Goal: Information Seeking & Learning: Check status

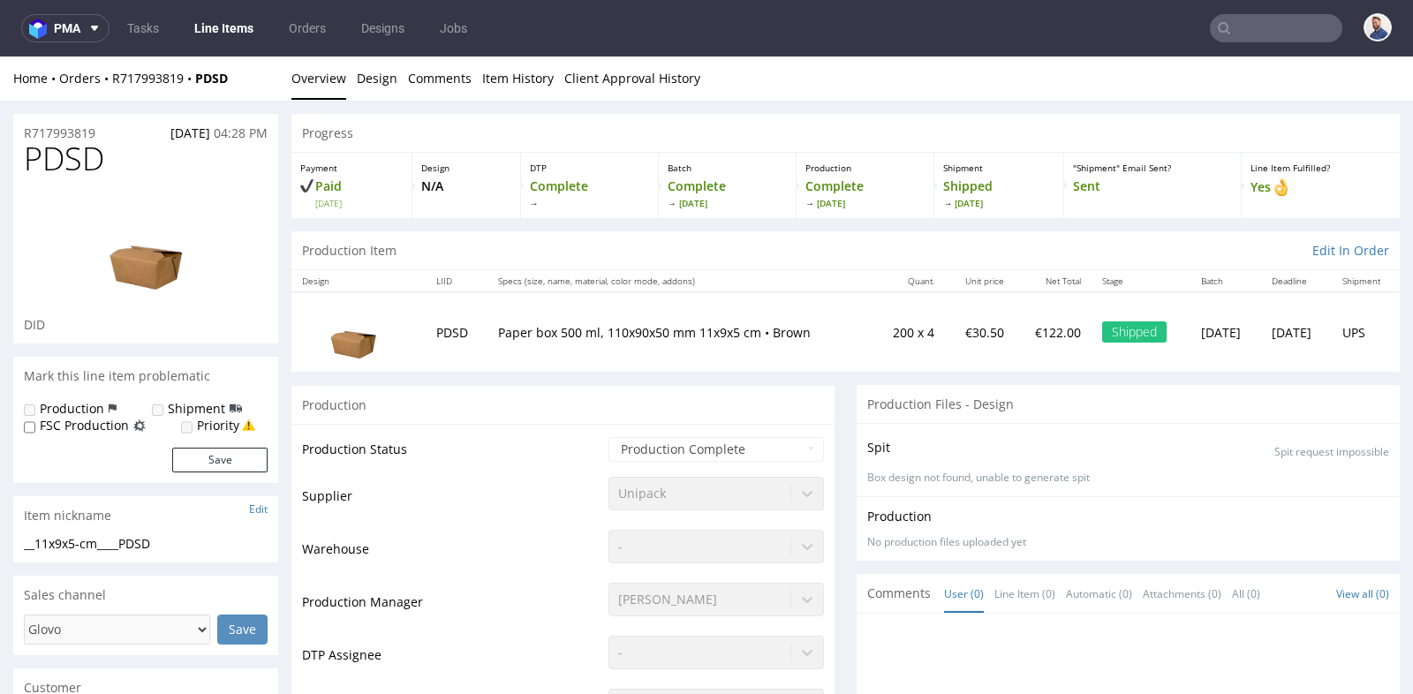
scroll to position [1609, 0]
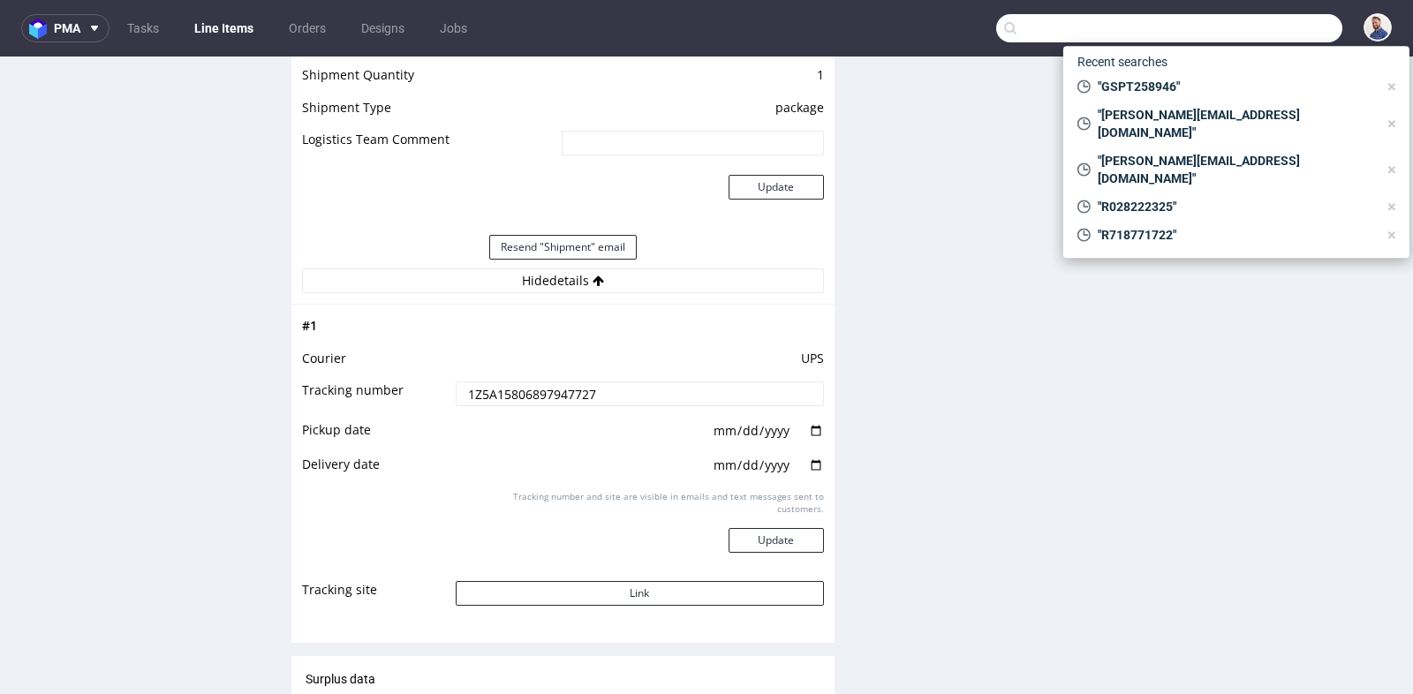
drag, startPoint x: 0, startPoint y: 0, endPoint x: 1268, endPoint y: 28, distance: 1267.9
click at [1268, 28] on input "text" at bounding box center [1169, 28] width 346 height 28
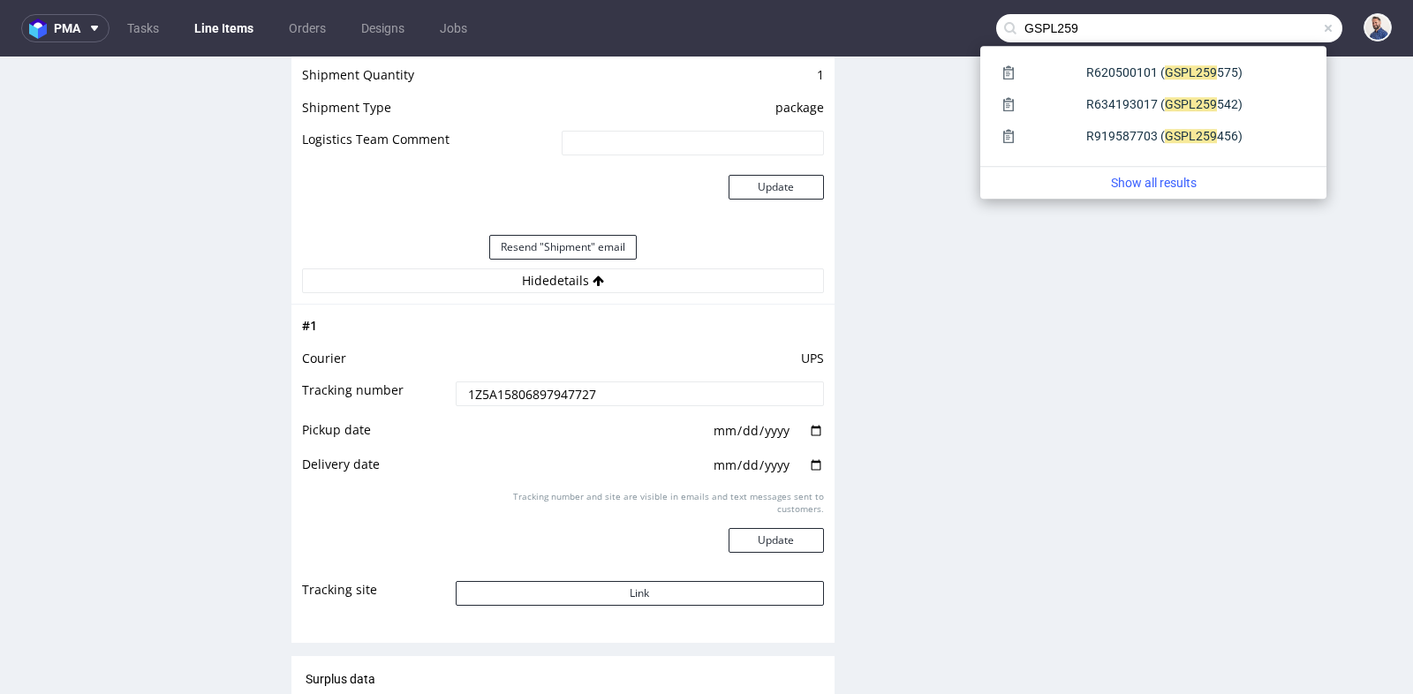
type input "GSPL259"
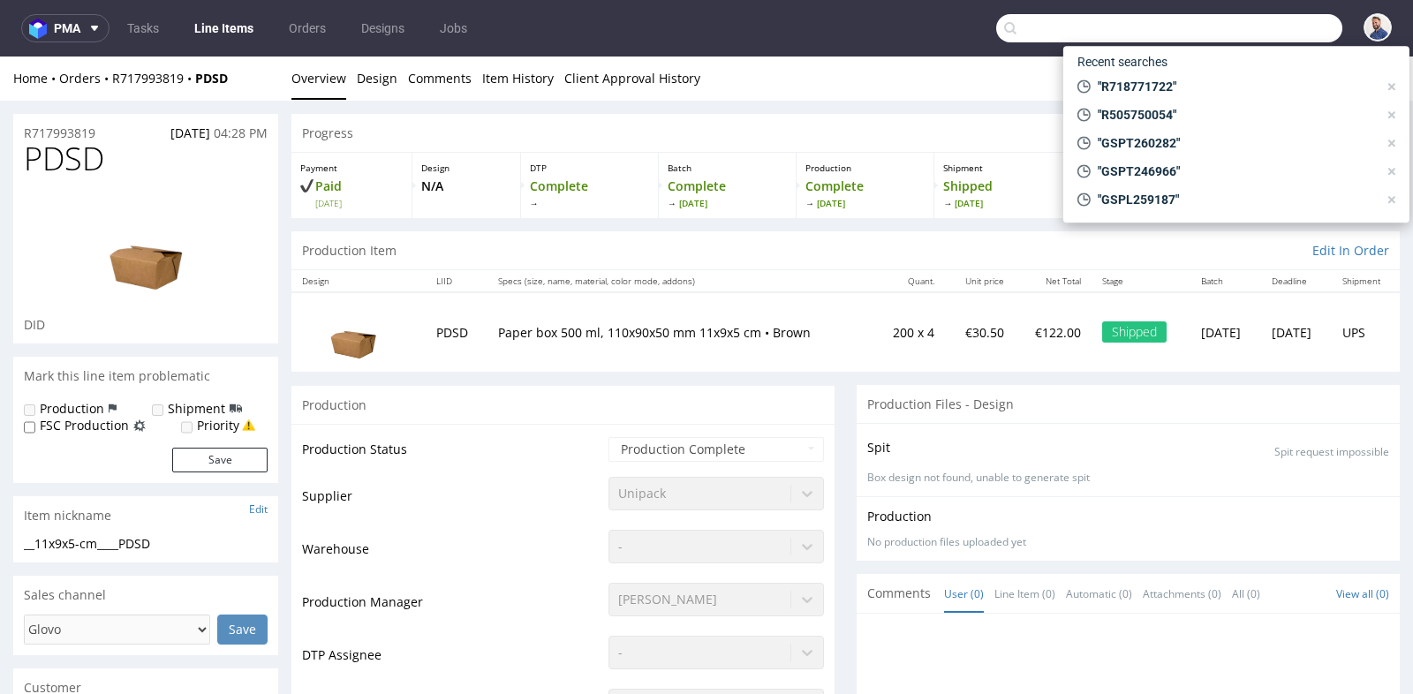
click at [1309, 37] on input "text" at bounding box center [1169, 28] width 346 height 28
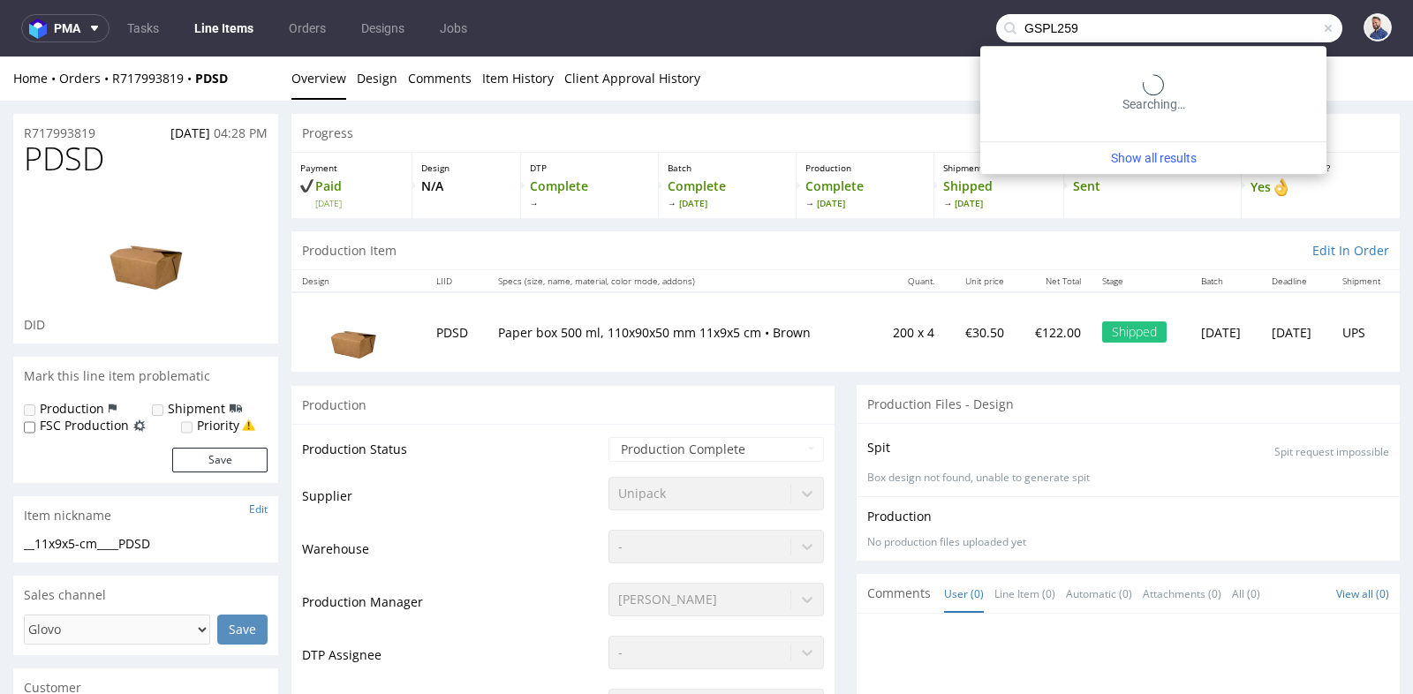
type input "GSPL259"
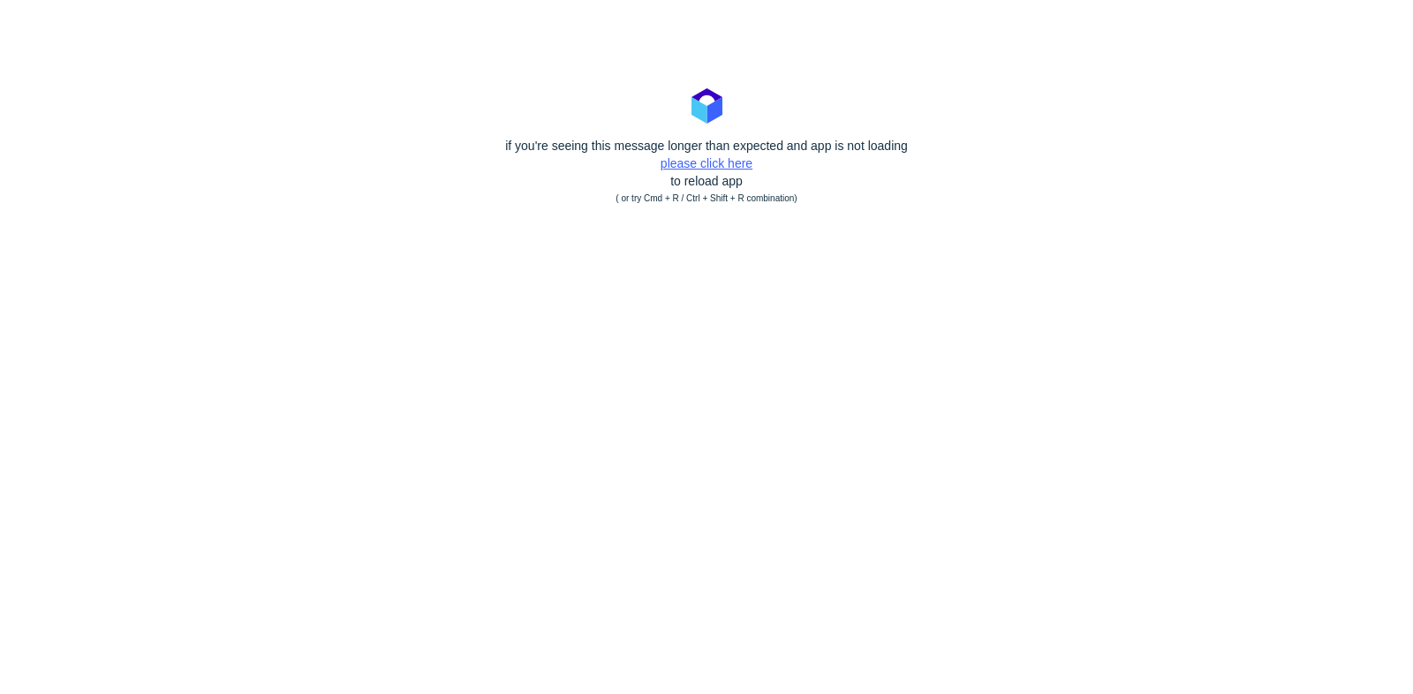
click at [683, 164] on link "please click here" at bounding box center [707, 163] width 92 height 14
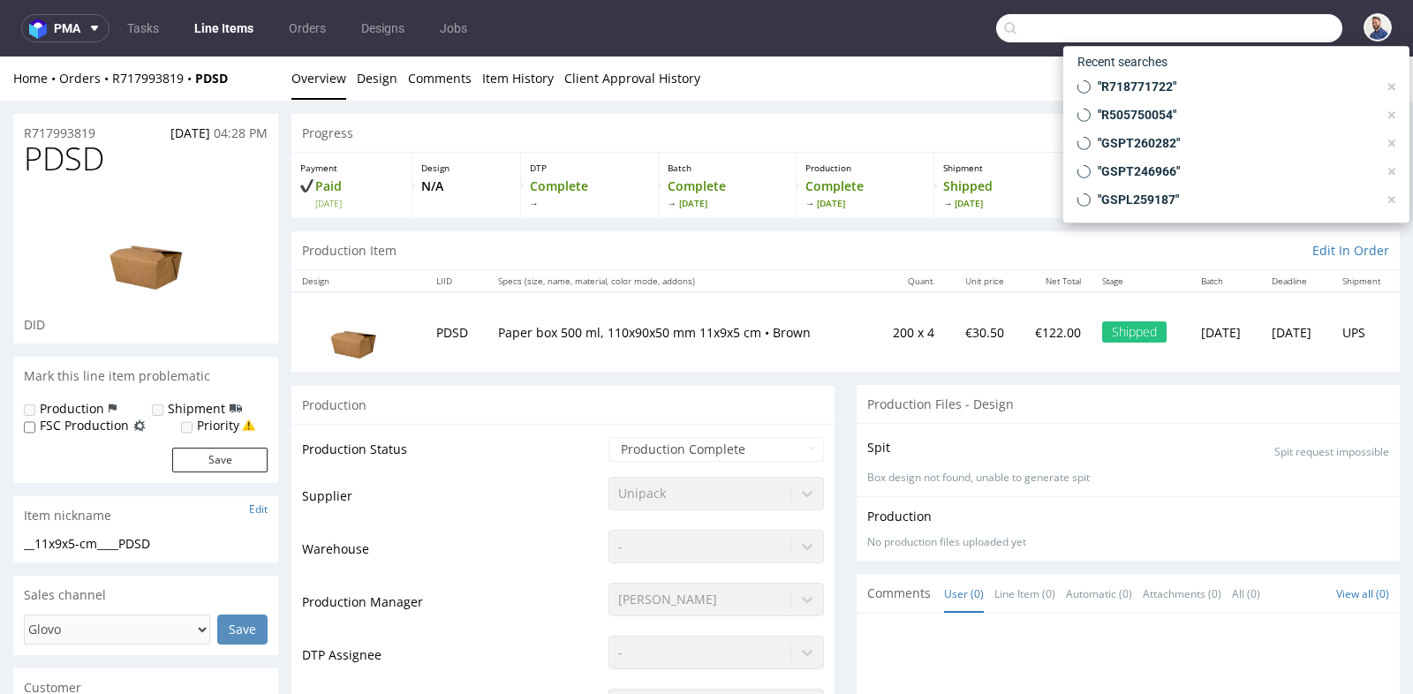
click at [1248, 21] on input "text" at bounding box center [1169, 28] width 346 height 28
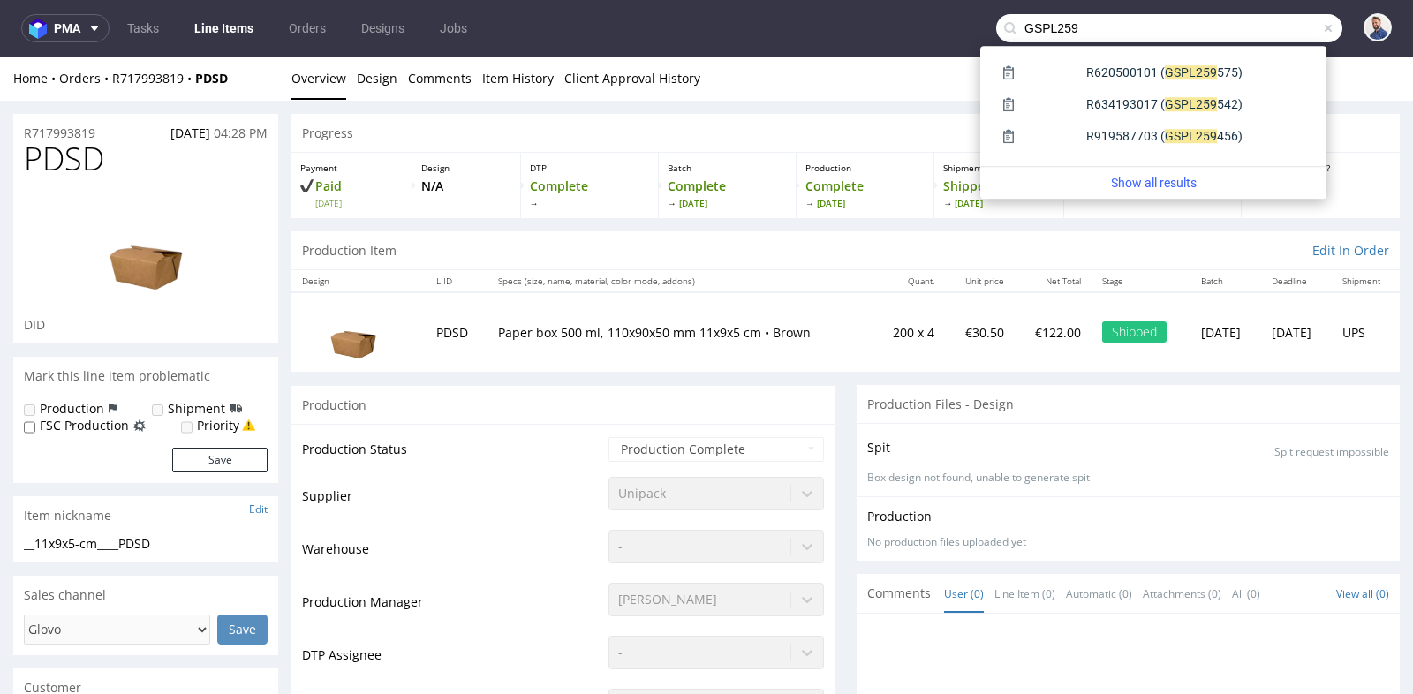
type input "GSPL259"
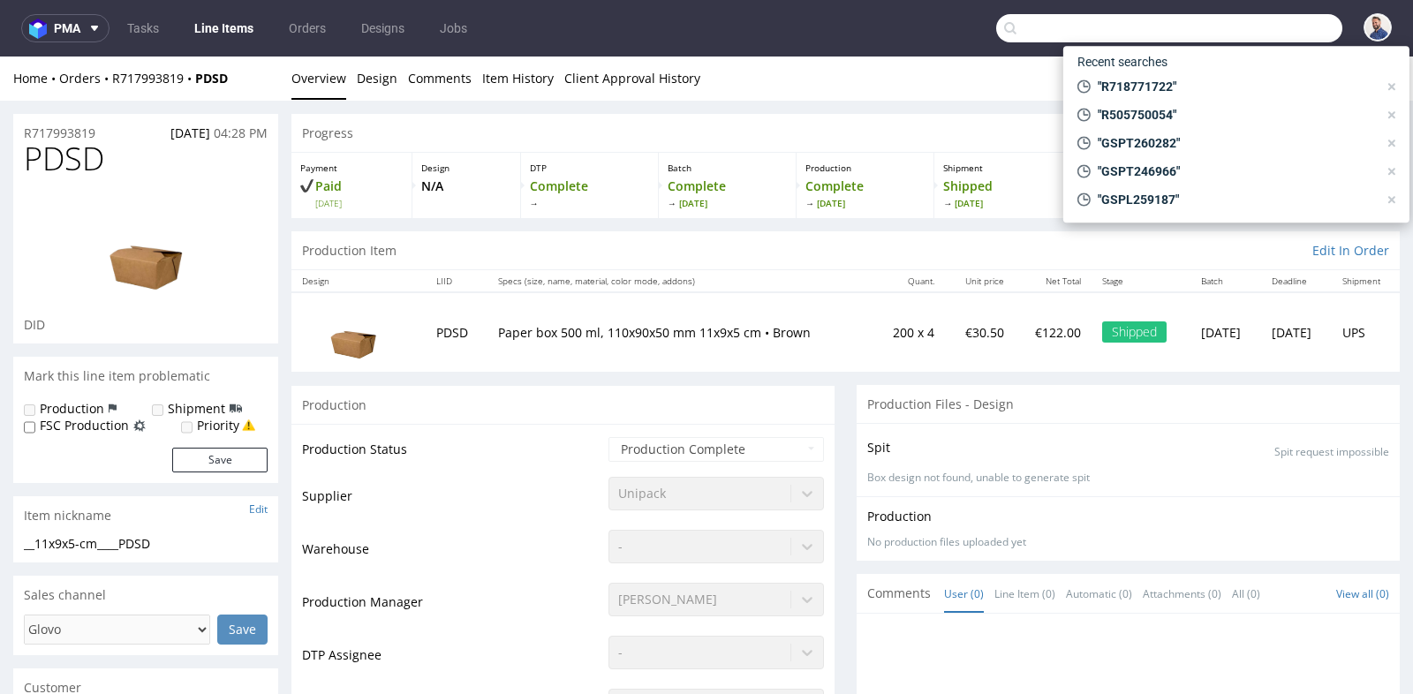
click at [1242, 32] on input "text" at bounding box center [1169, 28] width 346 height 28
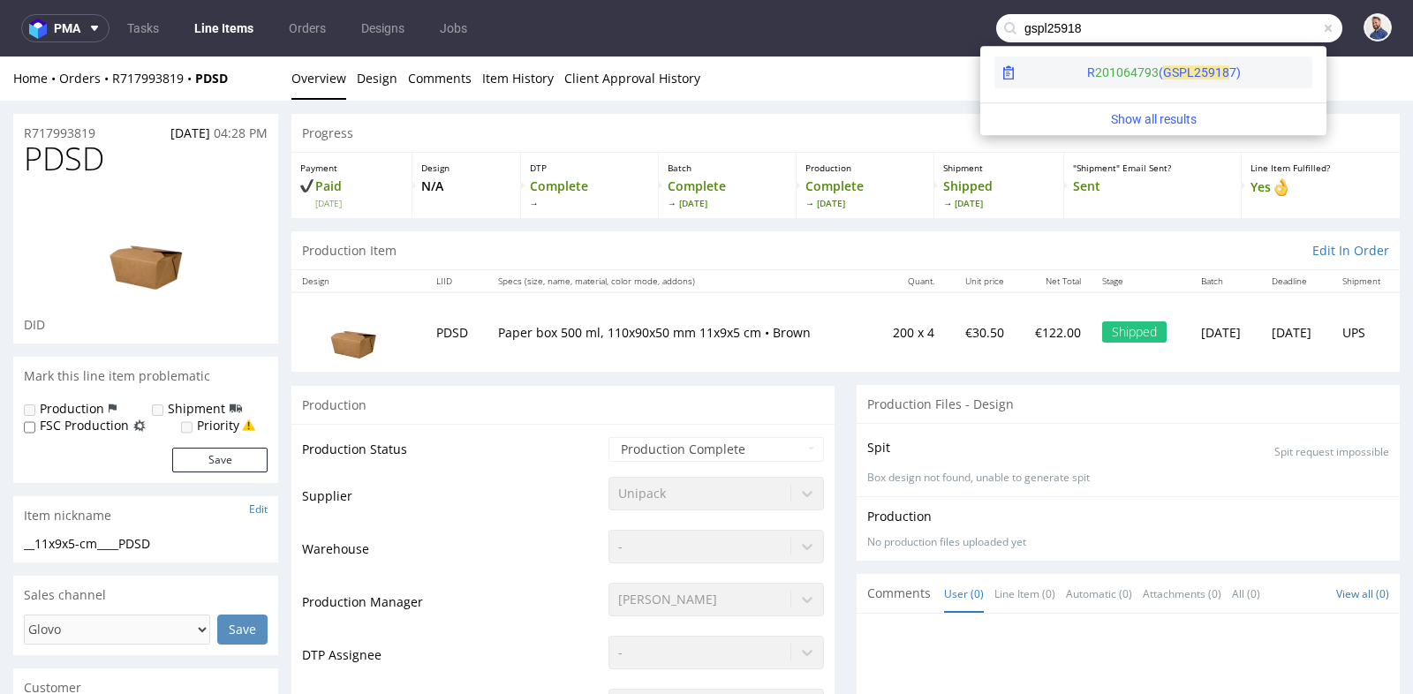
type input "gspl25918"
click at [1213, 72] on div "R 201064793 ( GSPL2 5918 7)" at bounding box center [1154, 73] width 318 height 32
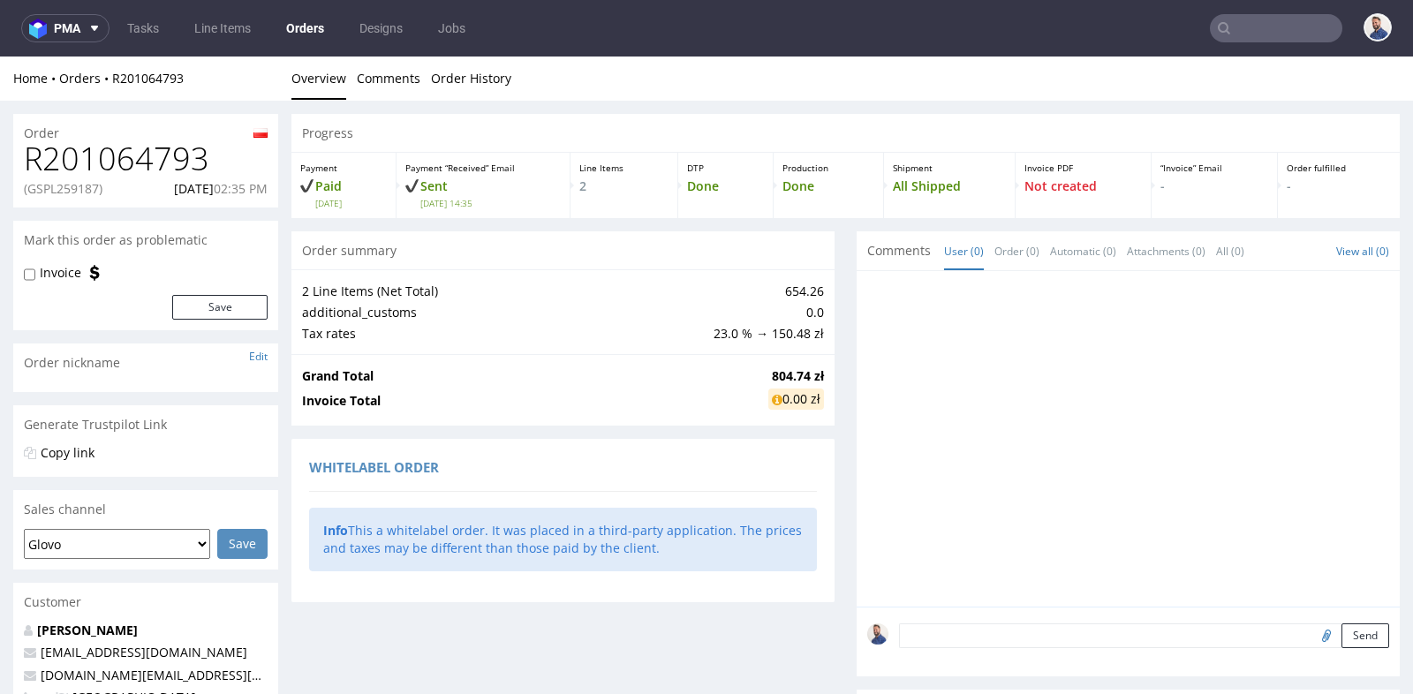
click at [818, 318] on div "2 Line Items (Net Total) 654.26 additional_customs 0.0 Tax rates 23.0 % → 150.4…" at bounding box center [563, 311] width 543 height 85
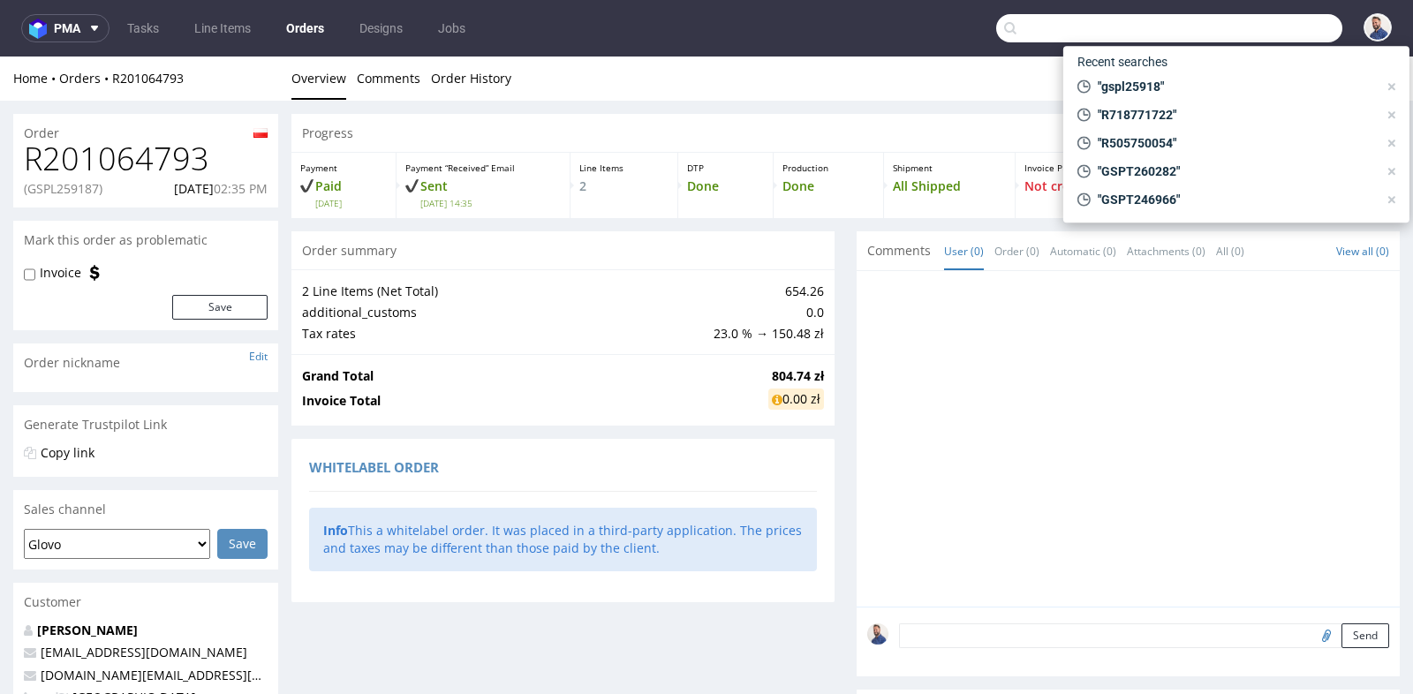
click at [1244, 33] on input "text" at bounding box center [1169, 28] width 346 height 28
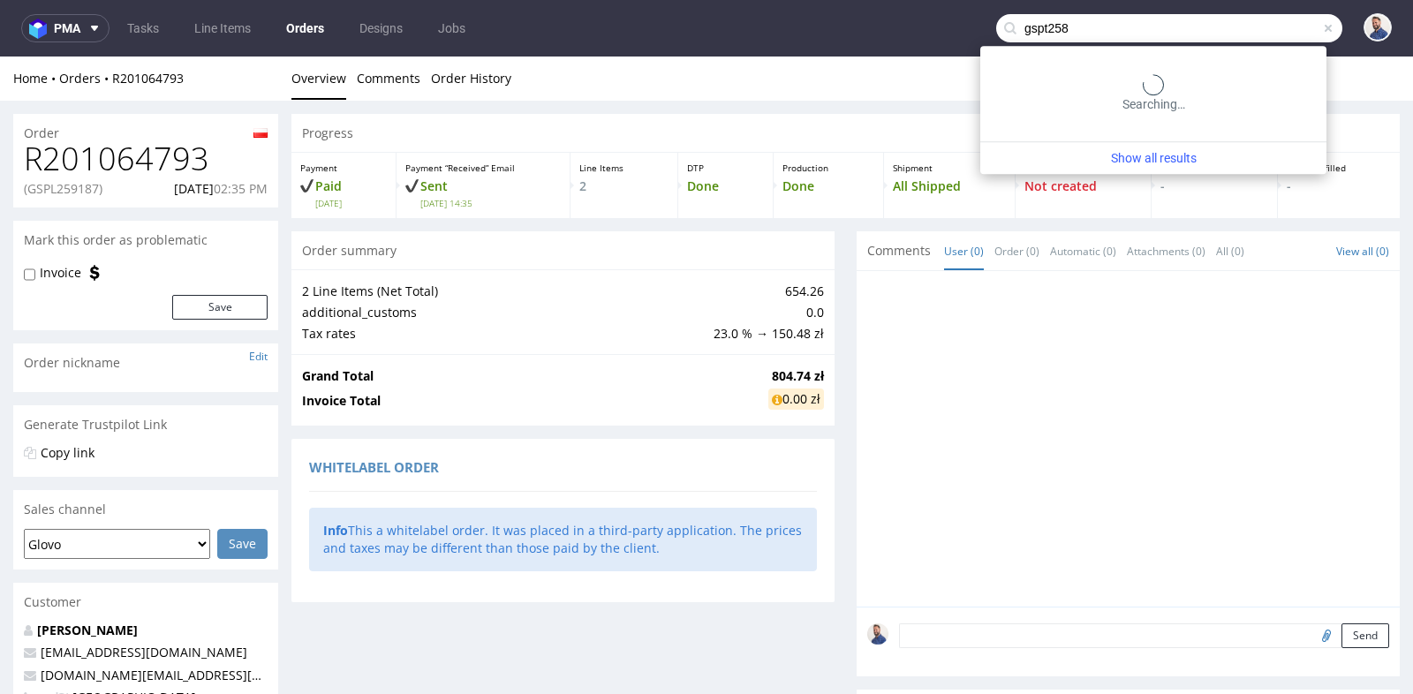
type input "gspt258"
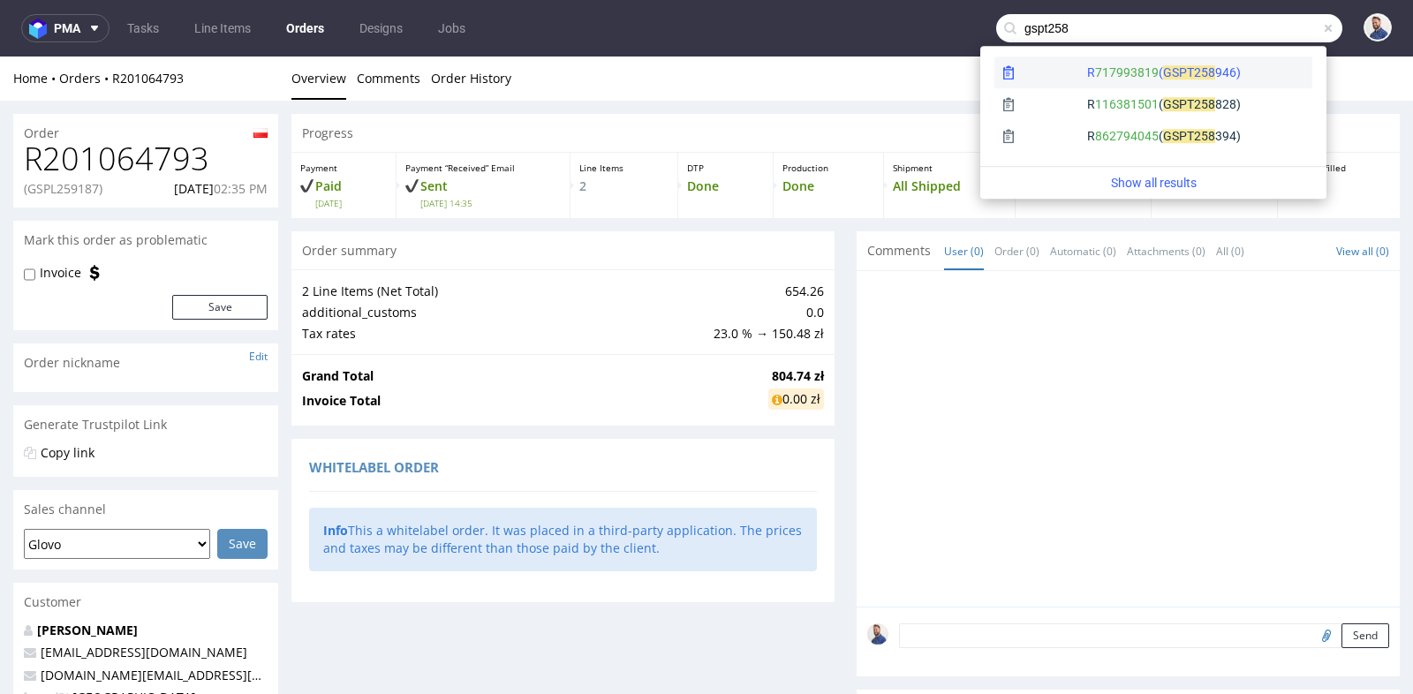
click at [1099, 71] on div "R 717993819 ( GSPT" at bounding box center [1140, 73] width 107 height 18
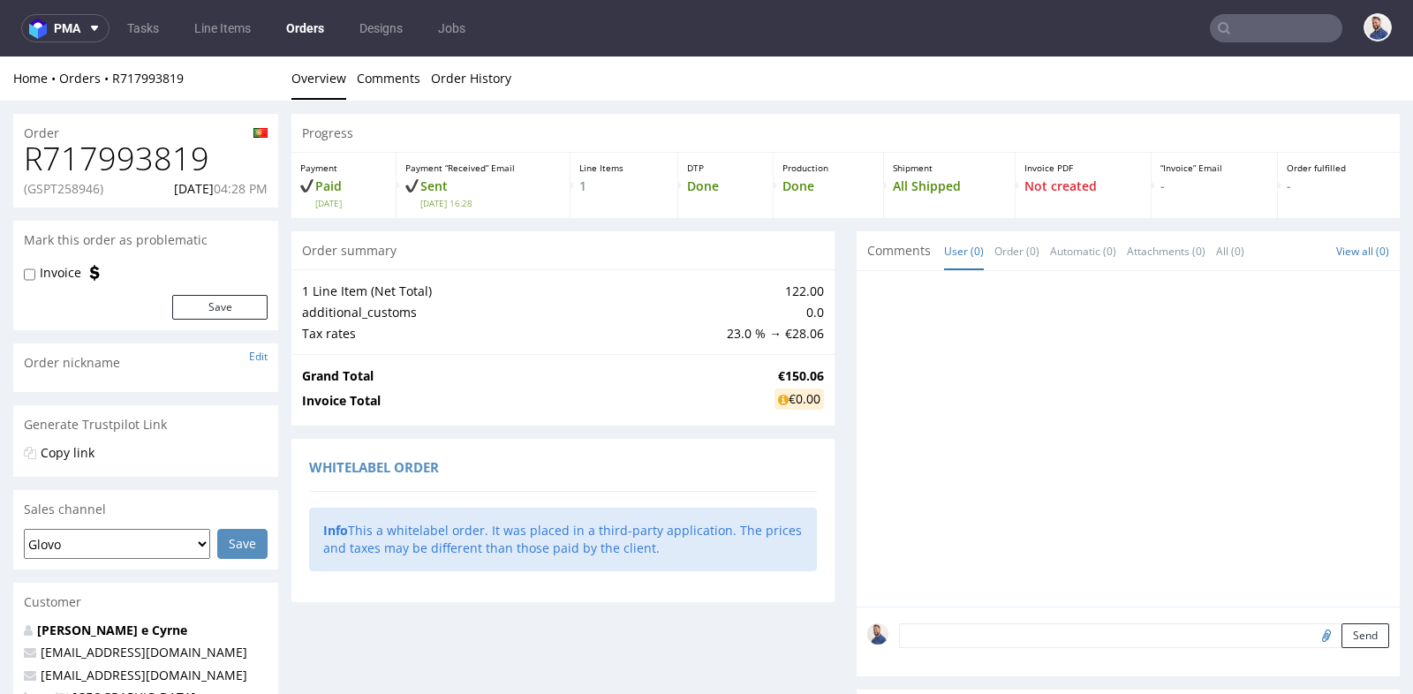
click at [831, 306] on div "Progress Payment Paid Mon 16 Jun Payment “Received” Email Sent Mon 16 Jun 16:28…" at bounding box center [846, 614] width 1109 height 1001
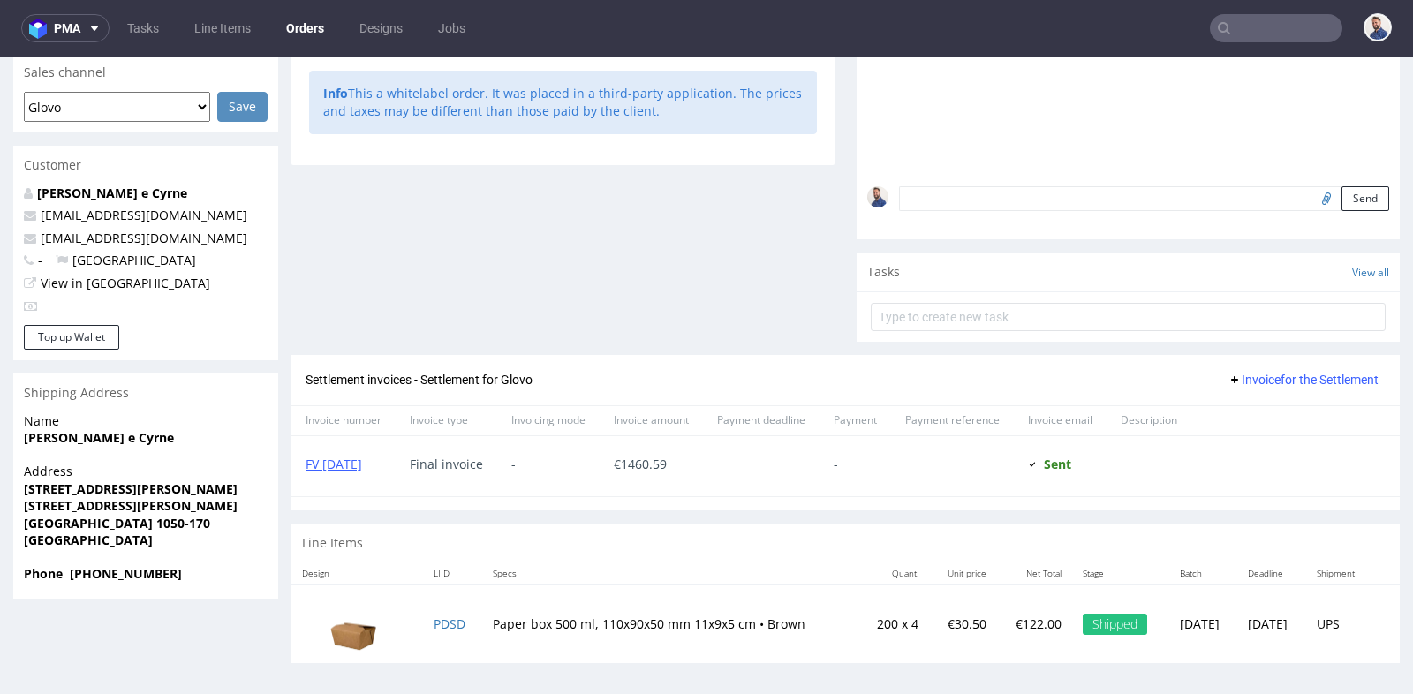
scroll to position [4, 0]
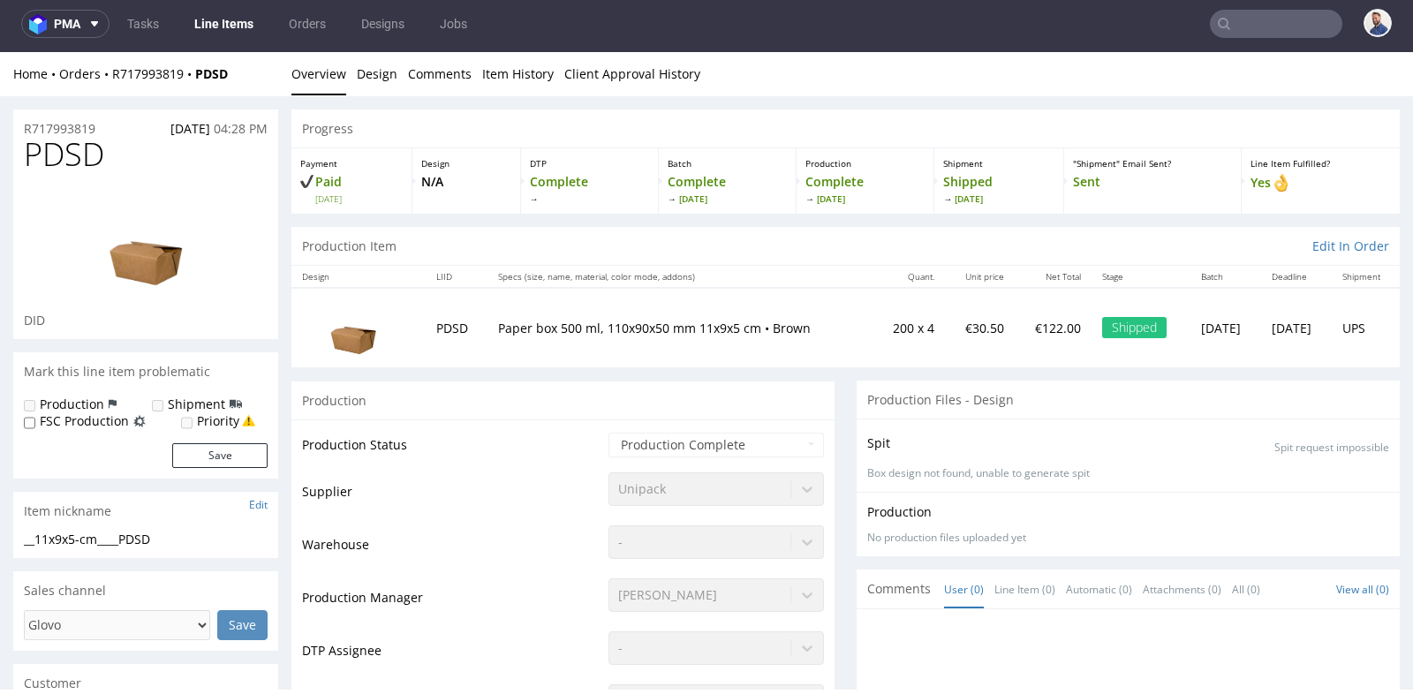
click at [481, 602] on td "Production Manager" at bounding box center [453, 603] width 302 height 53
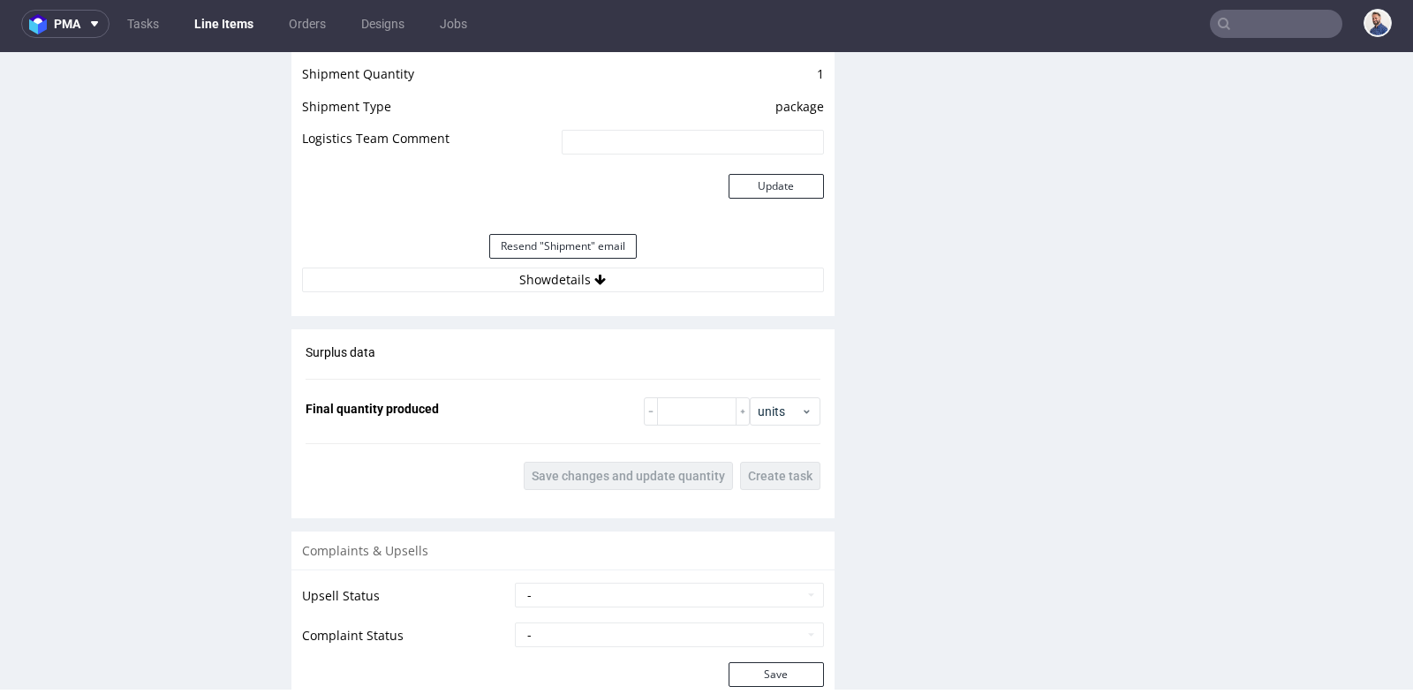
scroll to position [1609, 0]
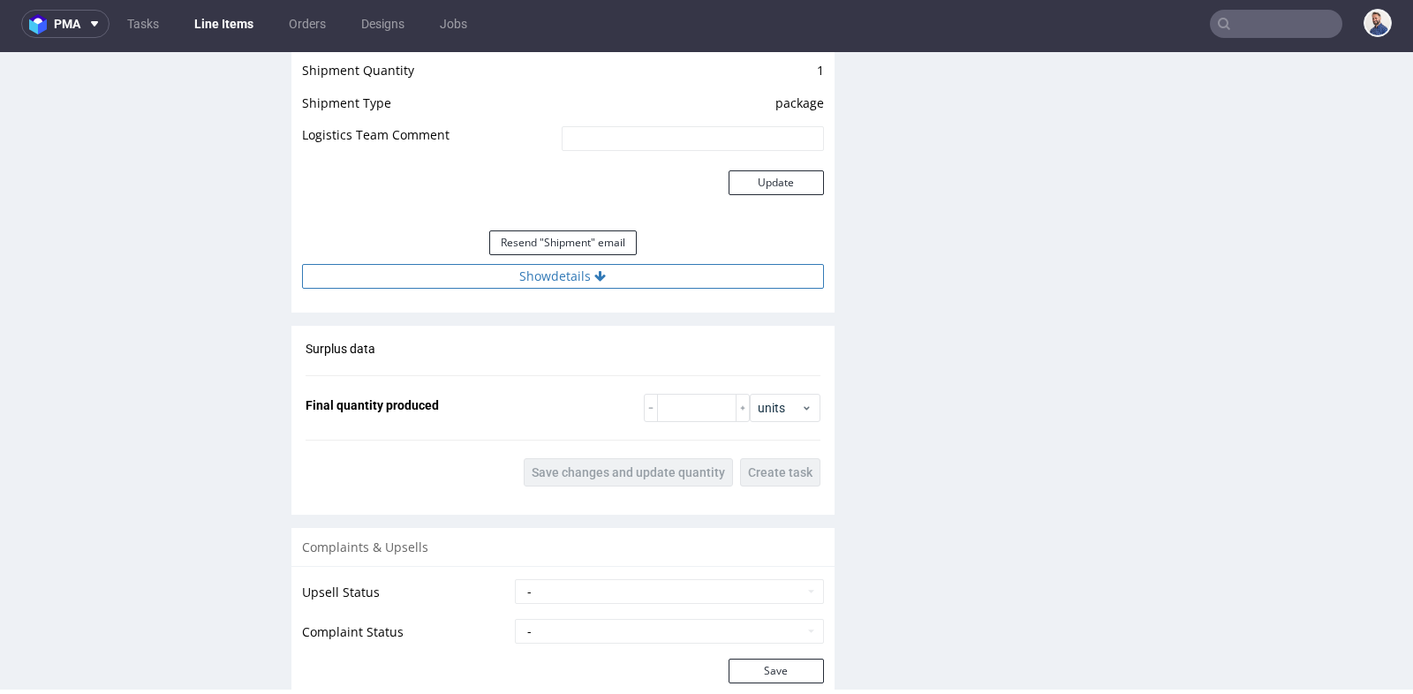
click at [583, 274] on button "Show details" at bounding box center [563, 276] width 522 height 25
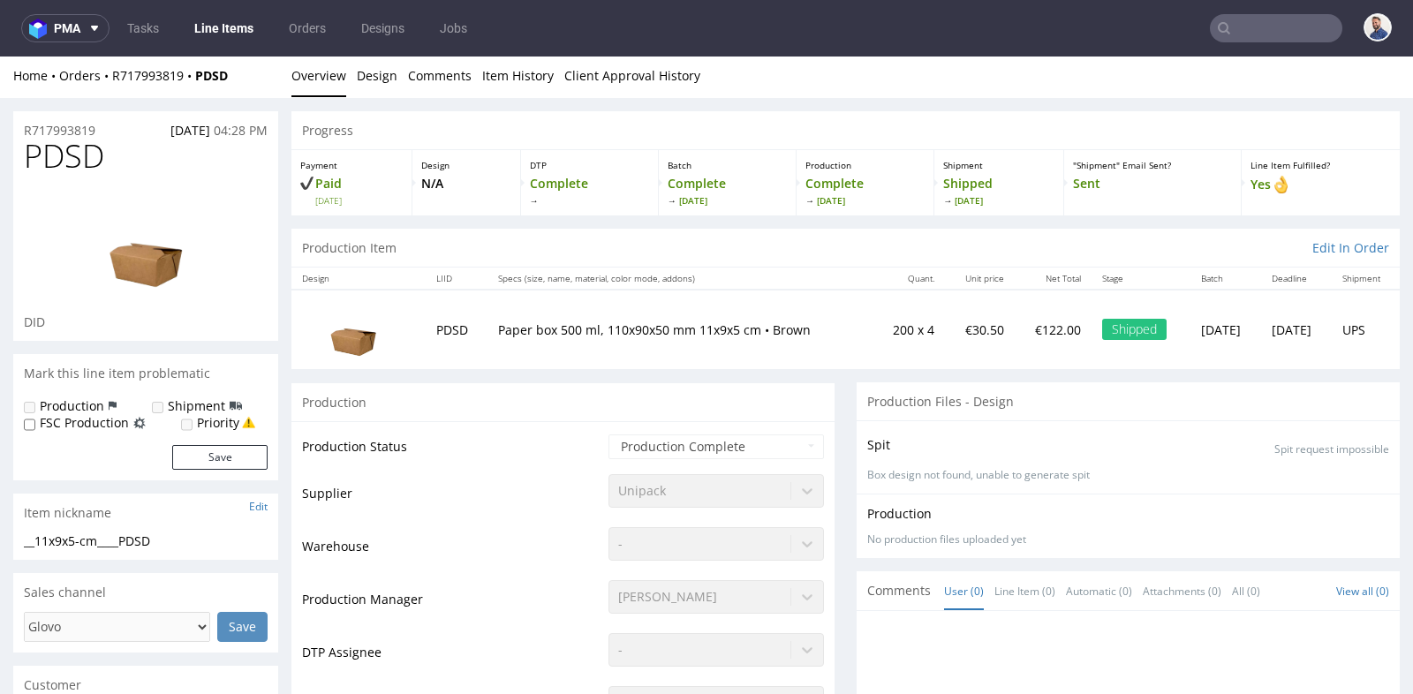
scroll to position [0, 0]
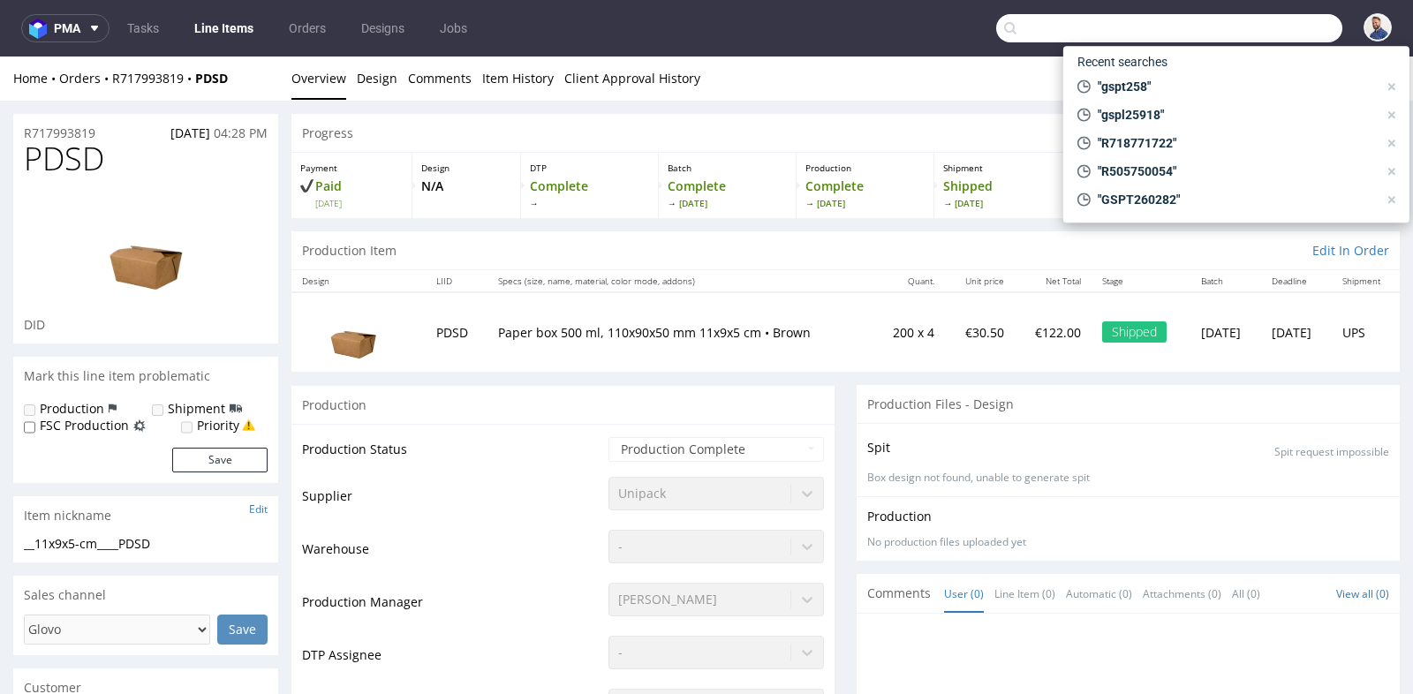
click at [1278, 28] on input "text" at bounding box center [1169, 28] width 346 height 28
click at [1218, 90] on span ""gspt258"" at bounding box center [1234, 87] width 287 height 18
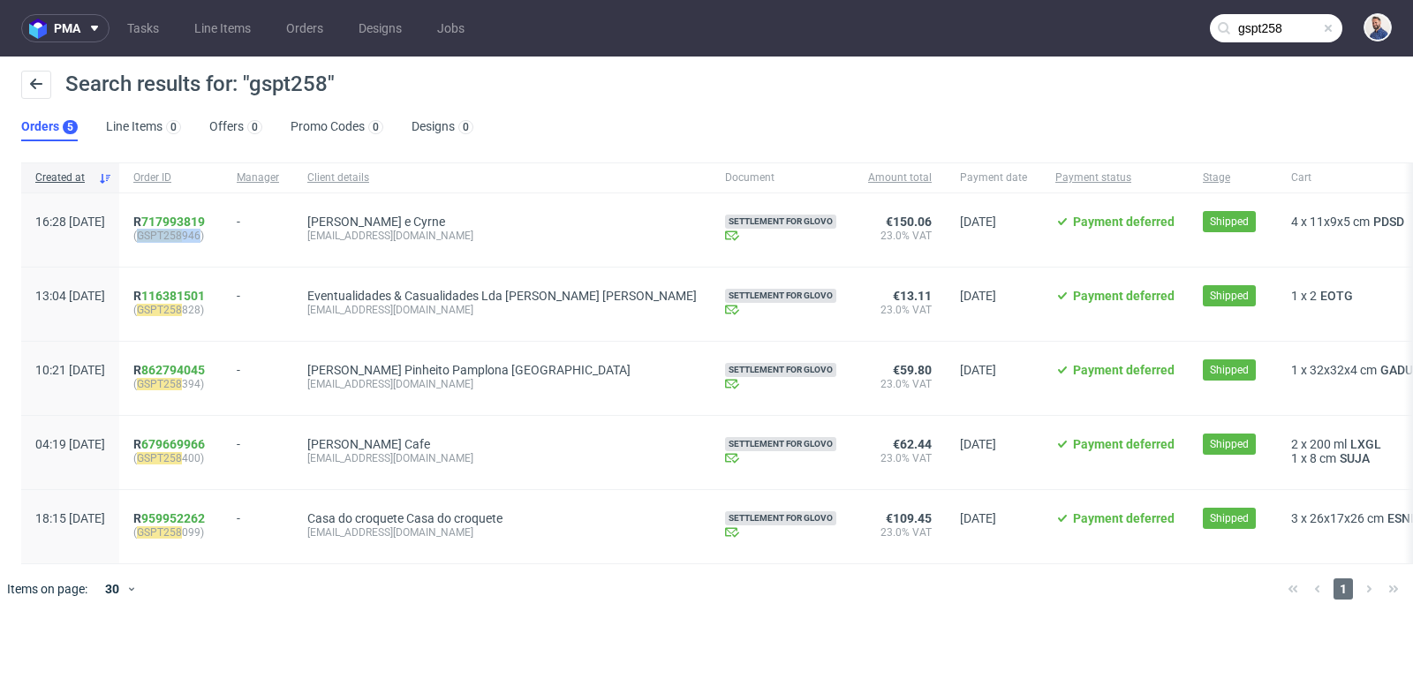
drag, startPoint x: 252, startPoint y: 235, endPoint x: 192, endPoint y: 236, distance: 60.1
click at [192, 236] on span "( GSPT258 946)" at bounding box center [170, 236] width 75 height 14
copy span "GSPT258 946"
click at [1296, 31] on input "gspt258" at bounding box center [1276, 28] width 133 height 28
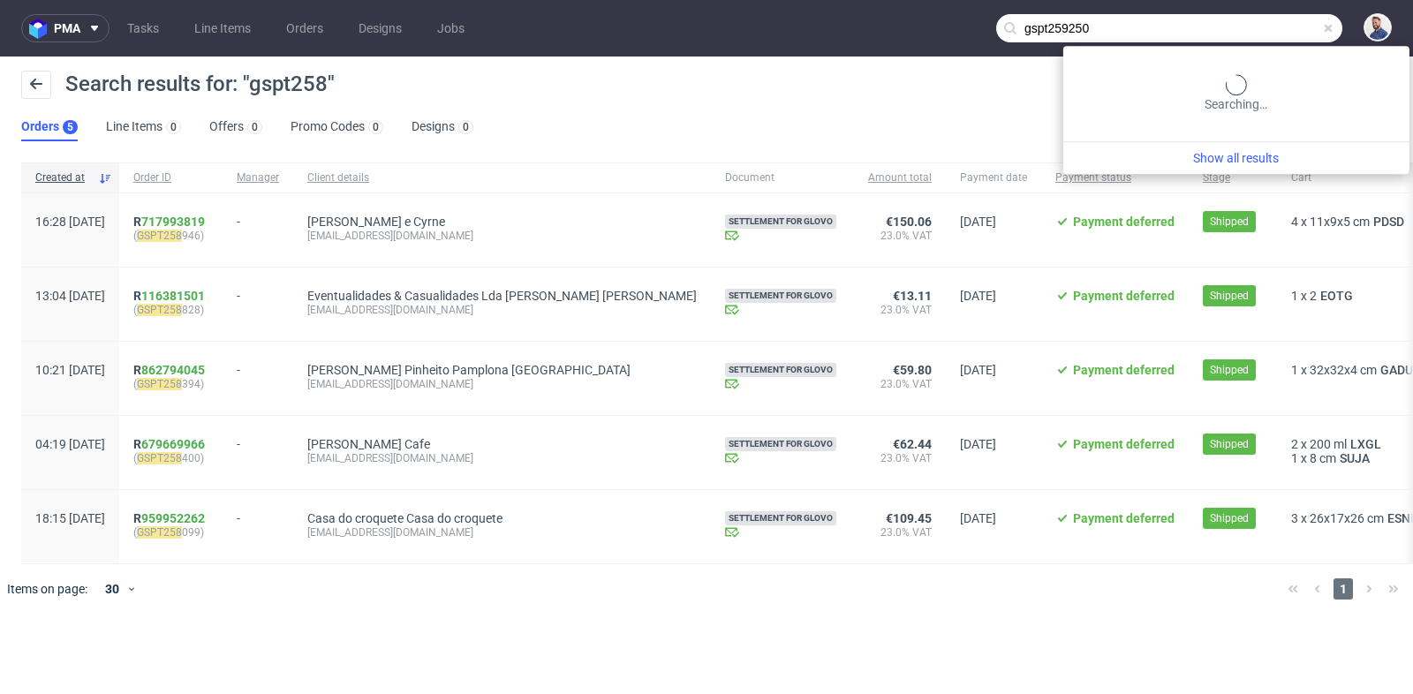
type input "gspt259250"
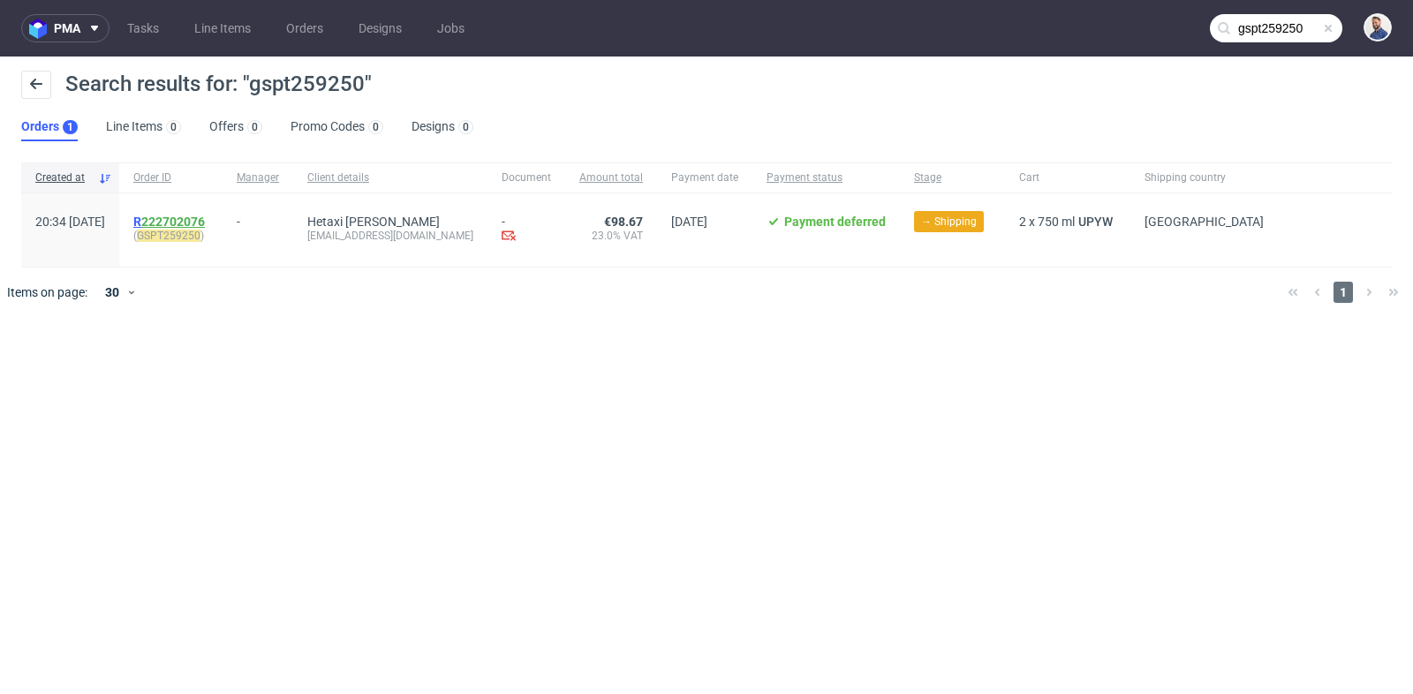
click at [205, 215] on link "222702076" at bounding box center [173, 222] width 64 height 14
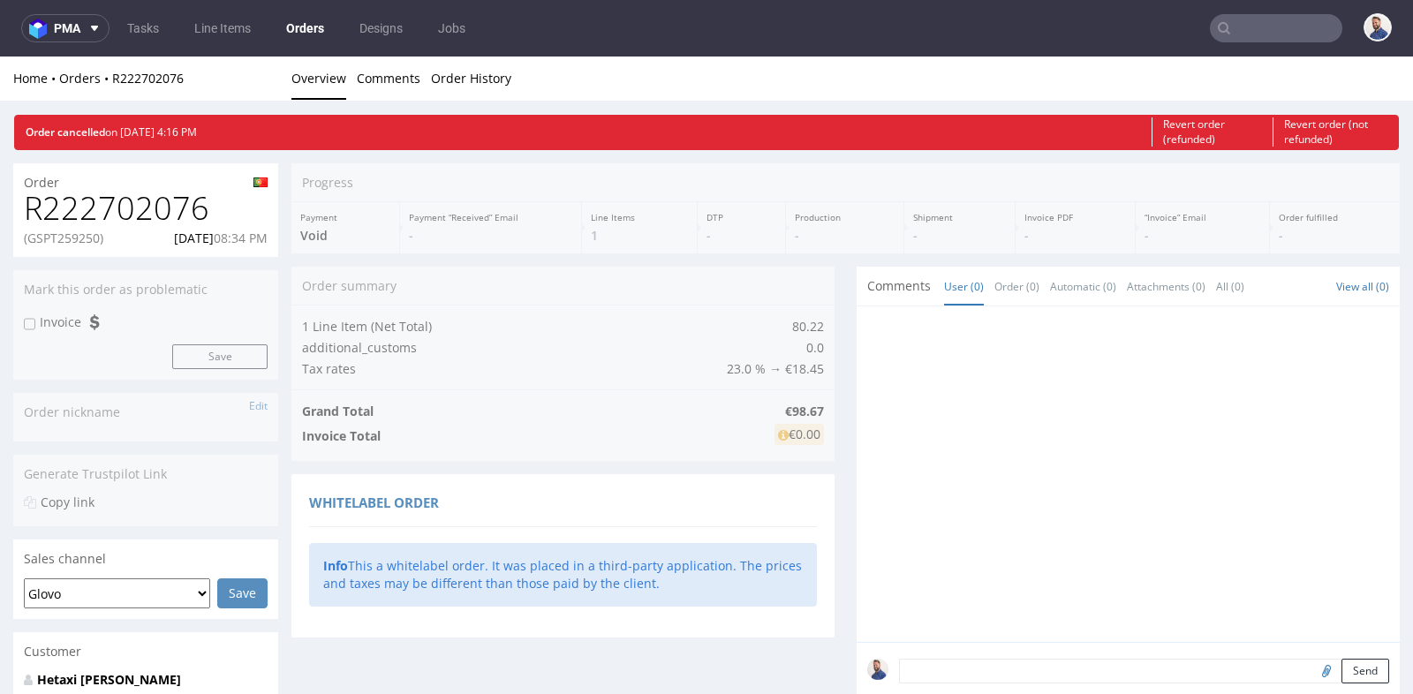
click at [808, 305] on div "Order summary 1 Line Item (Net Total) 80.22 additional_customs 0.0 Tax rates 23…" at bounding box center [563, 547] width 543 height 561
drag, startPoint x: 103, startPoint y: 238, endPoint x: 29, endPoint y: 239, distance: 74.2
click at [29, 239] on p "(GSPT259250)" at bounding box center [64, 239] width 80 height 18
copy p "GSPT259250"
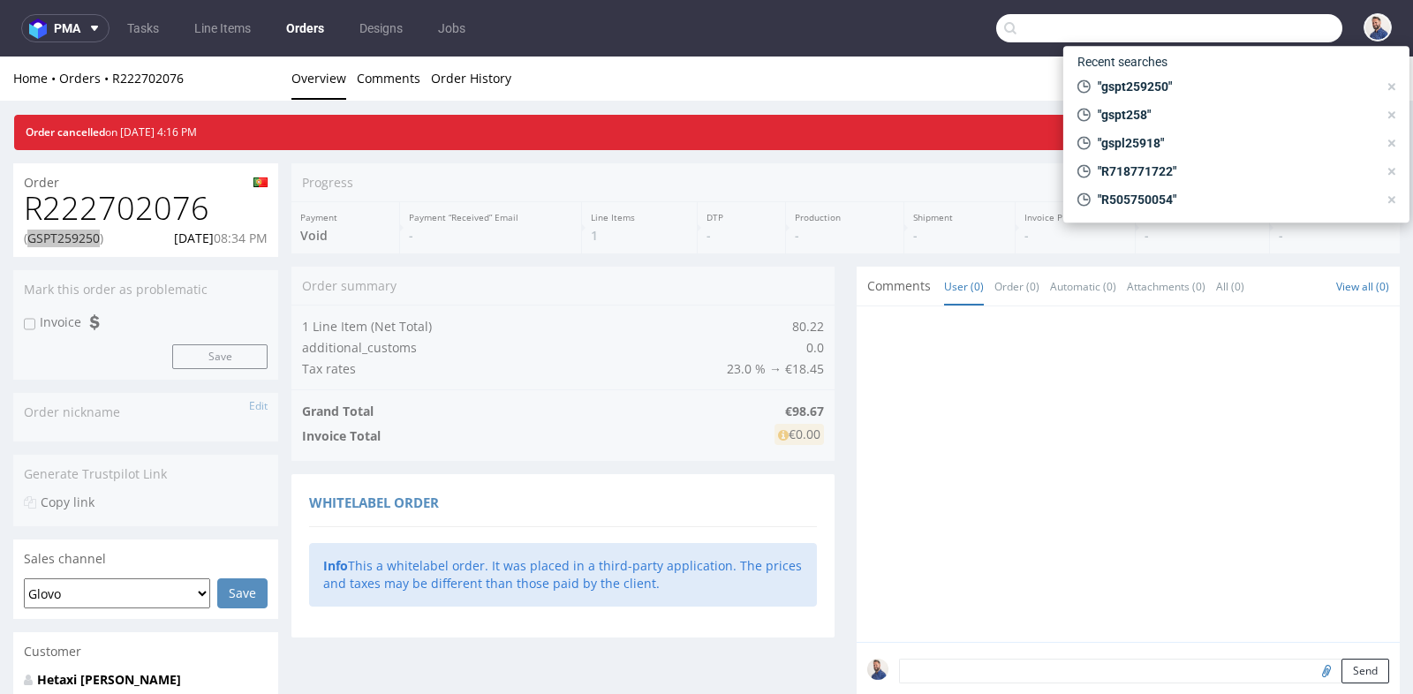
click at [1254, 30] on input "text" at bounding box center [1169, 28] width 346 height 28
paste input "GSPT259250"
type input "GSPT259250"
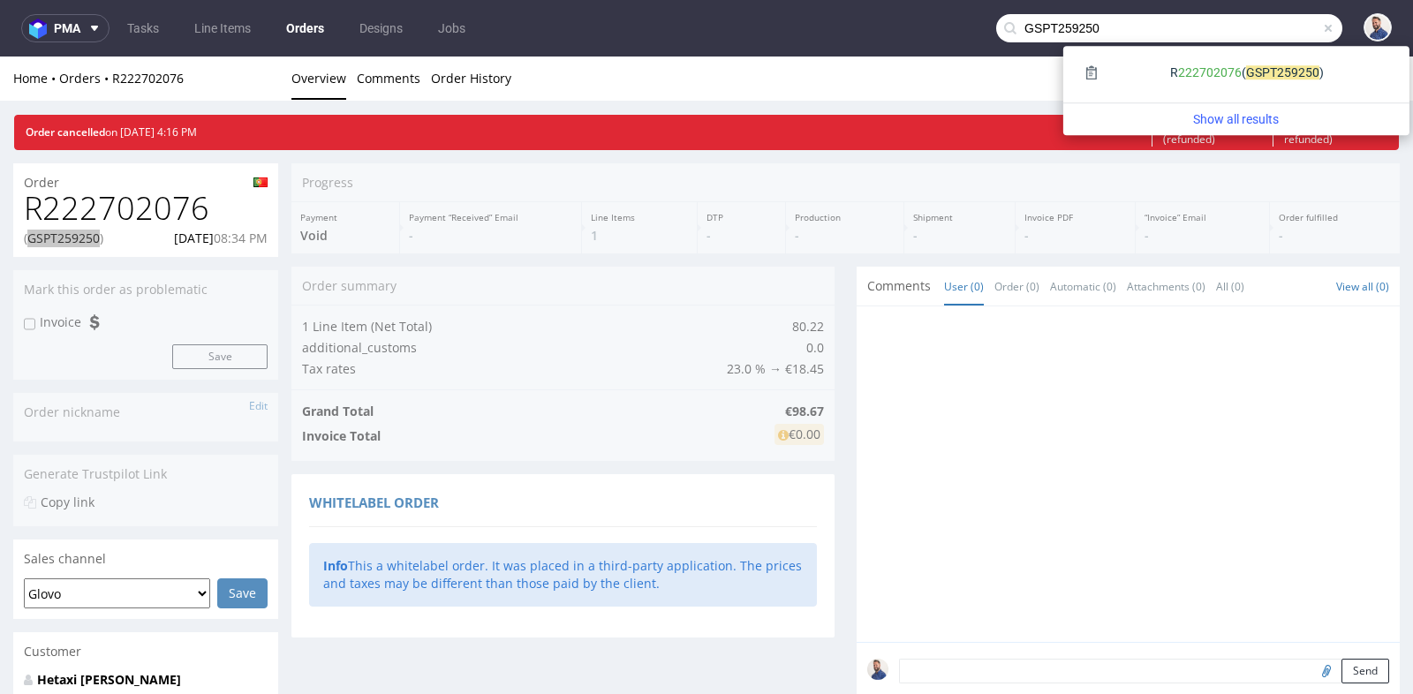
drag, startPoint x: 1051, startPoint y: 30, endPoint x: 1137, endPoint y: 29, distance: 85.7
click at [1137, 29] on input "GSPT259250" at bounding box center [1169, 28] width 346 height 28
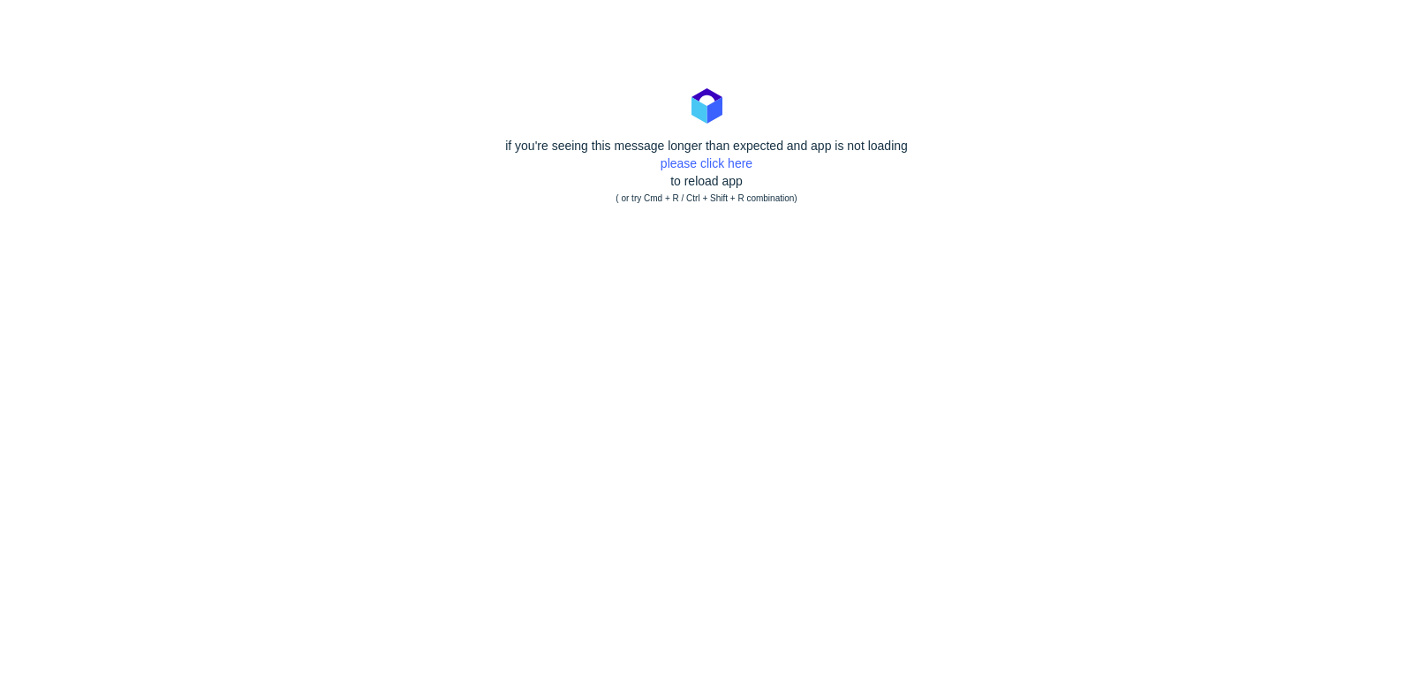
click at [708, 154] on div "if you're seeing this message longer than expected and app is not loading pleas…" at bounding box center [706, 172] width 1413 height 71
click at [705, 162] on link "please click here" at bounding box center [707, 163] width 92 height 14
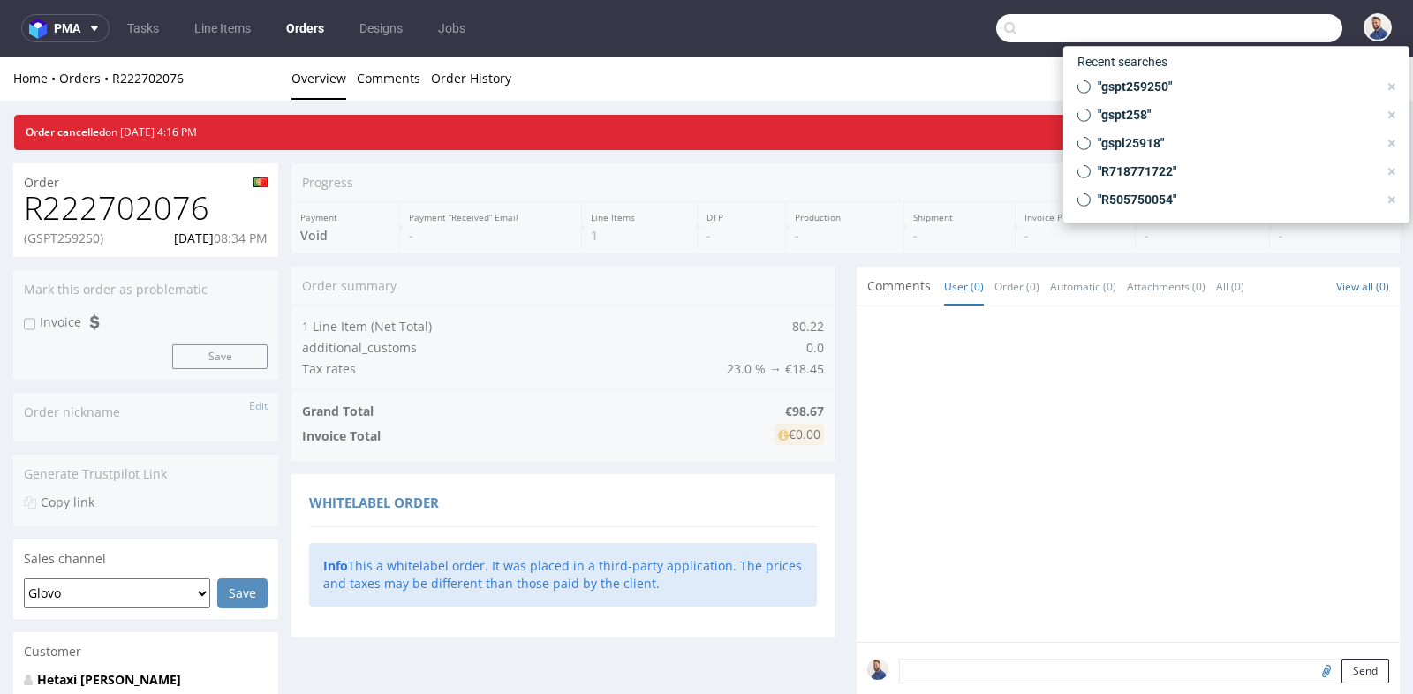
click at [1257, 29] on input "text" at bounding box center [1169, 28] width 346 height 28
paste input "GSPT259250"
type input "GSPT259250"
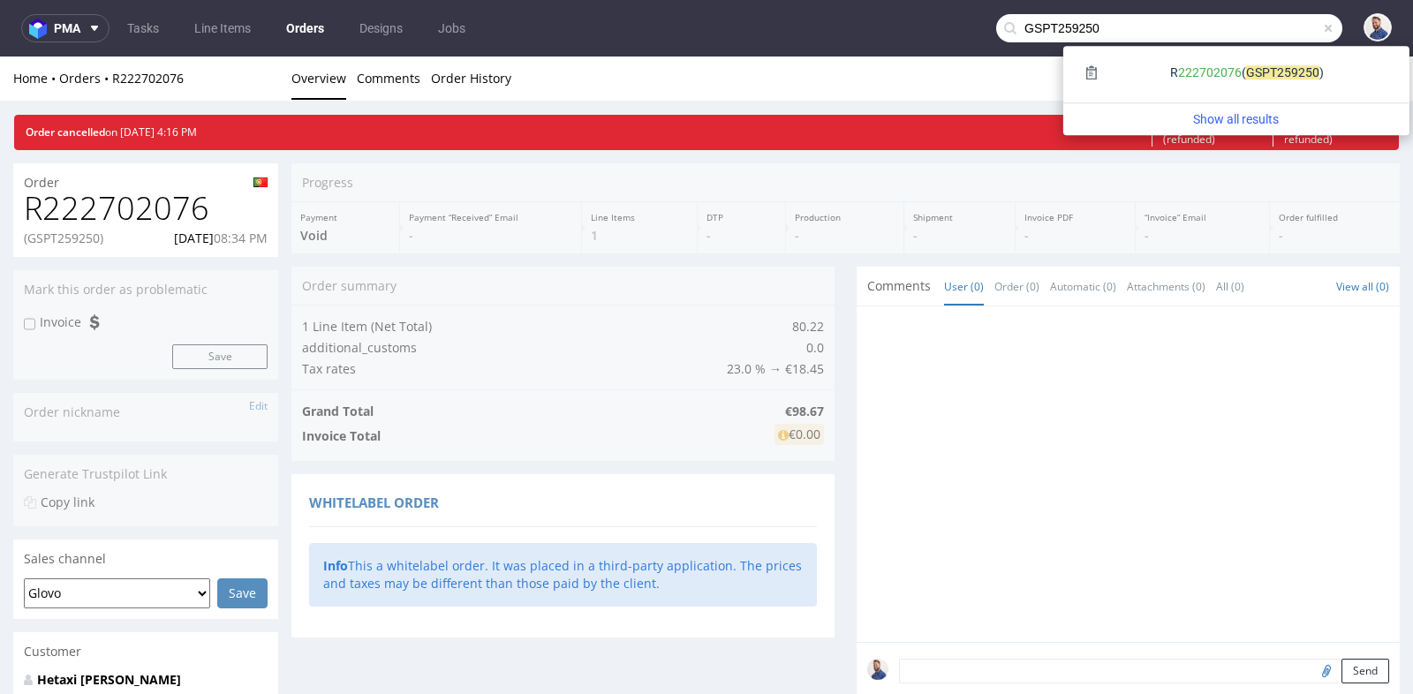
drag, startPoint x: 1052, startPoint y: 31, endPoint x: 1109, endPoint y: 32, distance: 57.4
click at [1109, 32] on input "GSPT259250" at bounding box center [1169, 28] width 346 height 28
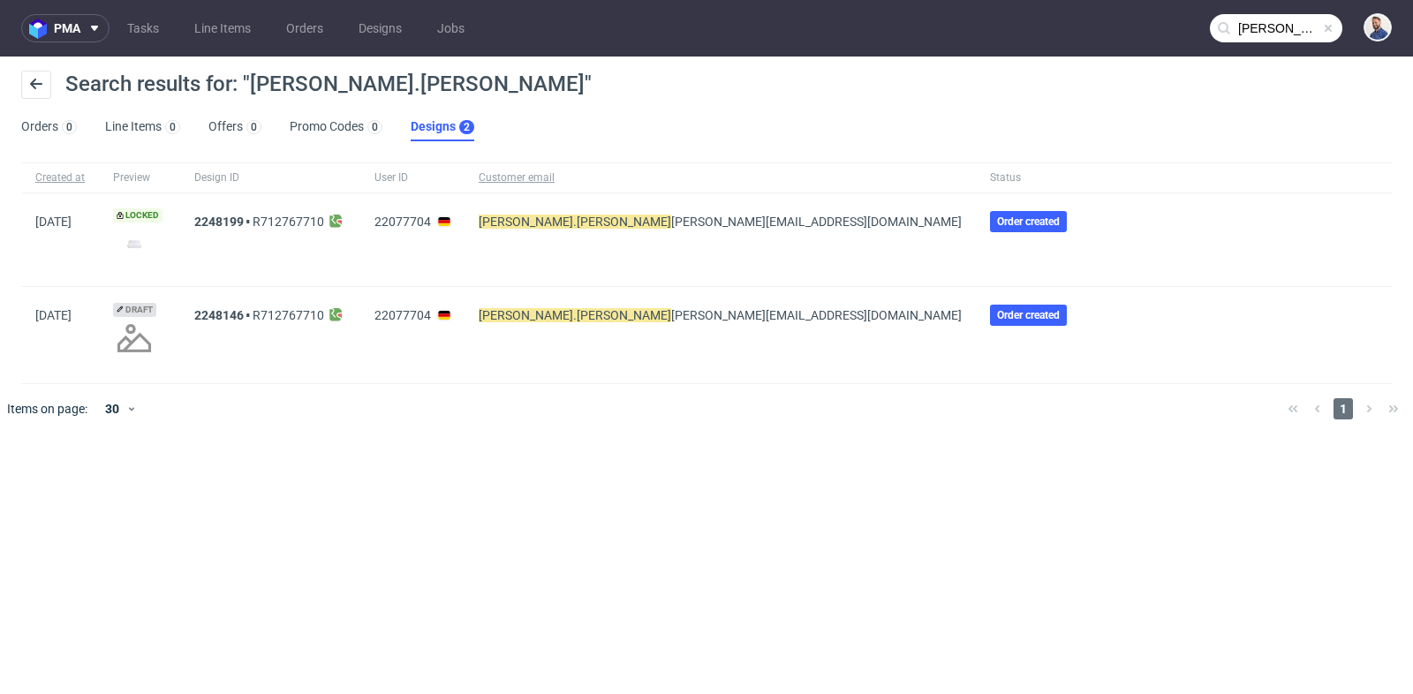
click at [1267, 27] on input "[PERSON_NAME].[PERSON_NAME]" at bounding box center [1276, 28] width 133 height 28
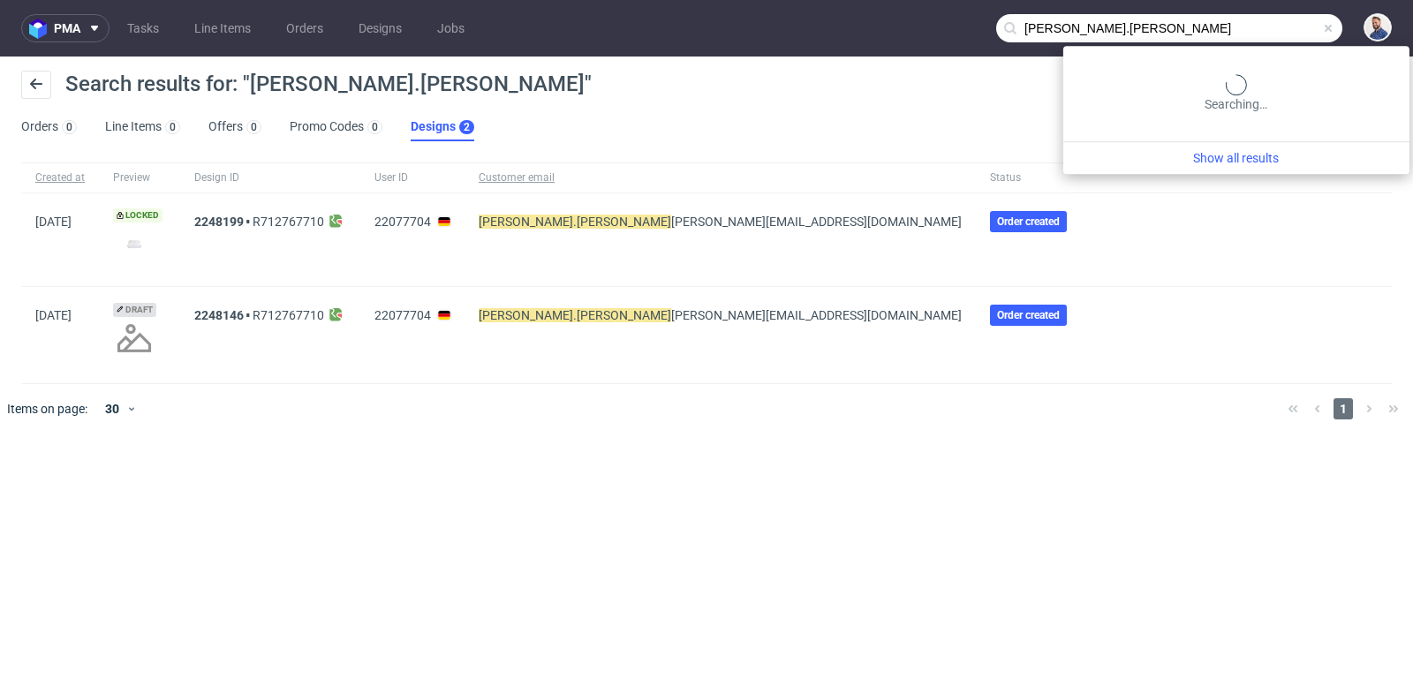
click at [1267, 27] on input "lina.kuhr" at bounding box center [1169, 28] width 346 height 28
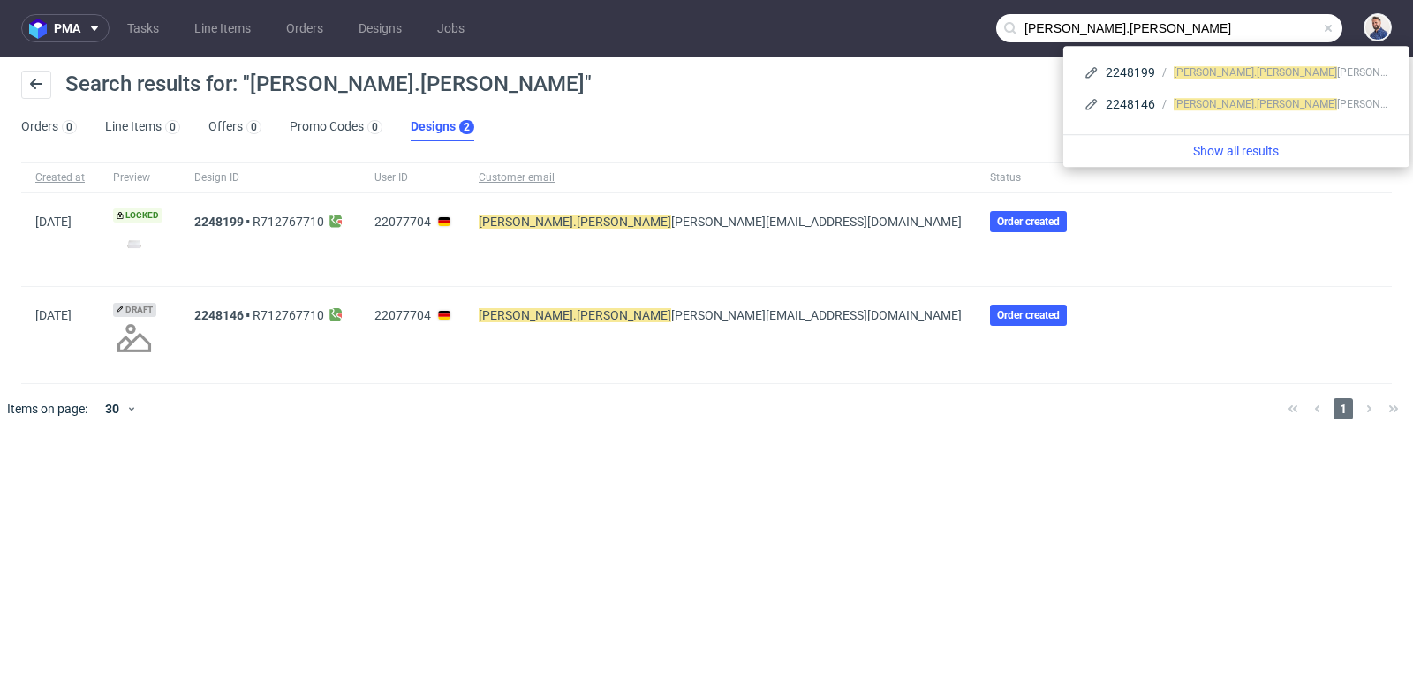
click at [1267, 27] on input "lina.kuhr" at bounding box center [1169, 28] width 346 height 28
paste input "R783183189"
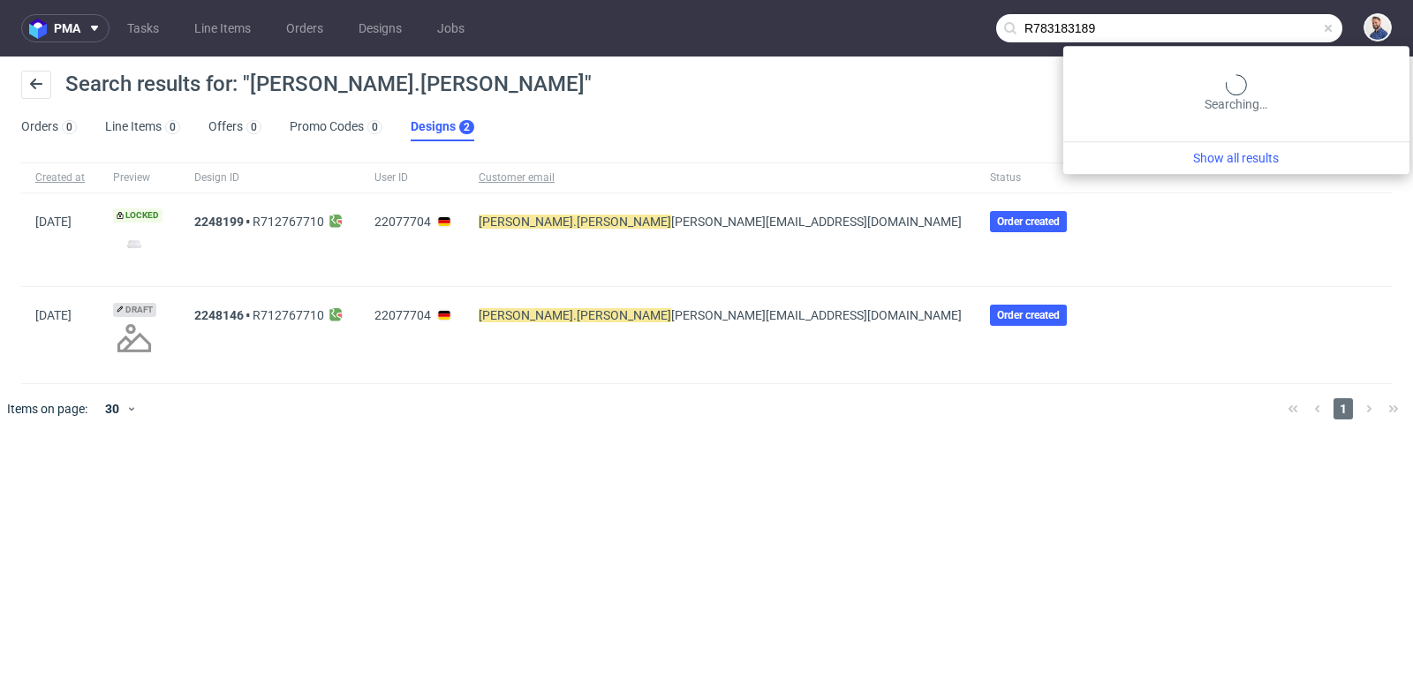
type input "R783183189"
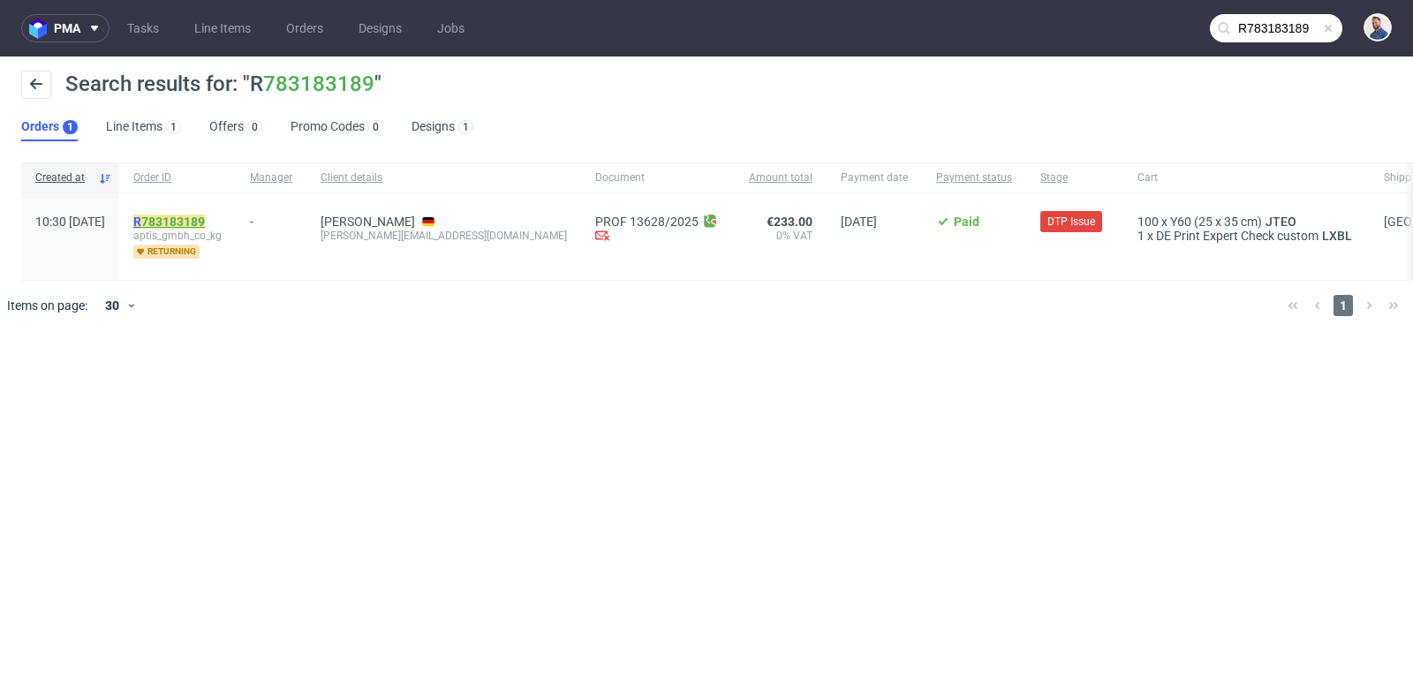
click at [205, 221] on link "783183189" at bounding box center [173, 222] width 64 height 14
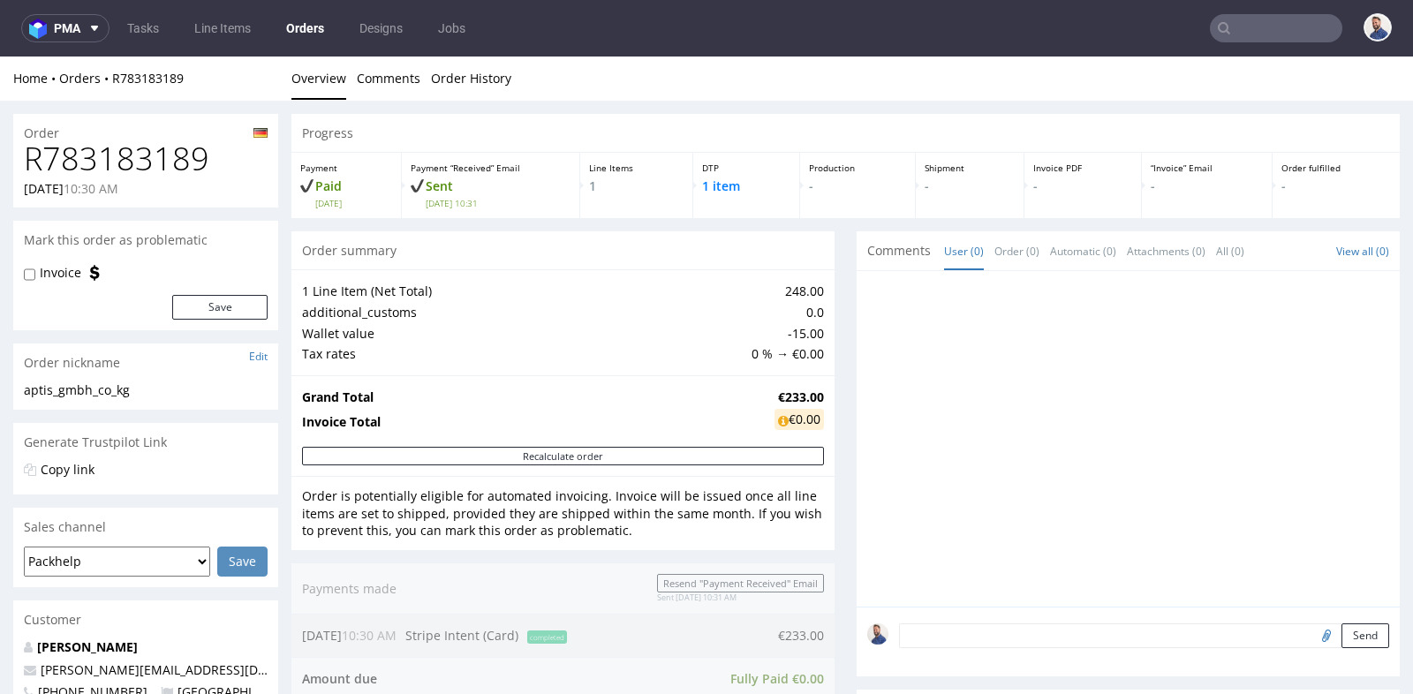
click at [1230, 27] on input "text" at bounding box center [1276, 28] width 133 height 28
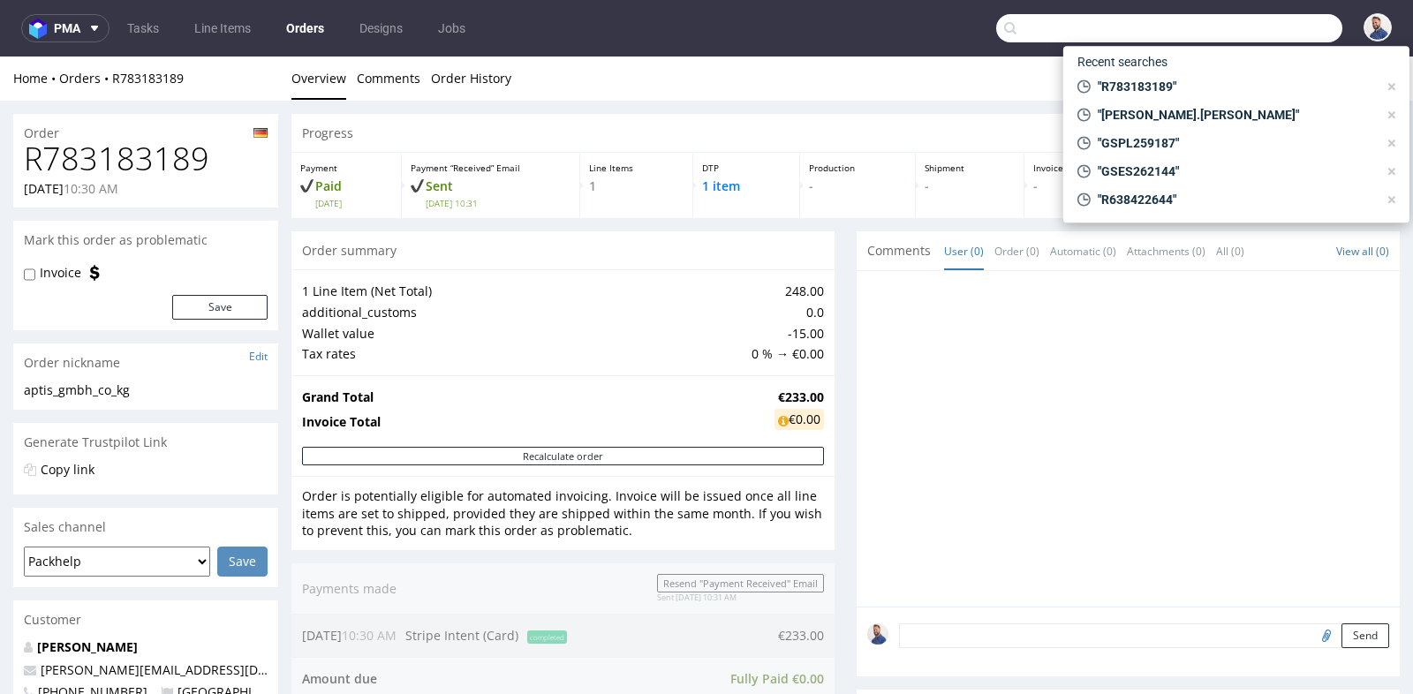
paste input "R783183189"
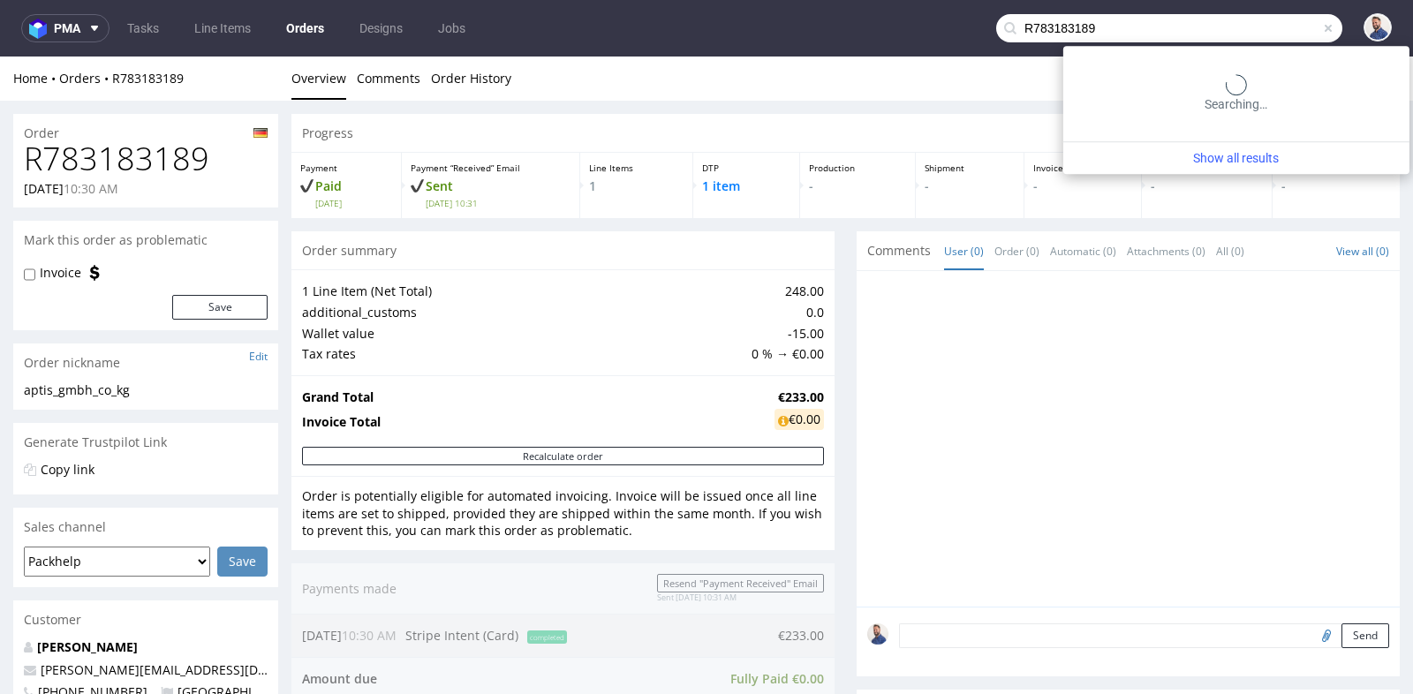
type input "R783183189"
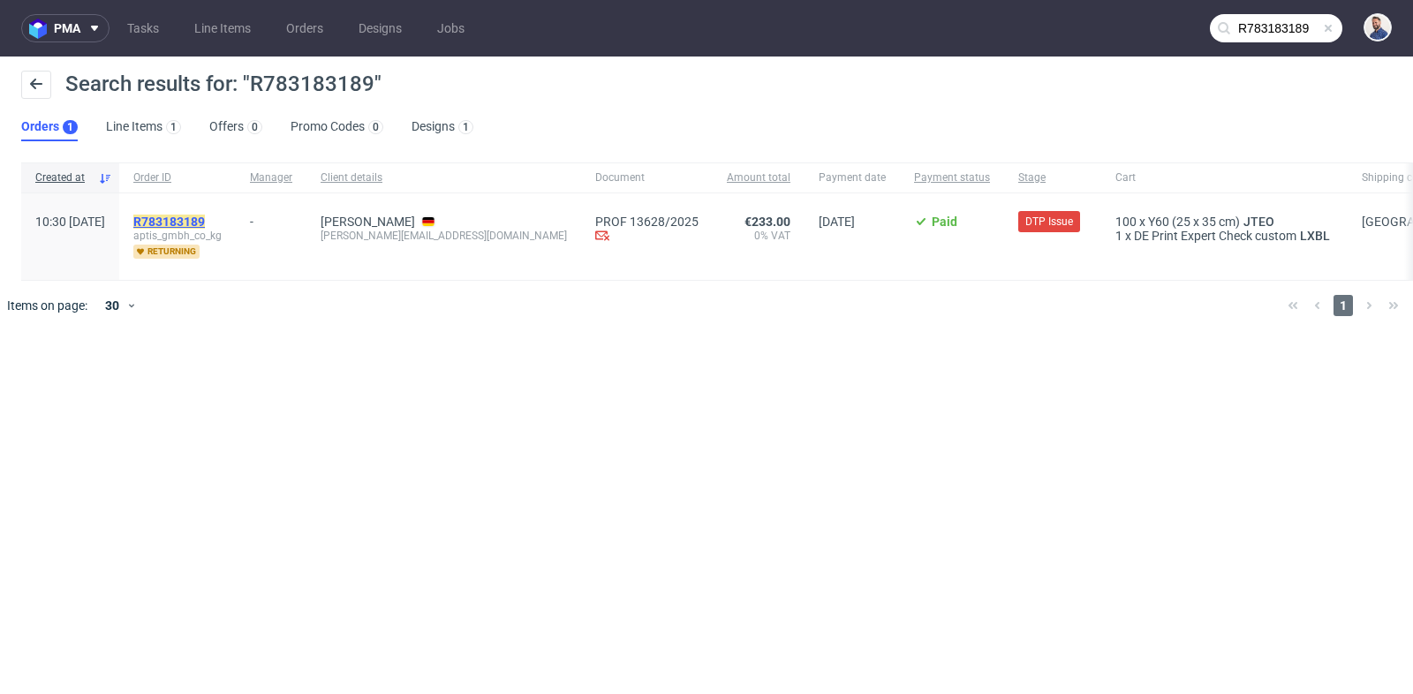
click at [205, 221] on mark "R783183189" at bounding box center [169, 222] width 72 height 14
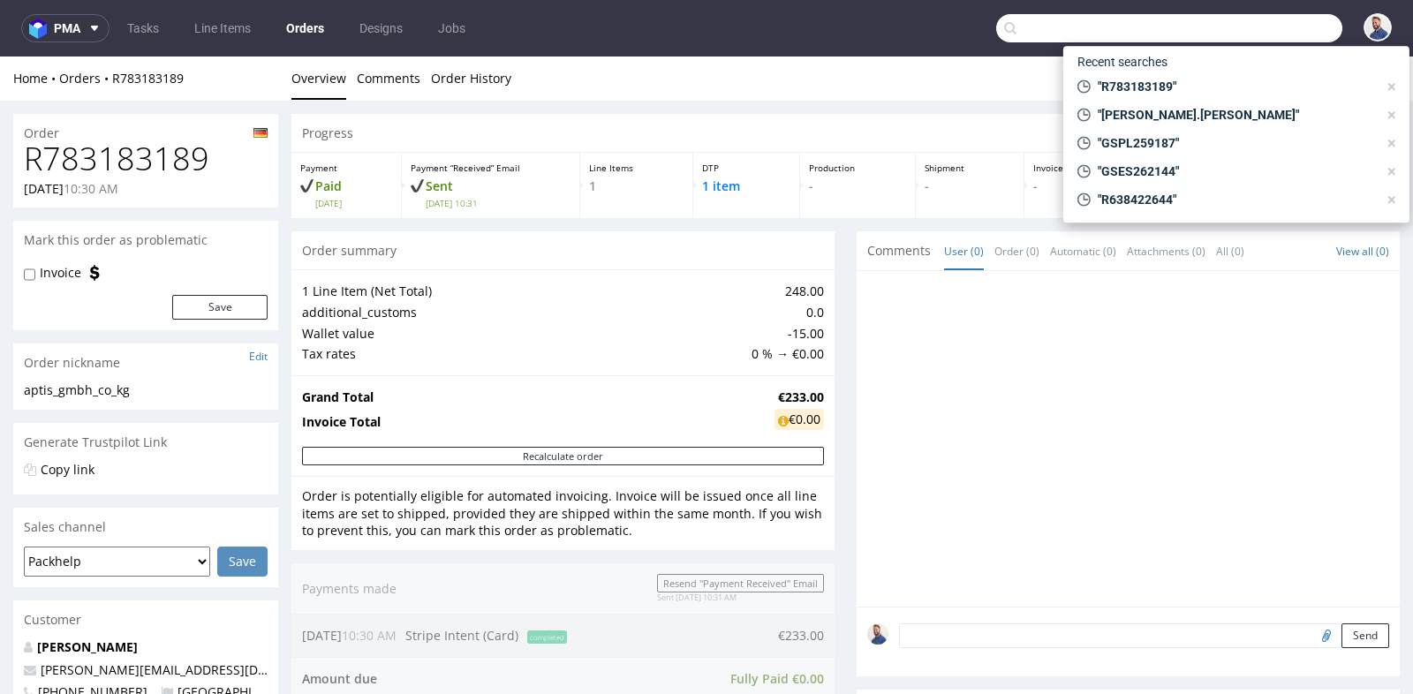
click at [1277, 34] on input "text" at bounding box center [1169, 28] width 346 height 28
paste input "R694301349"
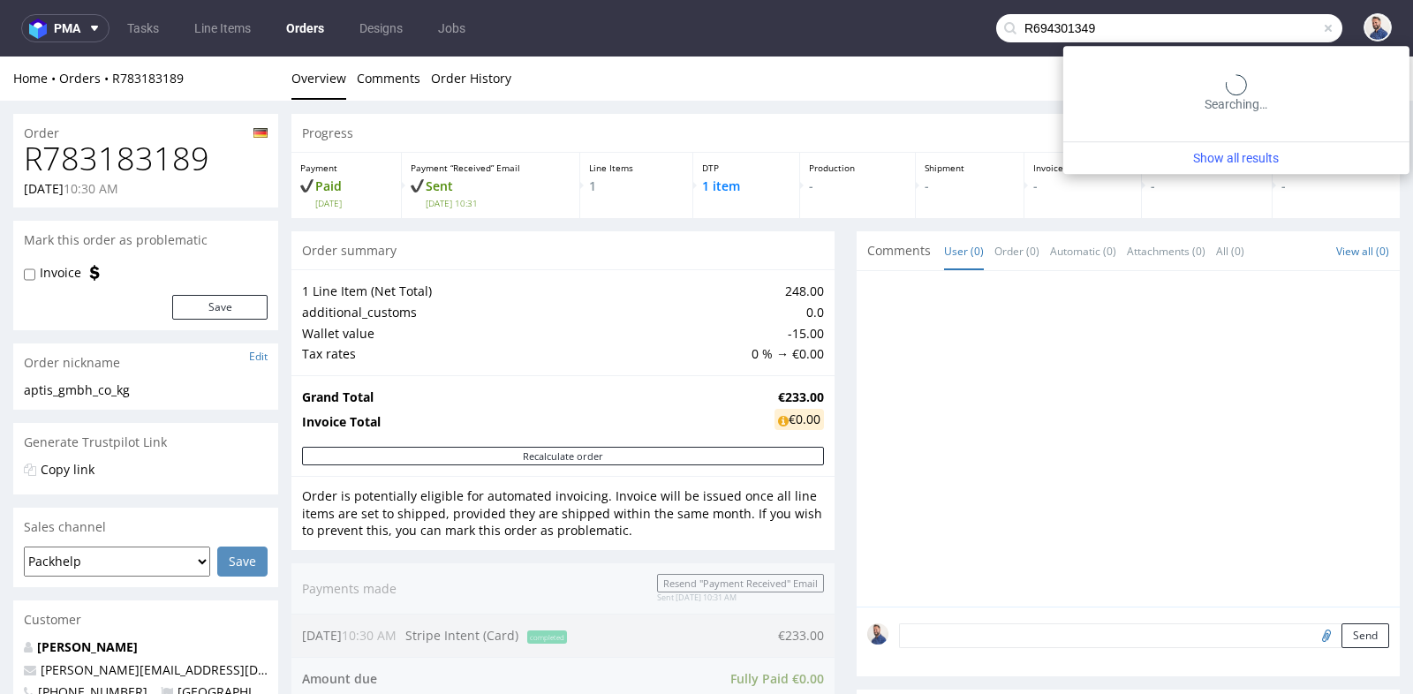
type input "R694301349"
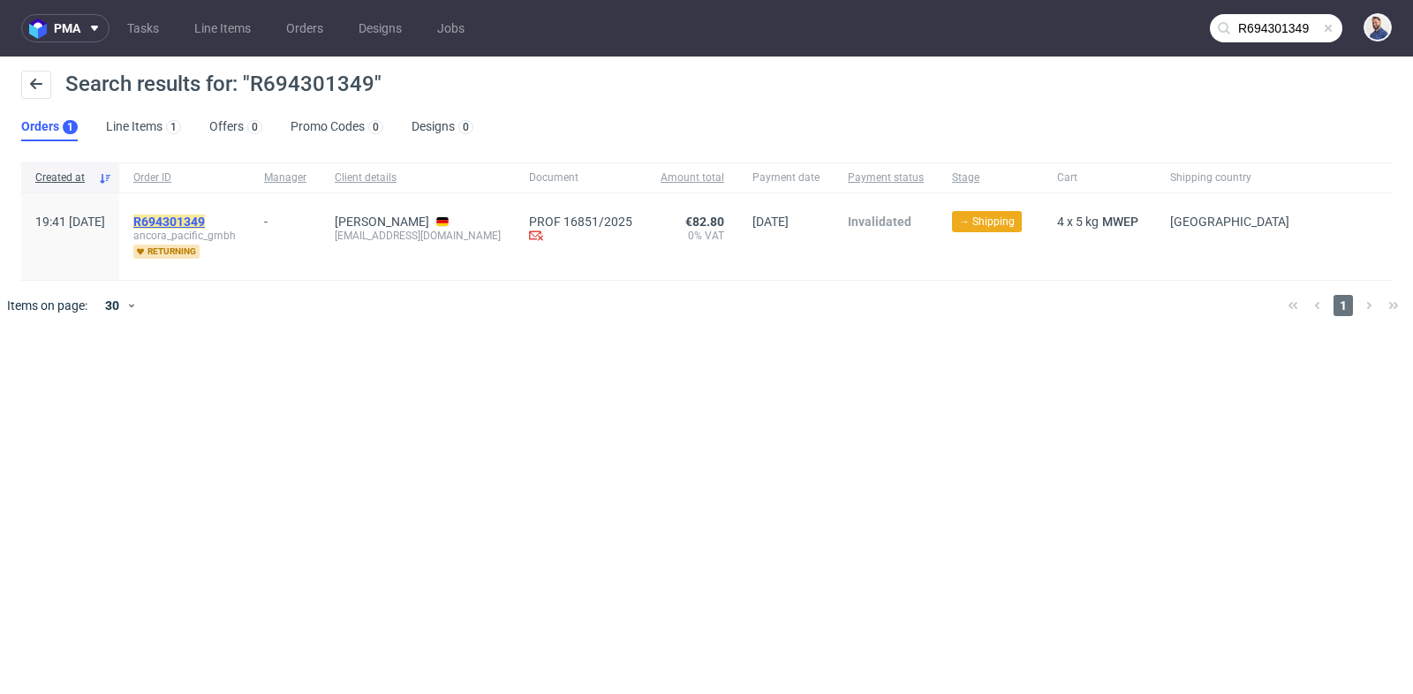
click at [205, 216] on mark "R694301349" at bounding box center [169, 222] width 72 height 14
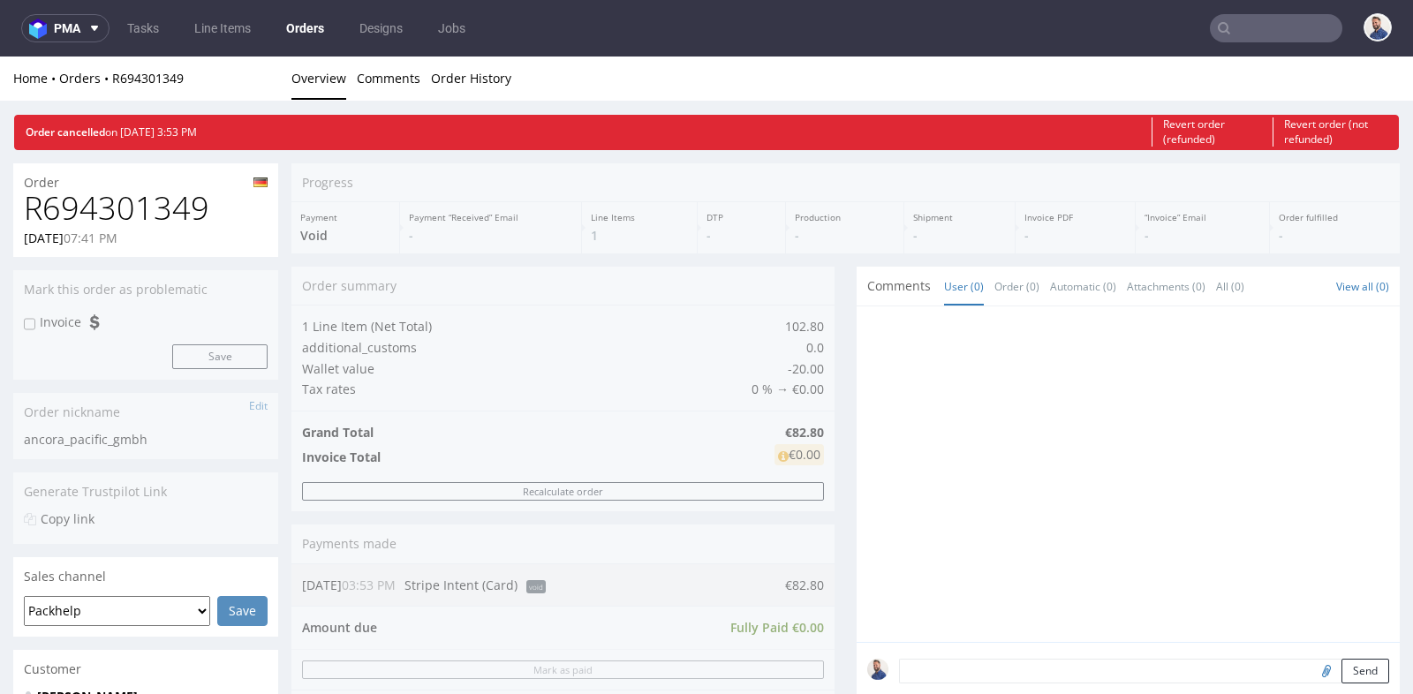
click at [837, 314] on div "Progress Payment Void Payment “Received” Email - Line Items 1 DTP - Production …" at bounding box center [846, 645] width 1109 height 965
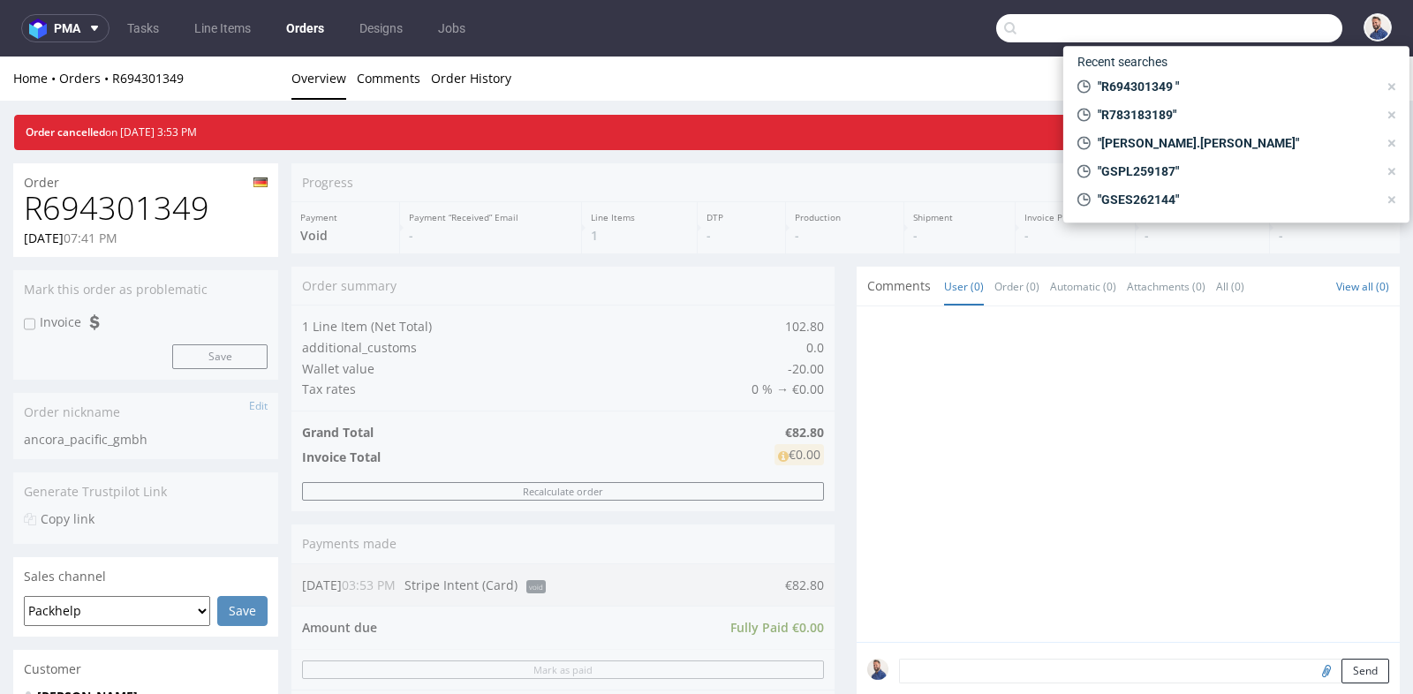
click at [1246, 39] on input "text" at bounding box center [1169, 28] width 346 height 28
paste input "R809426071"
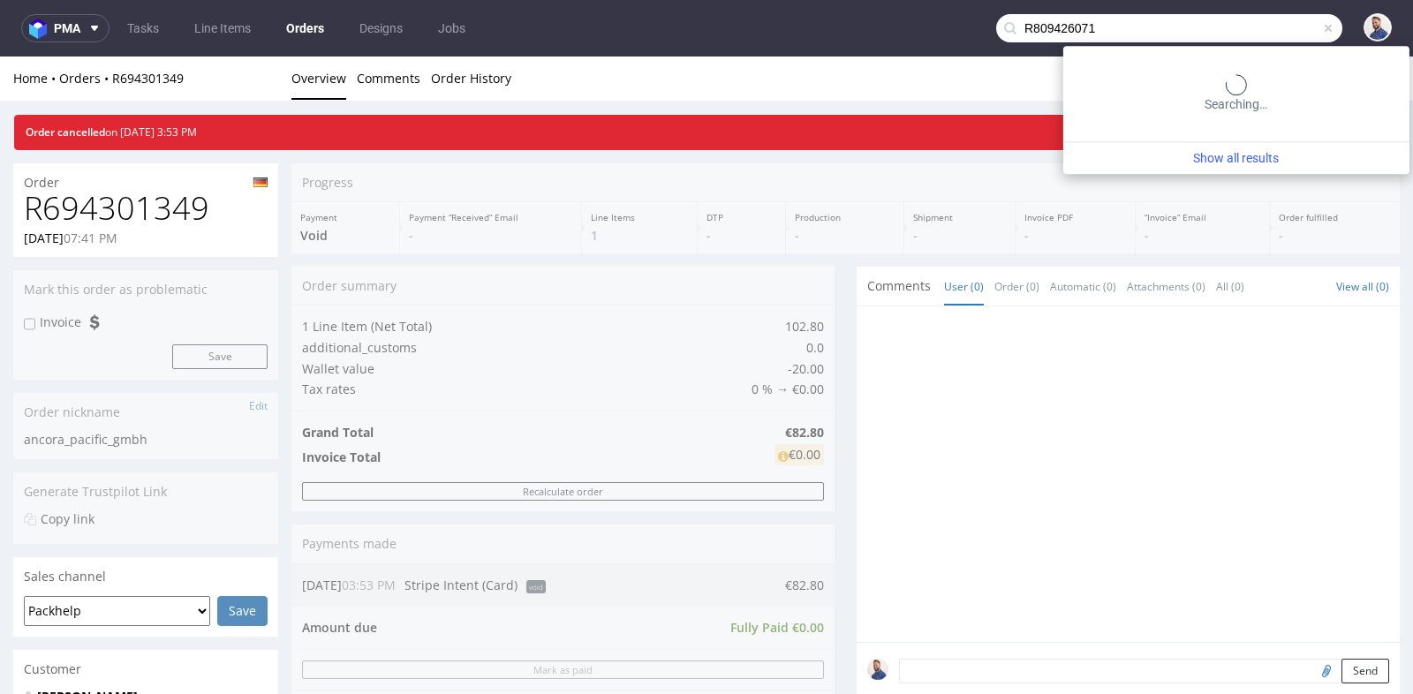
type input "R809426071"
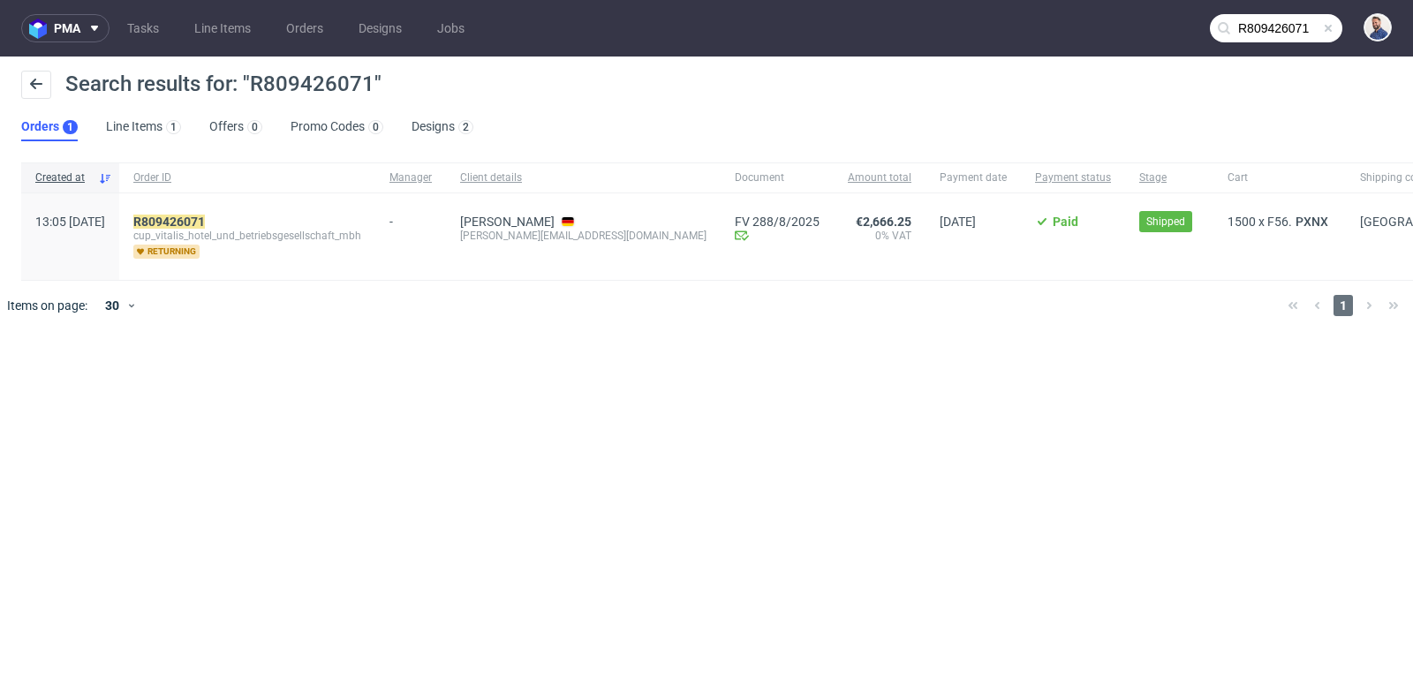
click at [198, 229] on span "cup_vitalis_hotel_und_betriebsgesellschaft_mbh" at bounding box center [247, 236] width 228 height 14
click at [198, 219] on link "809426071" at bounding box center [173, 222] width 64 height 14
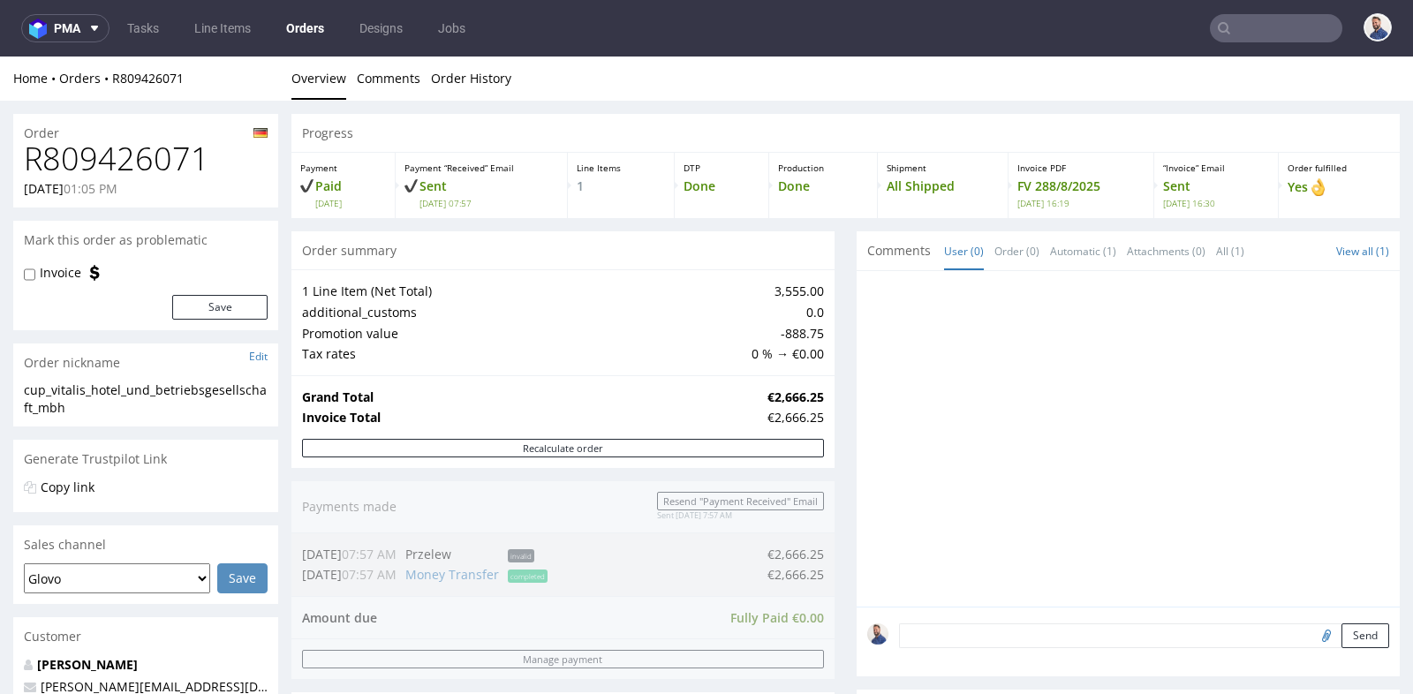
click at [857, 363] on div at bounding box center [1128, 439] width 543 height 336
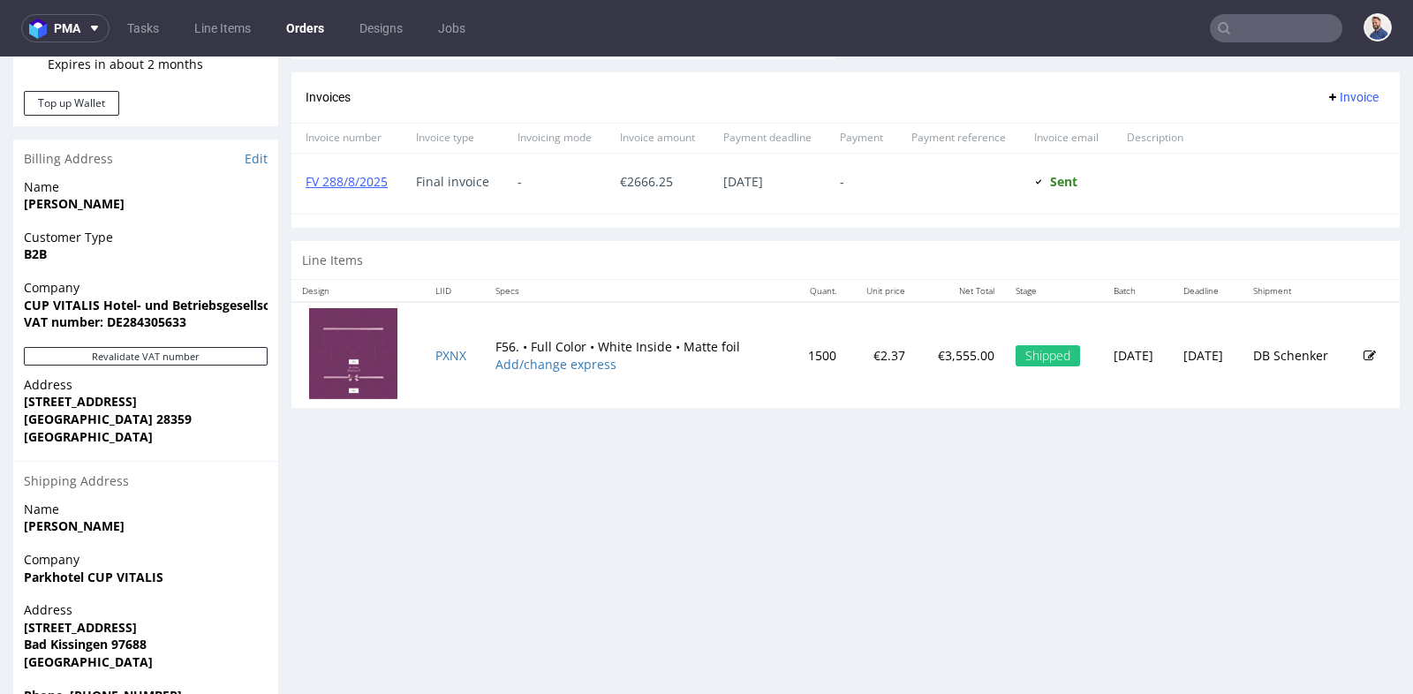
scroll to position [746, 0]
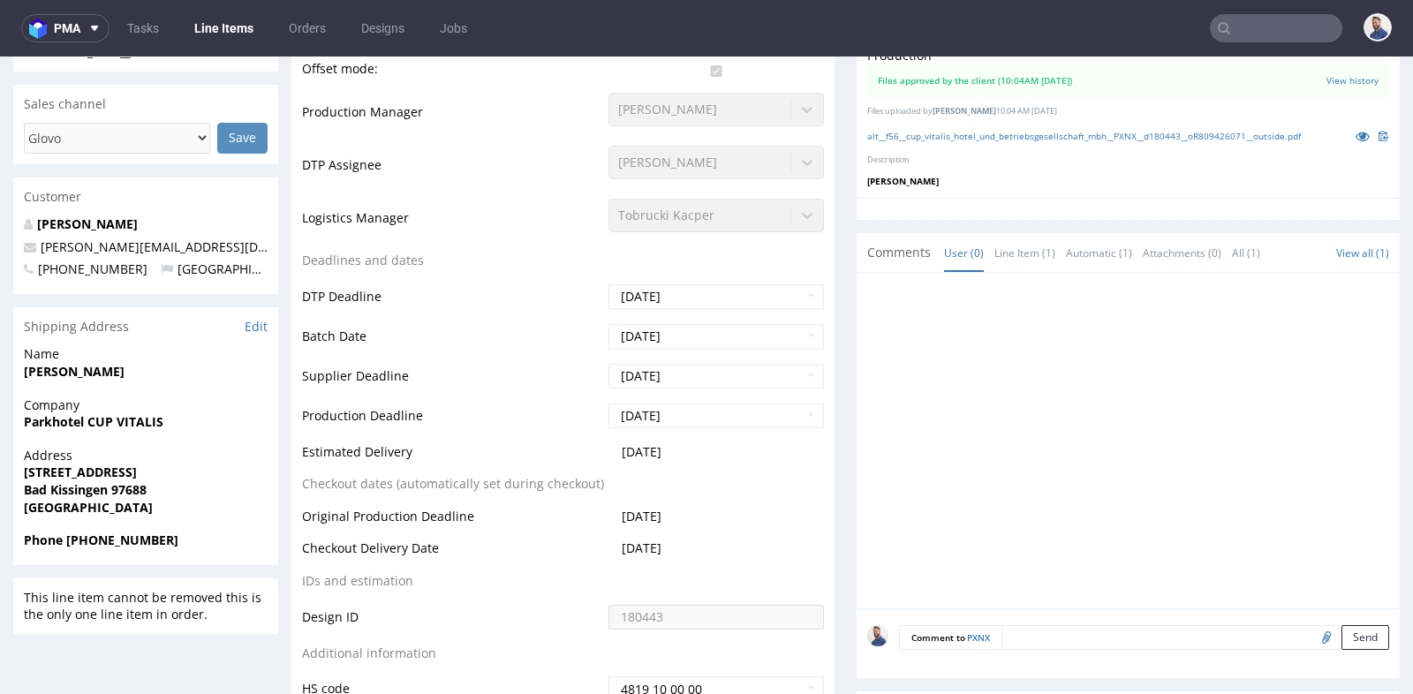
scroll to position [549, 0]
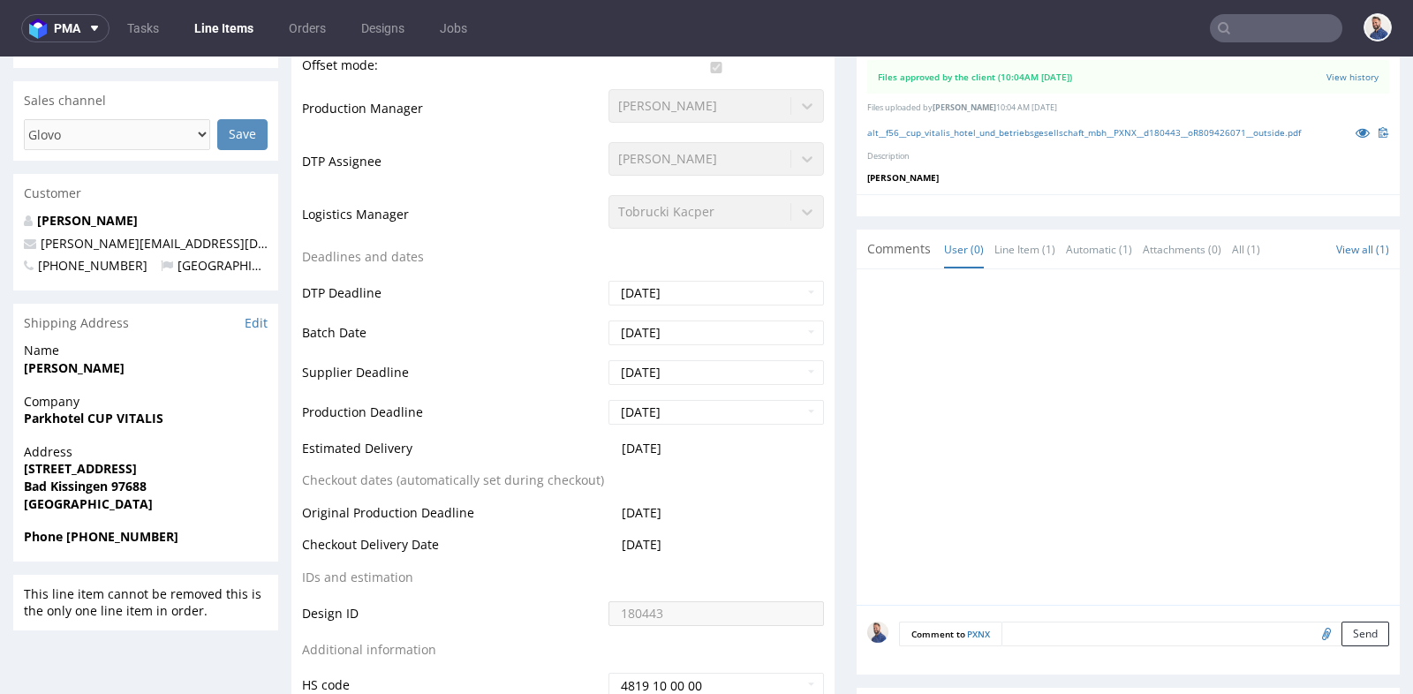
click at [867, 382] on div at bounding box center [1133, 442] width 533 height 325
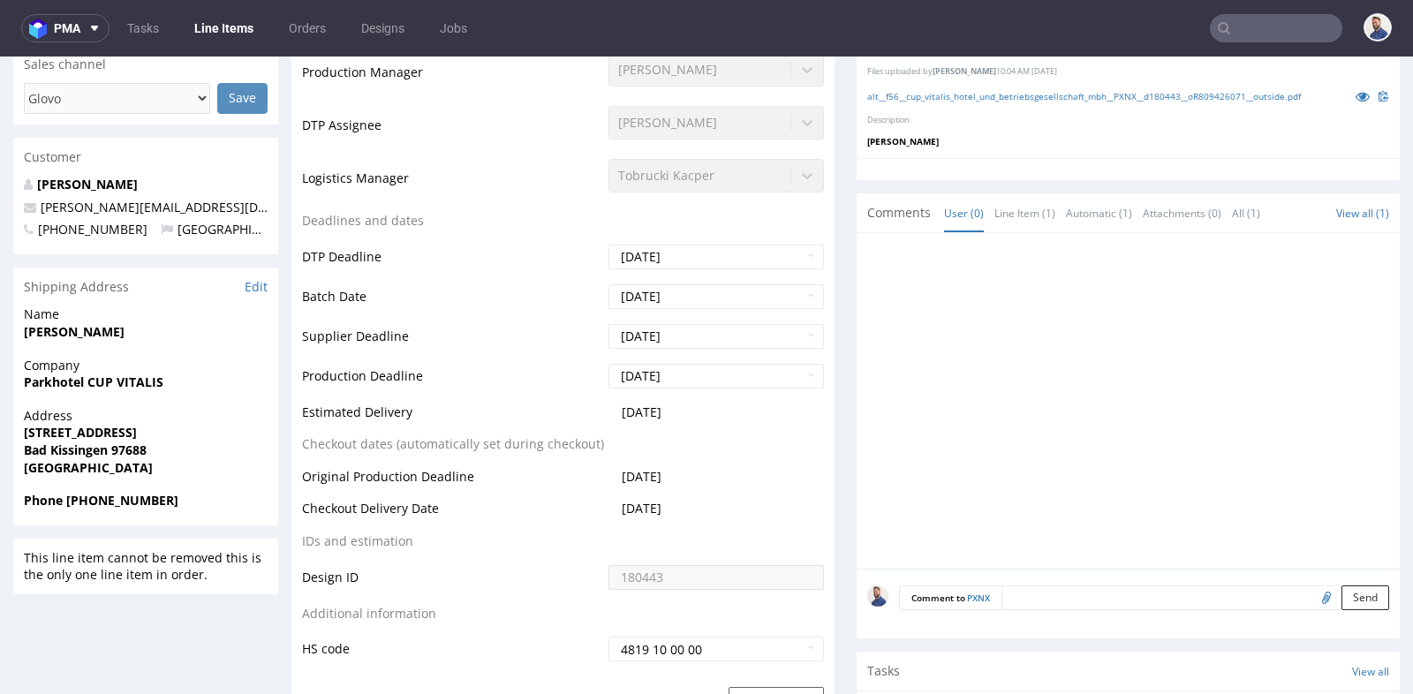
scroll to position [588, 0]
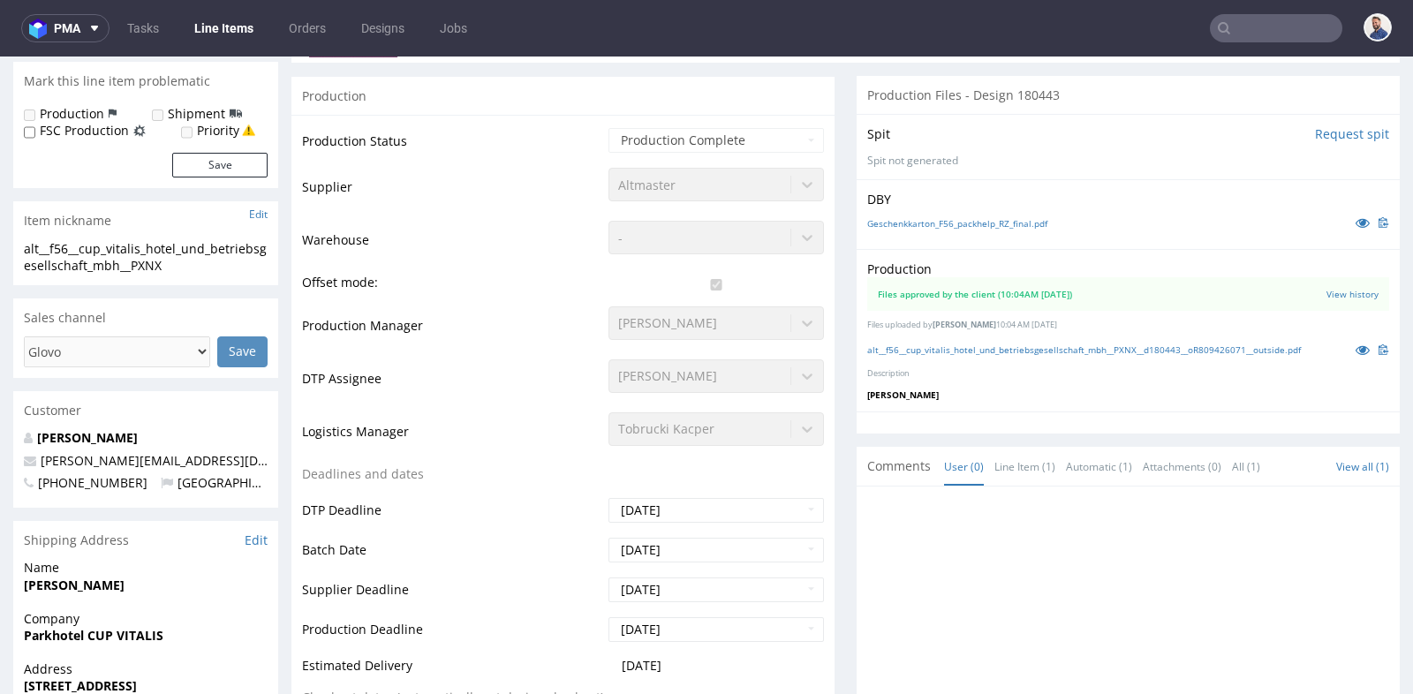
scroll to position [392, 0]
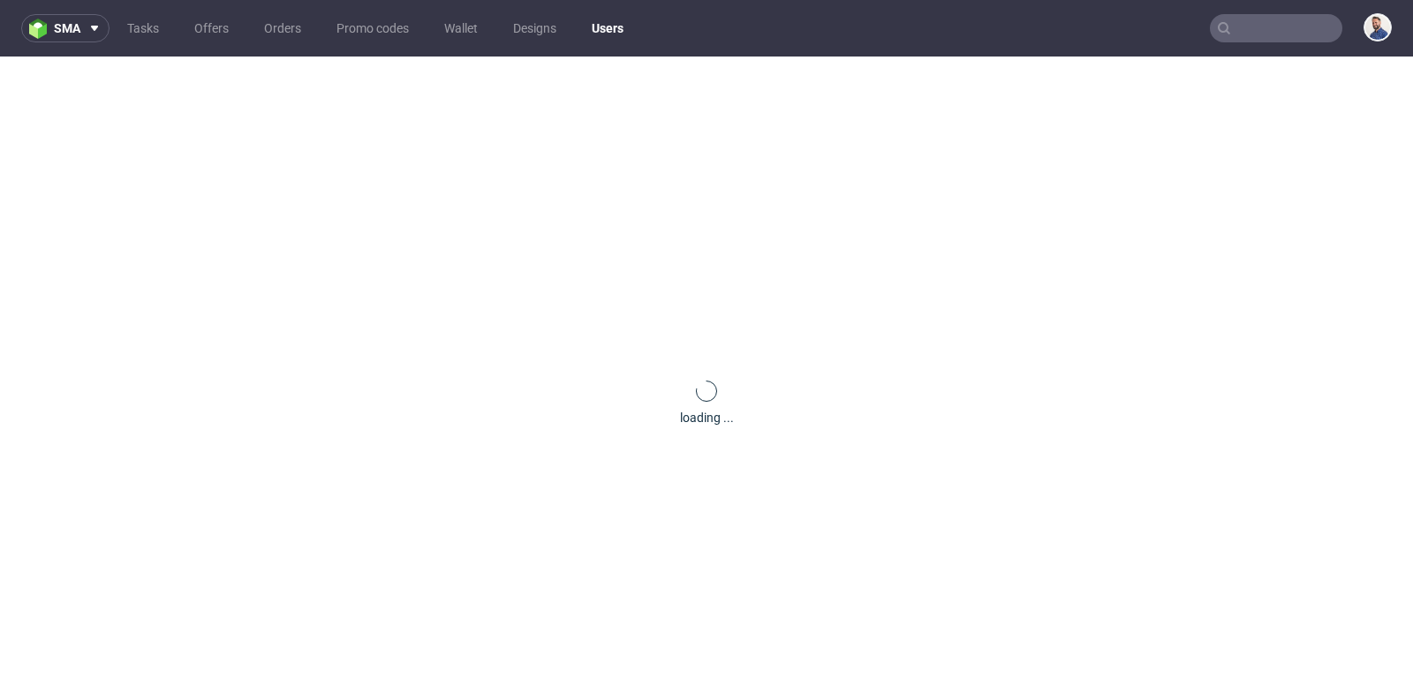
click at [95, 380] on div "loading ..." at bounding box center [706, 404] width 1413 height 694
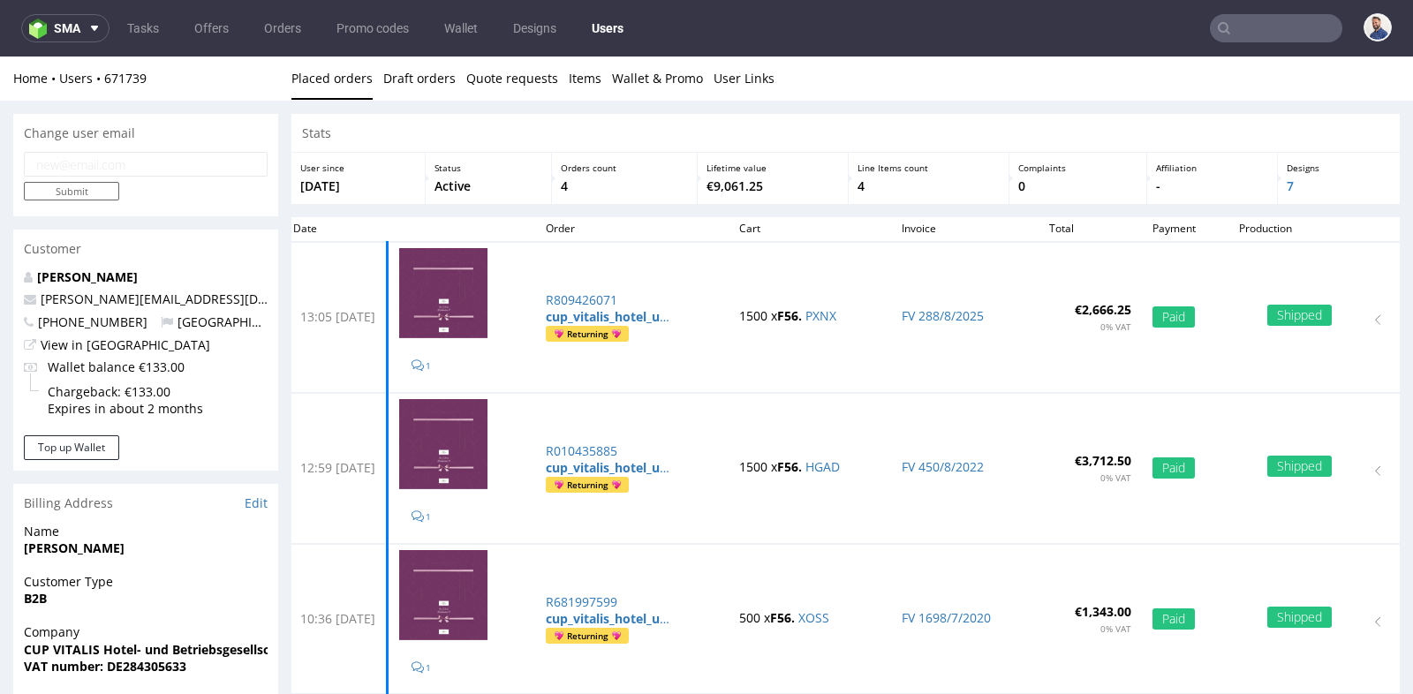
click at [1390, 413] on div "Change user email Submit Customer Susanne Nilk susanne.nilk@cup.de +499717000 G…" at bounding box center [706, 580] width 1413 height 958
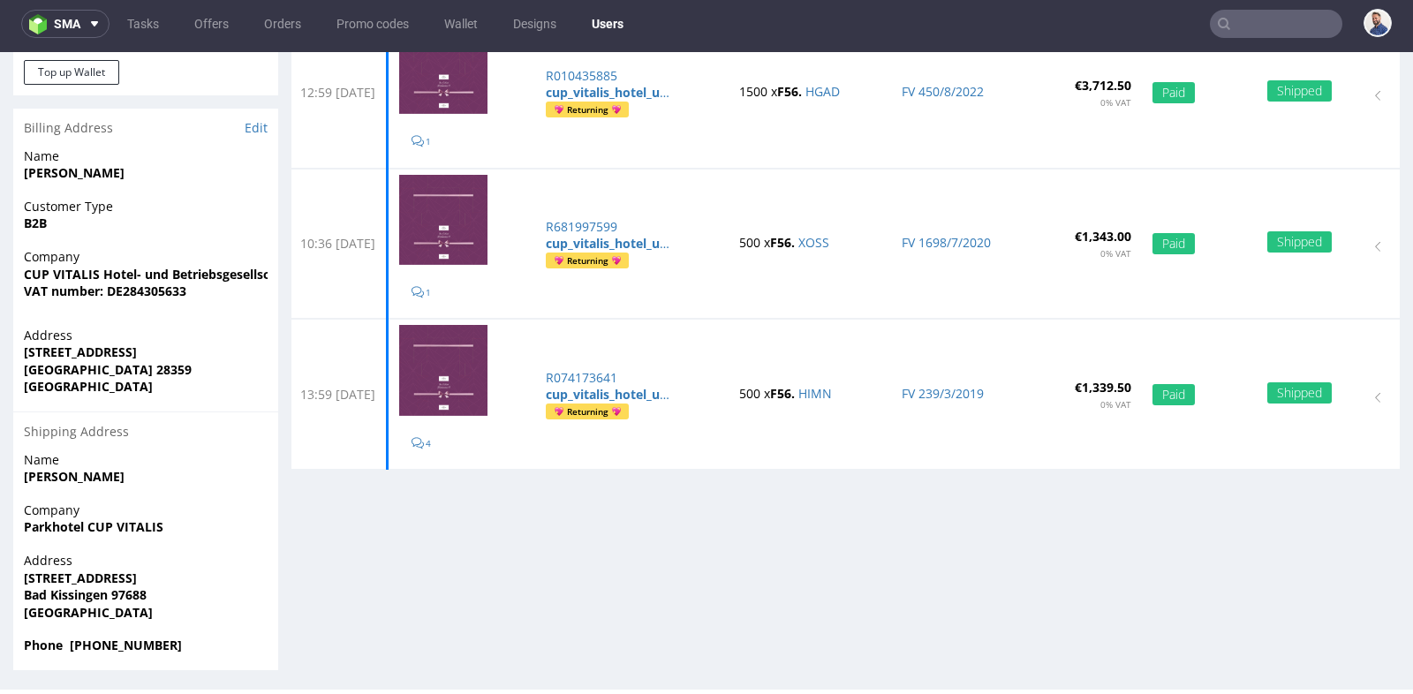
scroll to position [373, 0]
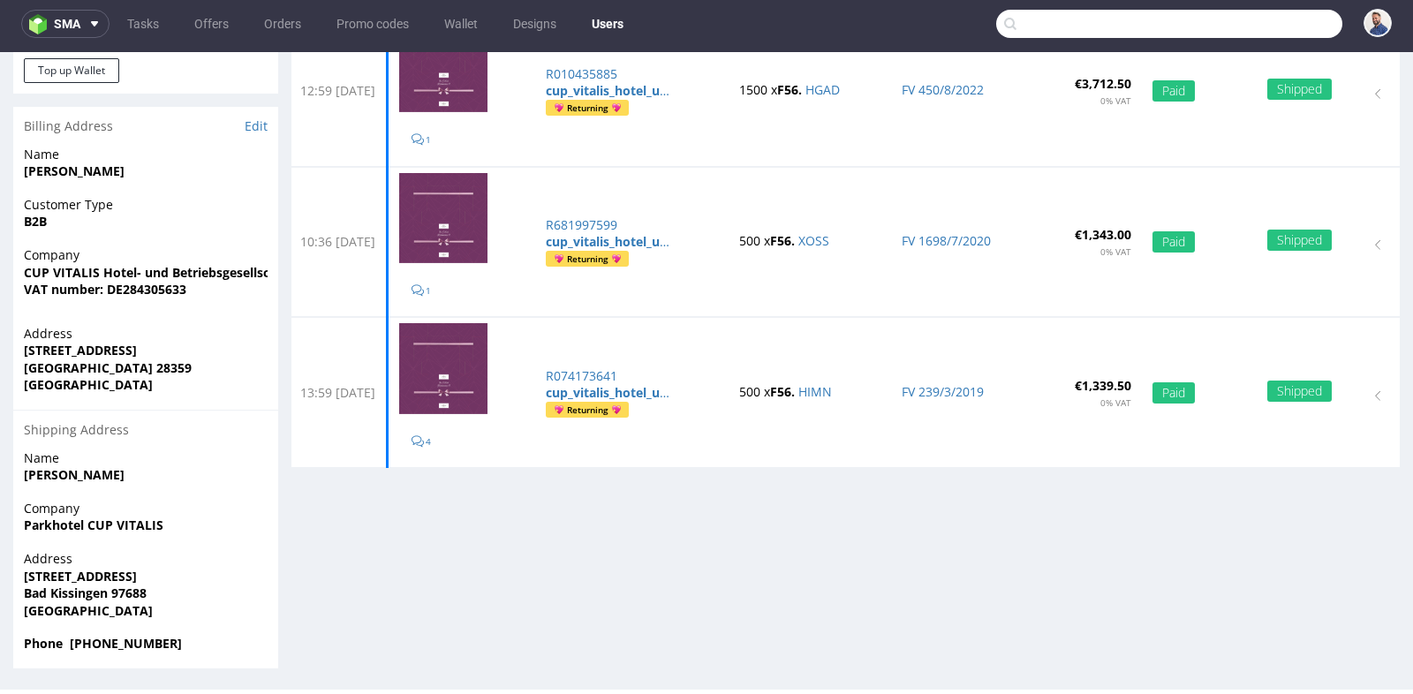
click at [1239, 33] on input "text" at bounding box center [1169, 24] width 346 height 28
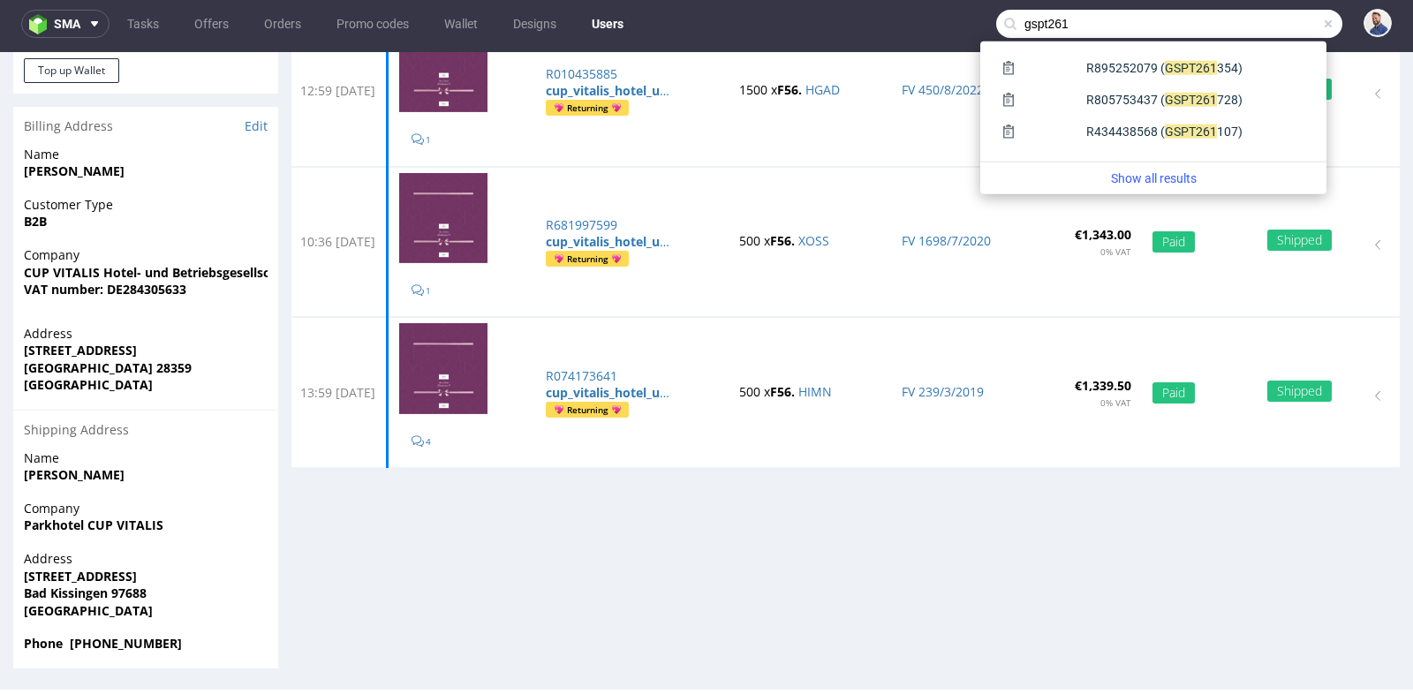
type input "gspt261"
click at [1194, 64] on div "261 354)" at bounding box center [1217, 68] width 47 height 18
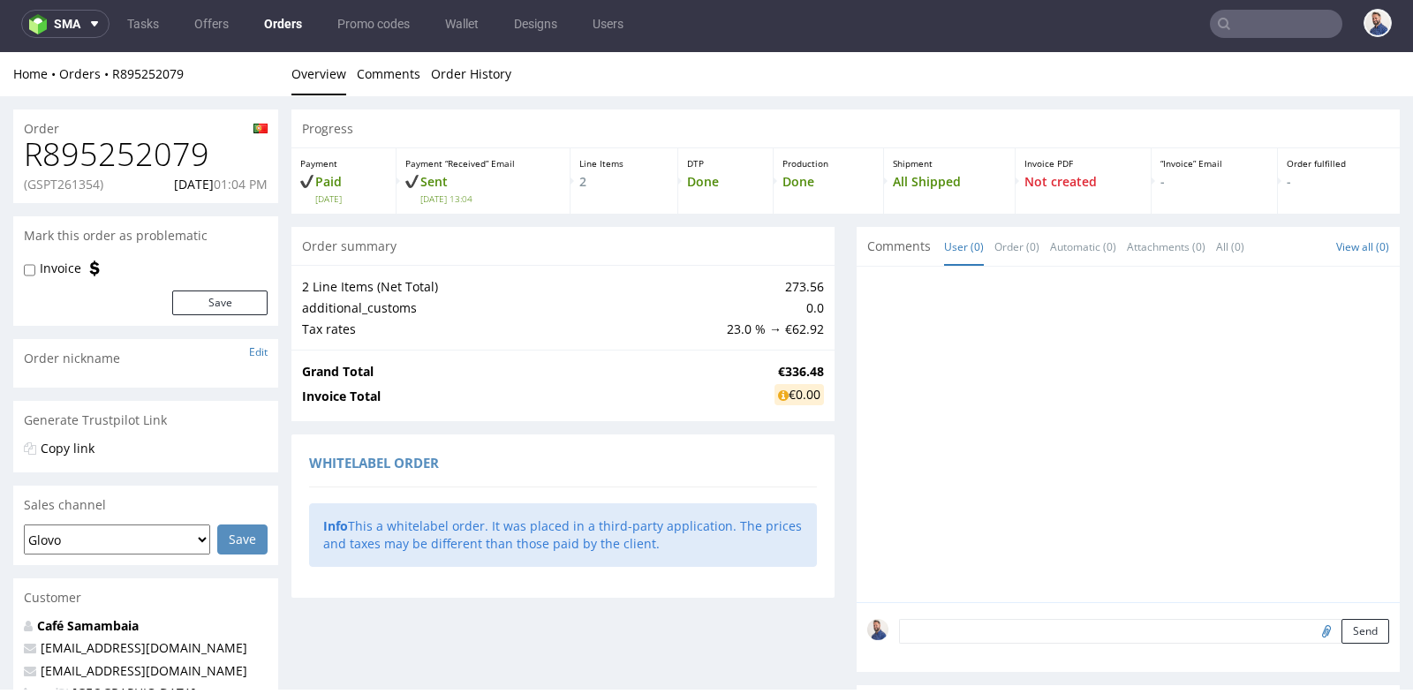
click at [808, 276] on td "273.56" at bounding box center [774, 286] width 102 height 21
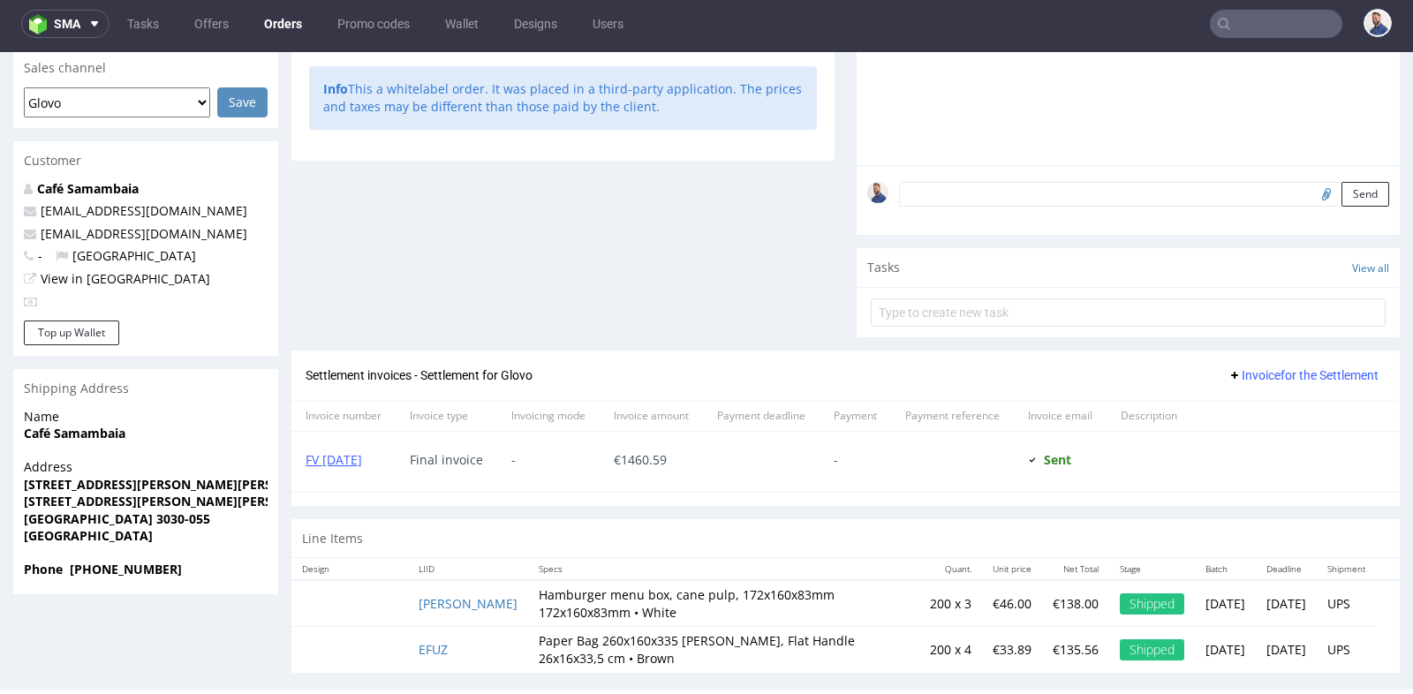
scroll to position [451, 0]
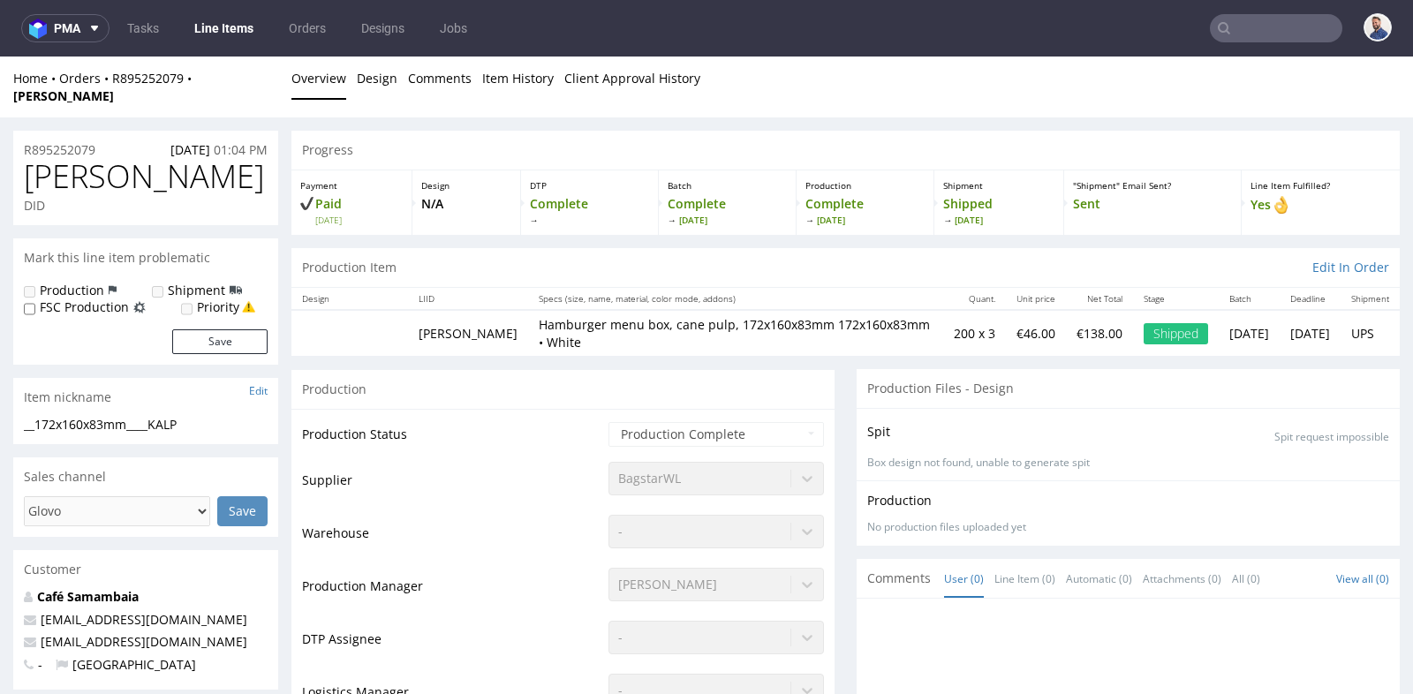
click at [761, 515] on div "-" at bounding box center [717, 527] width 216 height 25
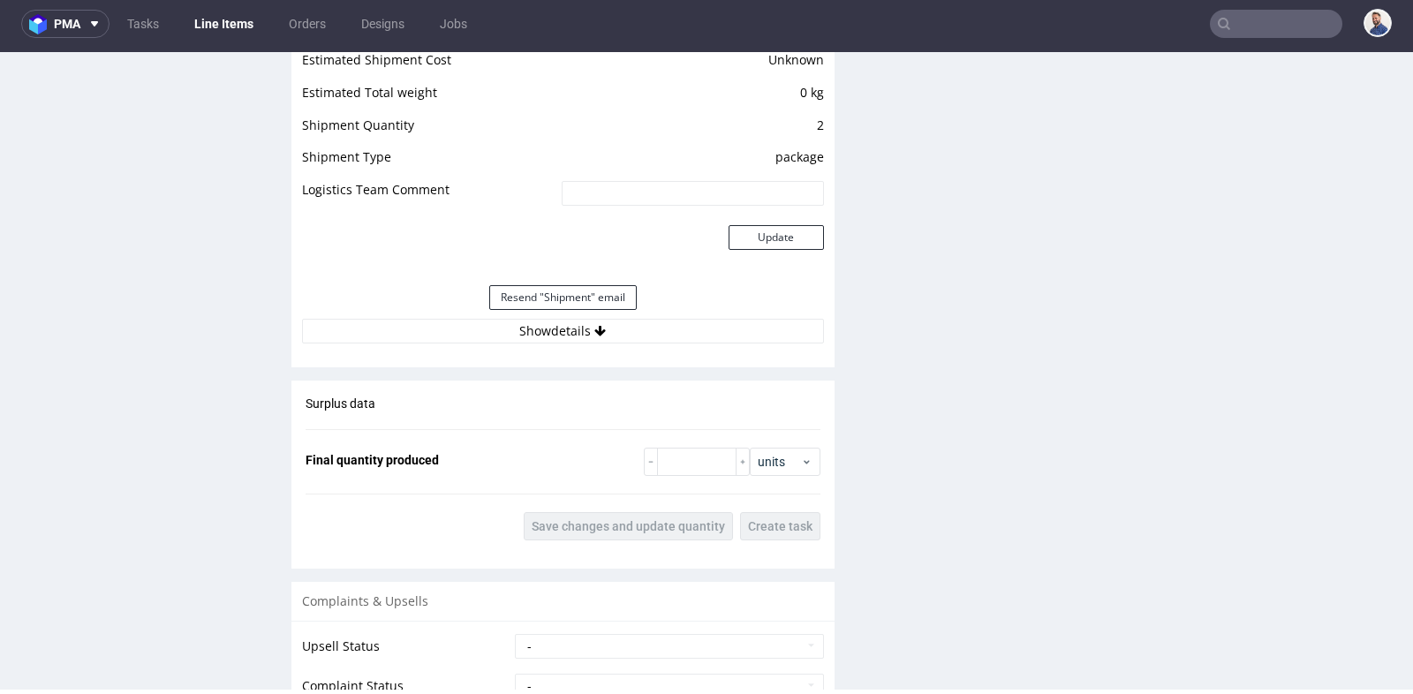
scroll to position [1506, 0]
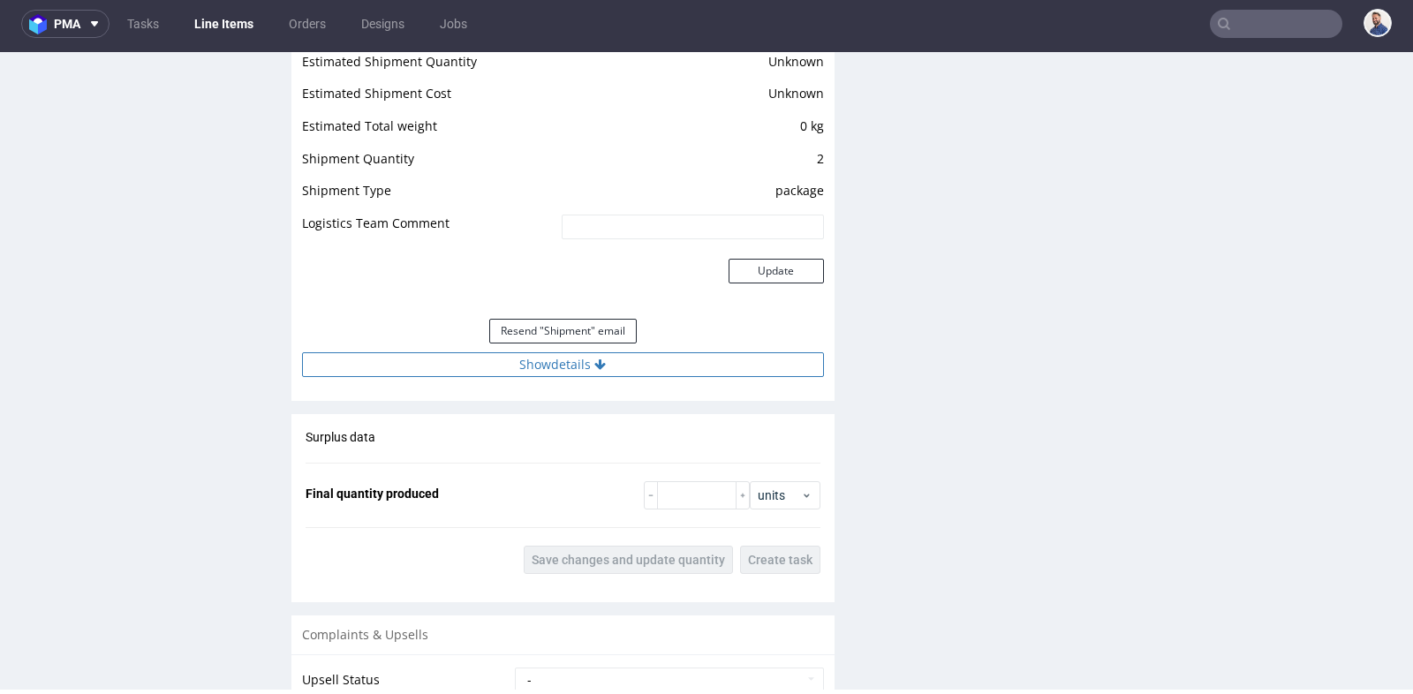
click at [541, 352] on button "Show details" at bounding box center [563, 364] width 522 height 25
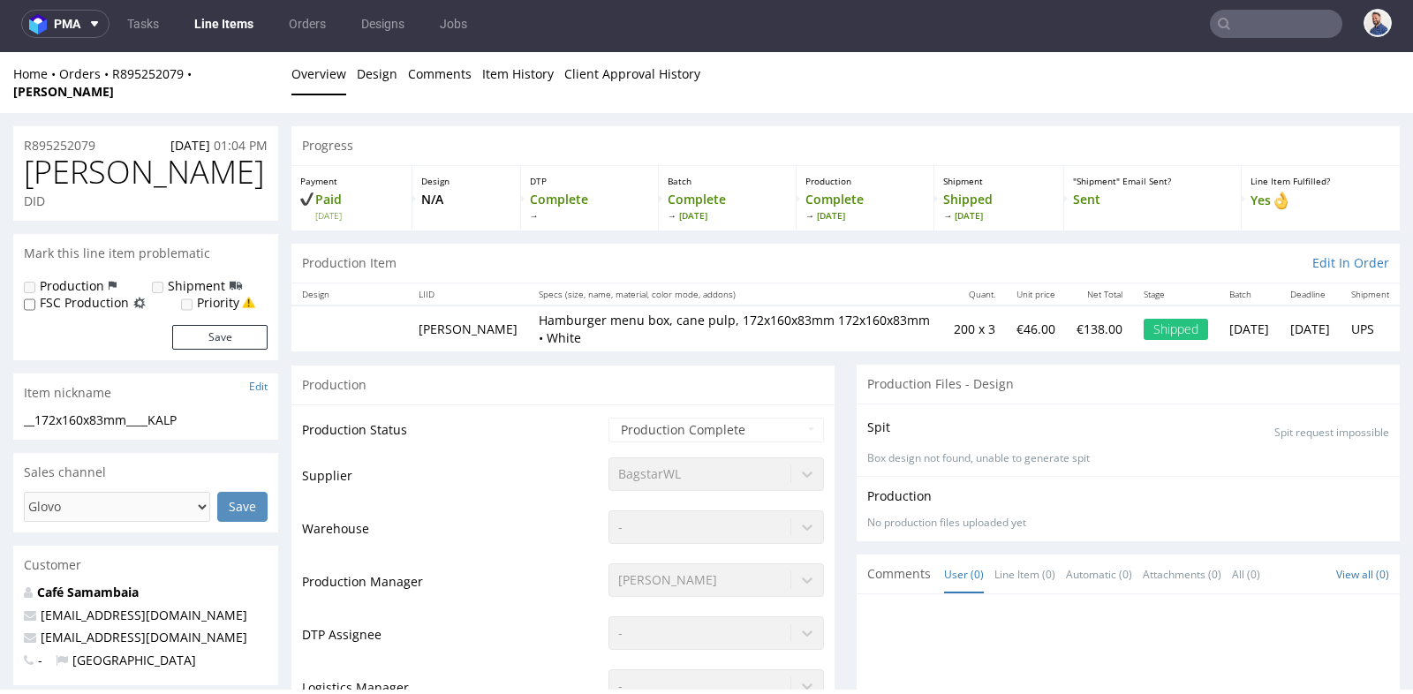
scroll to position [0, 0]
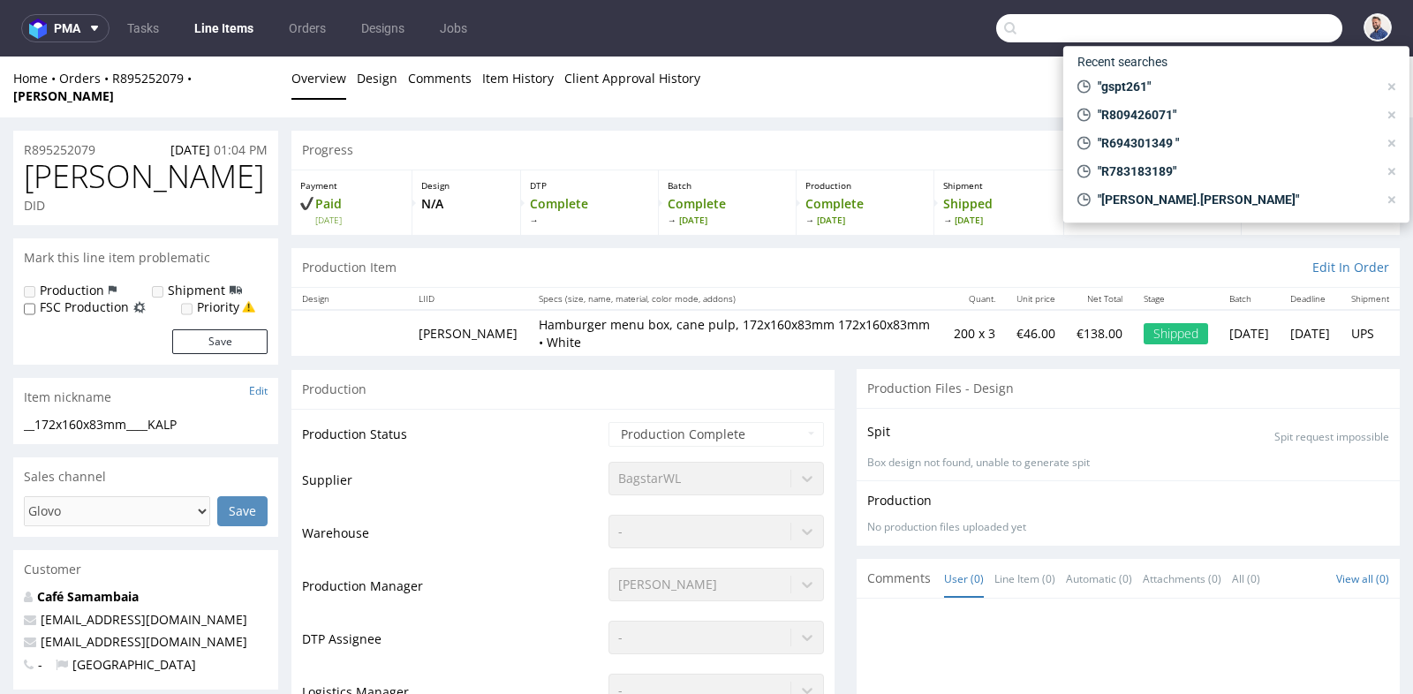
click at [1228, 32] on input "text" at bounding box center [1169, 28] width 346 height 28
click at [1194, 81] on span ""gspt261"" at bounding box center [1234, 87] width 287 height 18
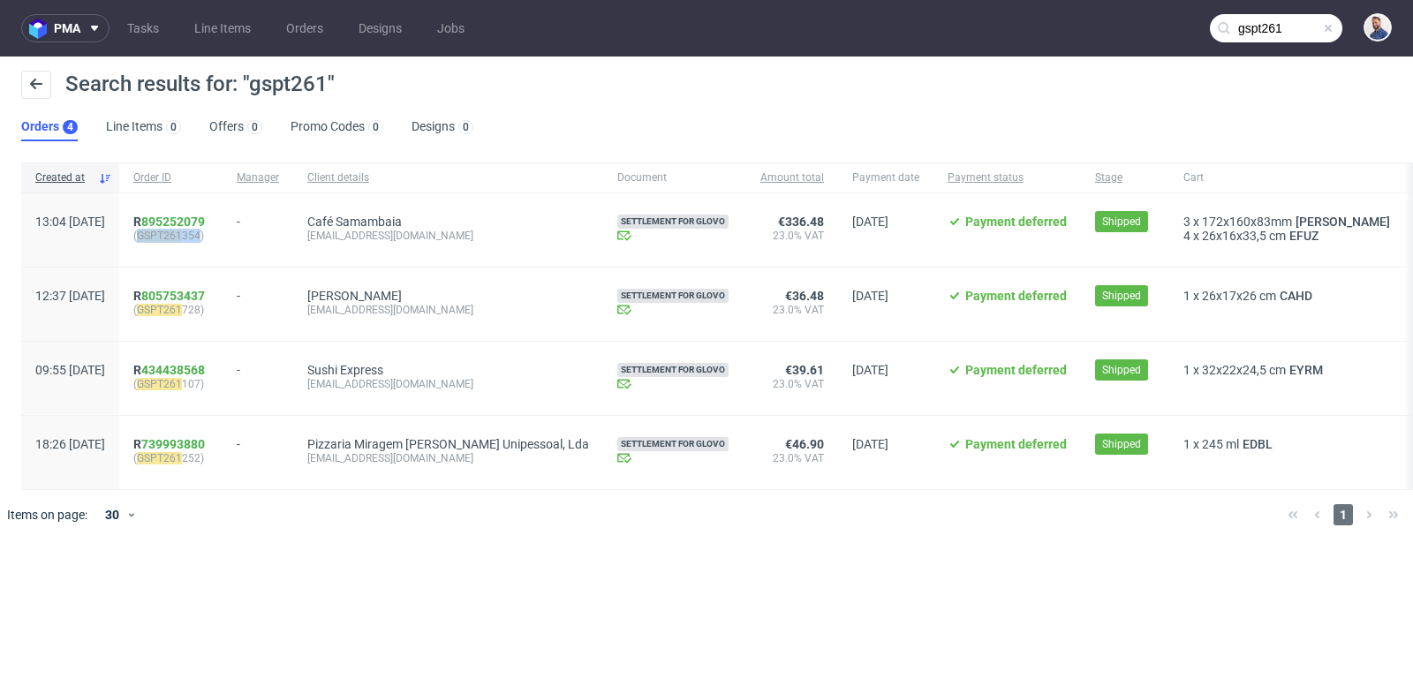
drag, startPoint x: 252, startPoint y: 234, endPoint x: 189, endPoint y: 235, distance: 62.7
click at [189, 235] on span "( GSPT261 354)" at bounding box center [170, 236] width 75 height 14
copy span "GSPT261 354"
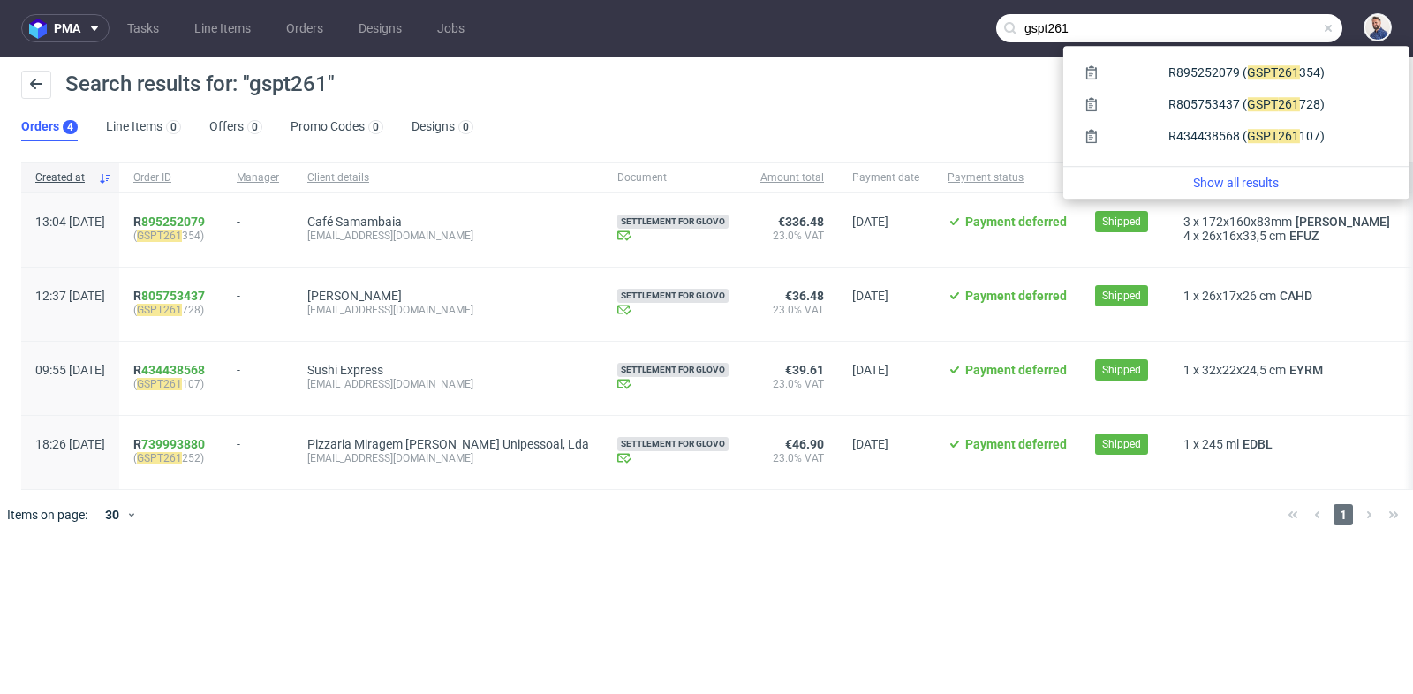
drag, startPoint x: 1252, startPoint y: 31, endPoint x: 1298, endPoint y: 28, distance: 46.0
click at [1298, 28] on input "gspt261" at bounding box center [1169, 28] width 346 height 28
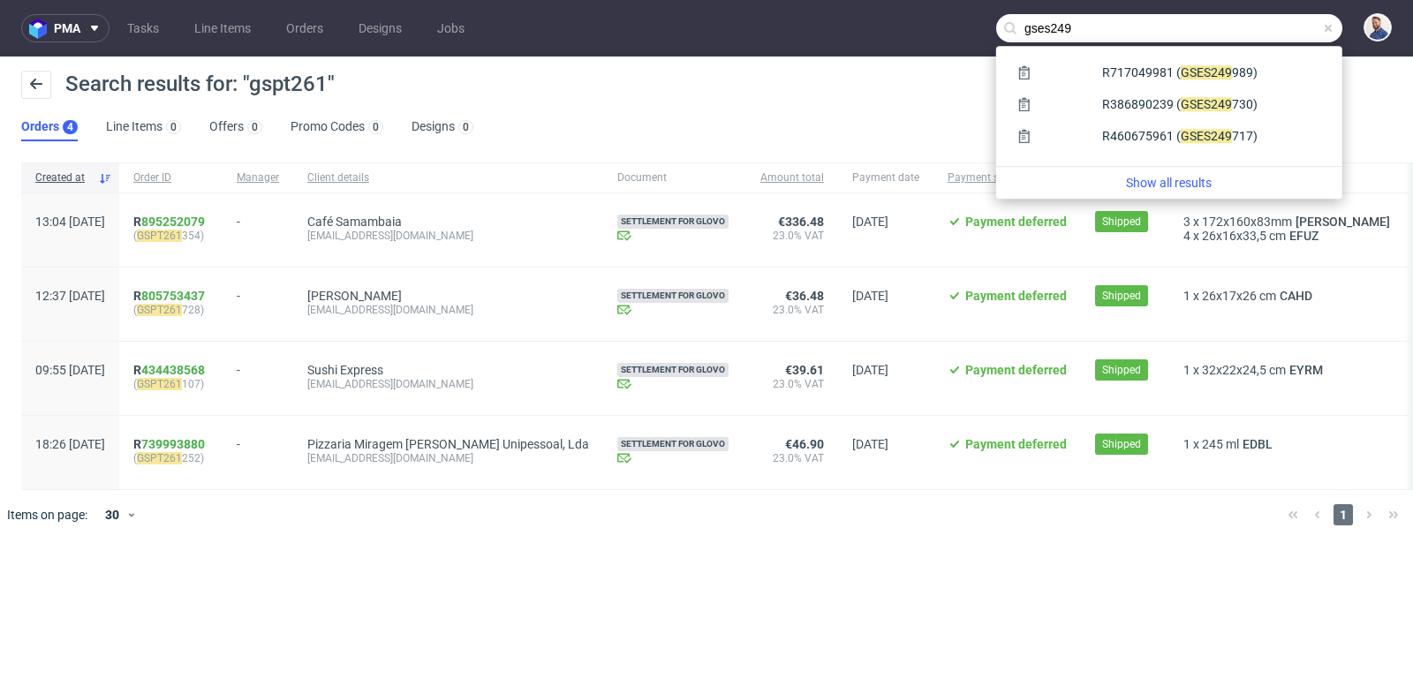
type input "gses249"
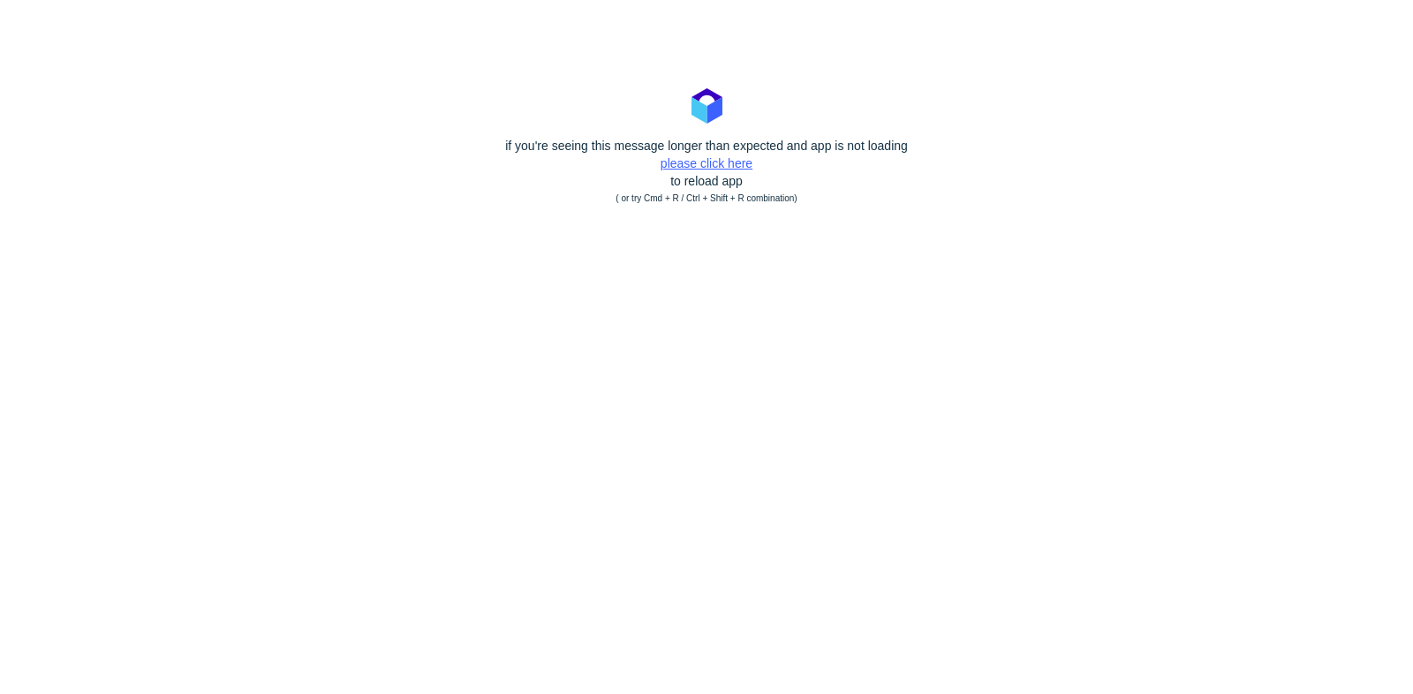
click at [696, 156] on link "please click here" at bounding box center [707, 163] width 92 height 14
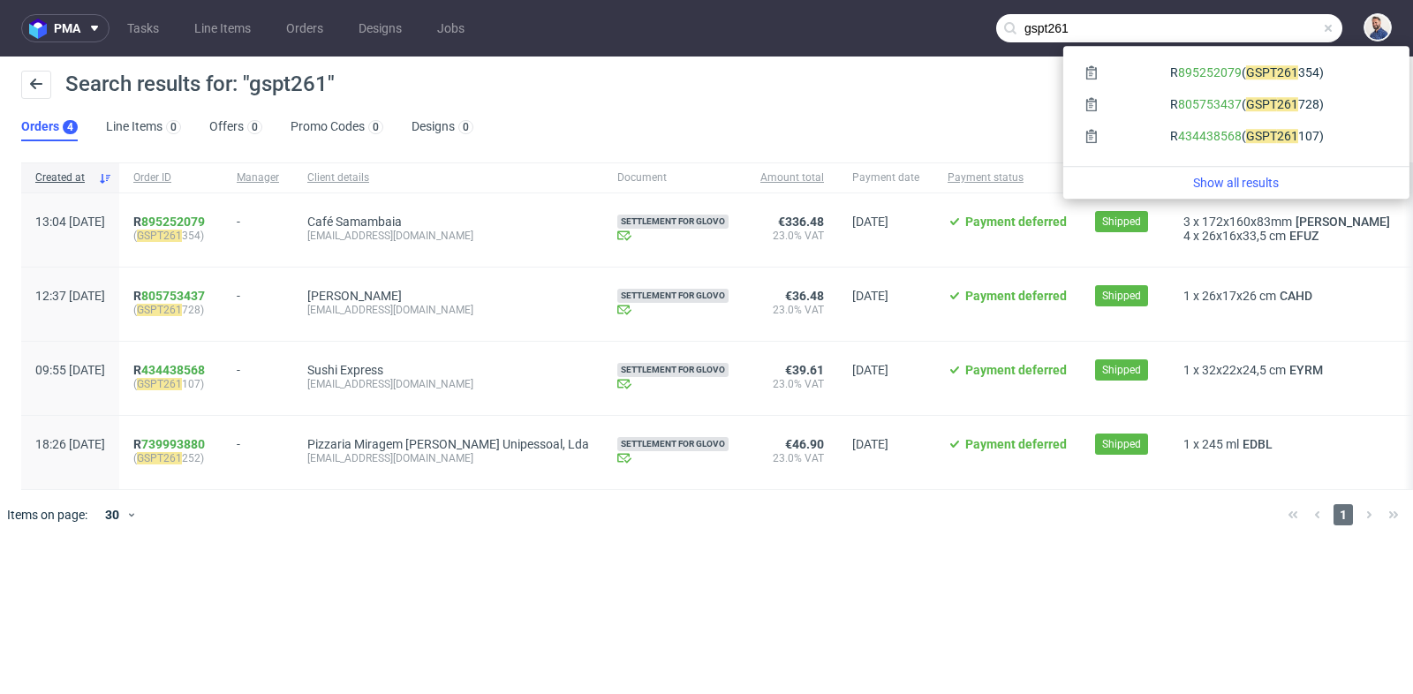
drag, startPoint x: 1254, startPoint y: 22, endPoint x: 1274, endPoint y: 39, distance: 25.7
click at [1274, 39] on input "gspt261" at bounding box center [1169, 28] width 346 height 28
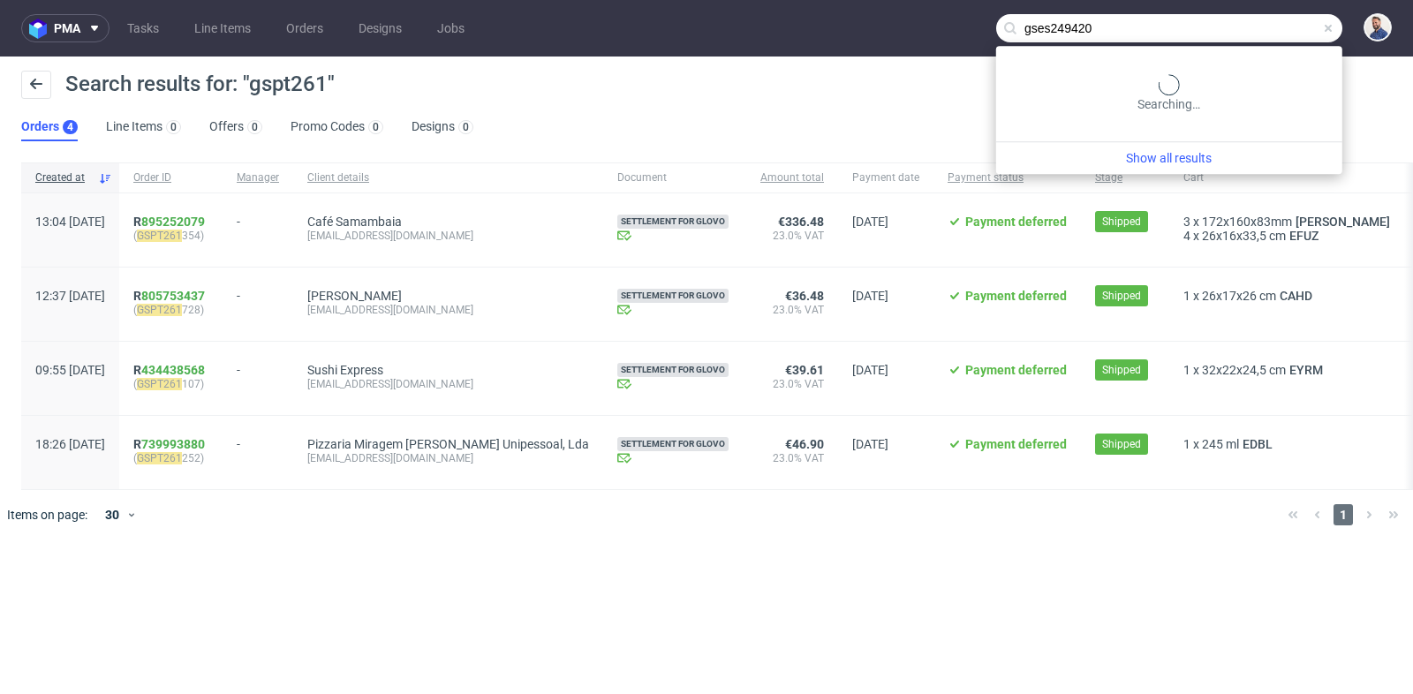
type input "gses249420"
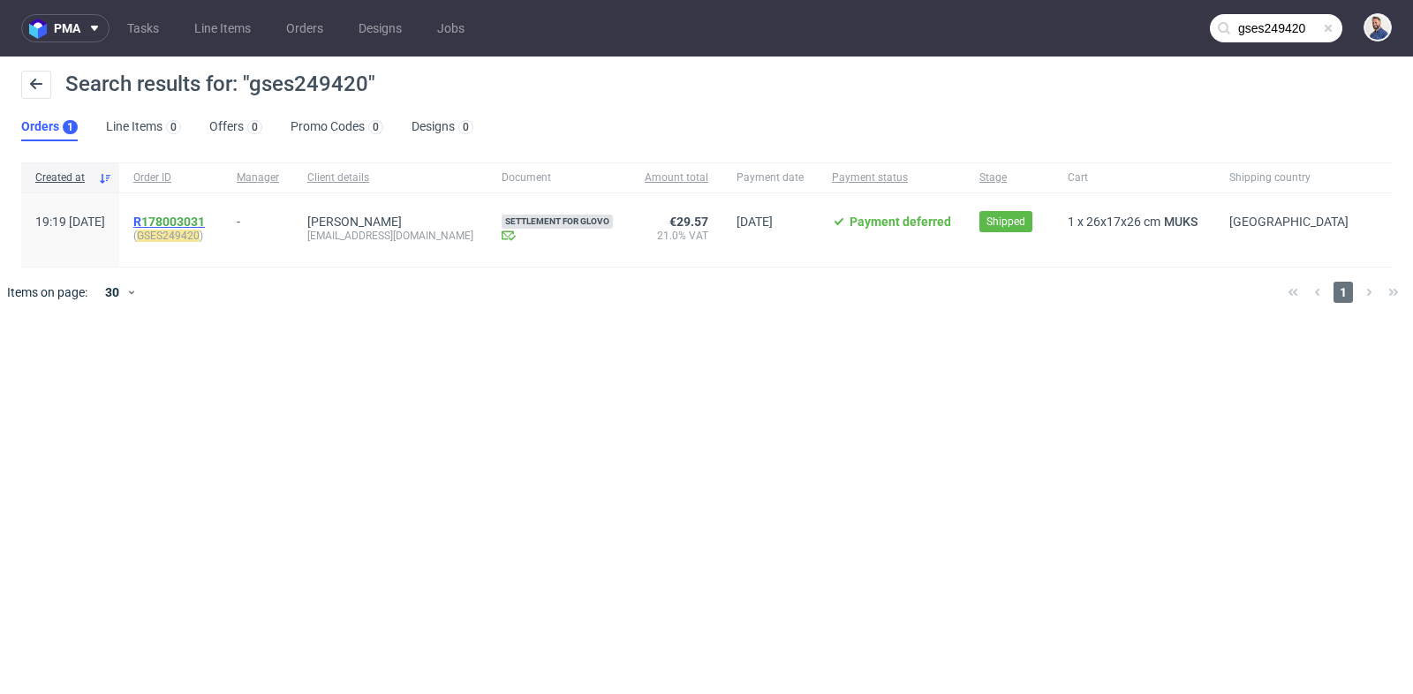
click at [205, 218] on link "178003031" at bounding box center [173, 222] width 64 height 14
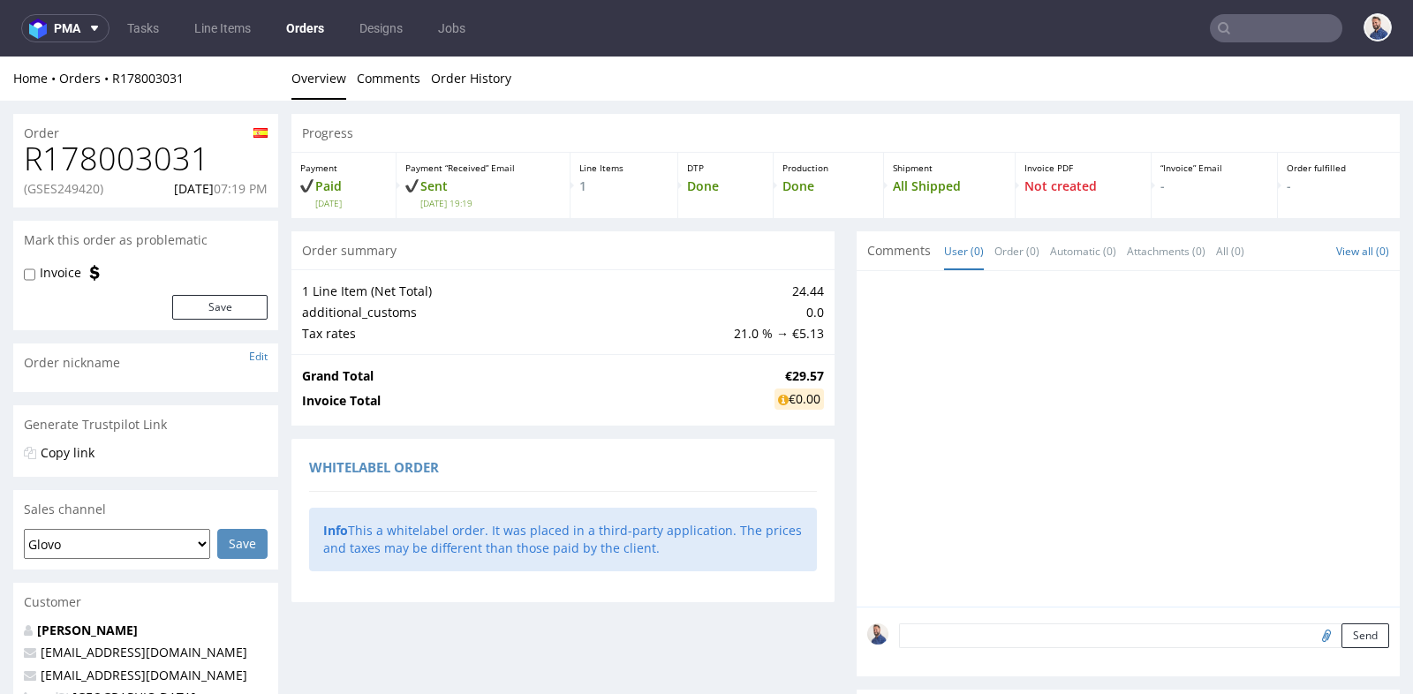
click at [576, 418] on div "Grand Total €29.57 Invoice Total €0.00" at bounding box center [563, 390] width 543 height 72
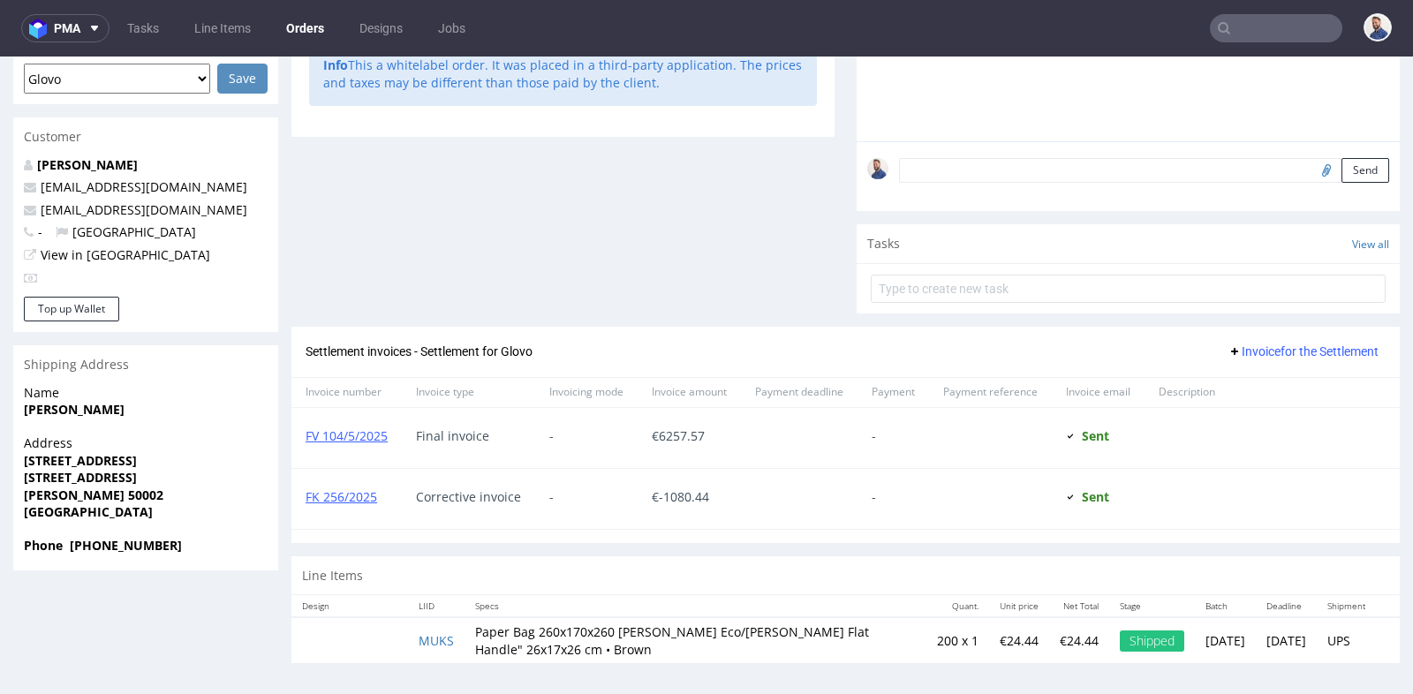
scroll to position [4, 0]
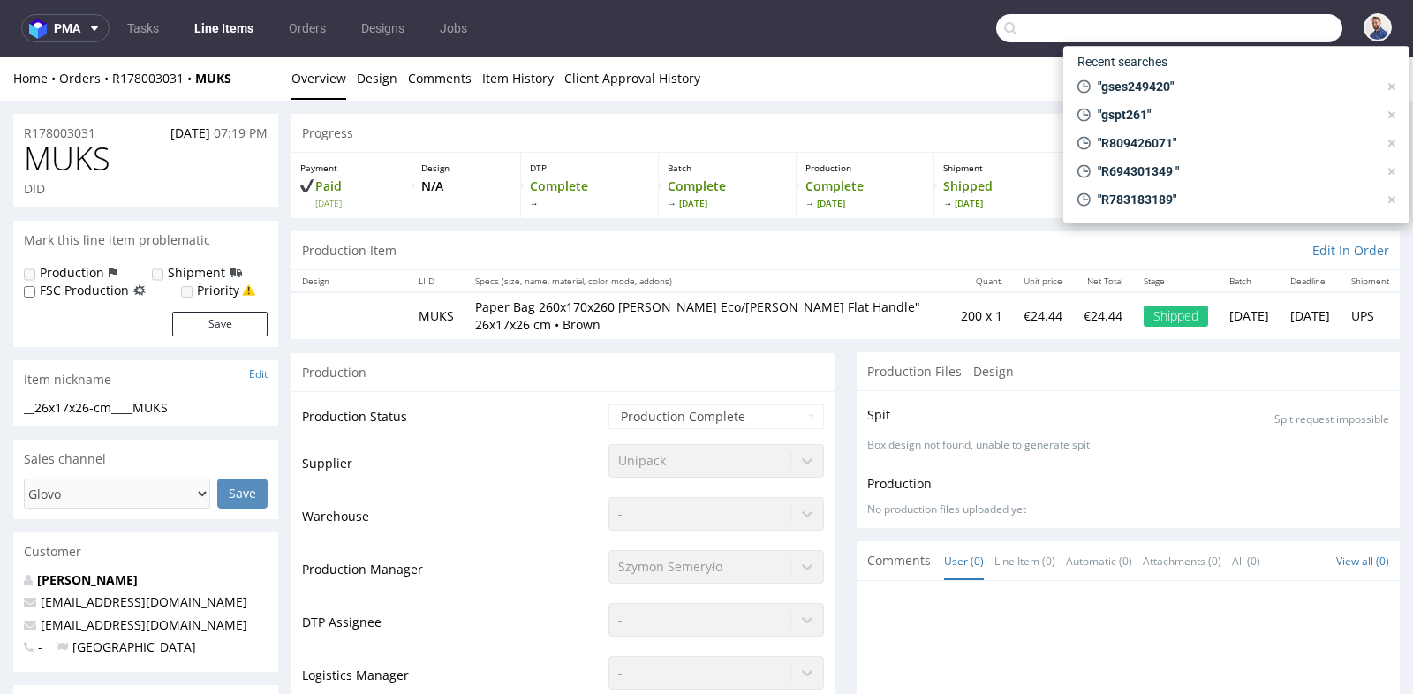
click at [1244, 26] on input "text" at bounding box center [1169, 28] width 346 height 28
click at [1215, 91] on span ""gses249420"" at bounding box center [1234, 87] width 287 height 18
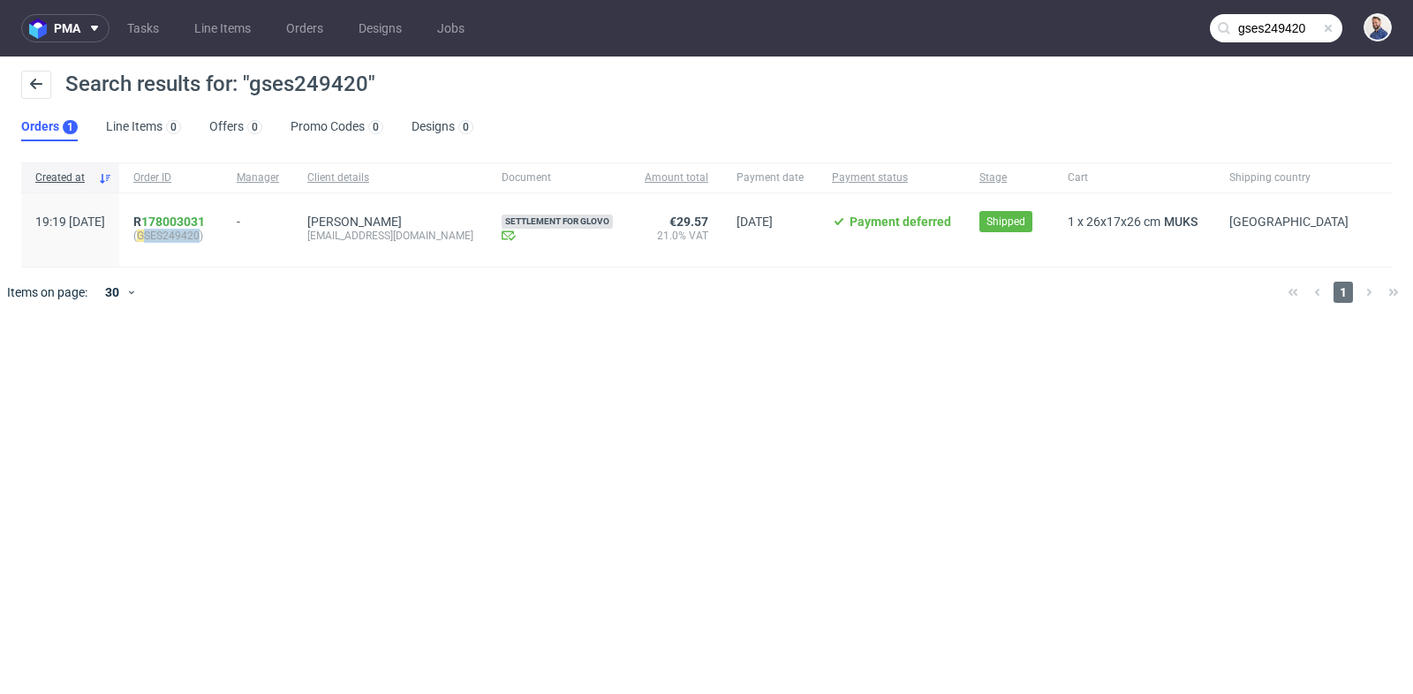
drag, startPoint x: 254, startPoint y: 237, endPoint x: 194, endPoint y: 235, distance: 59.2
click at [194, 235] on span "( GSES249420 )" at bounding box center [170, 236] width 75 height 14
copy mark "SES249420"
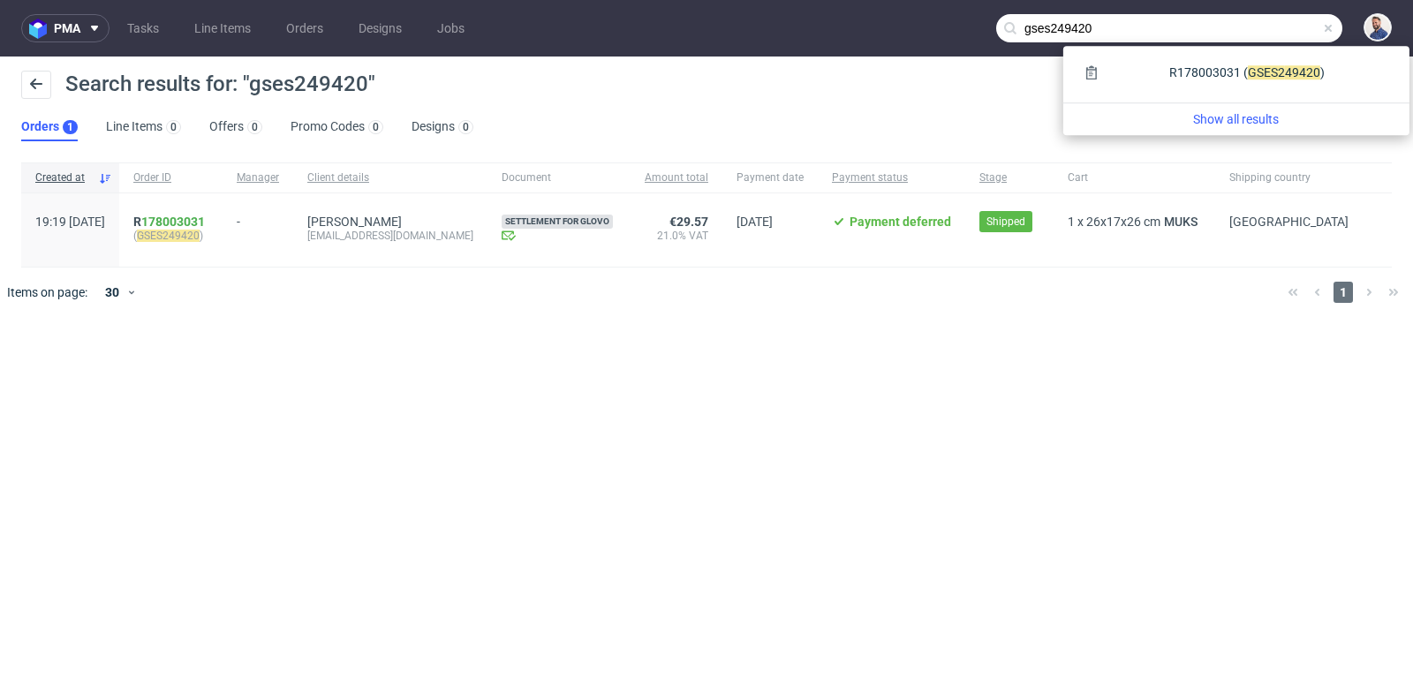
drag, startPoint x: 1273, startPoint y: 29, endPoint x: 1292, endPoint y: 26, distance: 19.8
click at [1292, 26] on input "gses249420" at bounding box center [1169, 28] width 346 height 28
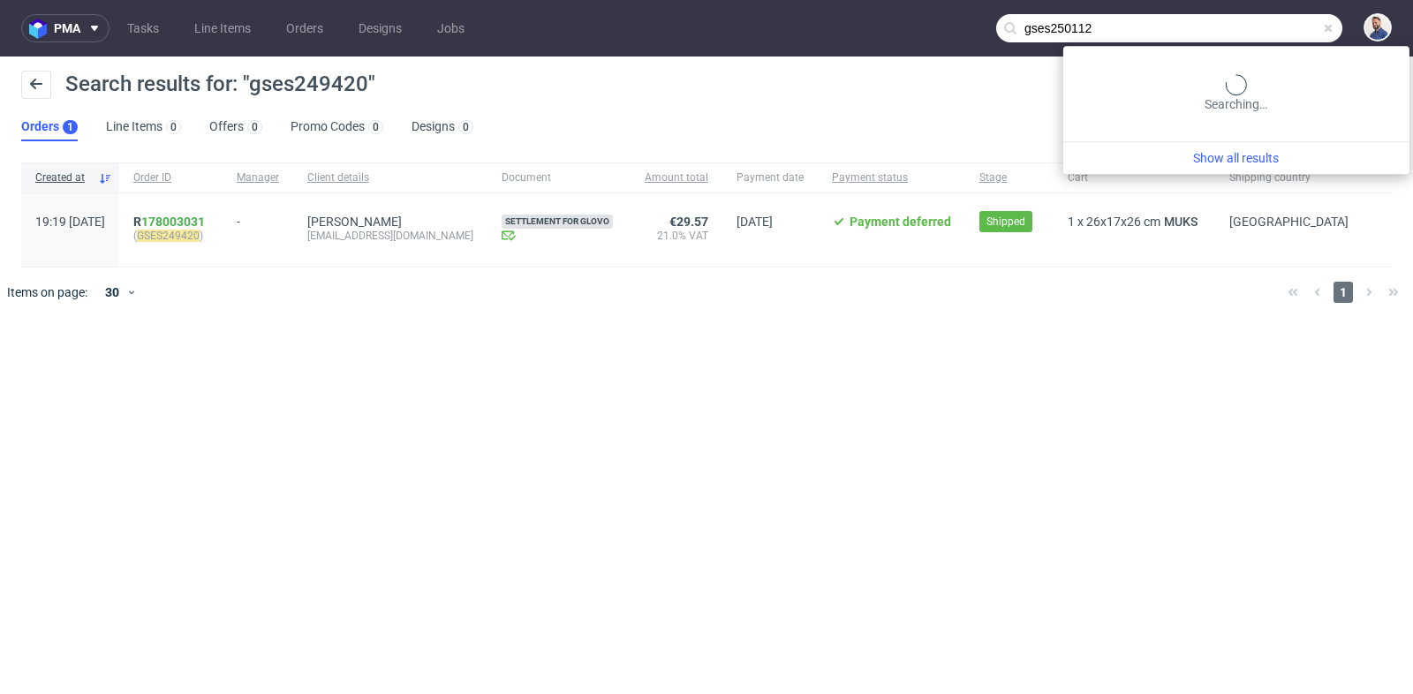
type input "gses250112"
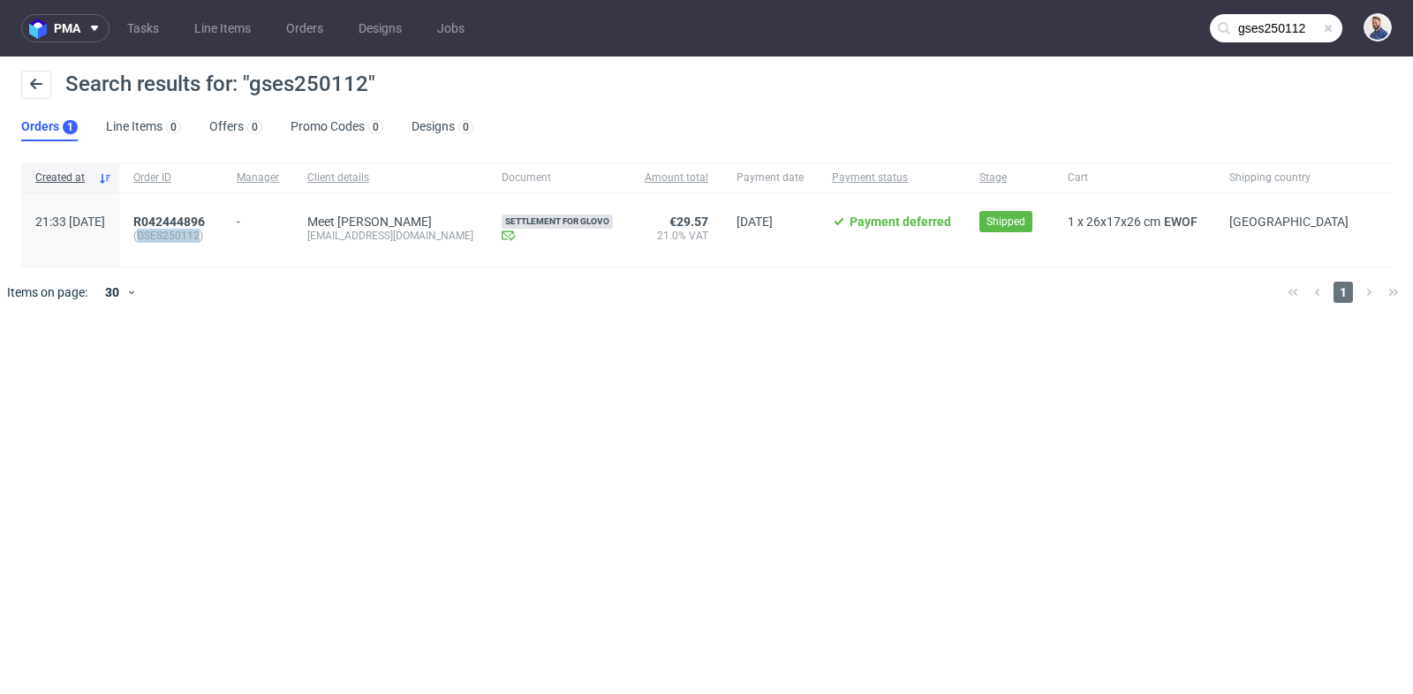
drag, startPoint x: 254, startPoint y: 237, endPoint x: 193, endPoint y: 237, distance: 61.0
click at [193, 237] on span "( GSES250112 )" at bounding box center [170, 236] width 75 height 14
copy mark "GSES250112"
click at [205, 216] on span "R042444896" at bounding box center [169, 222] width 72 height 14
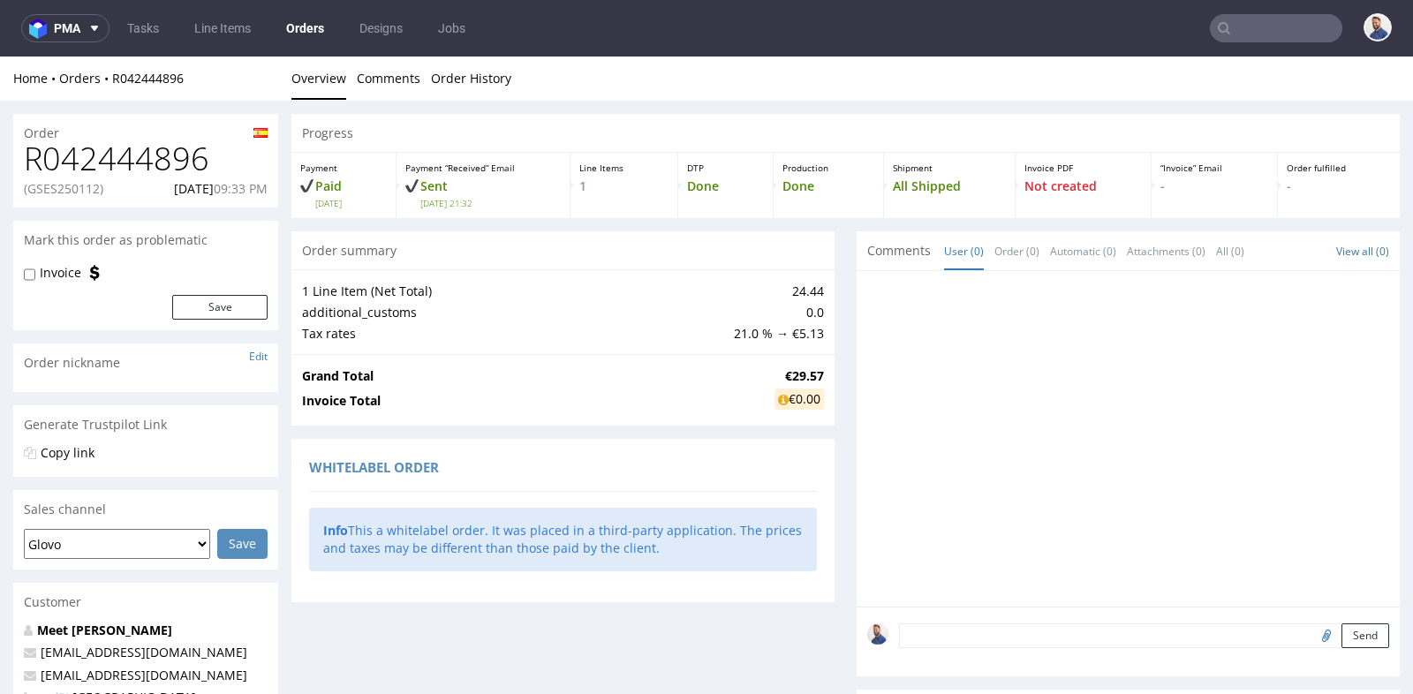
click at [830, 352] on div "Progress Payment Paid Mon 21 Apr Payment “Received” Email Sent Mon 21 Apr 21:32…" at bounding box center [846, 628] width 1109 height 1029
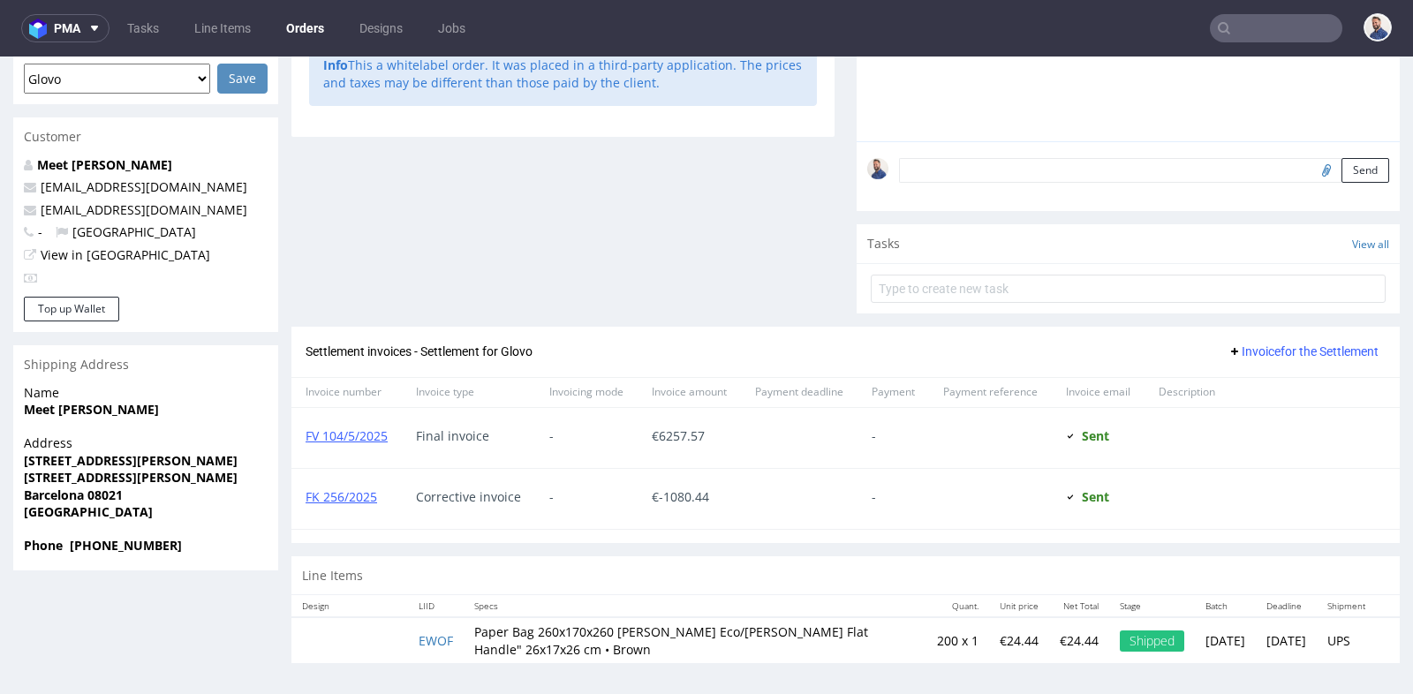
scroll to position [4, 0]
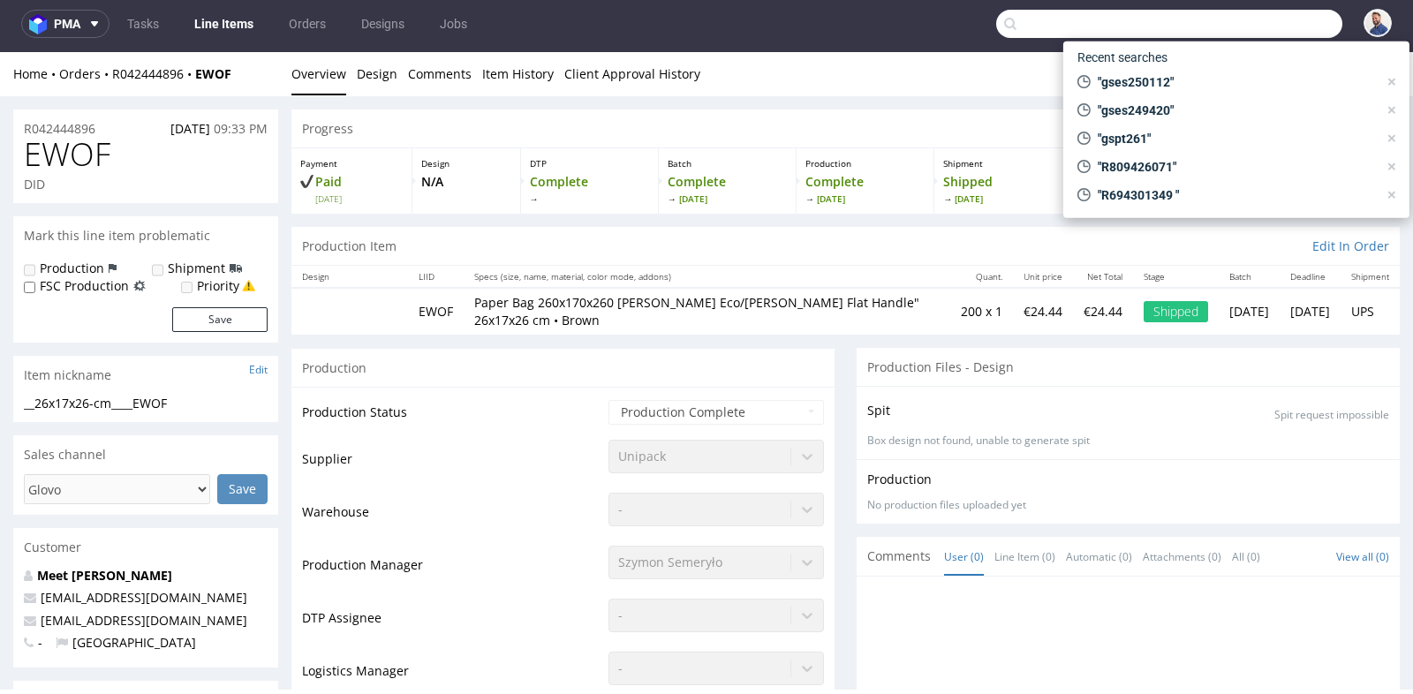
click at [1234, 22] on input "text" at bounding box center [1169, 24] width 346 height 28
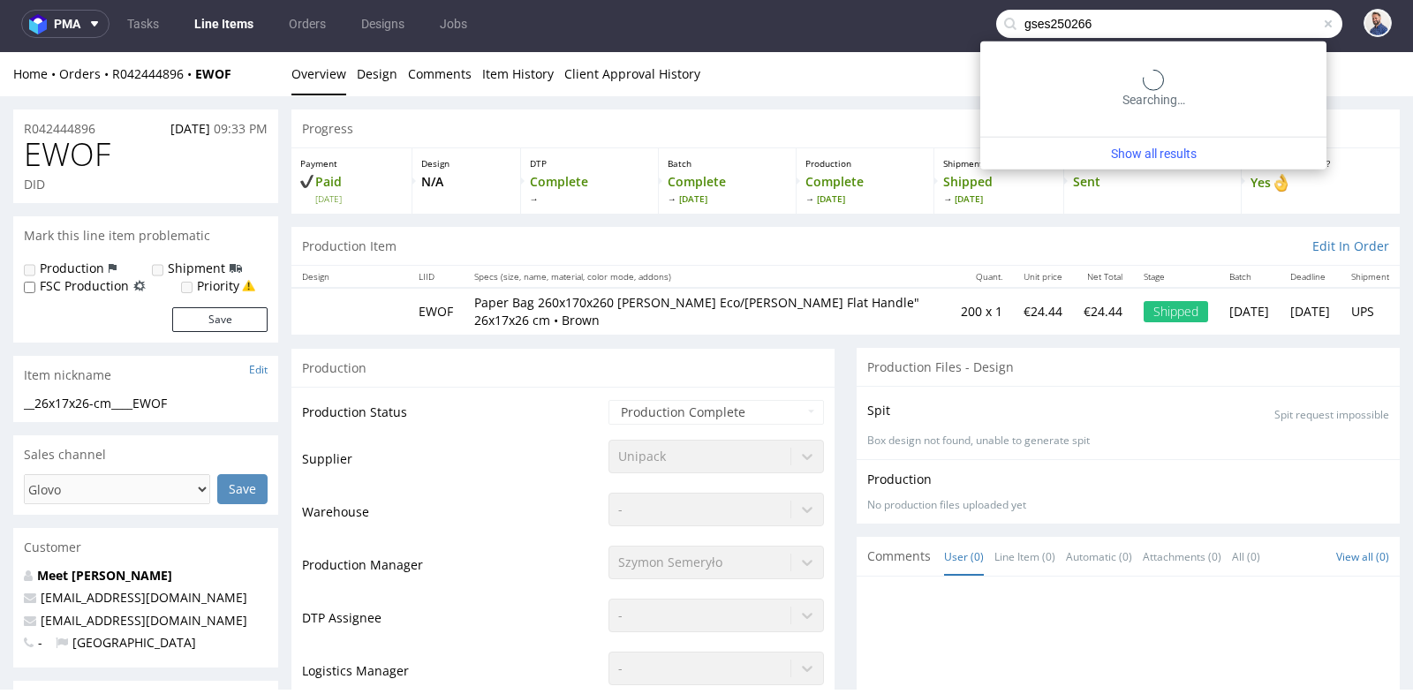
type input "gses250266"
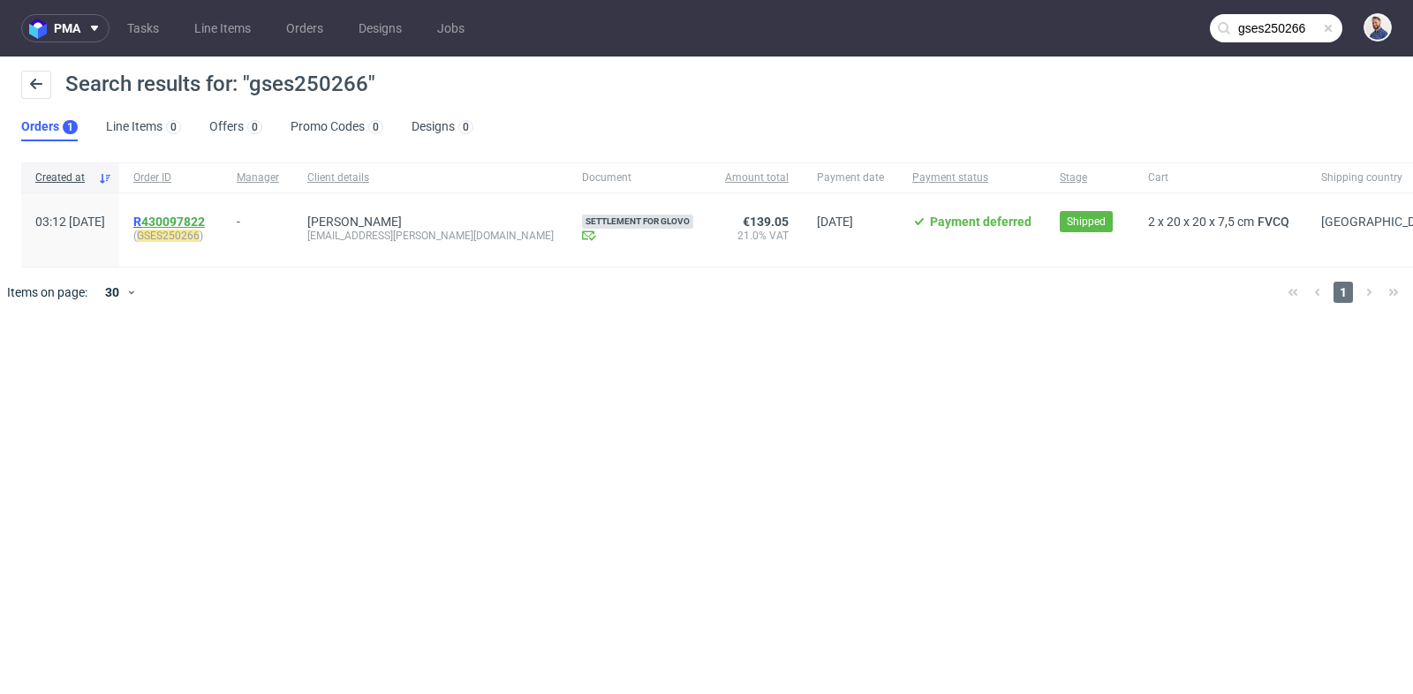
click at [204, 216] on link "430097822" at bounding box center [173, 222] width 64 height 14
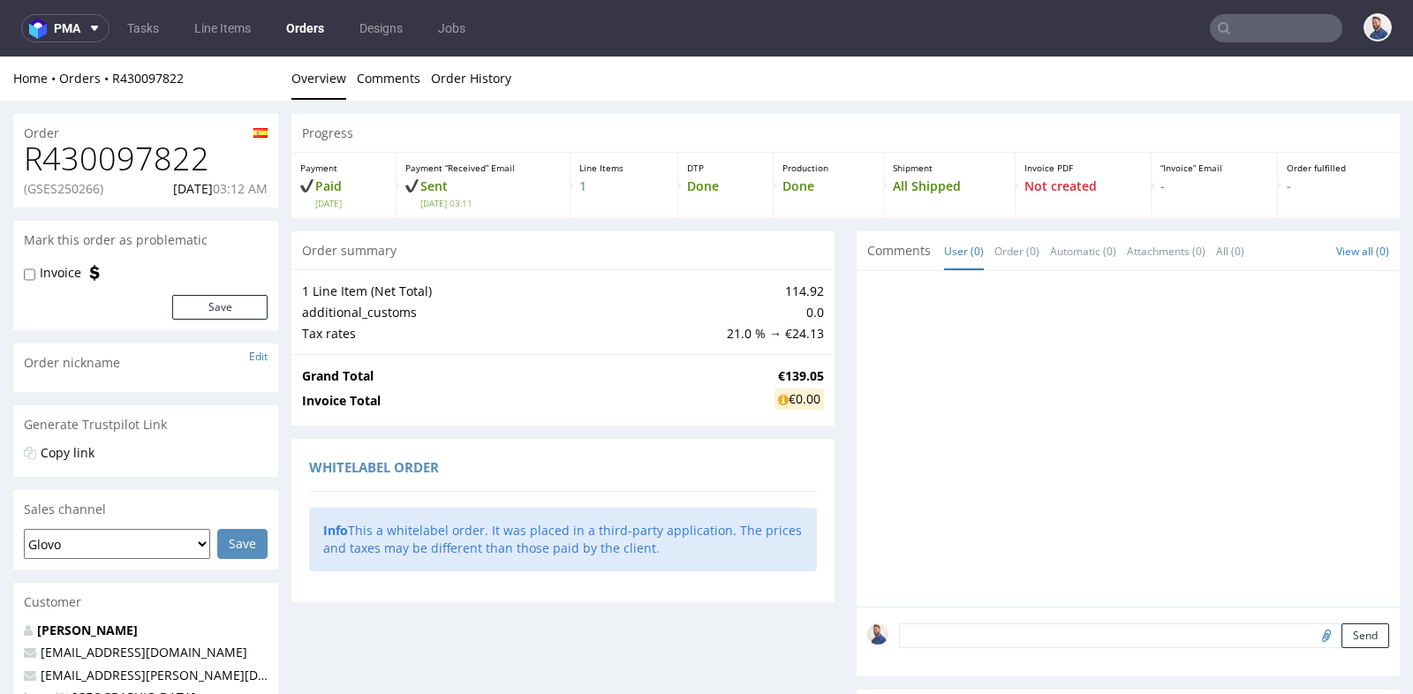
click at [748, 375] on td "Grand Total" at bounding box center [536, 376] width 468 height 21
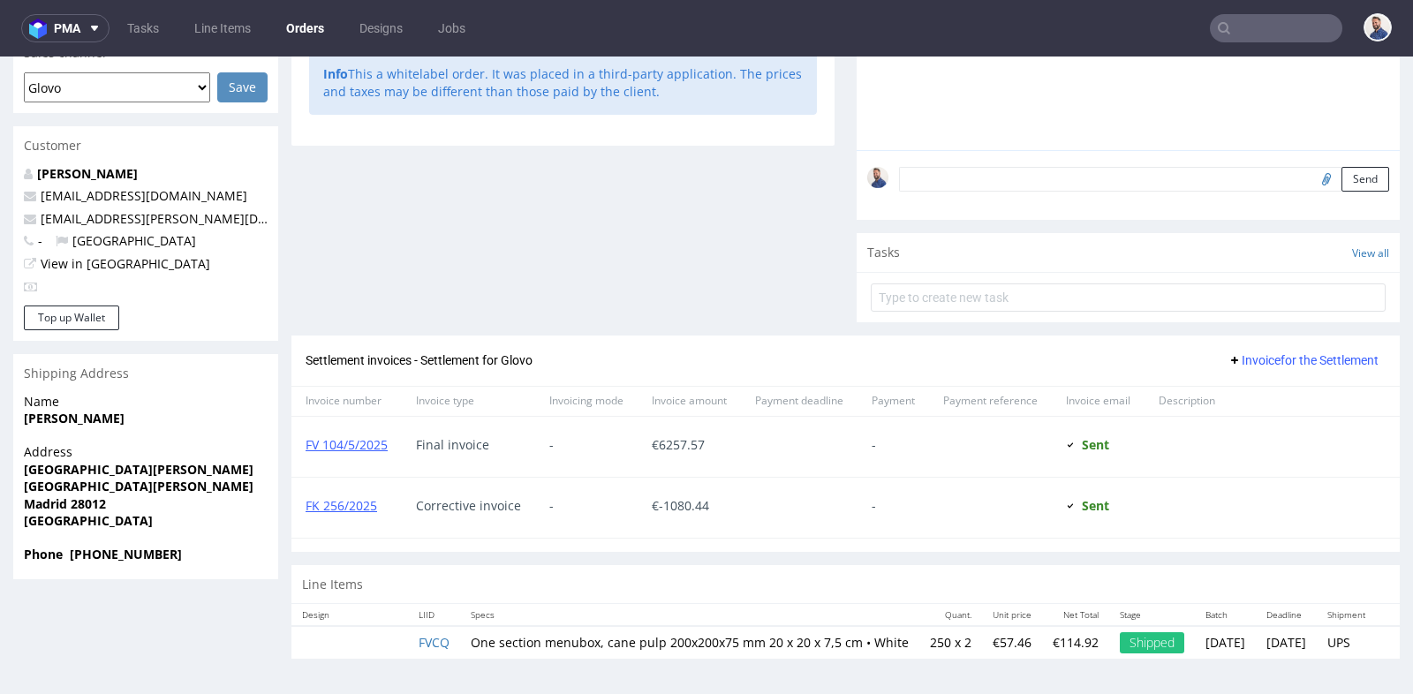
scroll to position [4, 0]
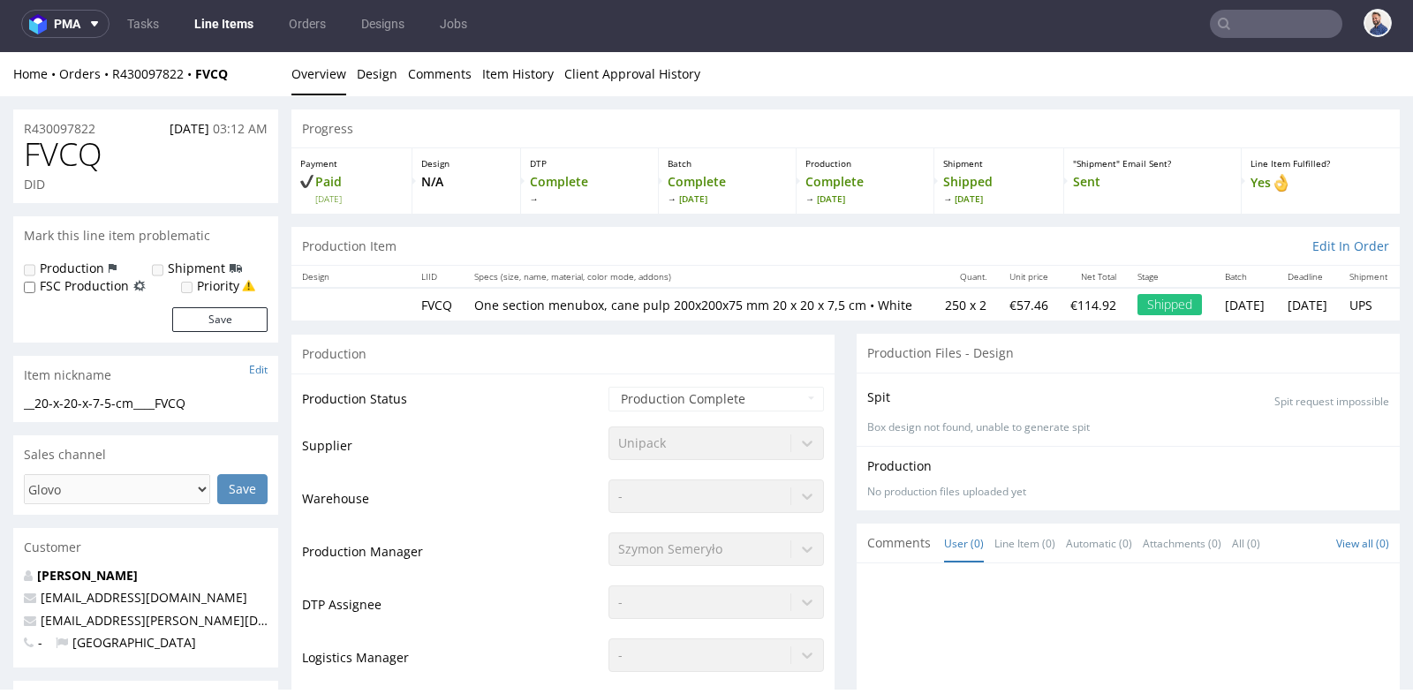
click at [707, 374] on div "Production" at bounding box center [563, 354] width 543 height 40
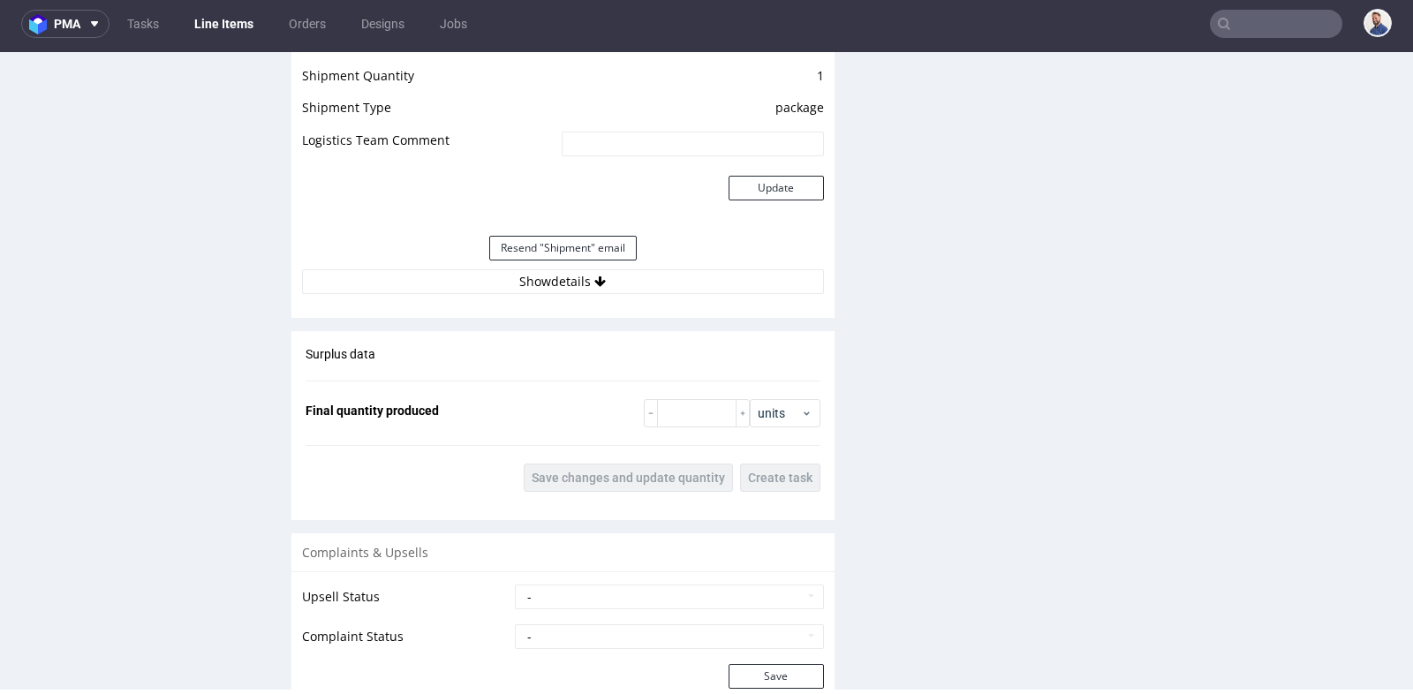
scroll to position [1557, 0]
click at [553, 295] on button "Show details" at bounding box center [563, 282] width 522 height 25
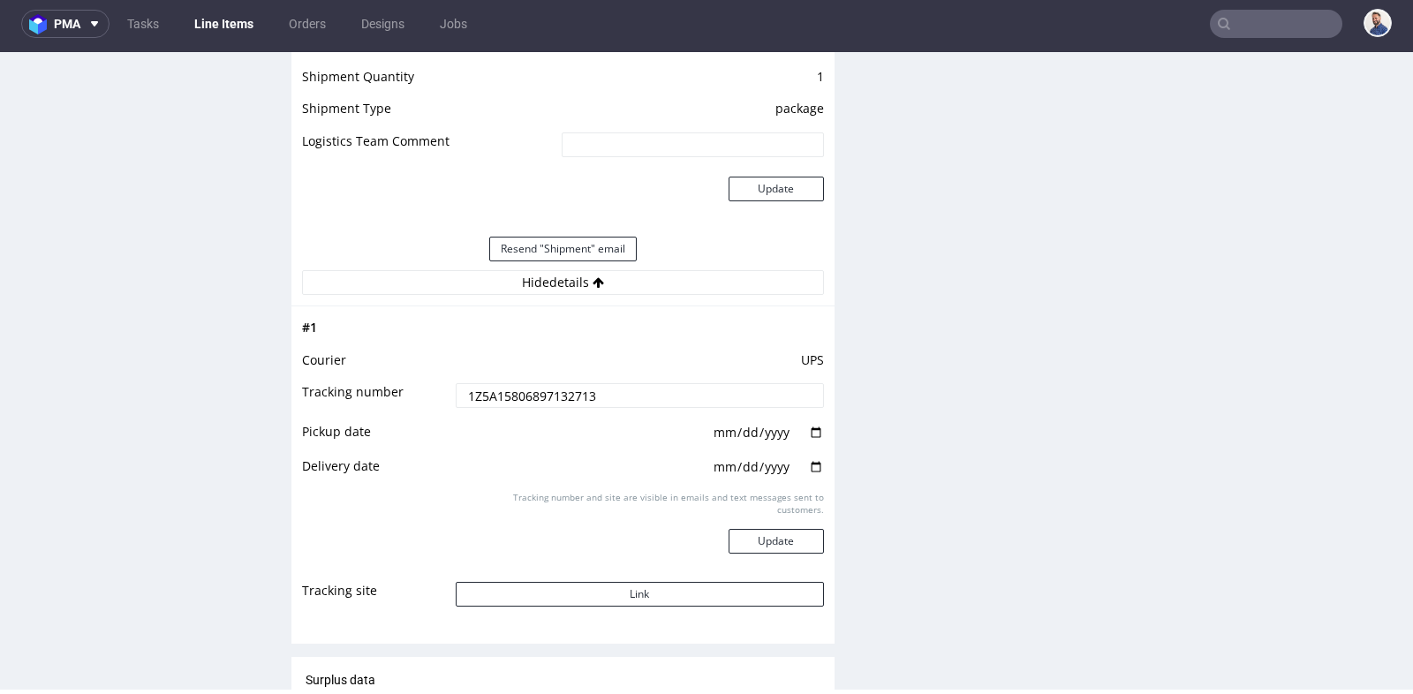
click at [564, 403] on input "1Z5A15806897132713" at bounding box center [640, 395] width 368 height 25
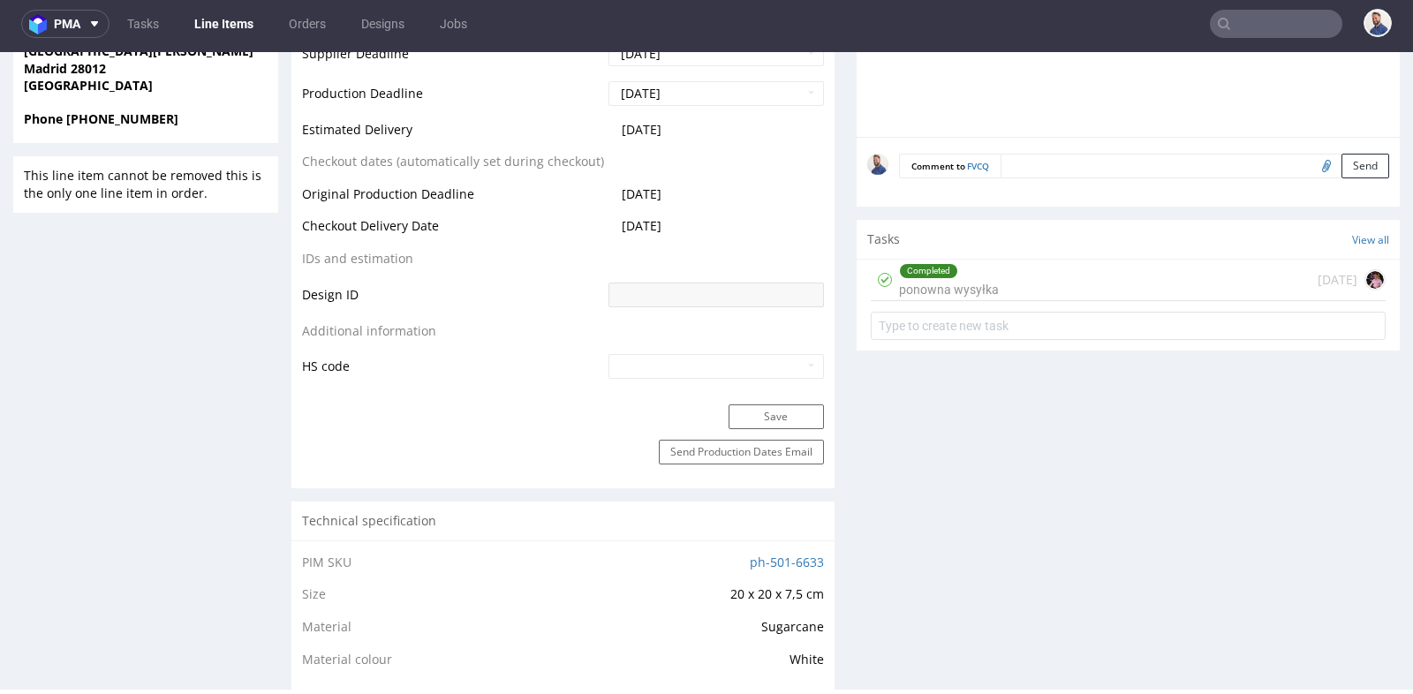
scroll to position [693, 0]
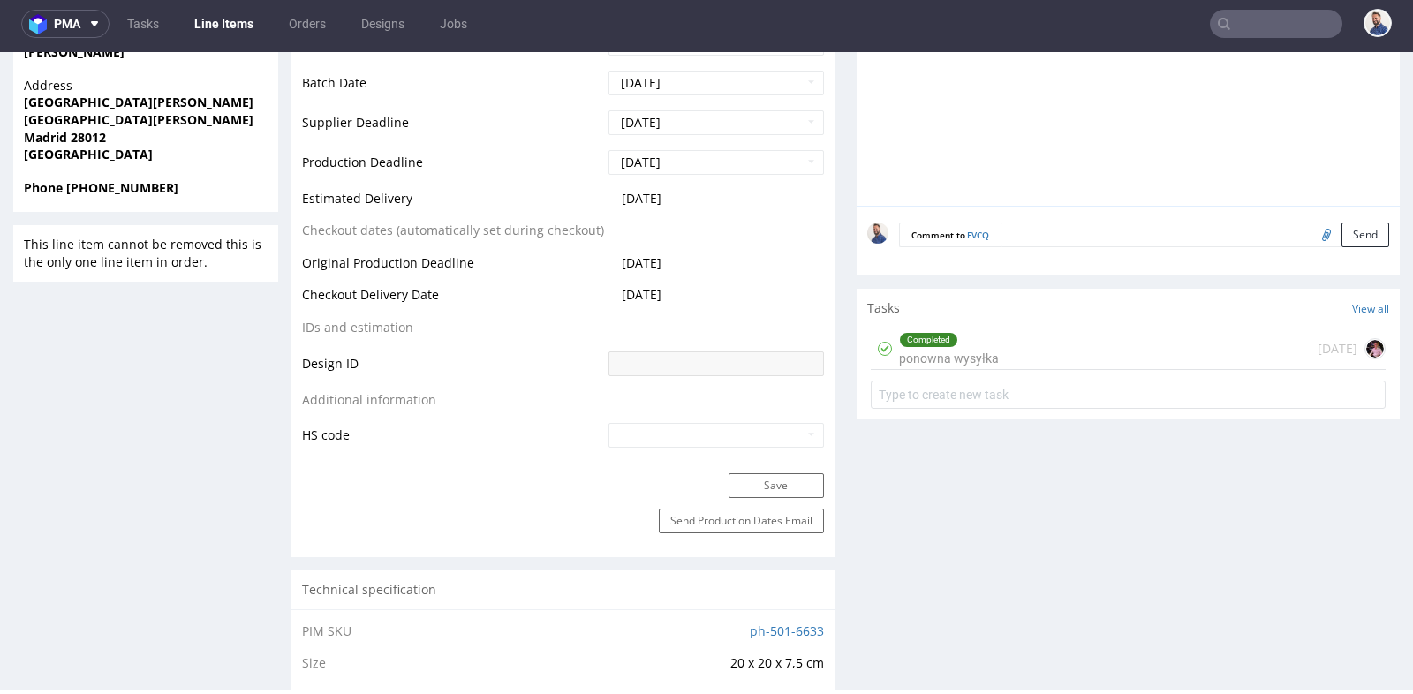
click at [973, 358] on div "Completed ponowna wysyłka" at bounding box center [949, 349] width 100 height 41
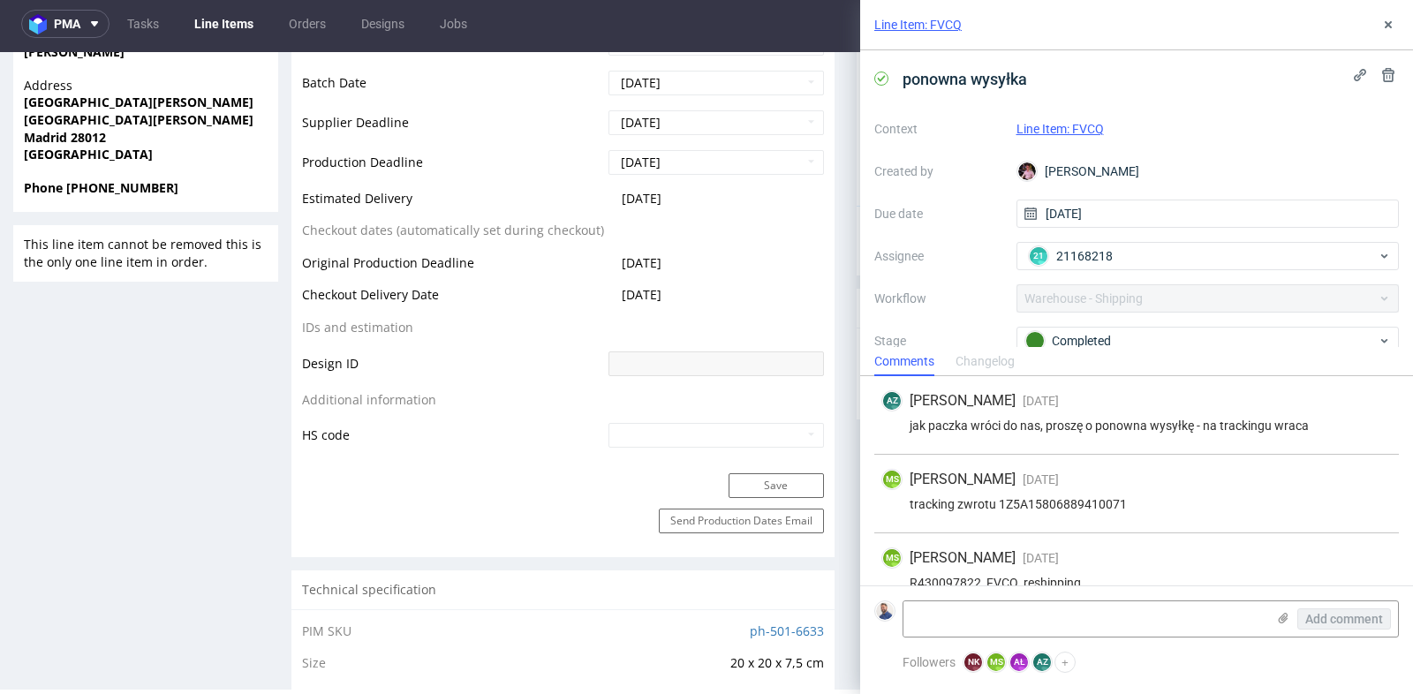
scroll to position [101, 0]
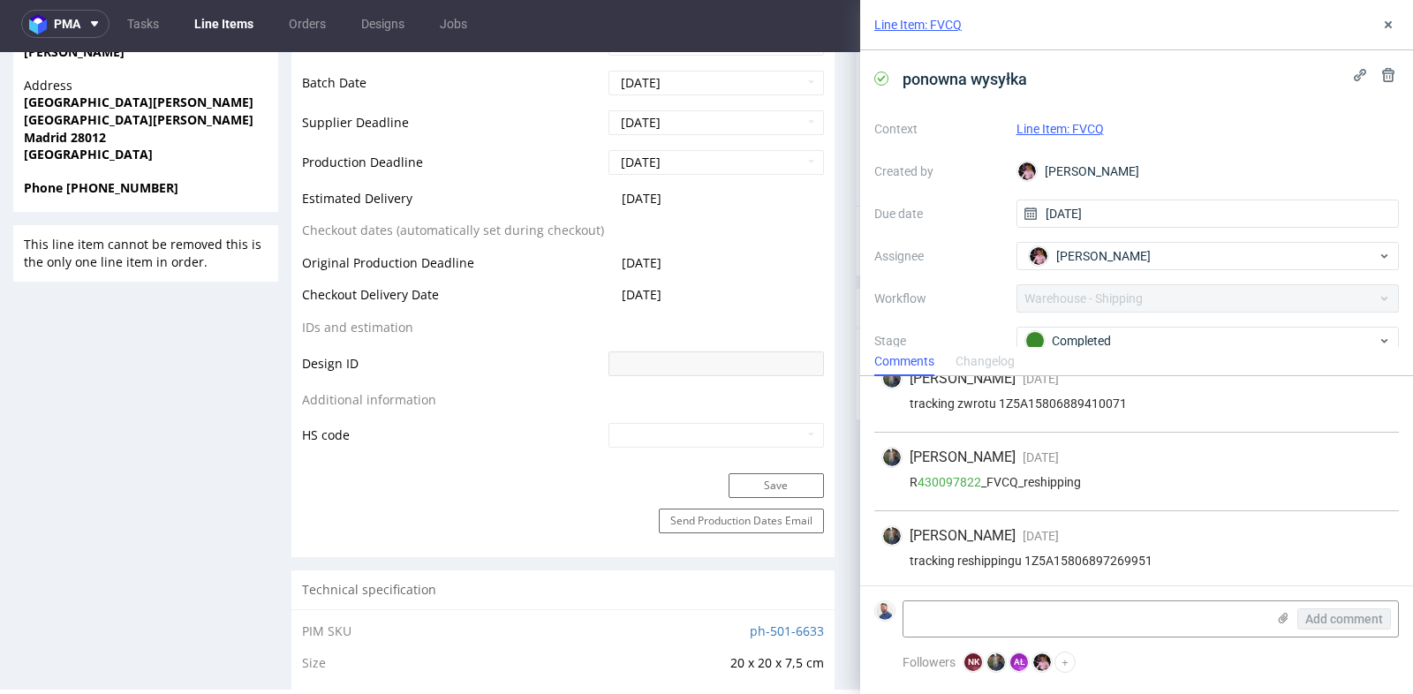
click at [246, 160] on span "Spain" at bounding box center [146, 155] width 244 height 18
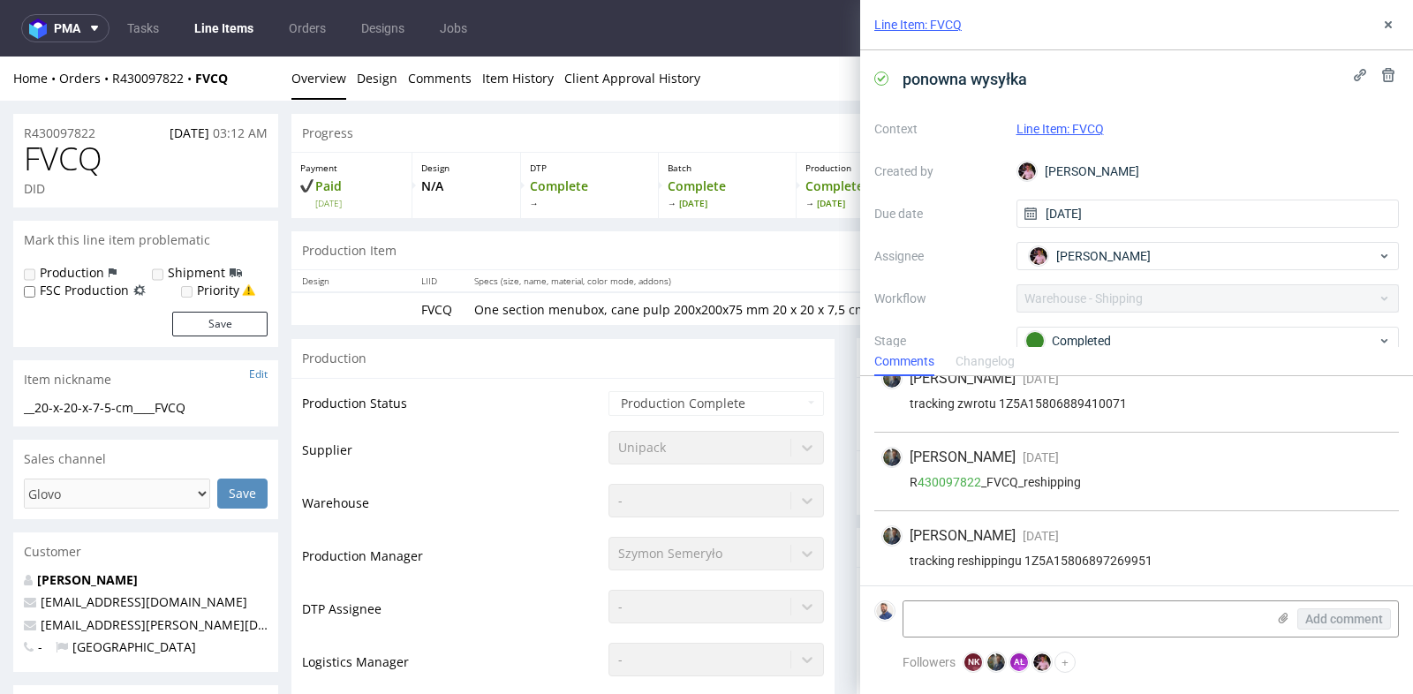
scroll to position [0, 0]
click at [1375, 21] on div "Line Item: FVCQ" at bounding box center [1136, 25] width 553 height 50
click at [1384, 21] on icon at bounding box center [1389, 25] width 14 height 14
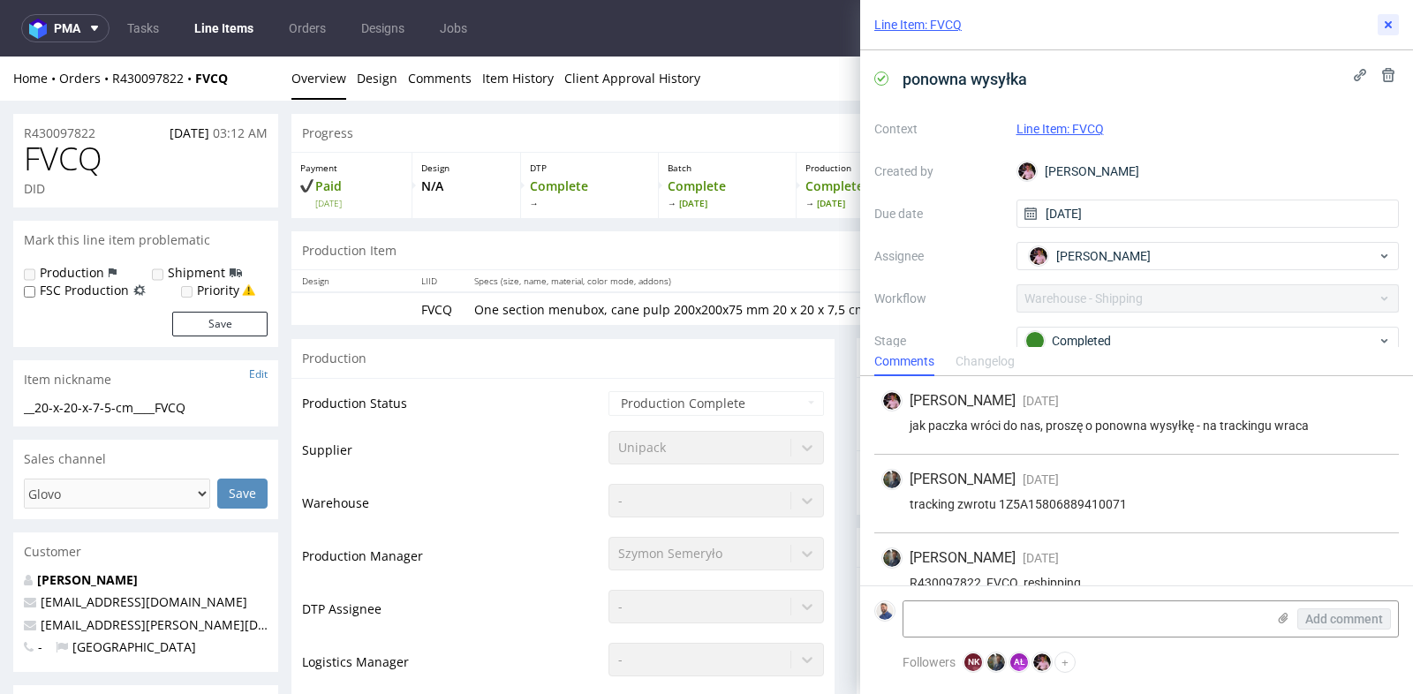
scroll to position [101, 0]
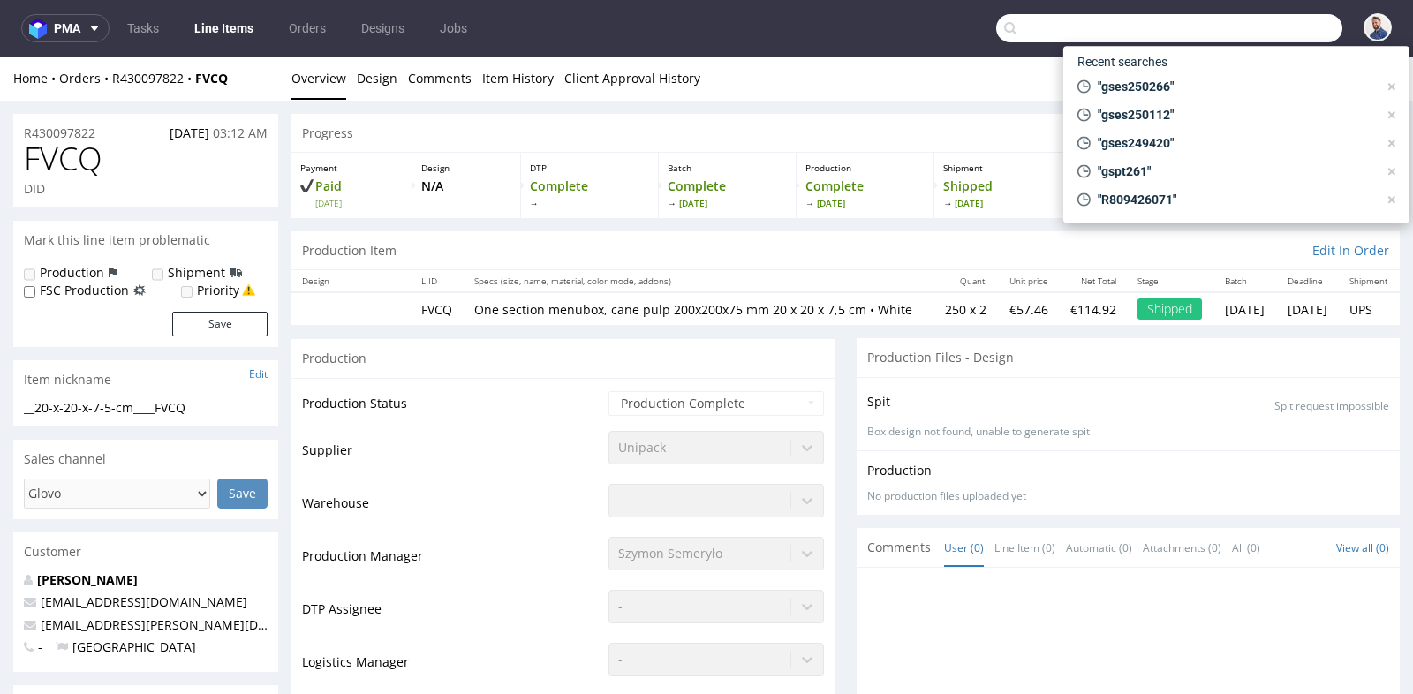
click at [1246, 22] on input "text" at bounding box center [1169, 28] width 346 height 28
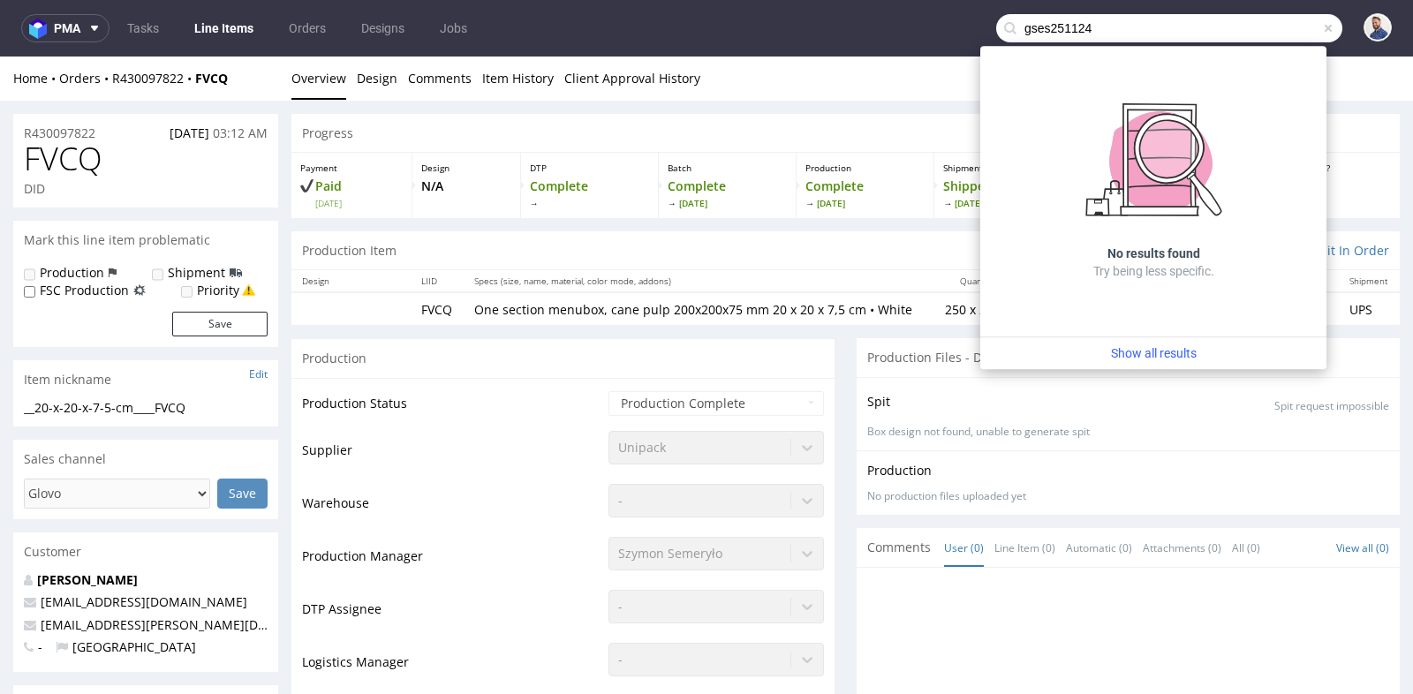
type input "gses251124"
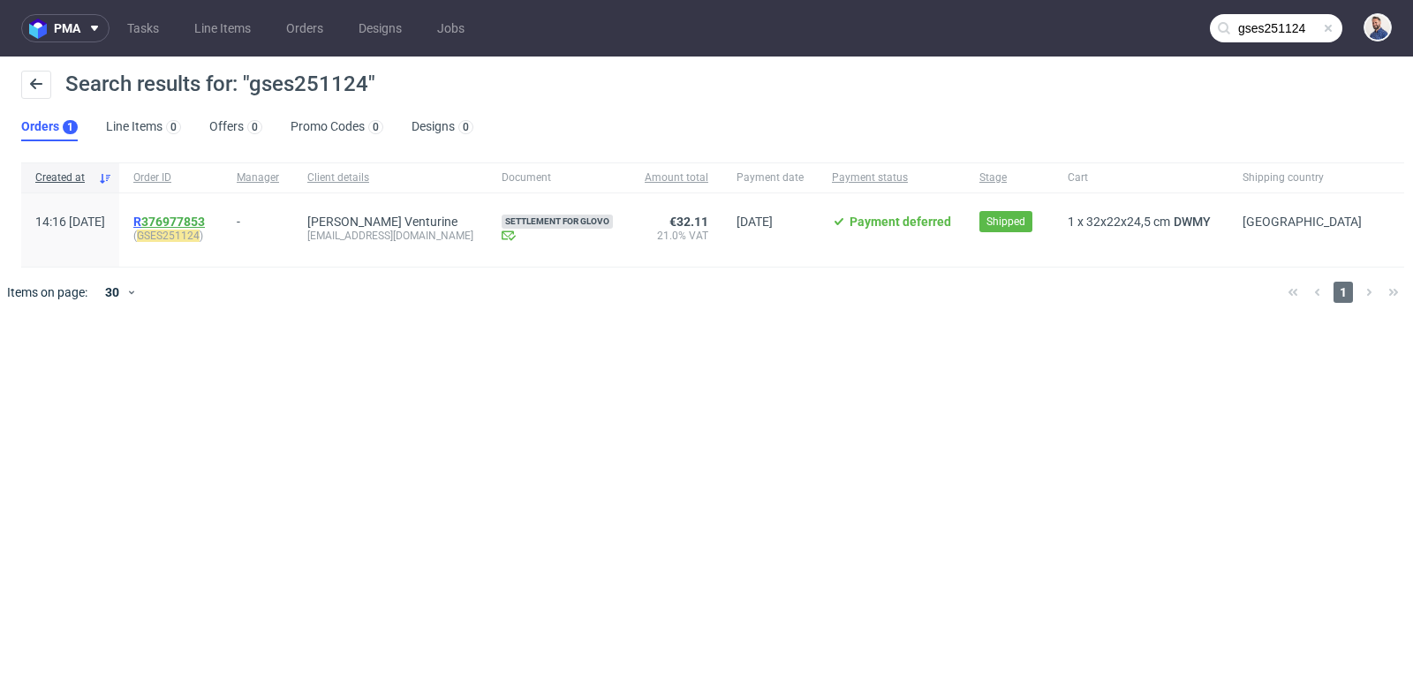
click at [205, 218] on link "376977853" at bounding box center [173, 222] width 64 height 14
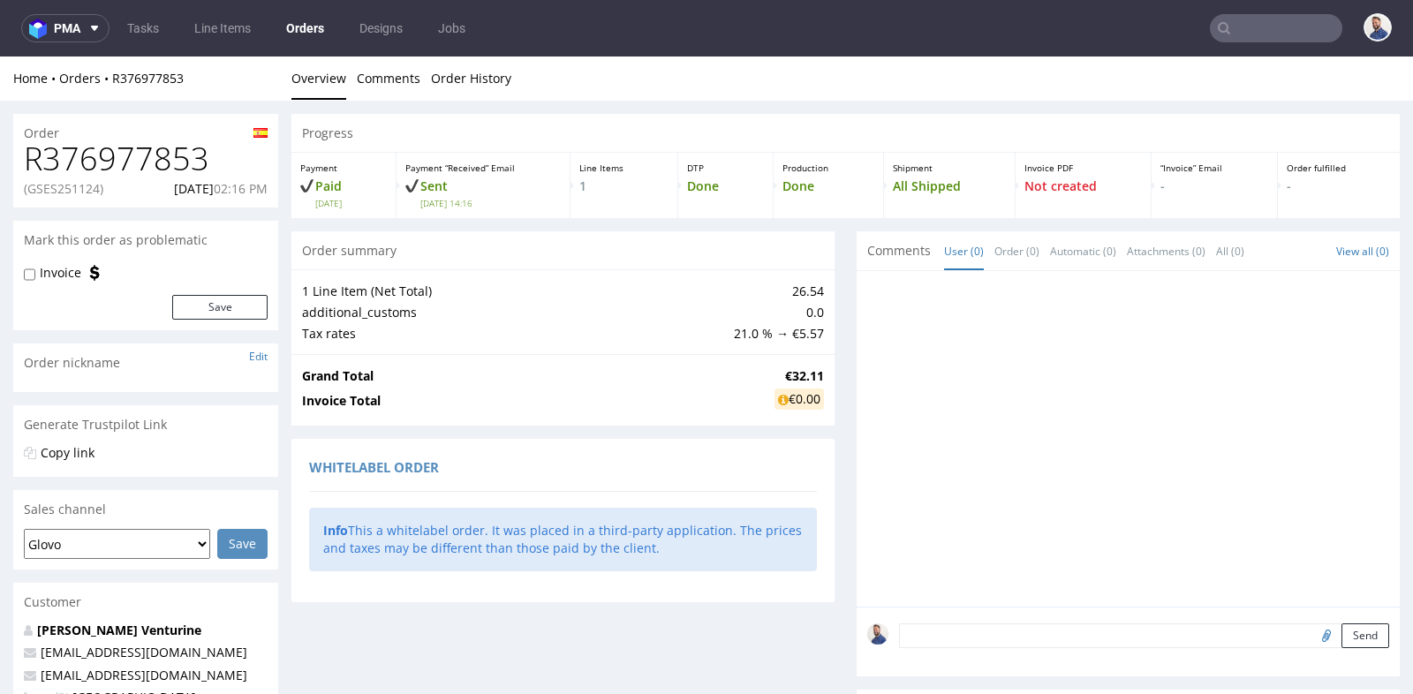
click at [616, 466] on div "Whitelabel order" at bounding box center [563, 471] width 508 height 42
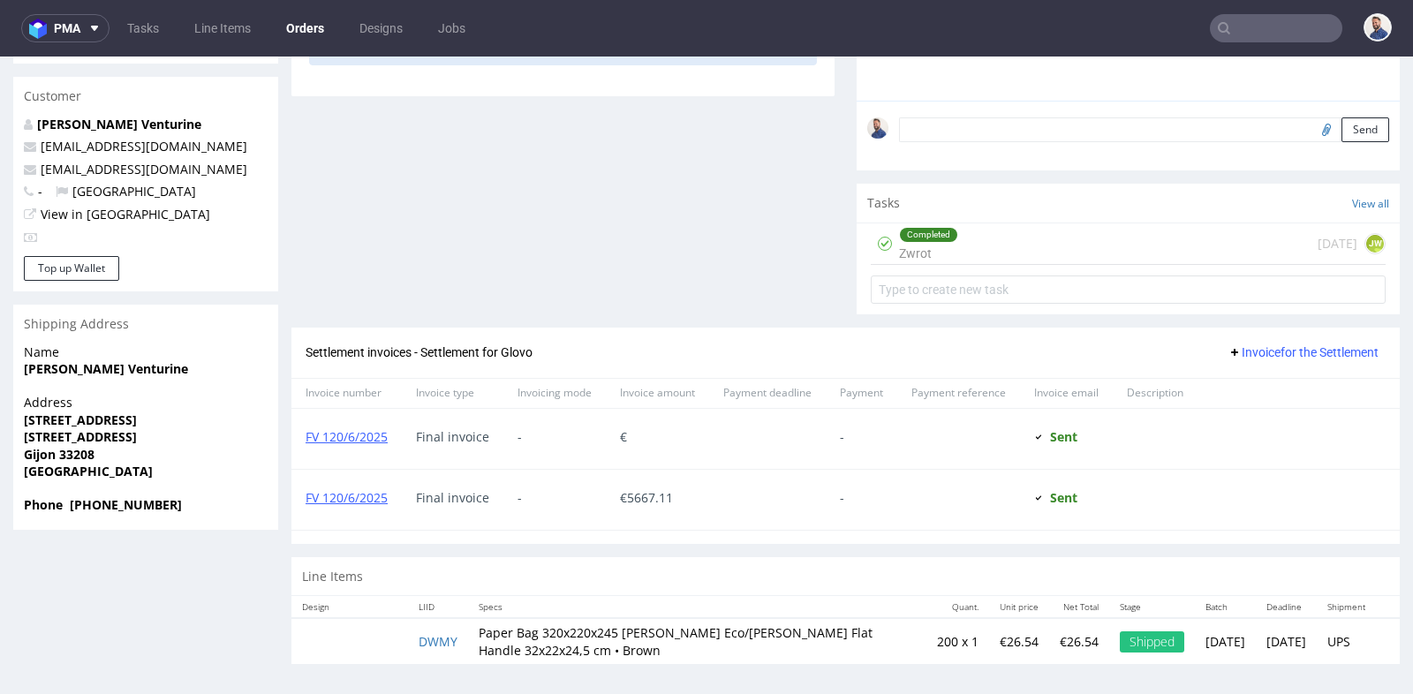
scroll to position [4, 0]
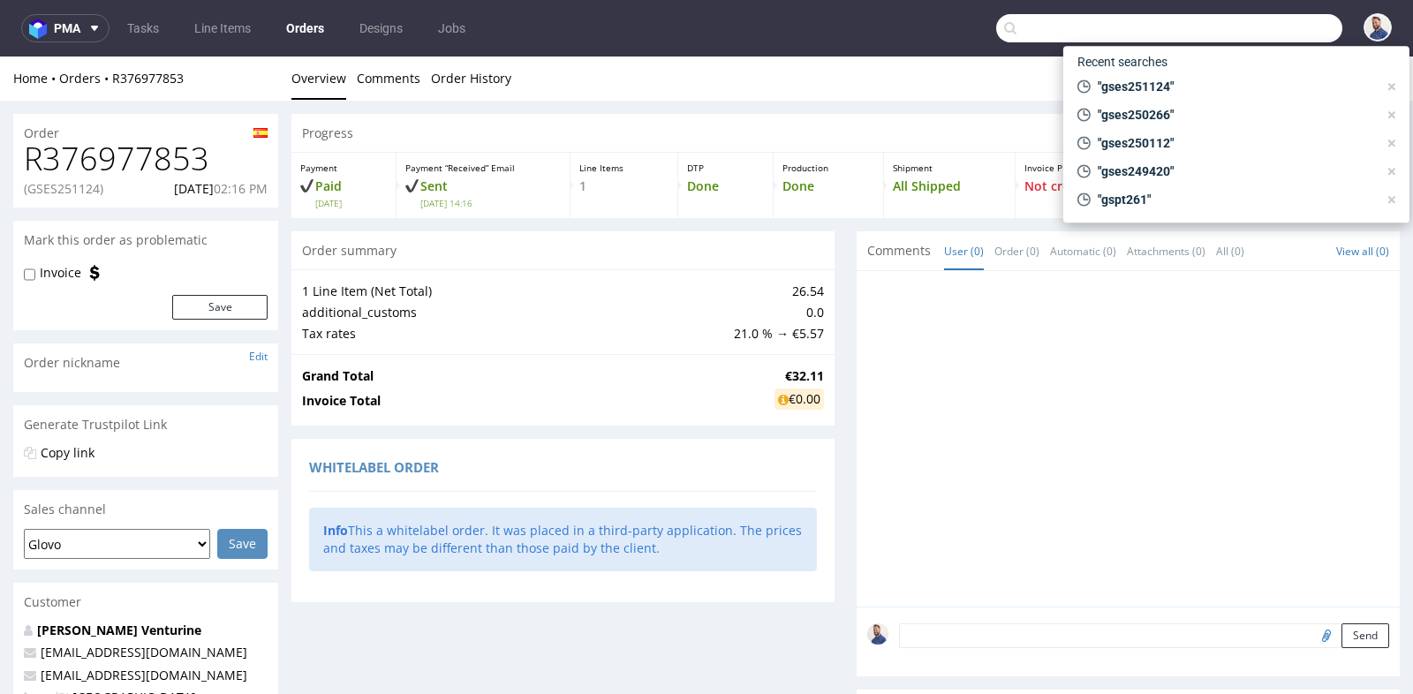
click at [1261, 34] on input "text" at bounding box center [1169, 28] width 346 height 28
click at [1234, 86] on span ""gses251124"" at bounding box center [1234, 87] width 287 height 18
type input "gses251124"
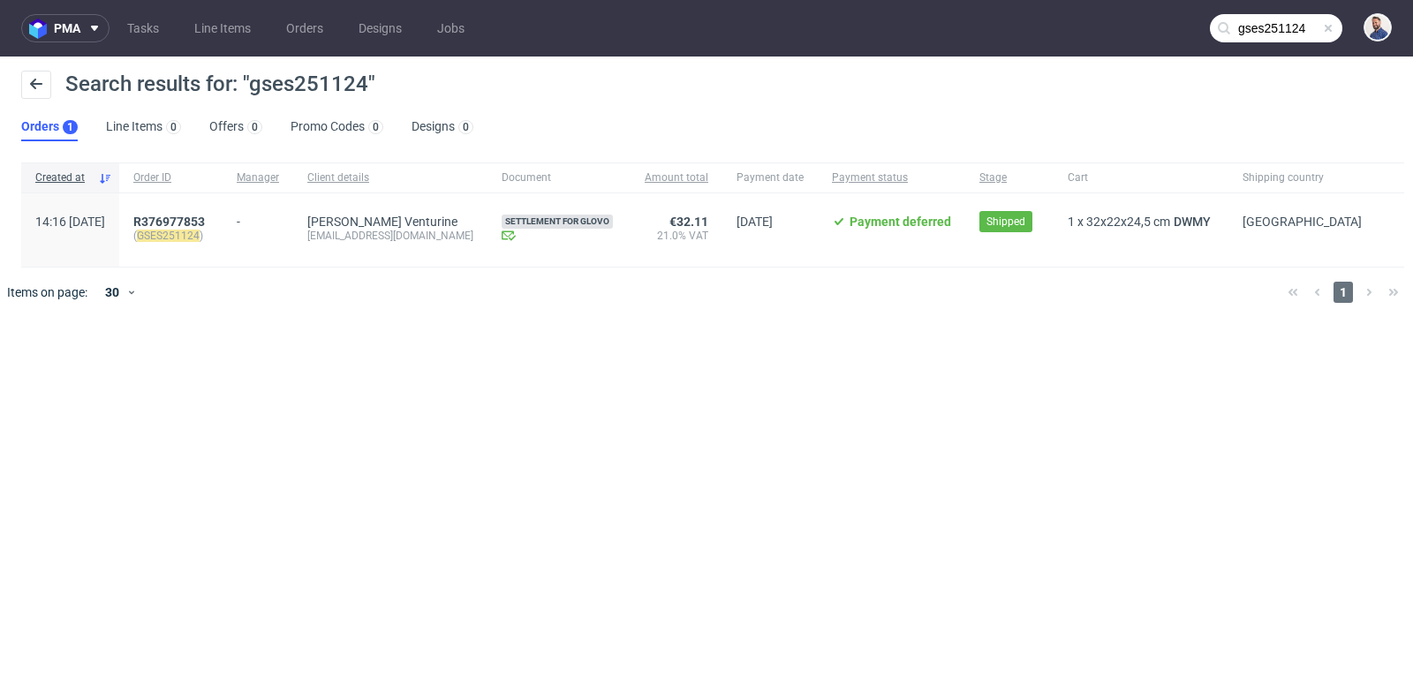
click at [1248, 34] on input "gses251124" at bounding box center [1276, 28] width 133 height 28
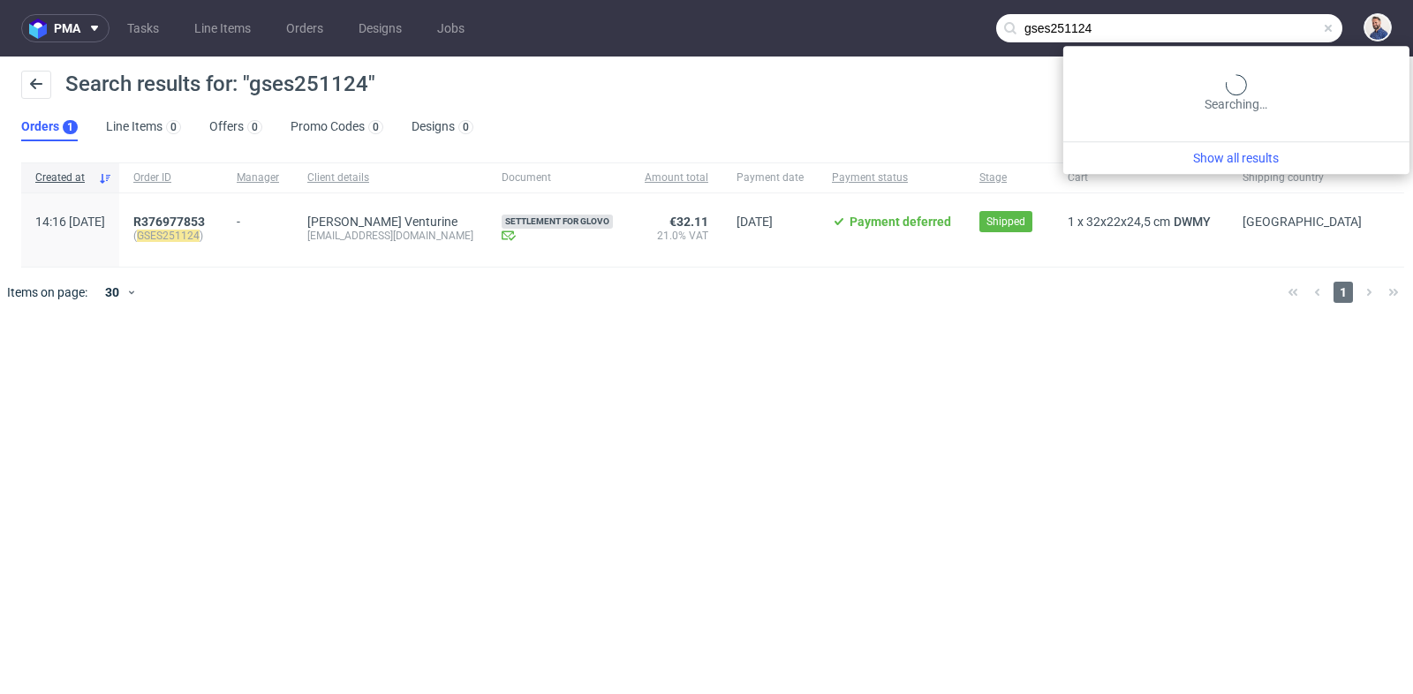
click at [1248, 34] on input "gses251124" at bounding box center [1169, 28] width 346 height 28
click at [1251, 37] on input "gses251124" at bounding box center [1169, 28] width 346 height 28
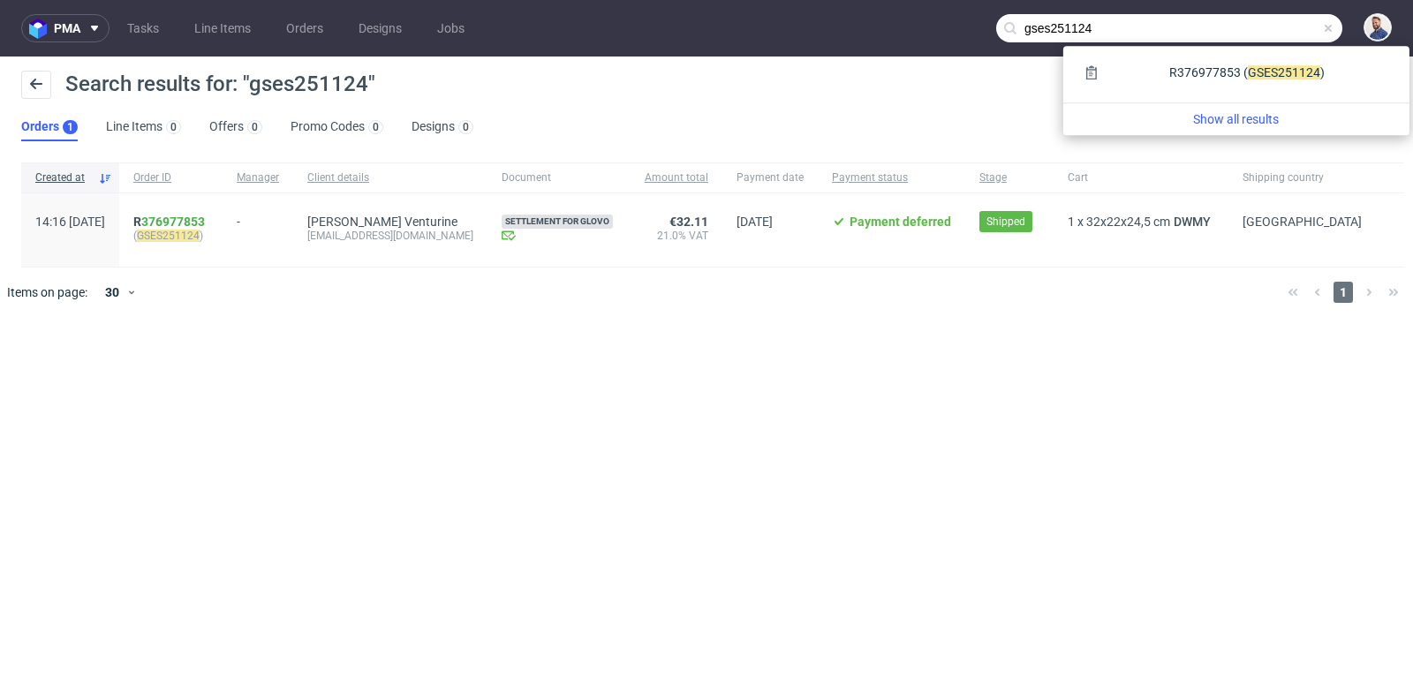
click at [1251, 37] on input "gses251124" at bounding box center [1169, 28] width 346 height 28
paste input "GSES253599"
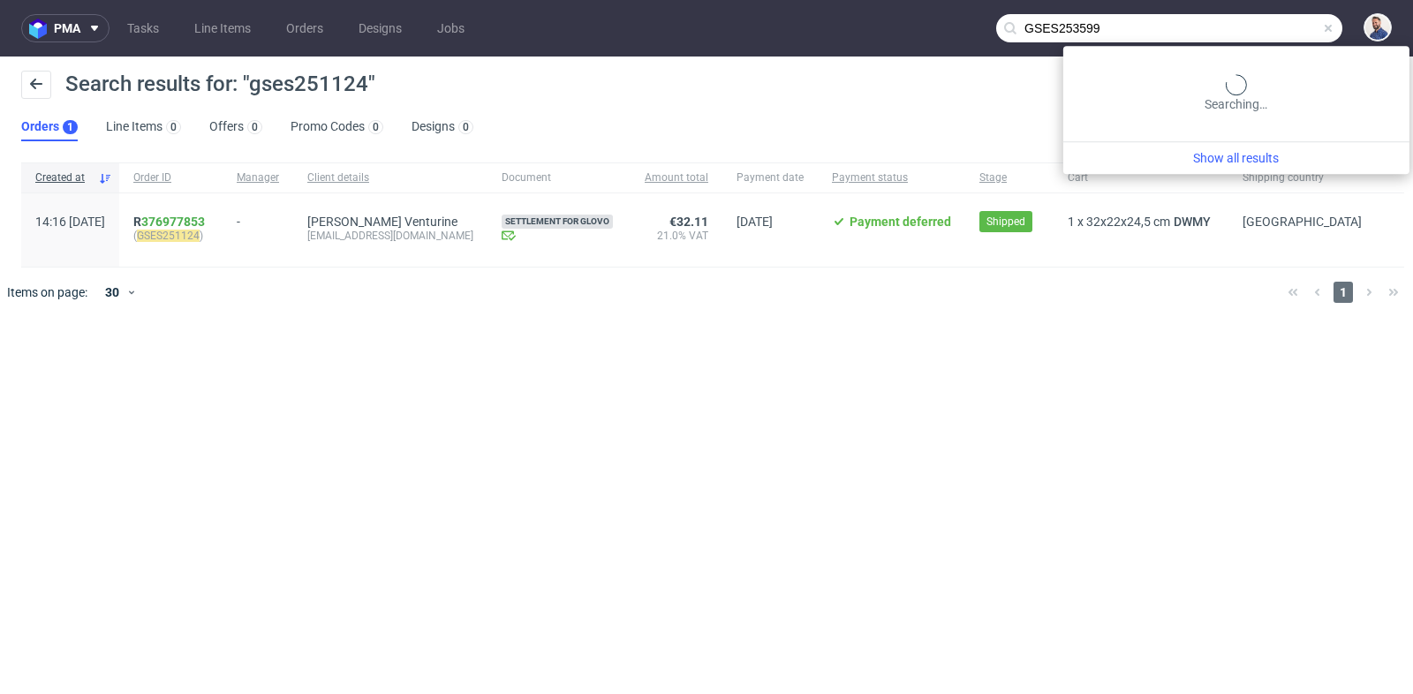
type input "GSES253599"
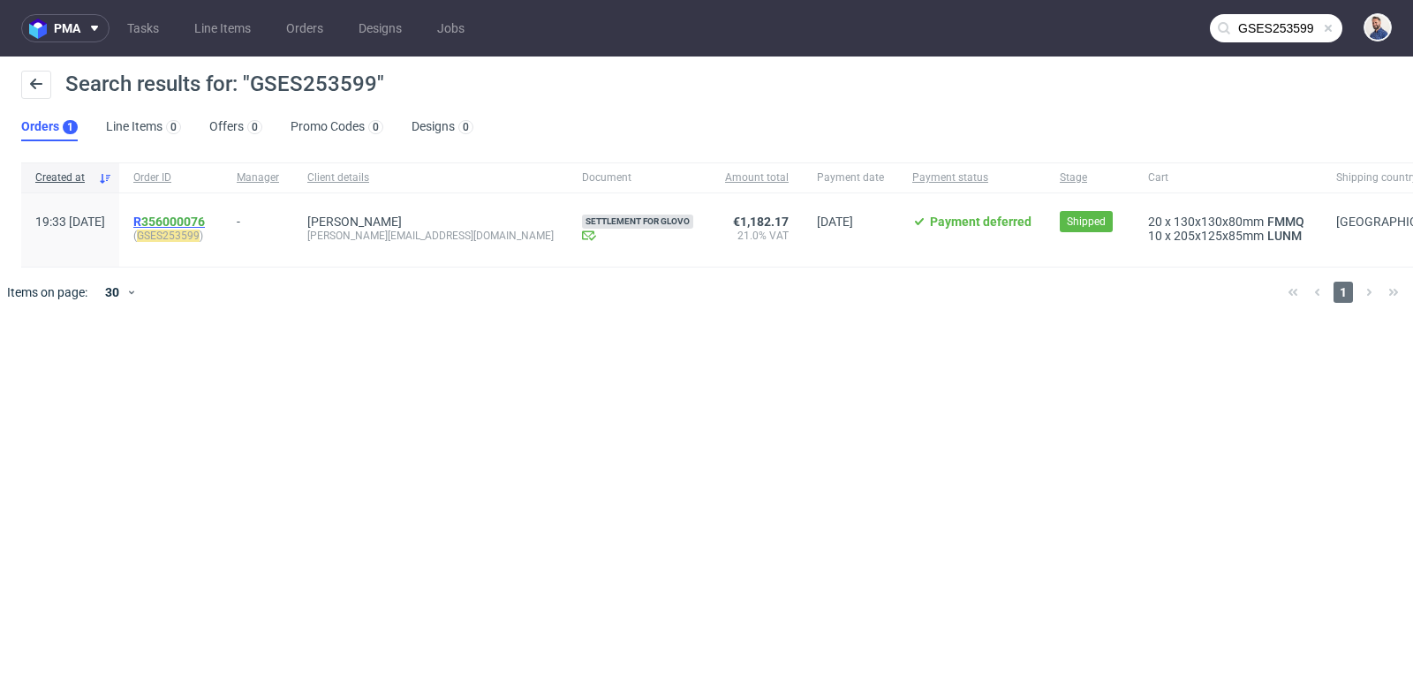
click at [205, 221] on link "356000076" at bounding box center [173, 222] width 64 height 14
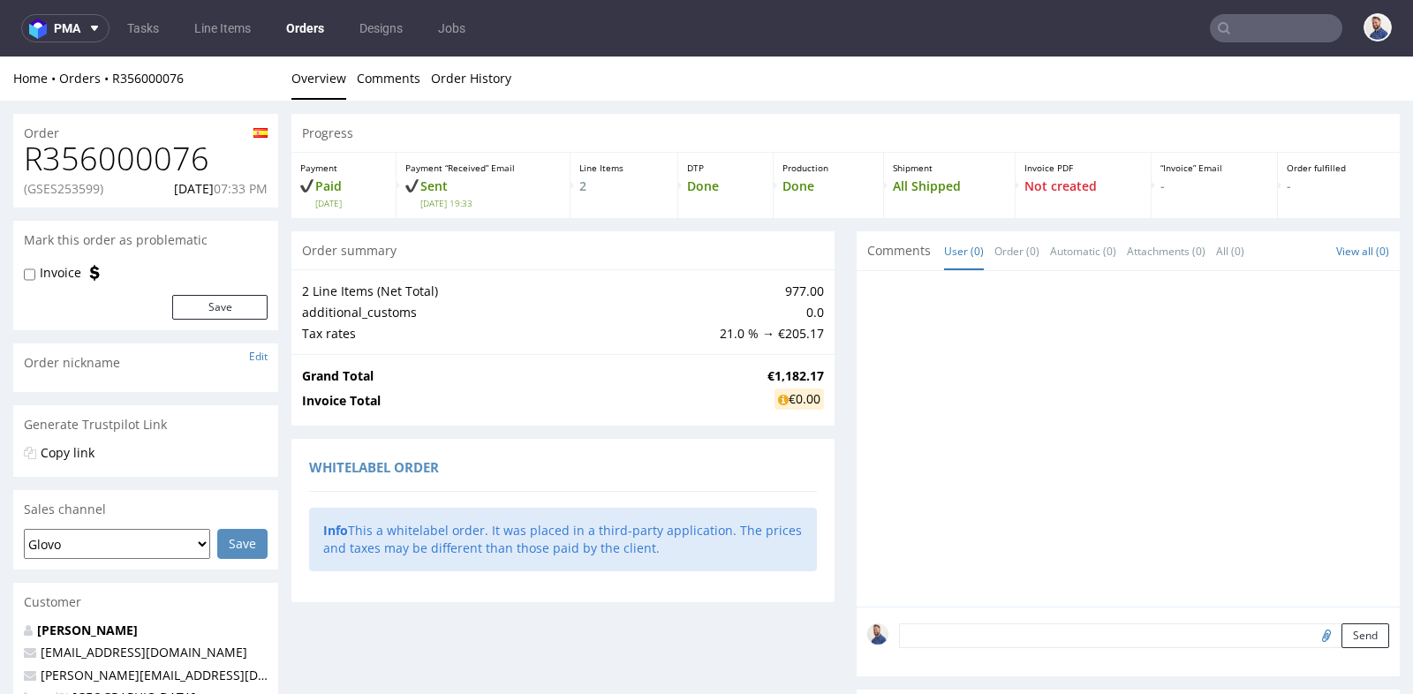
click at [700, 397] on td "Invoice Total" at bounding box center [532, 401] width 461 height 29
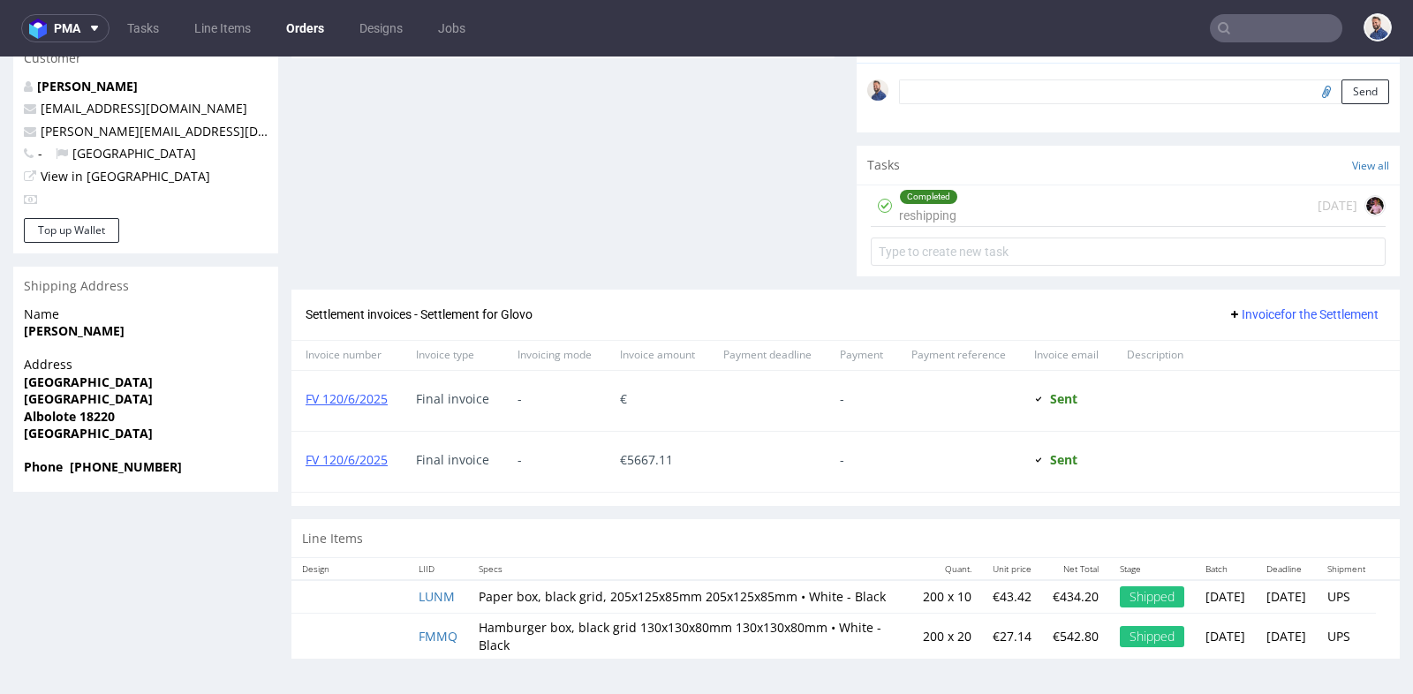
scroll to position [4, 0]
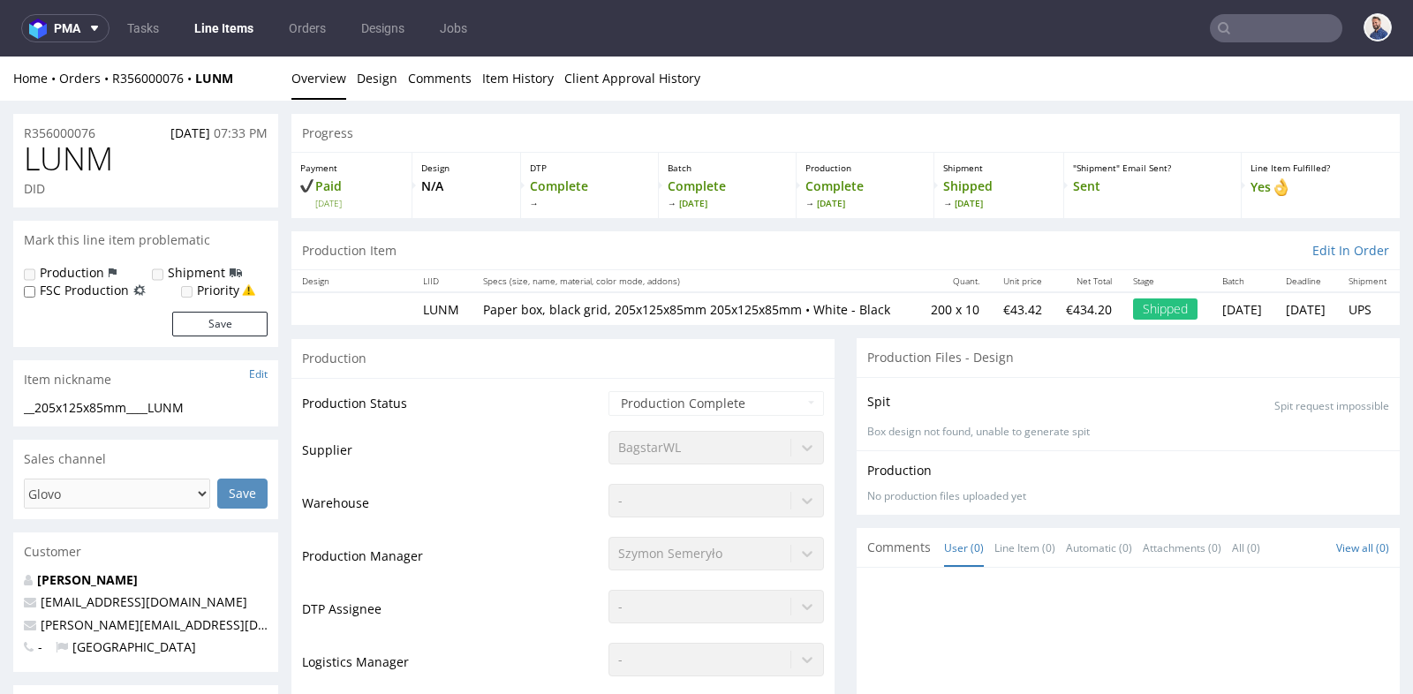
click at [787, 535] on td "-" at bounding box center [714, 508] width 220 height 53
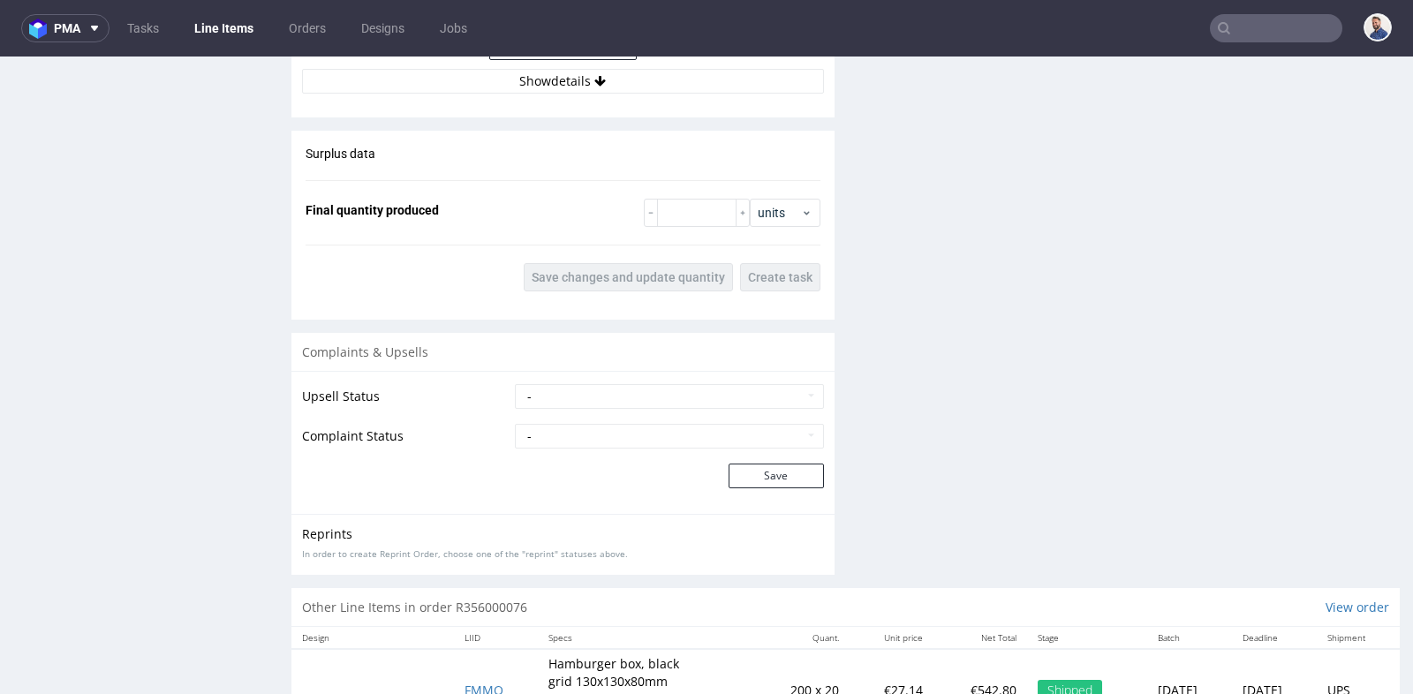
scroll to position [1767, 0]
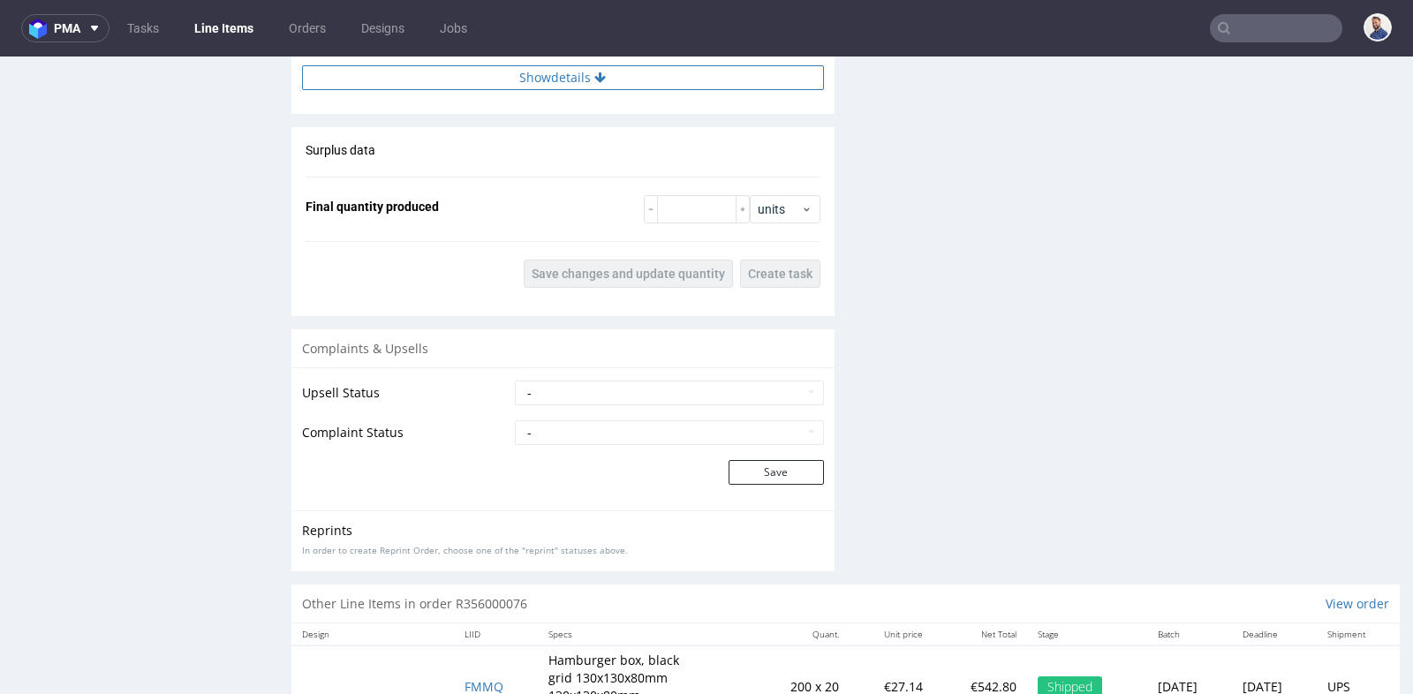
click at [585, 90] on button "Show details" at bounding box center [563, 77] width 522 height 25
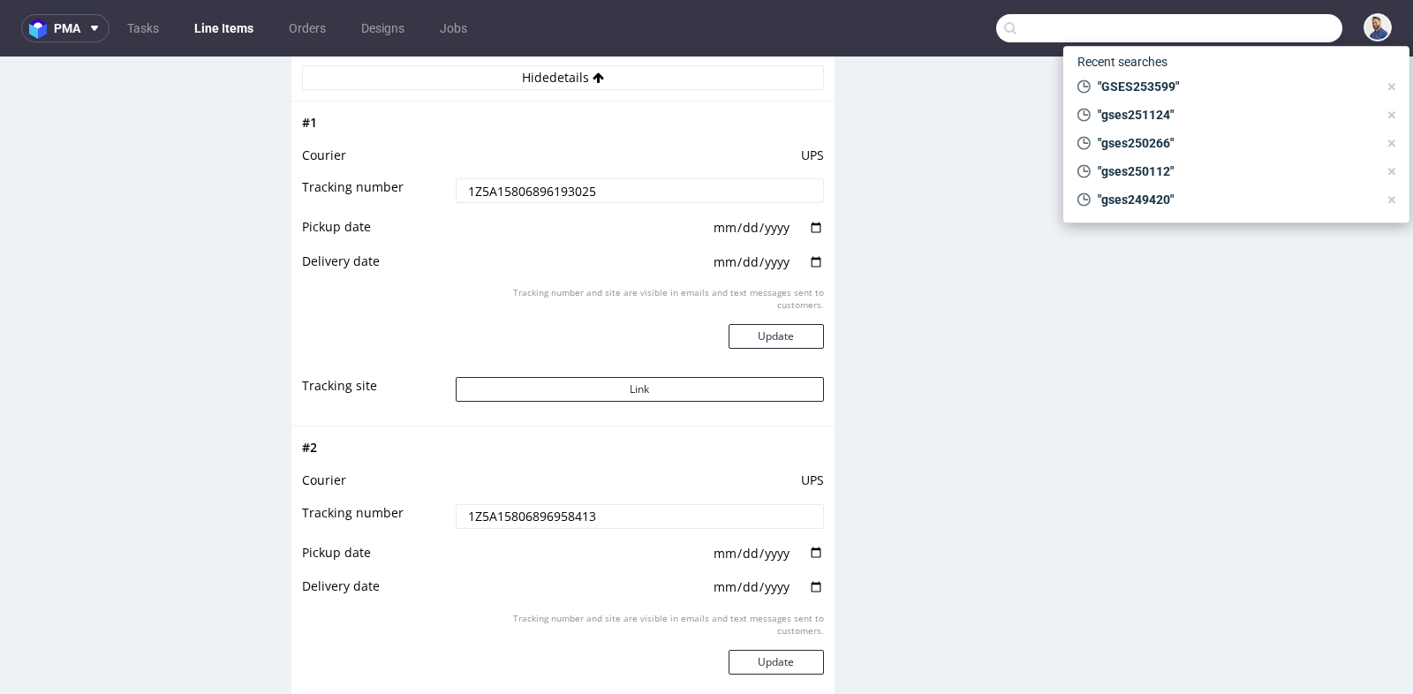
click at [1236, 23] on input "text" at bounding box center [1169, 28] width 346 height 28
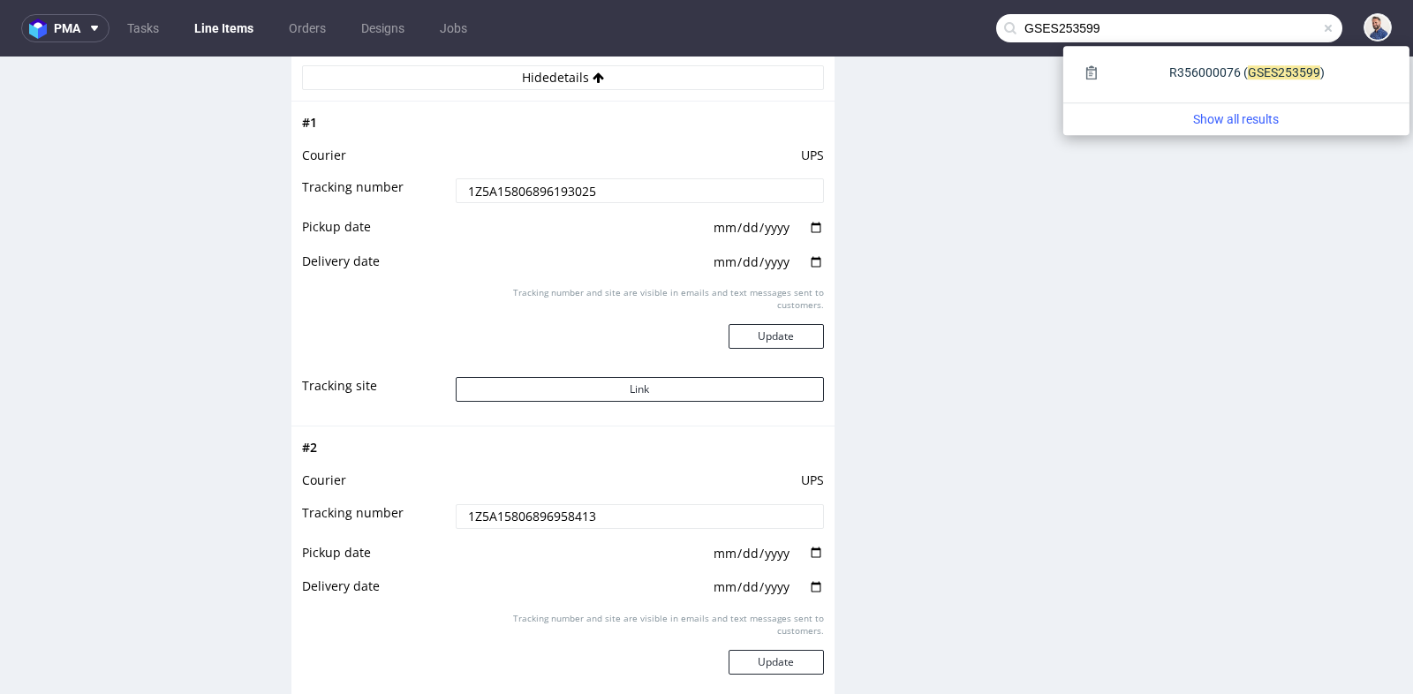
type input "GSES253599"
drag, startPoint x: 1060, startPoint y: 29, endPoint x: 1116, endPoint y: 28, distance: 55.7
click at [1116, 28] on input "GSES253599" at bounding box center [1169, 28] width 346 height 28
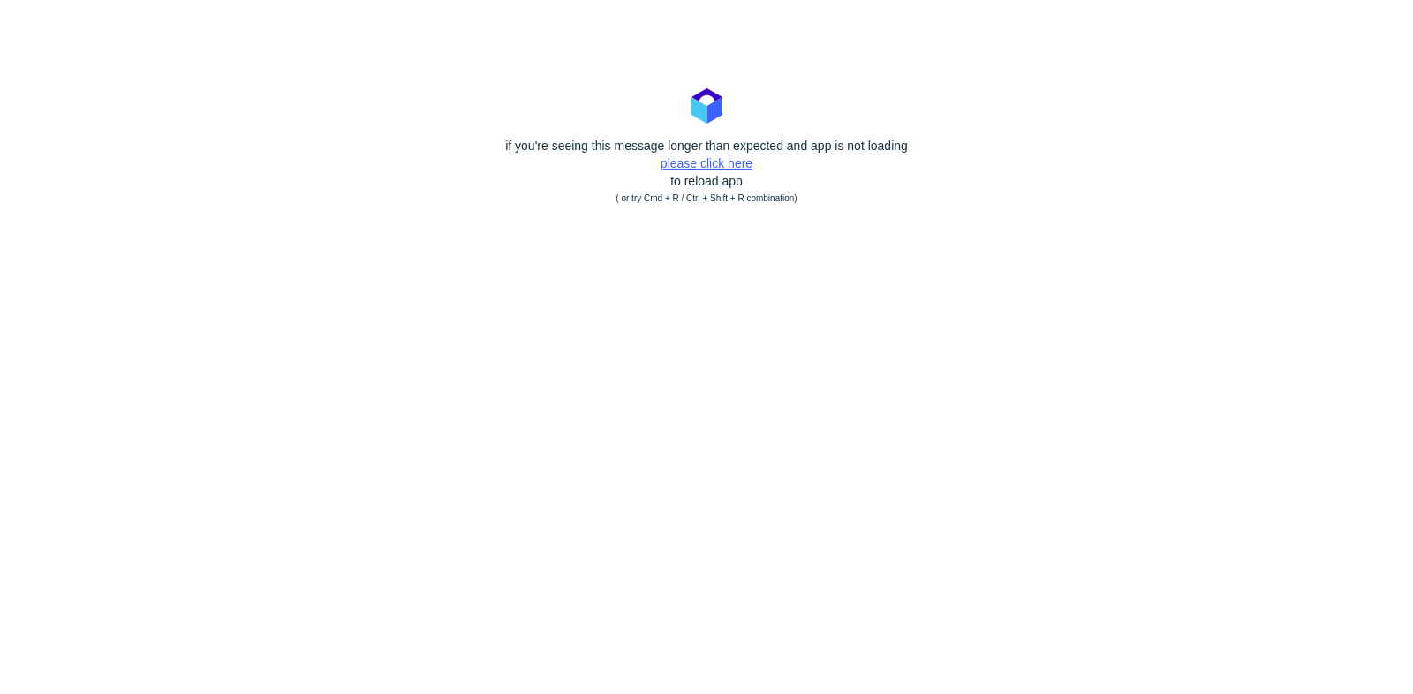
click at [691, 165] on link "please click here" at bounding box center [707, 163] width 92 height 14
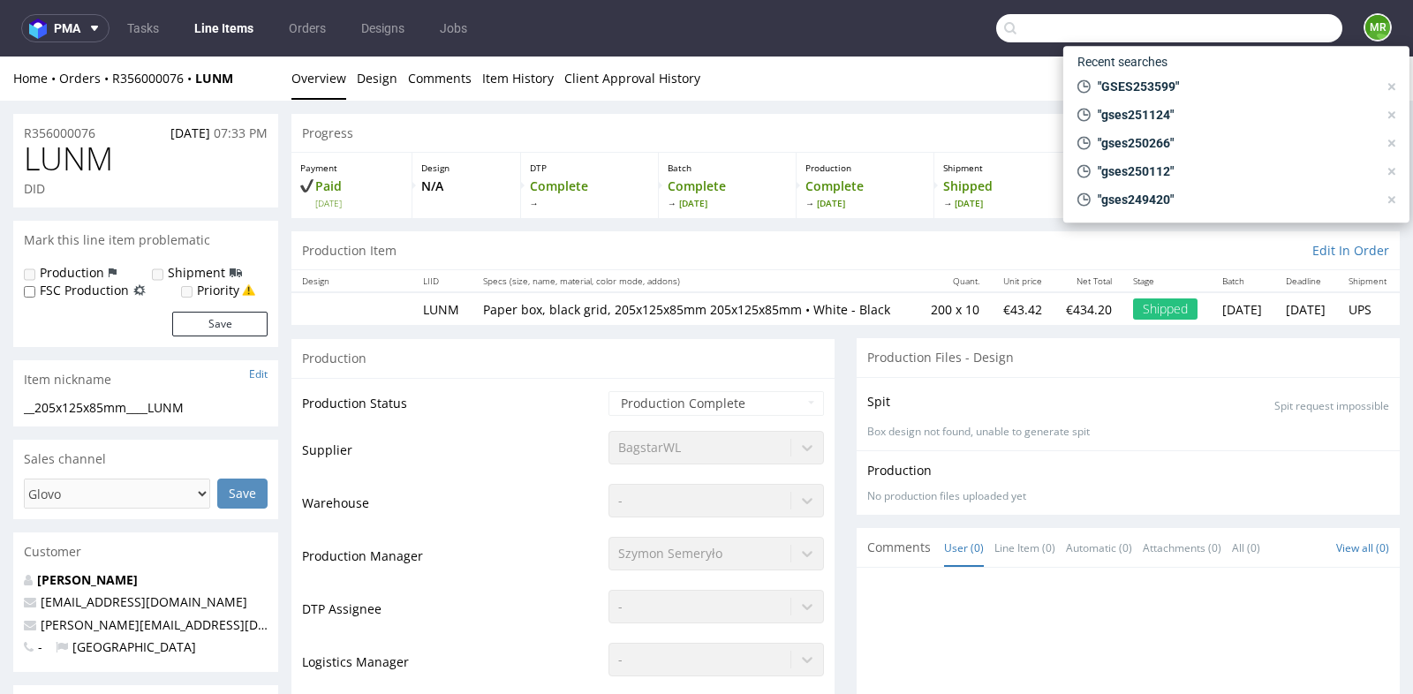
click at [1243, 37] on input "text" at bounding box center [1169, 28] width 346 height 28
paste input "GSES253599"
type input "GSES253599"
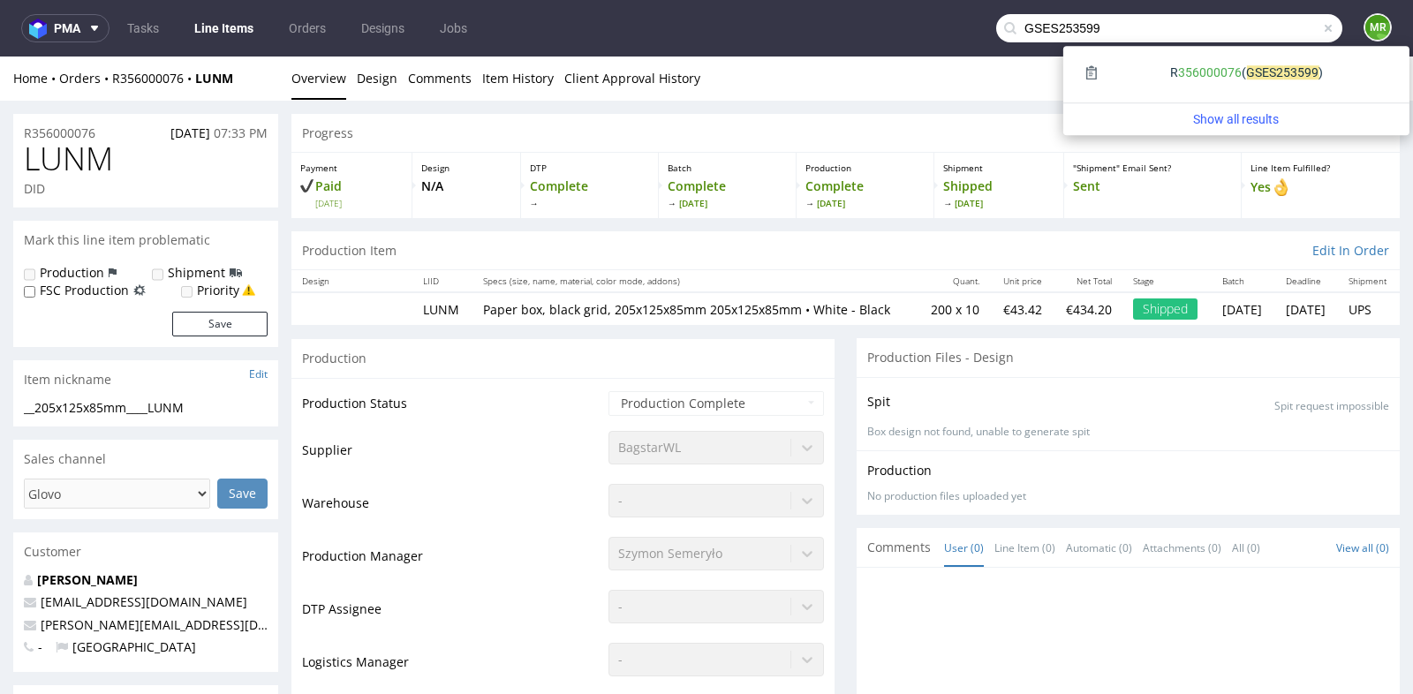
drag, startPoint x: 1059, startPoint y: 28, endPoint x: 1103, endPoint y: 31, distance: 44.2
click at [1103, 31] on input "GSES253599" at bounding box center [1169, 28] width 346 height 28
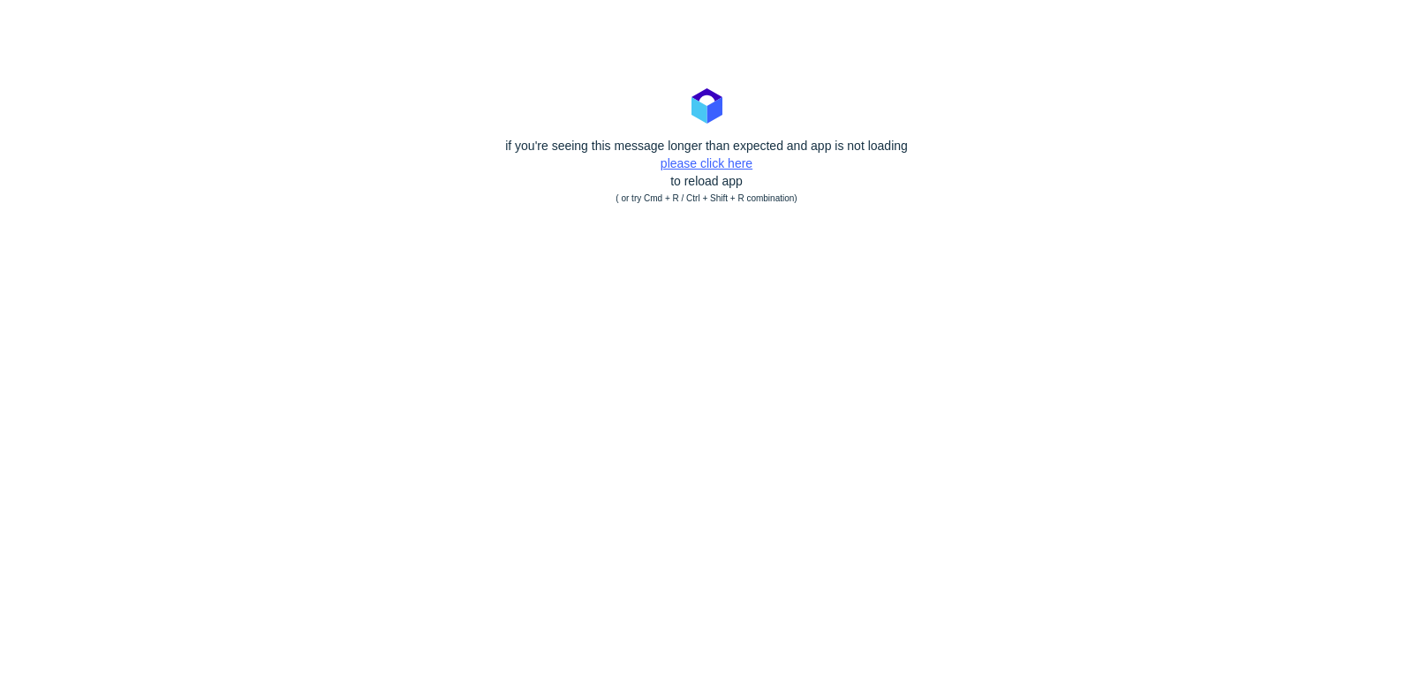
click at [722, 159] on link "please click here" at bounding box center [707, 163] width 92 height 14
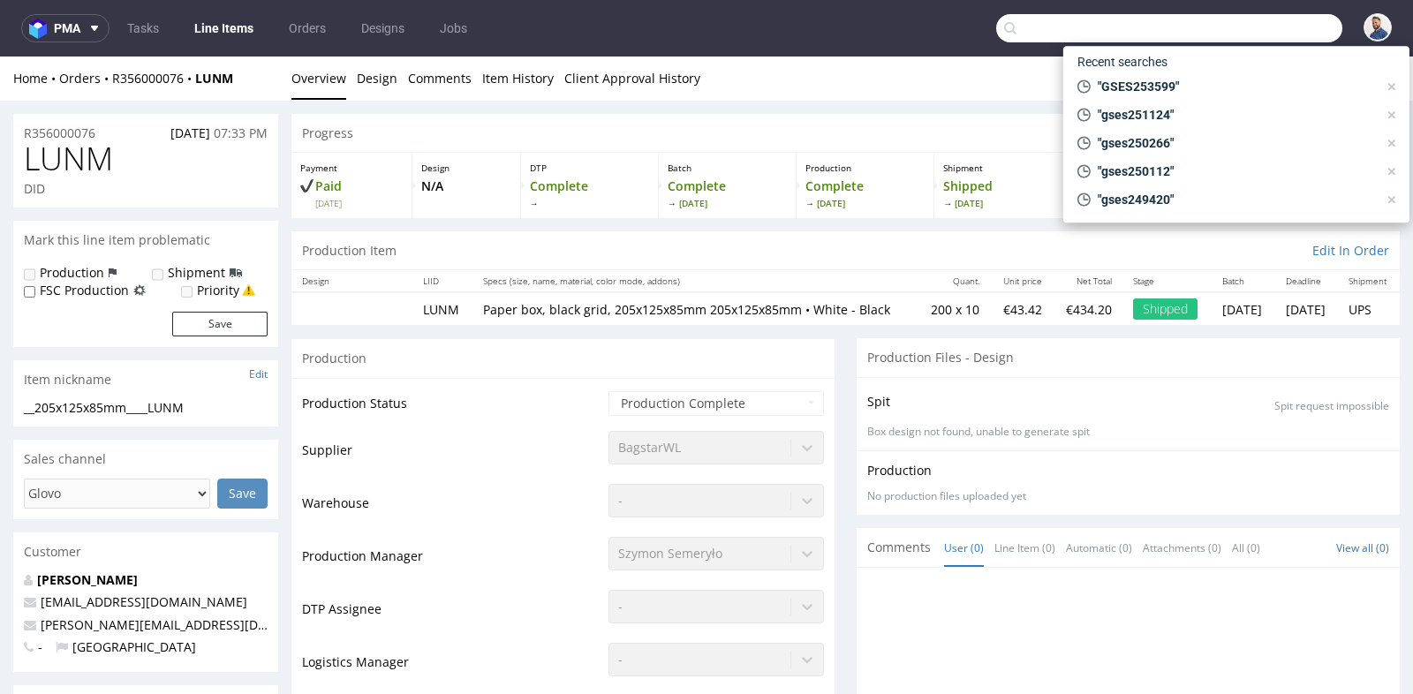
click at [1259, 19] on input "text" at bounding box center [1169, 28] width 346 height 28
paste input "GSES253599"
type input "GSES253599"
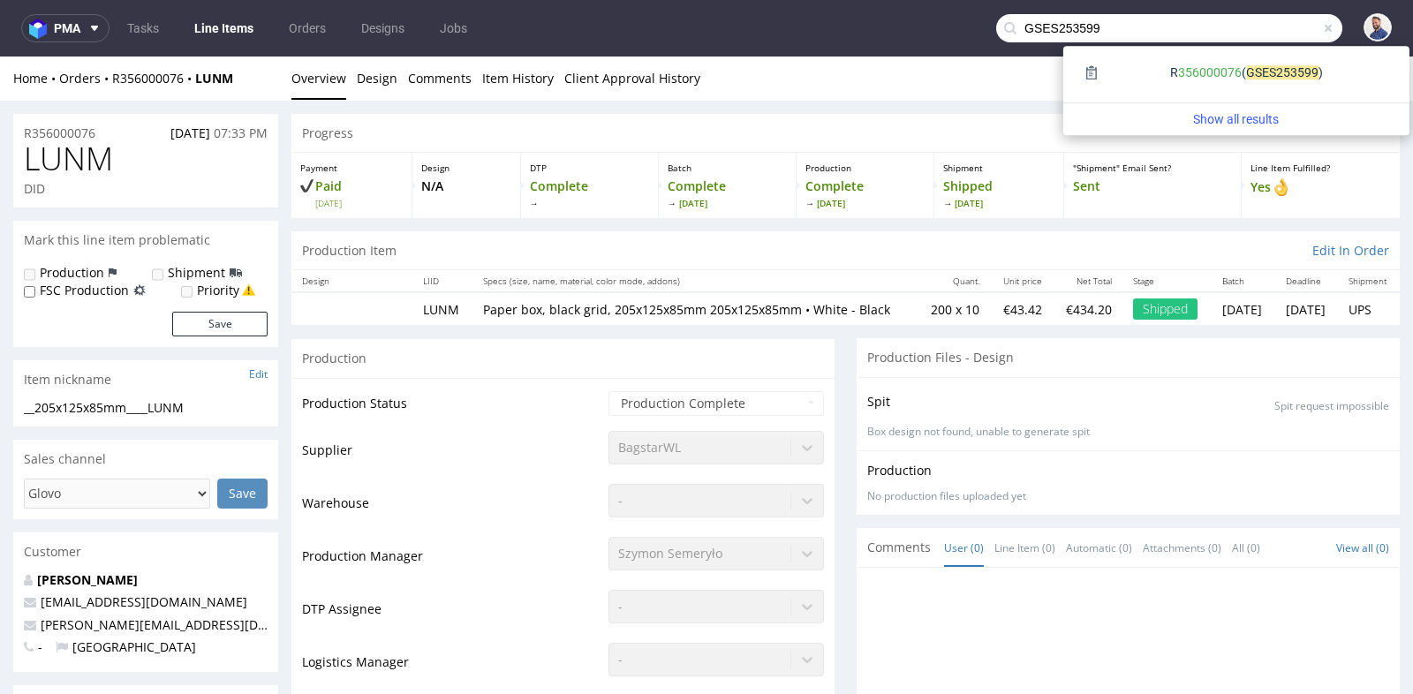
drag, startPoint x: 1058, startPoint y: 32, endPoint x: 1098, endPoint y: 34, distance: 39.8
click at [1098, 34] on input "GSES253599" at bounding box center [1169, 28] width 346 height 28
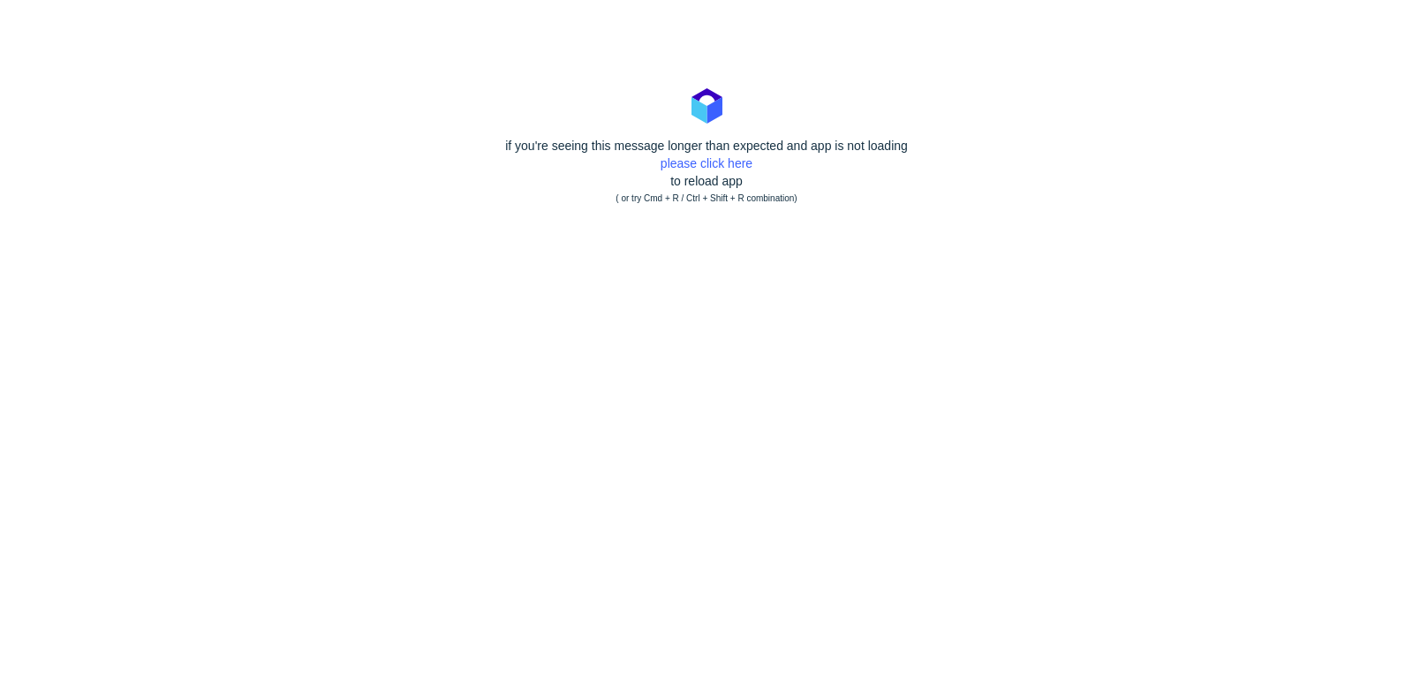
click at [715, 142] on div "if you're seeing this message longer than expected and app is not loading pleas…" at bounding box center [706, 172] width 1413 height 71
click at [712, 167] on link "please click here" at bounding box center [707, 163] width 92 height 14
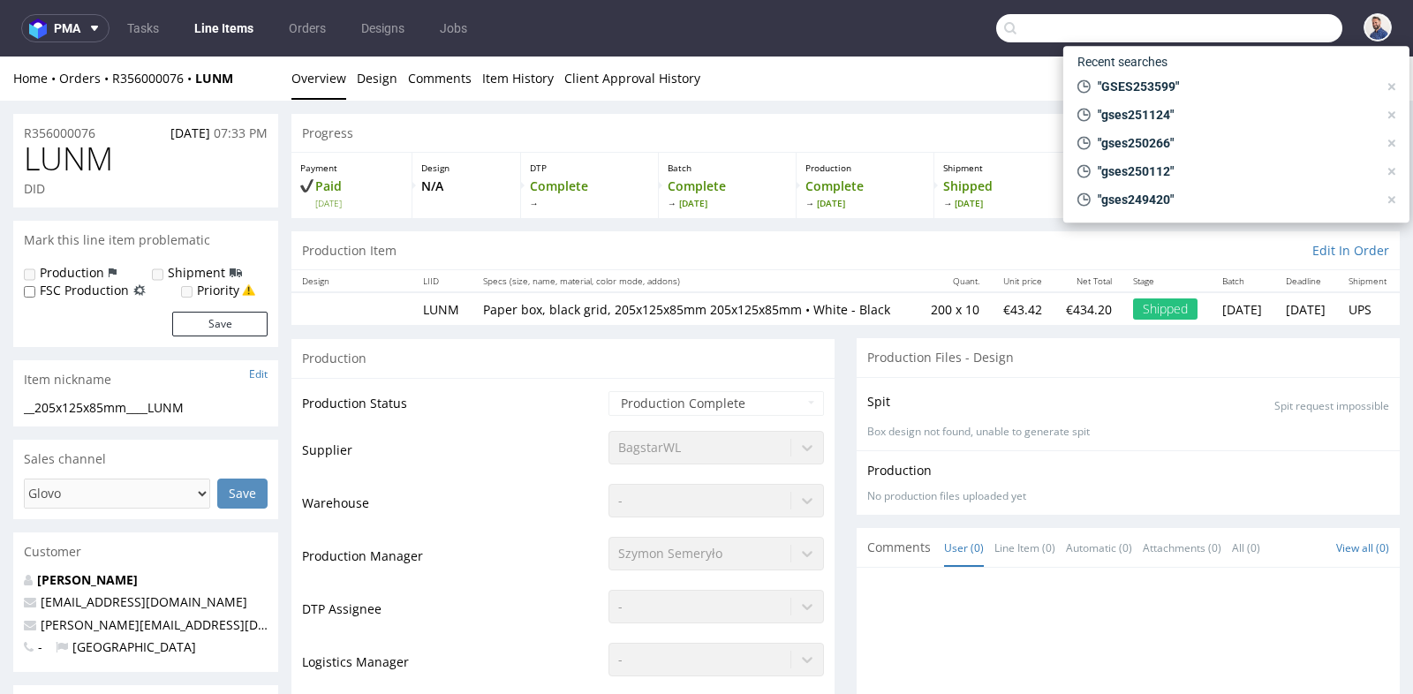
click at [1242, 17] on input "text" at bounding box center [1169, 28] width 346 height 28
paste input "GSES253599"
type input "GSES253599"
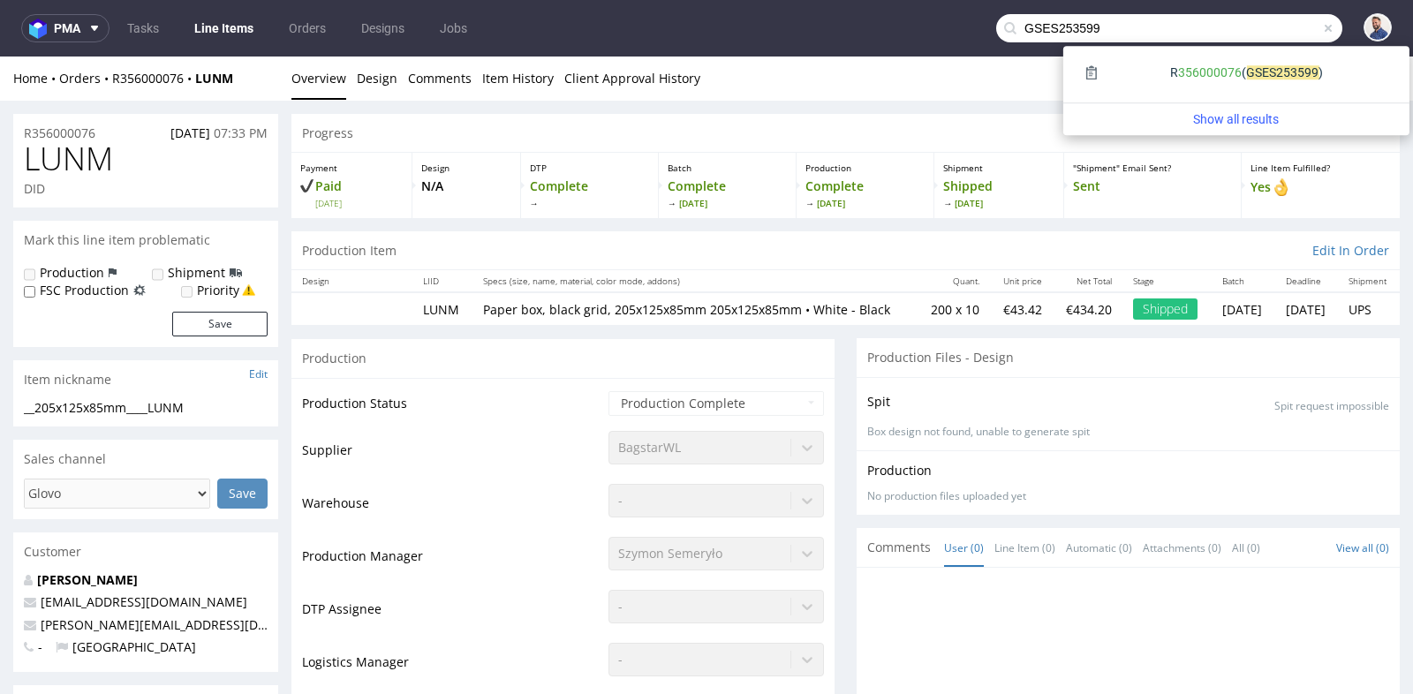
drag, startPoint x: 1060, startPoint y: 33, endPoint x: 1097, endPoint y: 31, distance: 37.1
click at [1097, 31] on input "GSES253599" at bounding box center [1169, 28] width 346 height 28
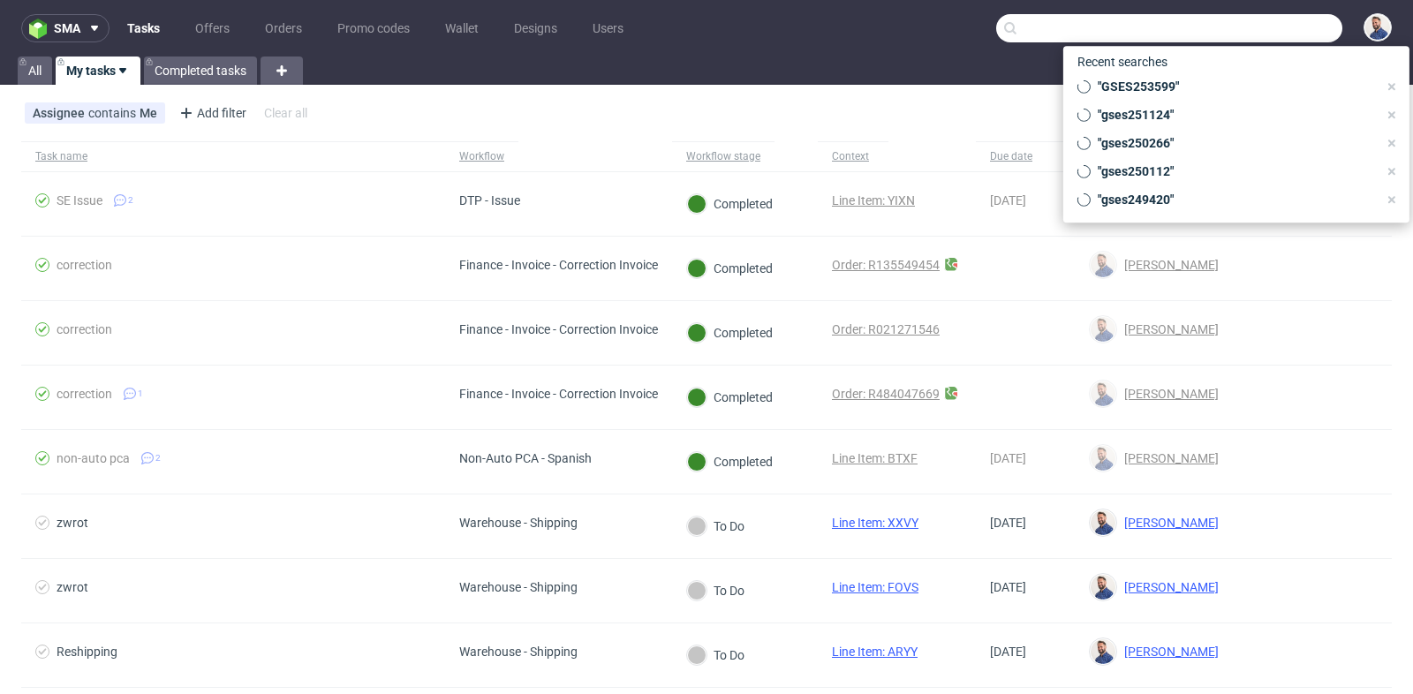
click at [1238, 29] on input "text" at bounding box center [1169, 28] width 346 height 28
paste input "GSES253599"
type input "GSES253599"
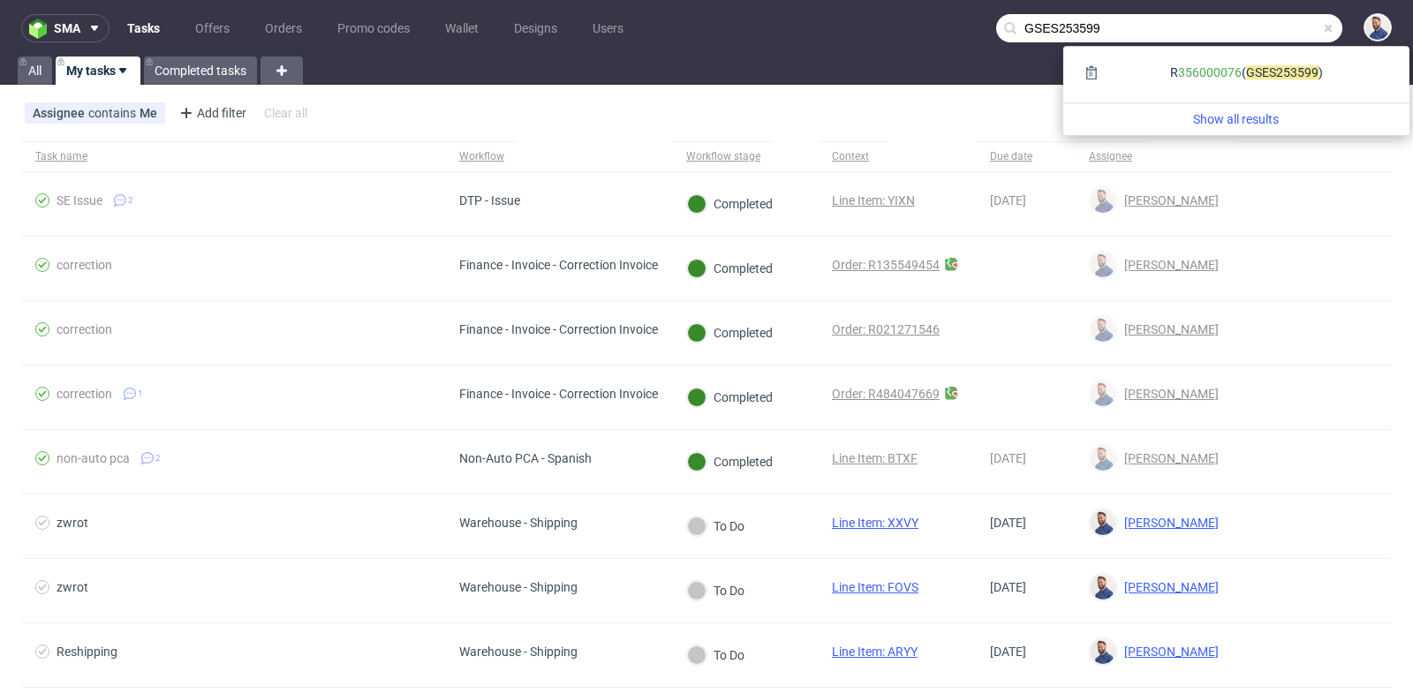
drag, startPoint x: 1058, startPoint y: 29, endPoint x: 1097, endPoint y: 30, distance: 38.9
click at [1097, 30] on input "GSES253599" at bounding box center [1169, 28] width 346 height 28
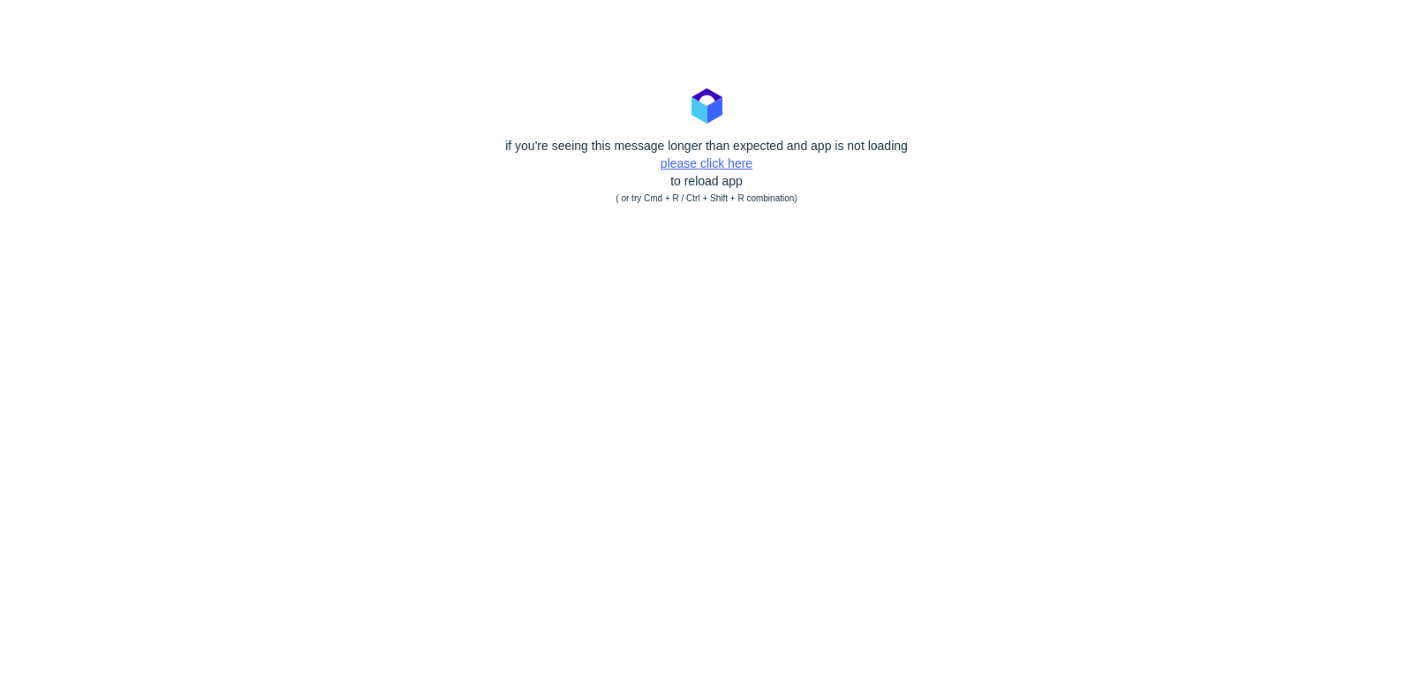
click at [738, 161] on link "please click here" at bounding box center [707, 163] width 92 height 14
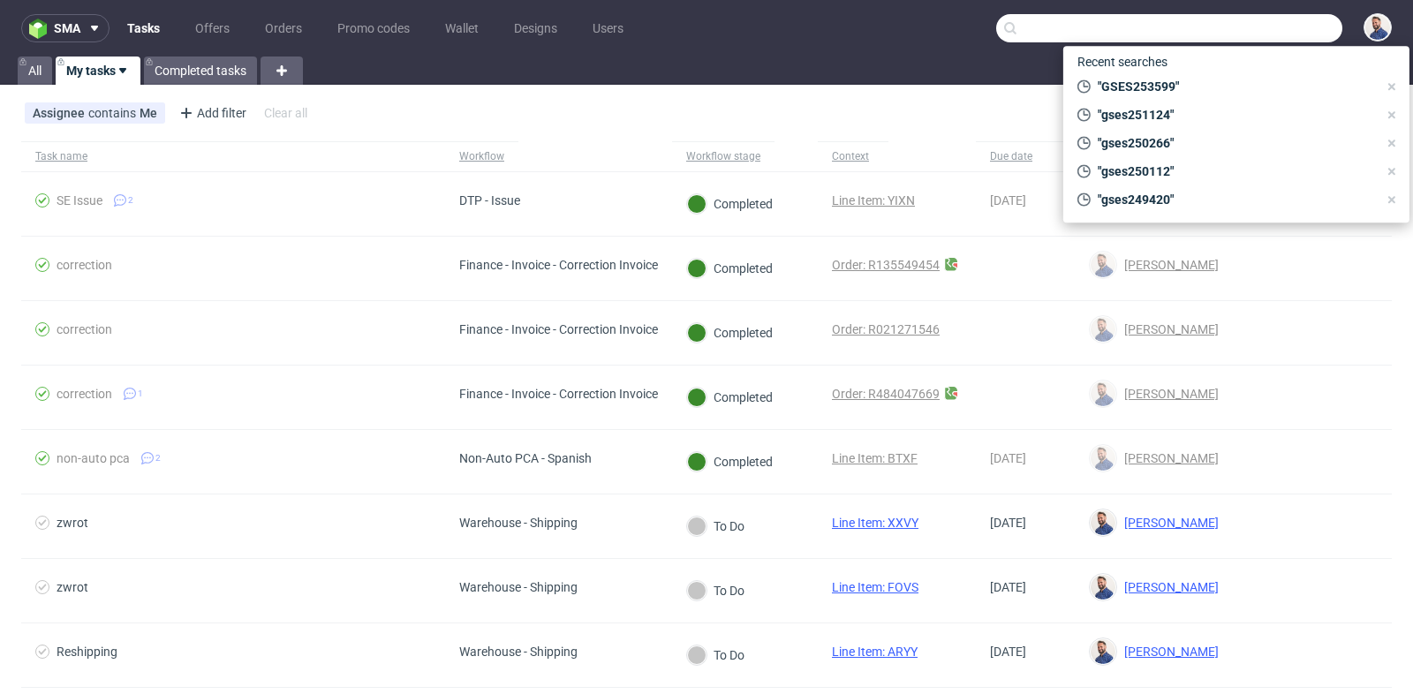
click at [1260, 30] on input "text" at bounding box center [1169, 28] width 346 height 28
click at [1216, 84] on span ""GSES253599"" at bounding box center [1234, 87] width 287 height 18
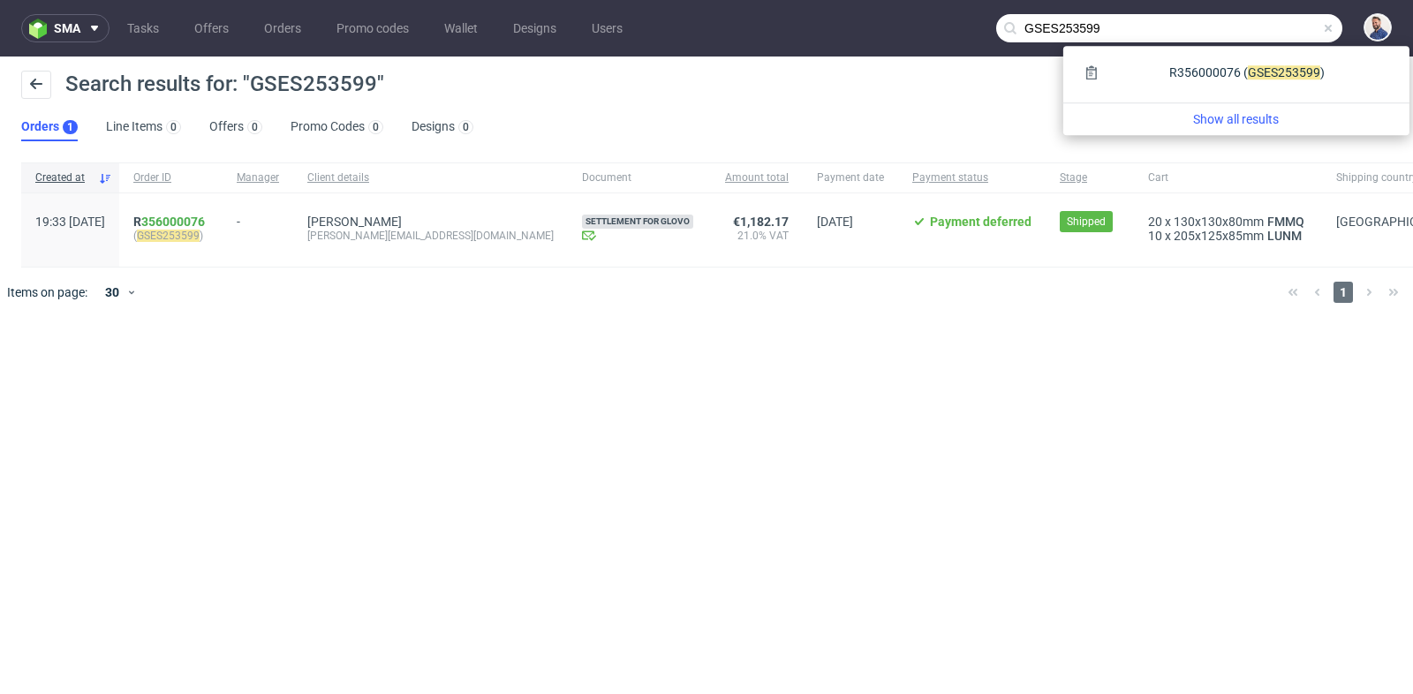
drag, startPoint x: 1288, startPoint y: 26, endPoint x: 1301, endPoint y: 27, distance: 13.3
click at [1301, 27] on input "GSES253599" at bounding box center [1169, 28] width 346 height 28
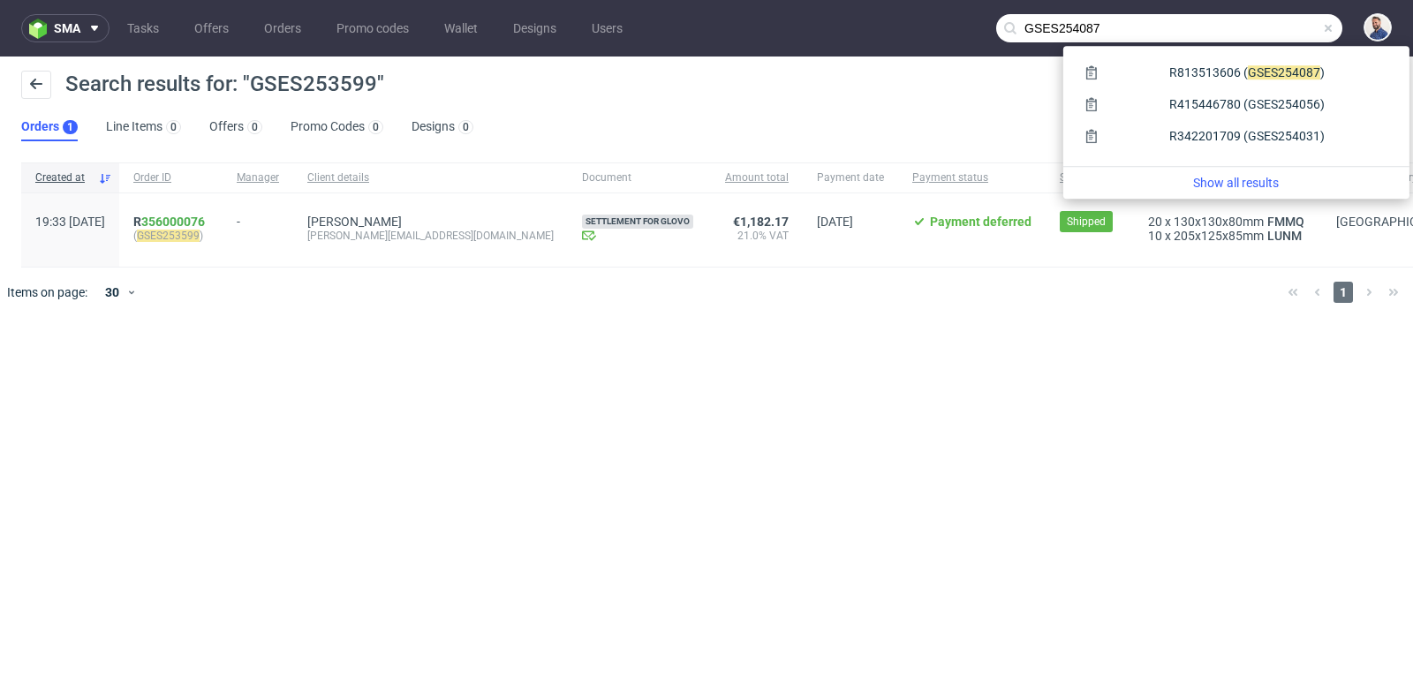
type input "GSES254087"
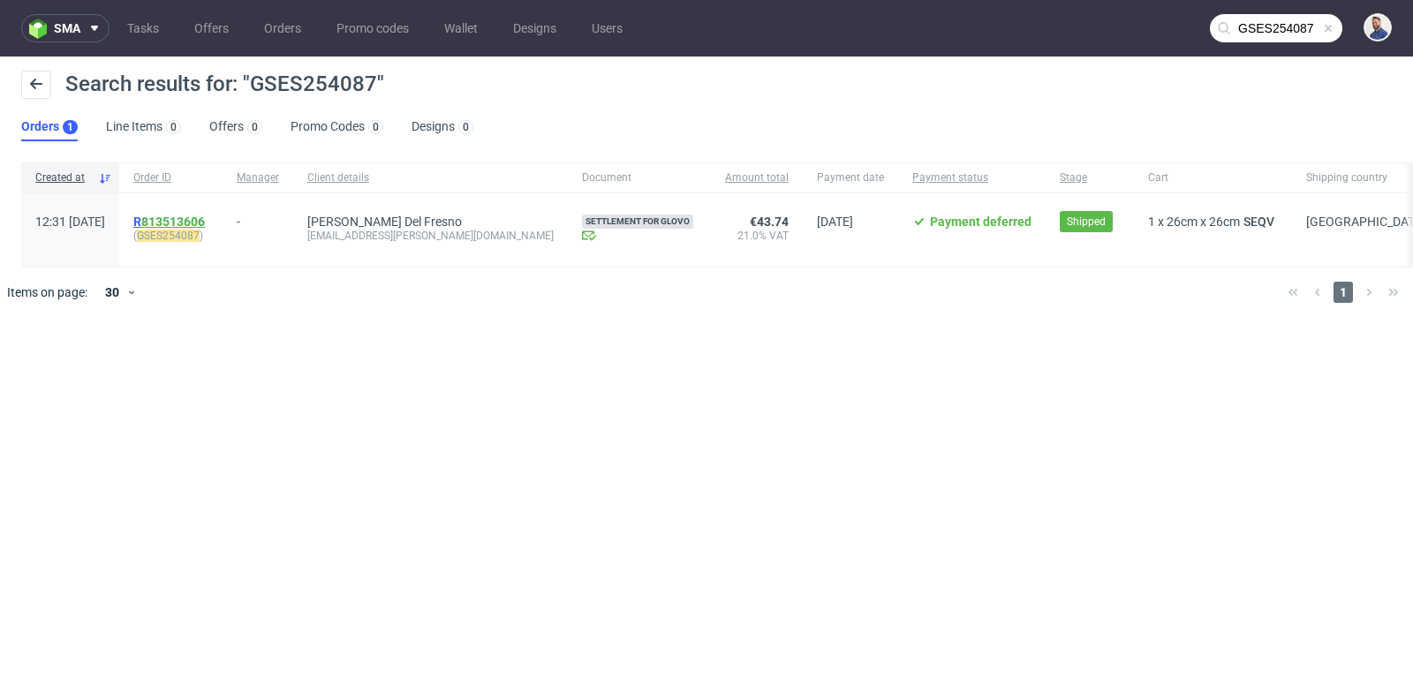
click at [205, 222] on link "813513606" at bounding box center [173, 222] width 64 height 14
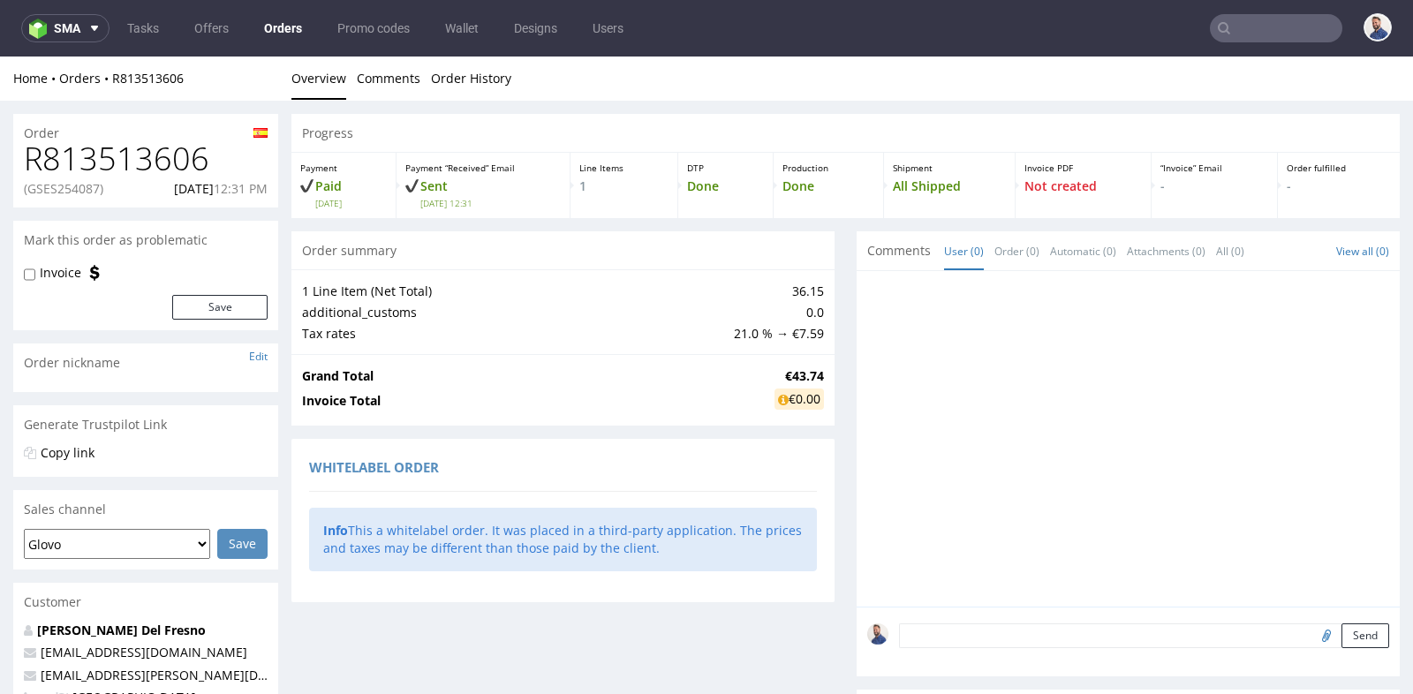
click at [652, 431] on div "Order summary 1 Line Item (Net Total) 36.15 additional_customs 0.0 Tax rates 21…" at bounding box center [563, 511] width 543 height 561
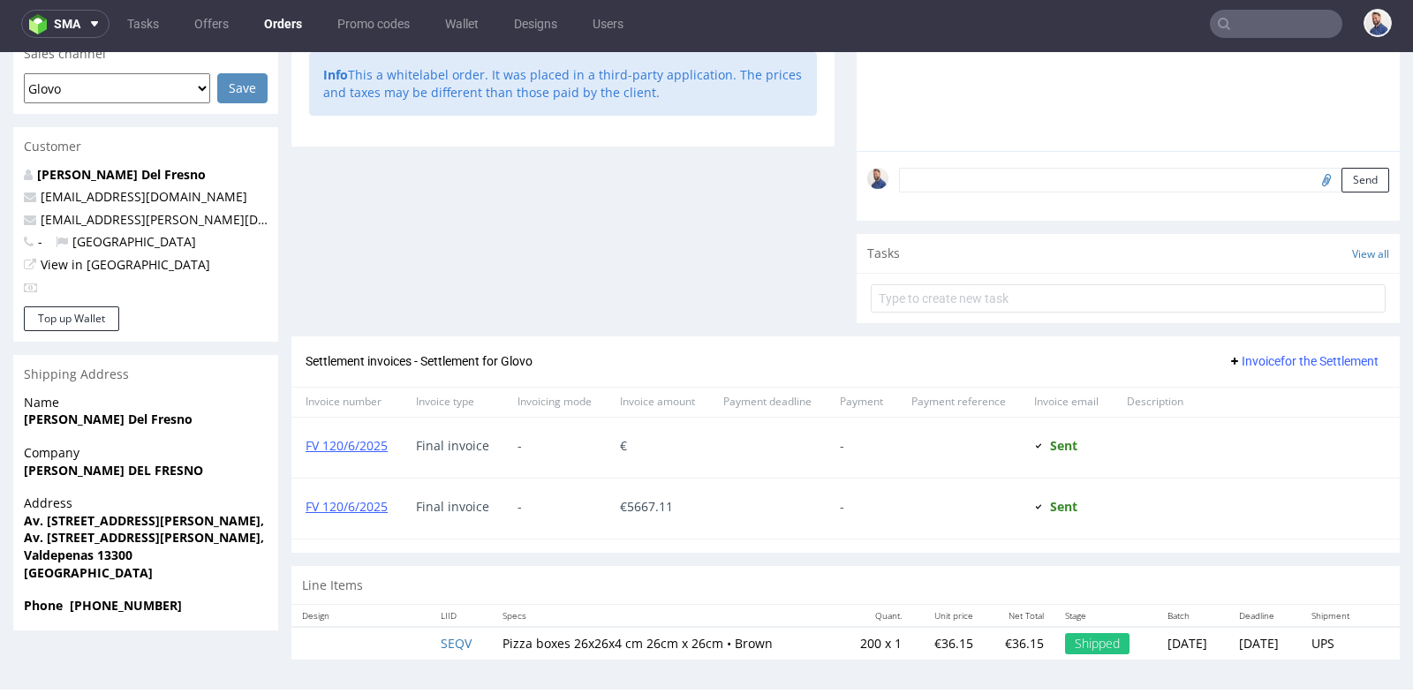
scroll to position [452, 0]
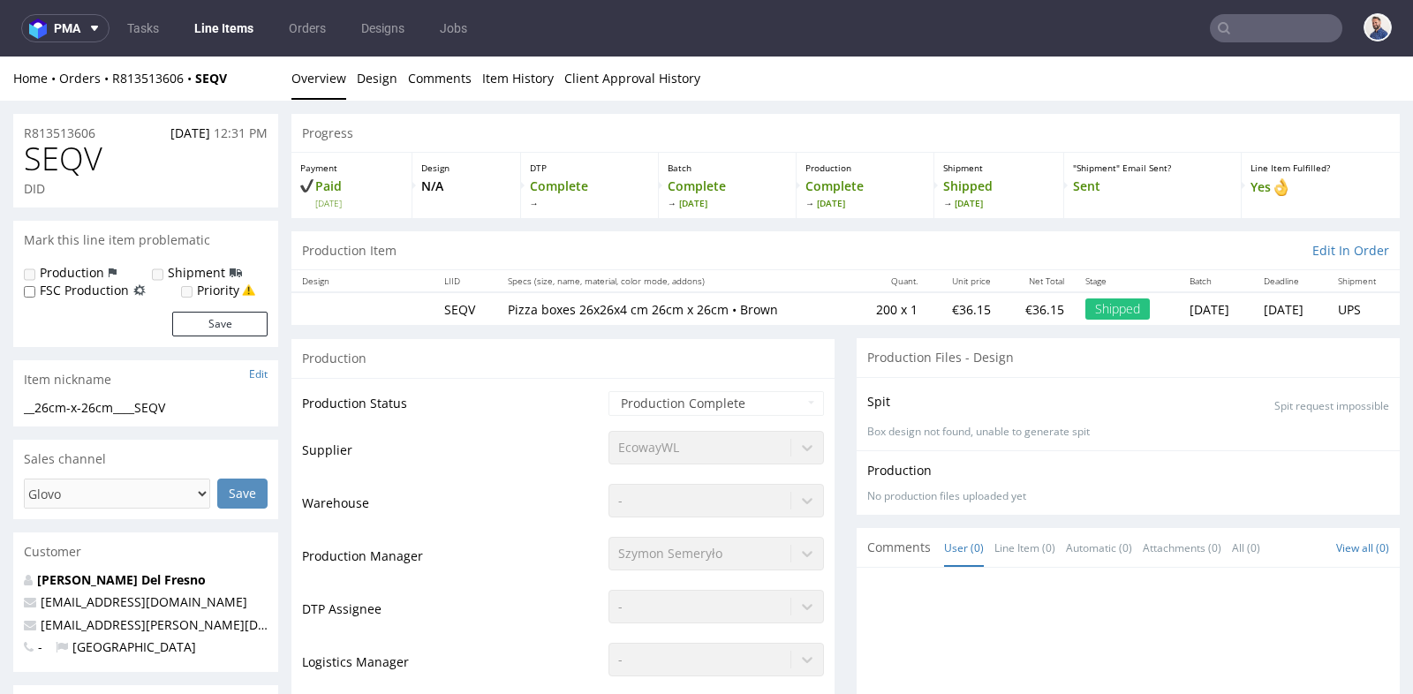
click at [792, 371] on div "Production" at bounding box center [563, 358] width 543 height 40
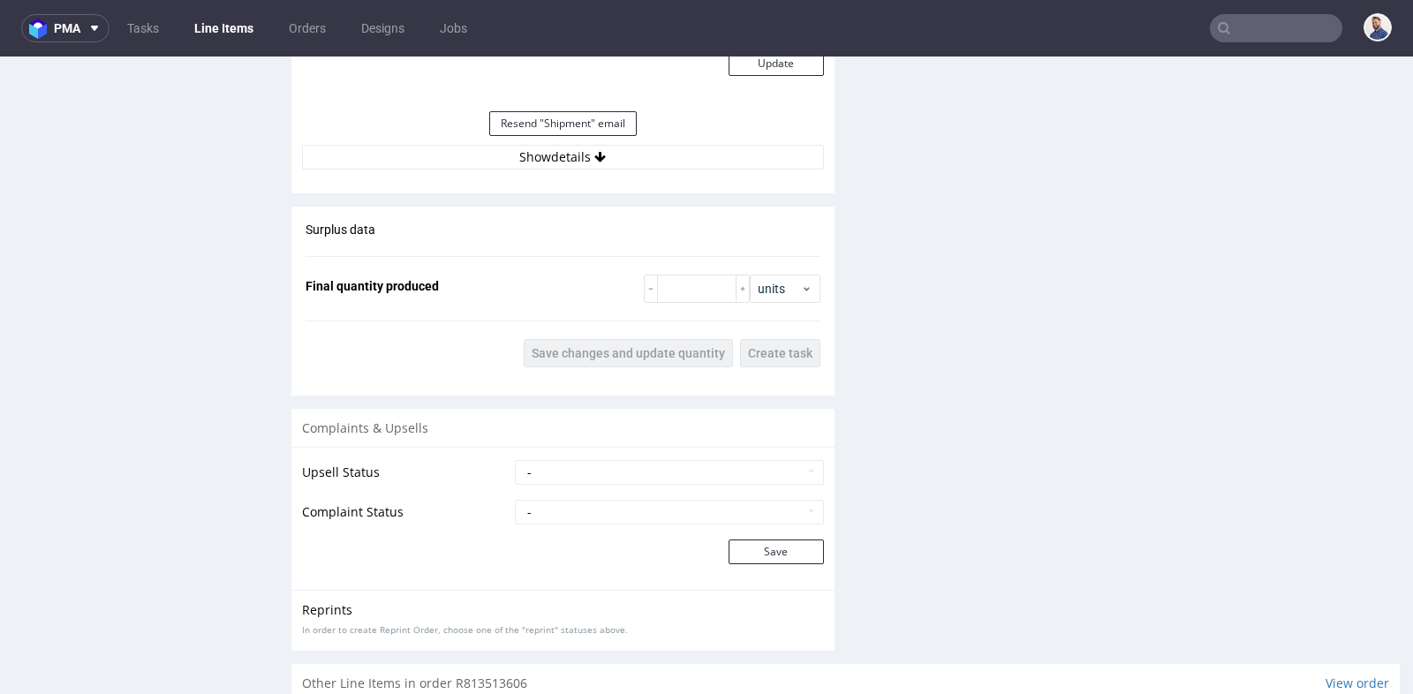
scroll to position [1688, 0]
click at [554, 158] on button "Show details" at bounding box center [563, 156] width 522 height 25
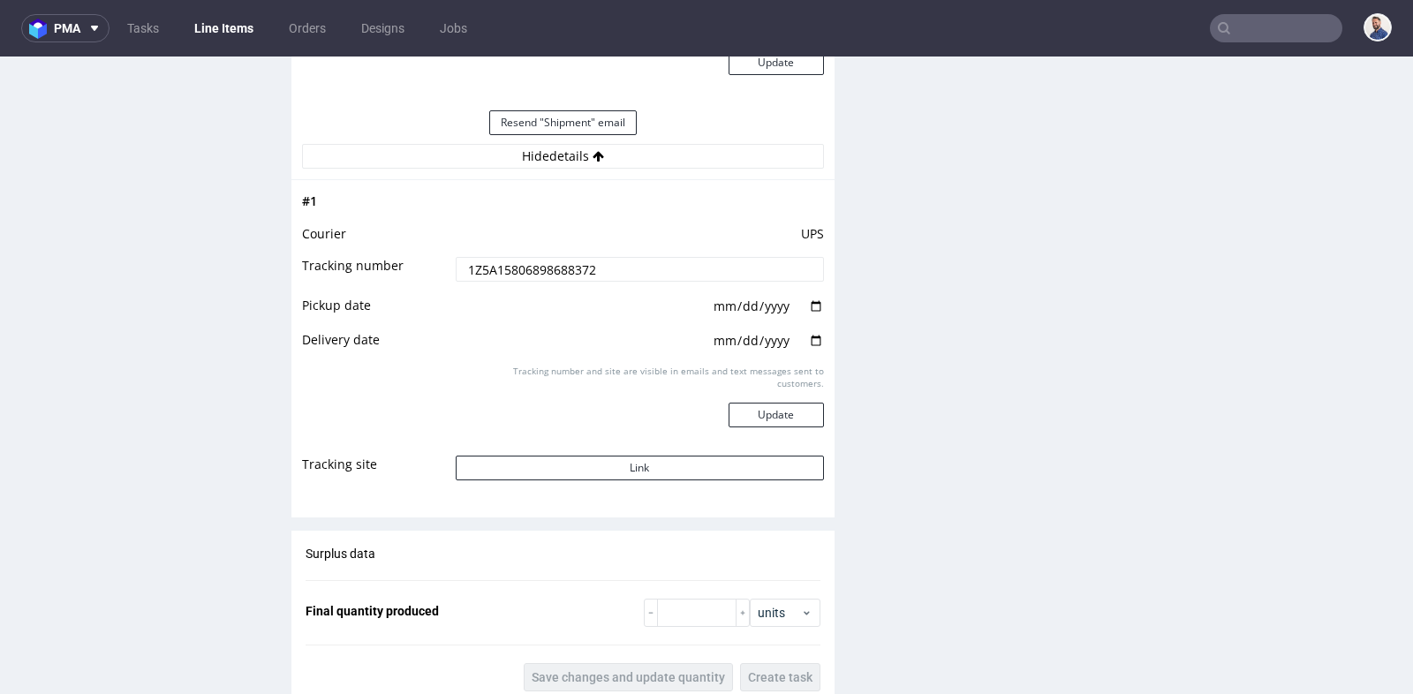
click at [618, 257] on input "1Z5A15806898688372" at bounding box center [640, 269] width 368 height 25
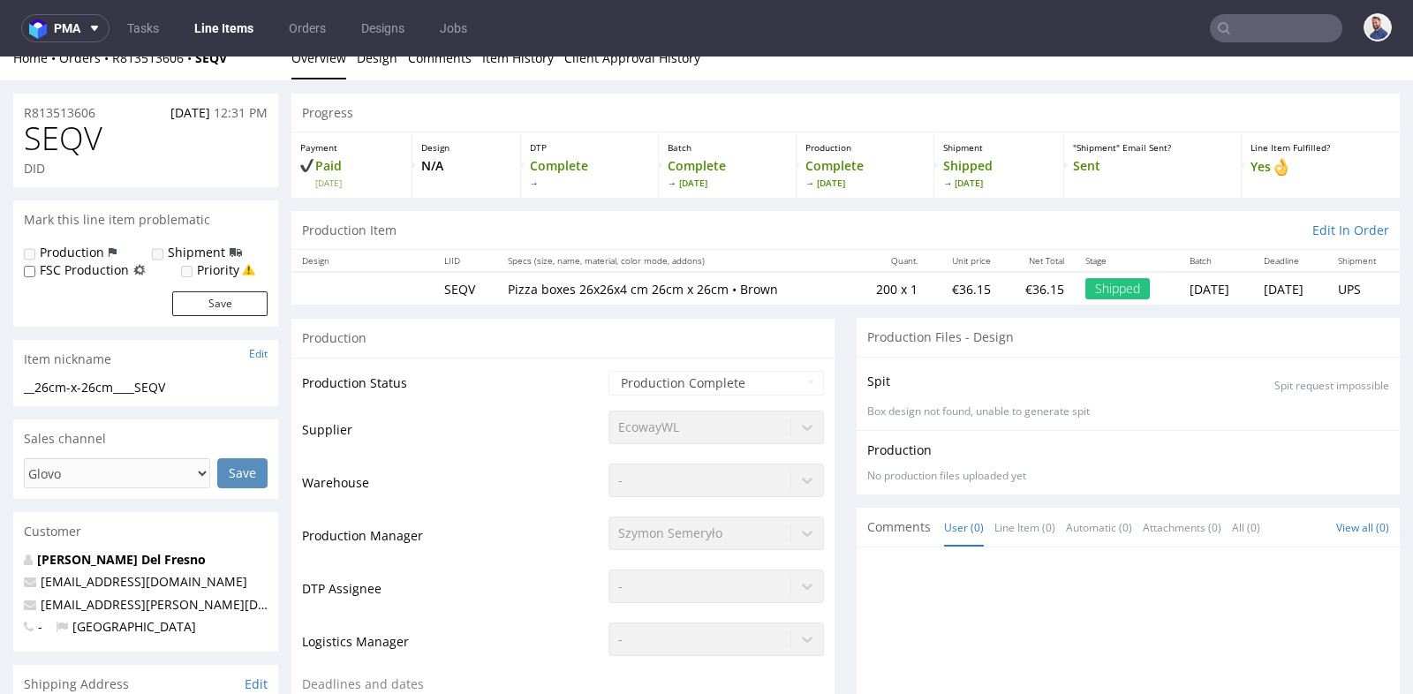
scroll to position [0, 0]
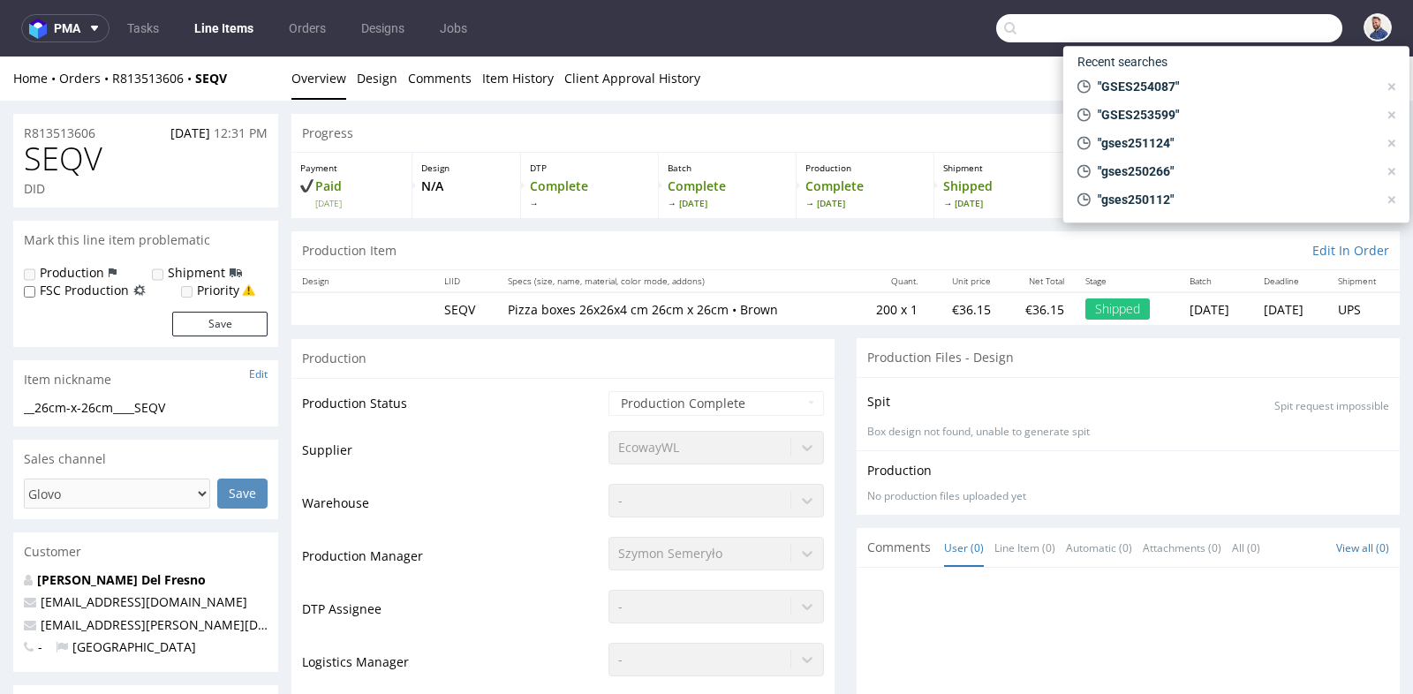
click at [1246, 21] on input "text" at bounding box center [1169, 28] width 346 height 28
paste input "GSES257526"
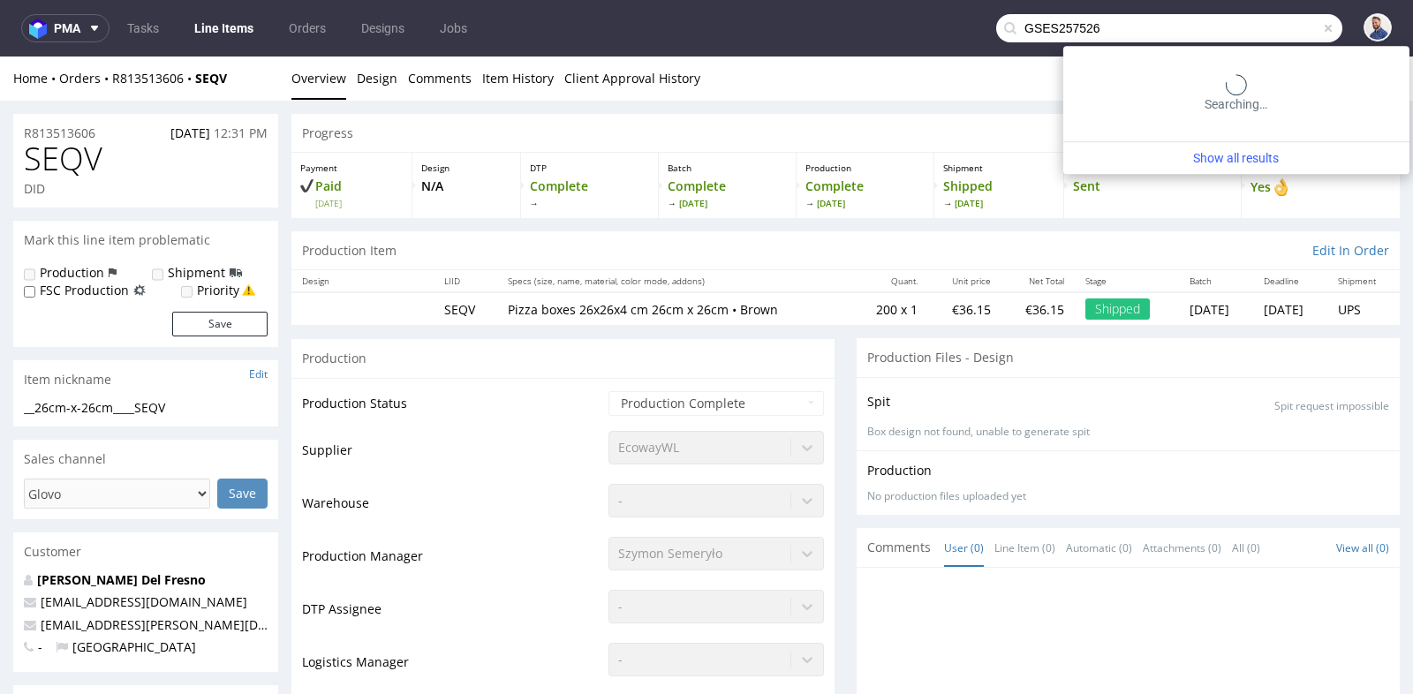
type input "GSES257526"
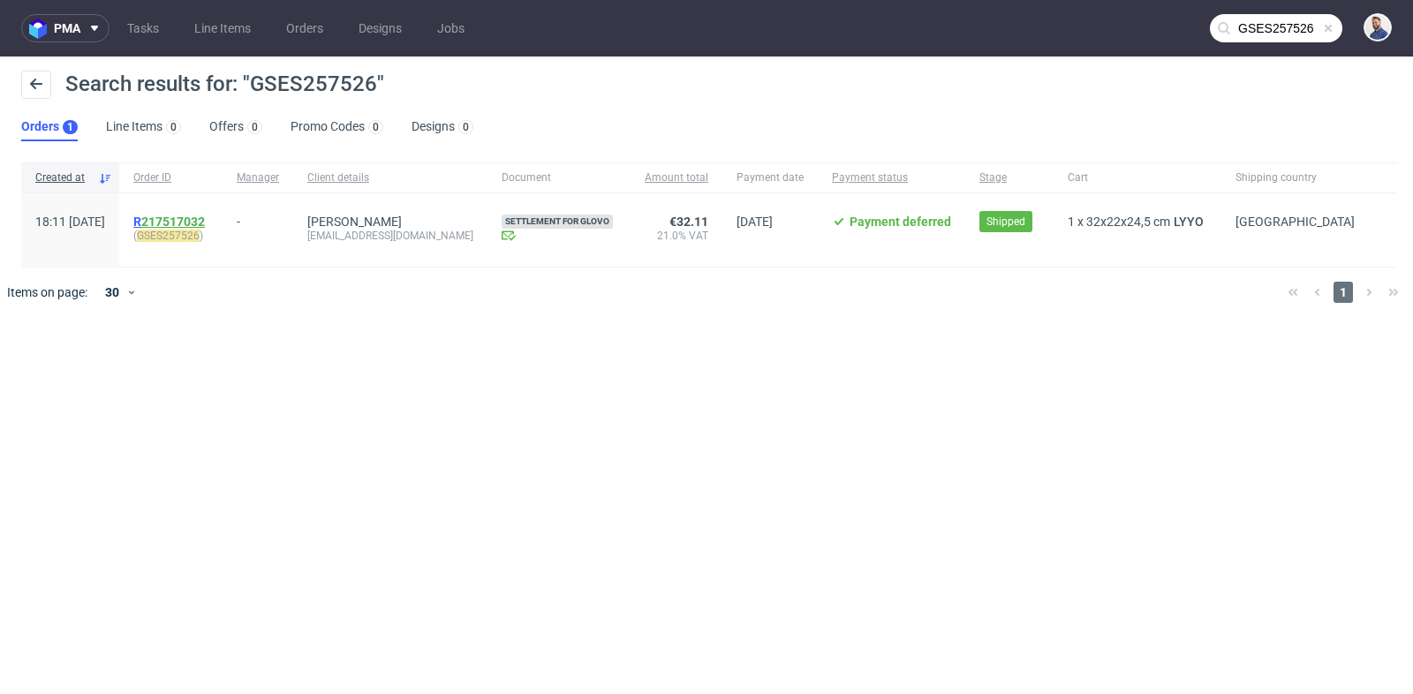
click at [205, 219] on link "217517032" at bounding box center [173, 222] width 64 height 14
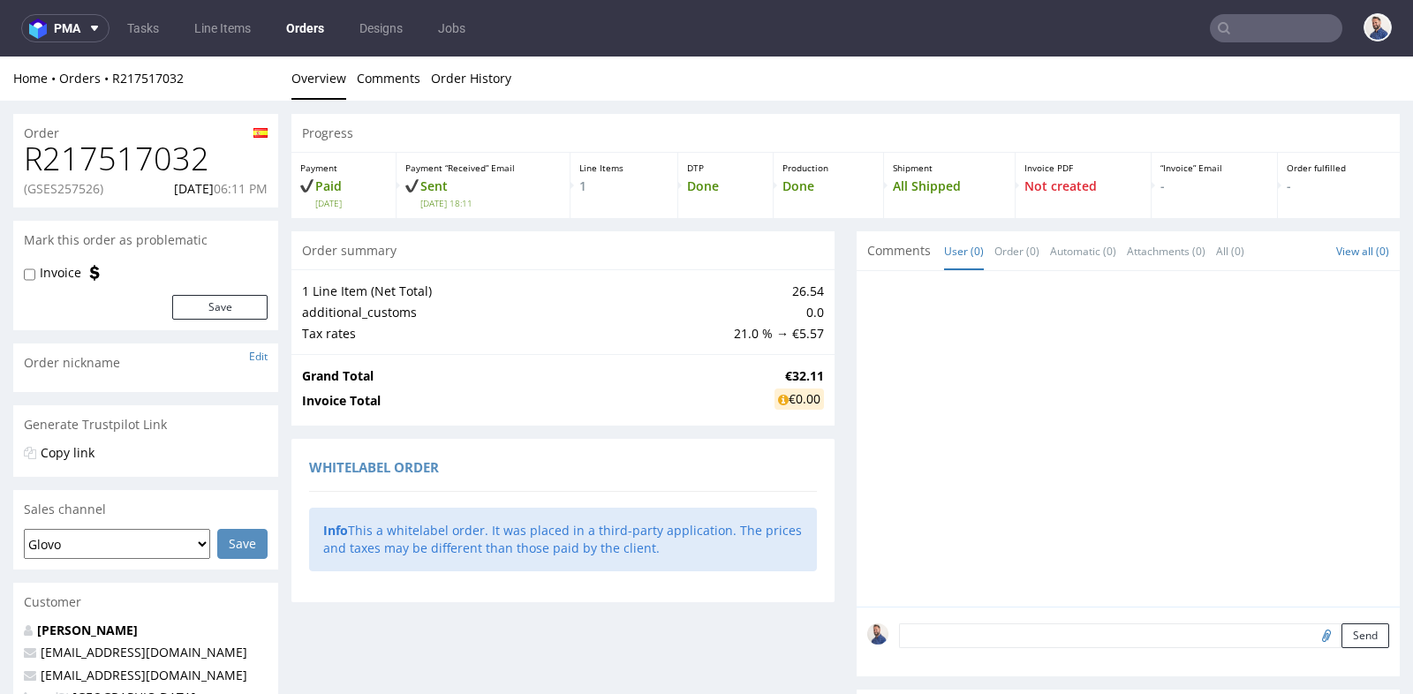
click at [831, 369] on div "Progress Payment Paid Mon 09 Jun Payment “Received” Email Sent Mon 9 Jun 18:11 …" at bounding box center [846, 598] width 1109 height 968
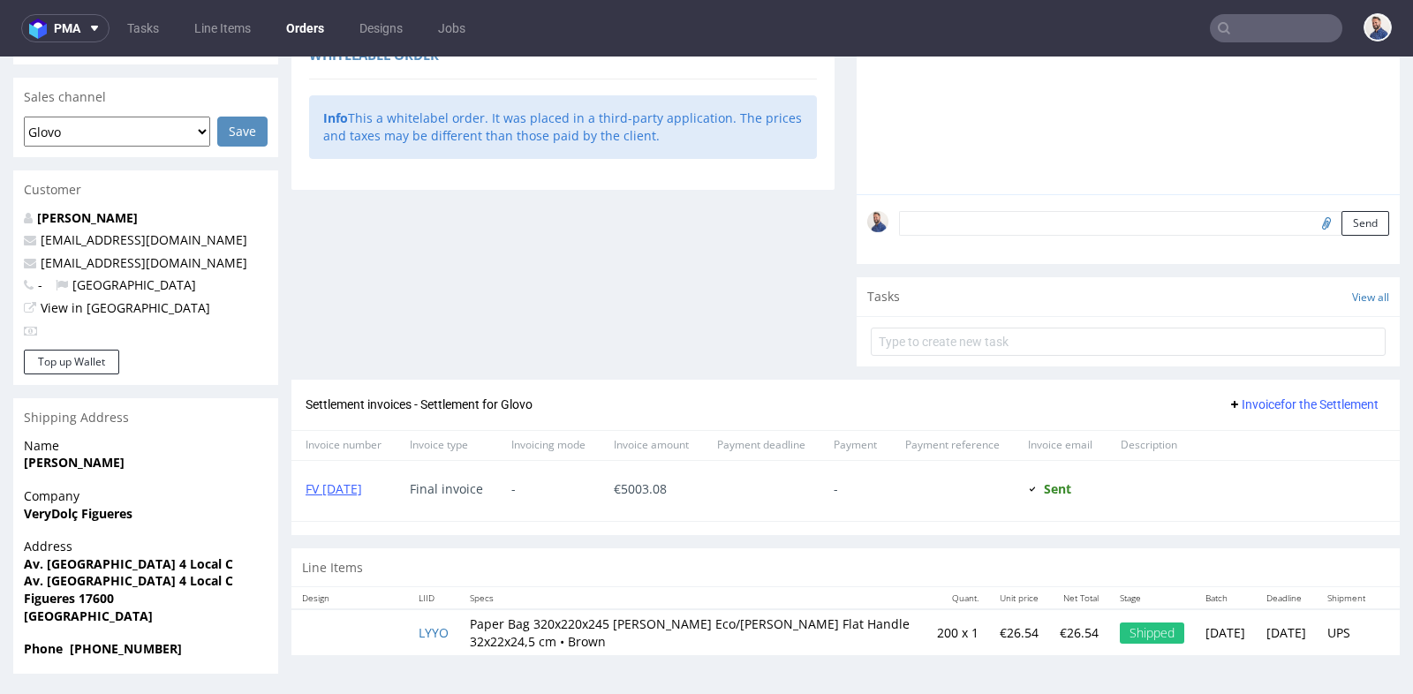
scroll to position [4, 0]
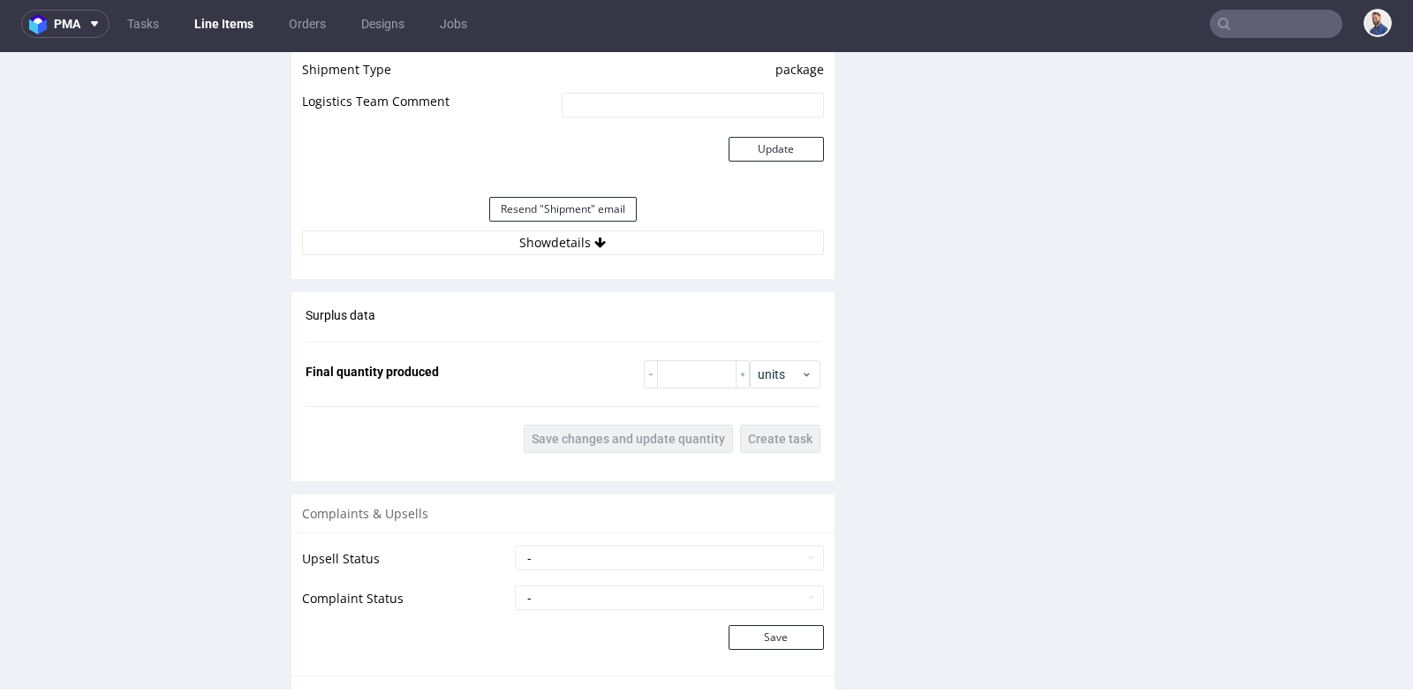
scroll to position [1518, 0]
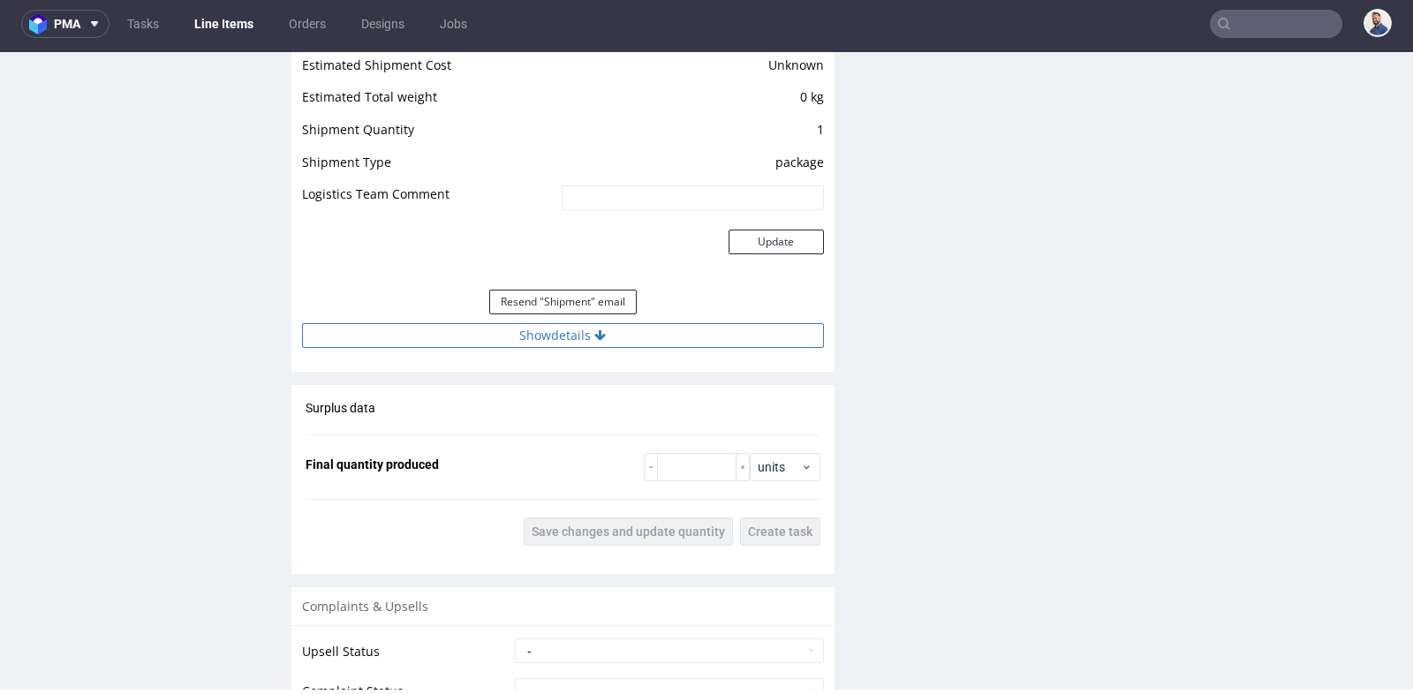
click at [549, 336] on button "Show details" at bounding box center [563, 335] width 522 height 25
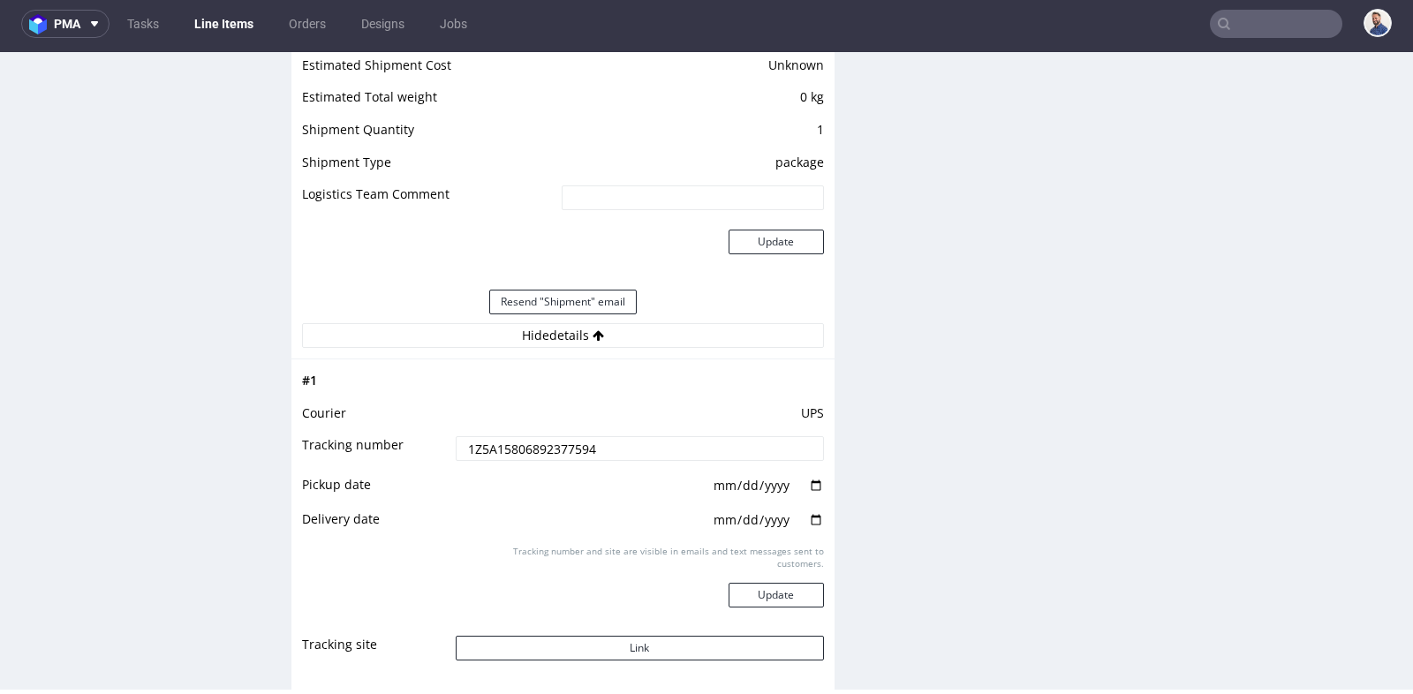
click at [1259, 18] on input "text" at bounding box center [1276, 24] width 133 height 28
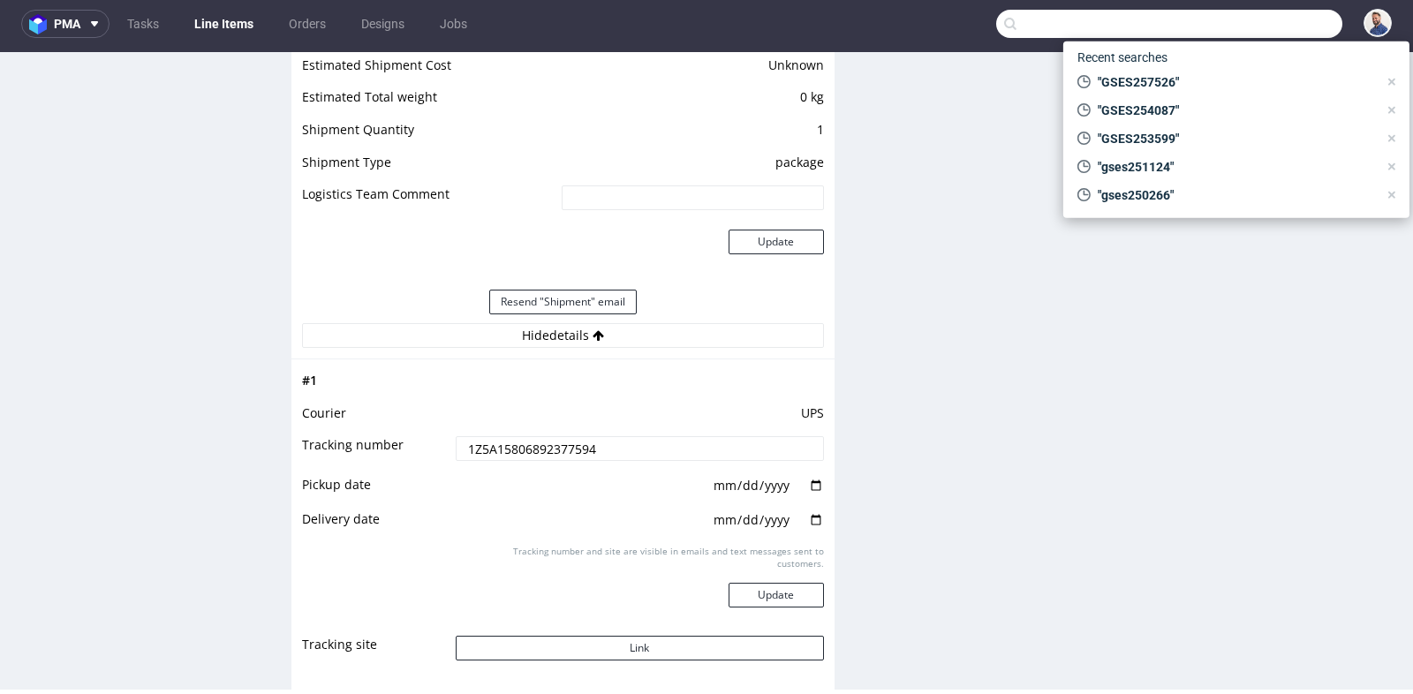
paste input "GSES257876"
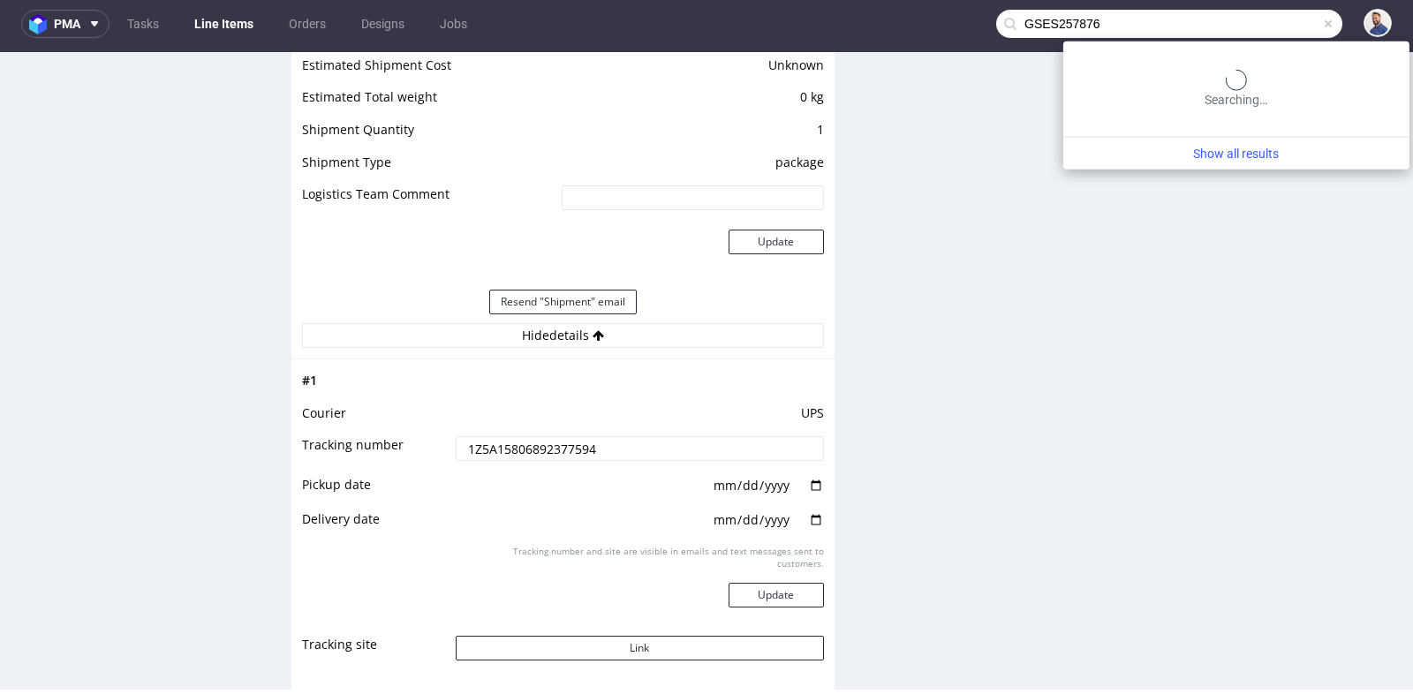
type input "GSES257876"
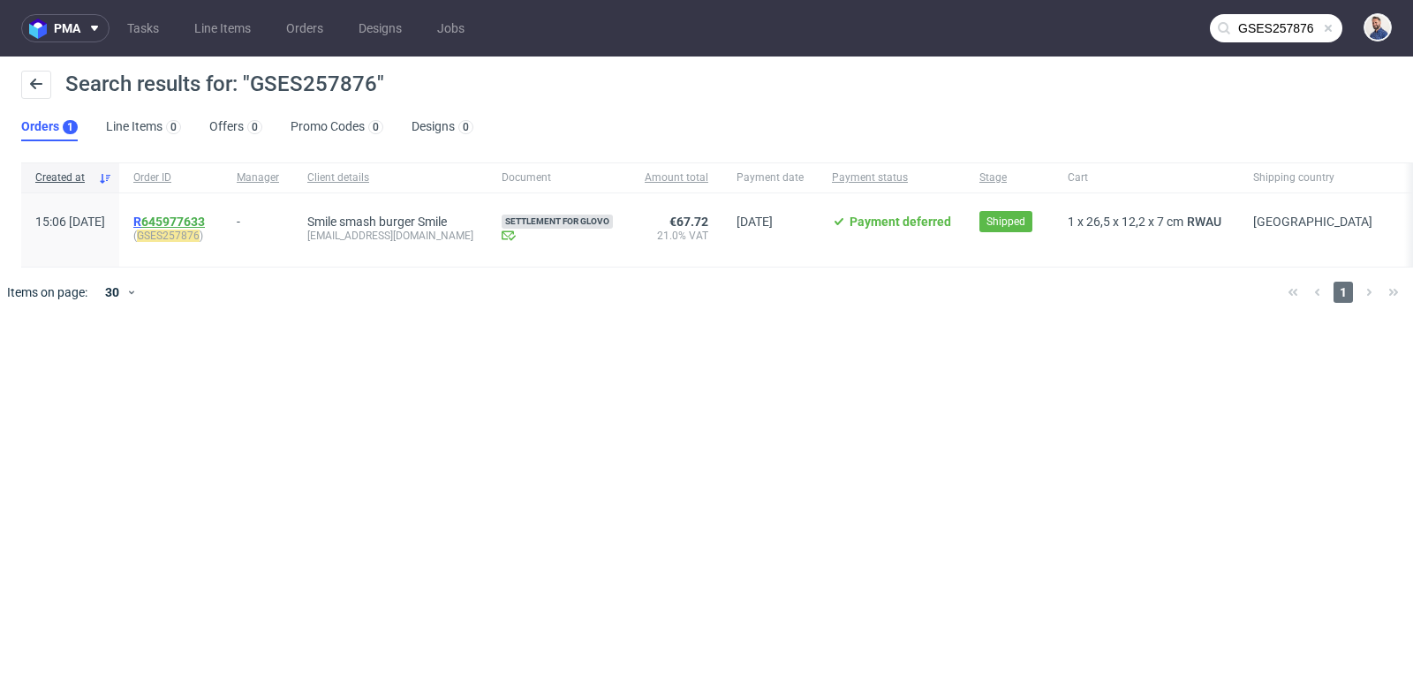
click at [205, 221] on link "645977633" at bounding box center [173, 222] width 64 height 14
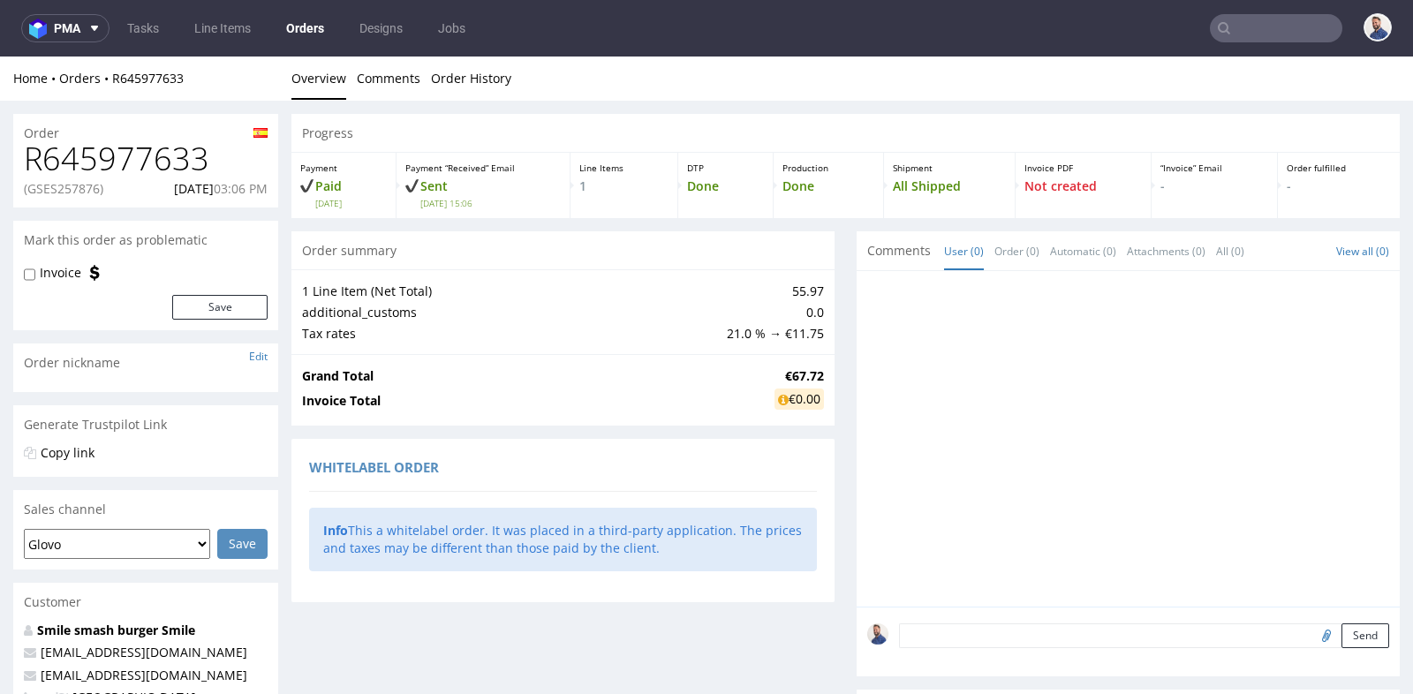
click at [285, 373] on div "Order R645977633 (GSES257876) 11.06.2025 03:06 PM Mark this order as problemati…" at bounding box center [706, 591] width 1413 height 981
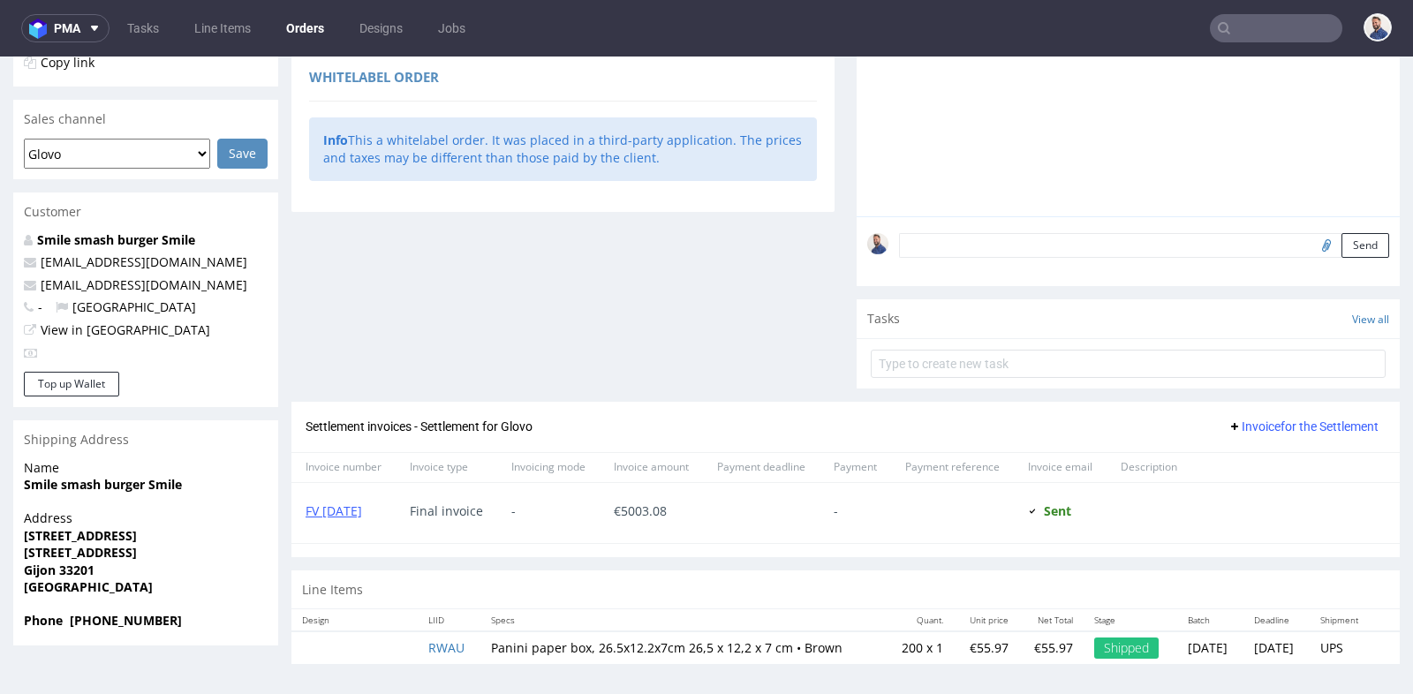
scroll to position [391, 0]
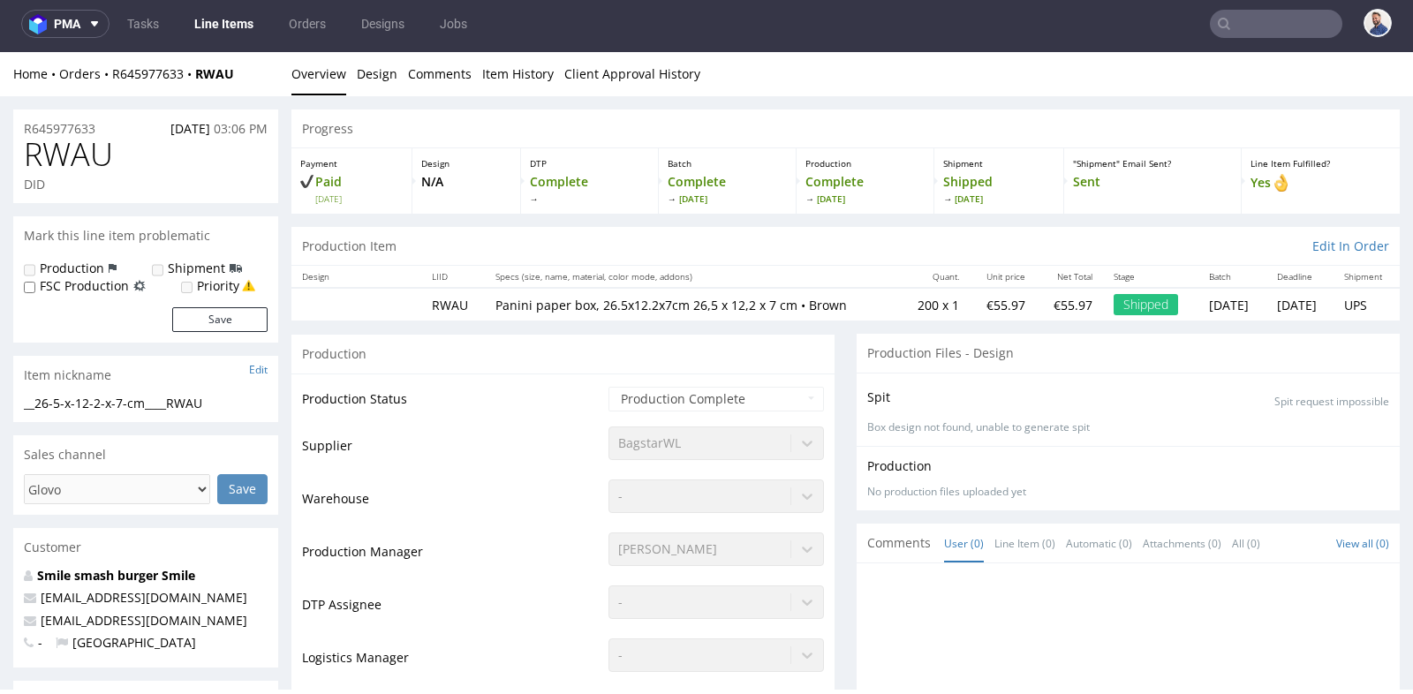
click at [722, 446] on div "BagstarWL" at bounding box center [717, 439] width 216 height 25
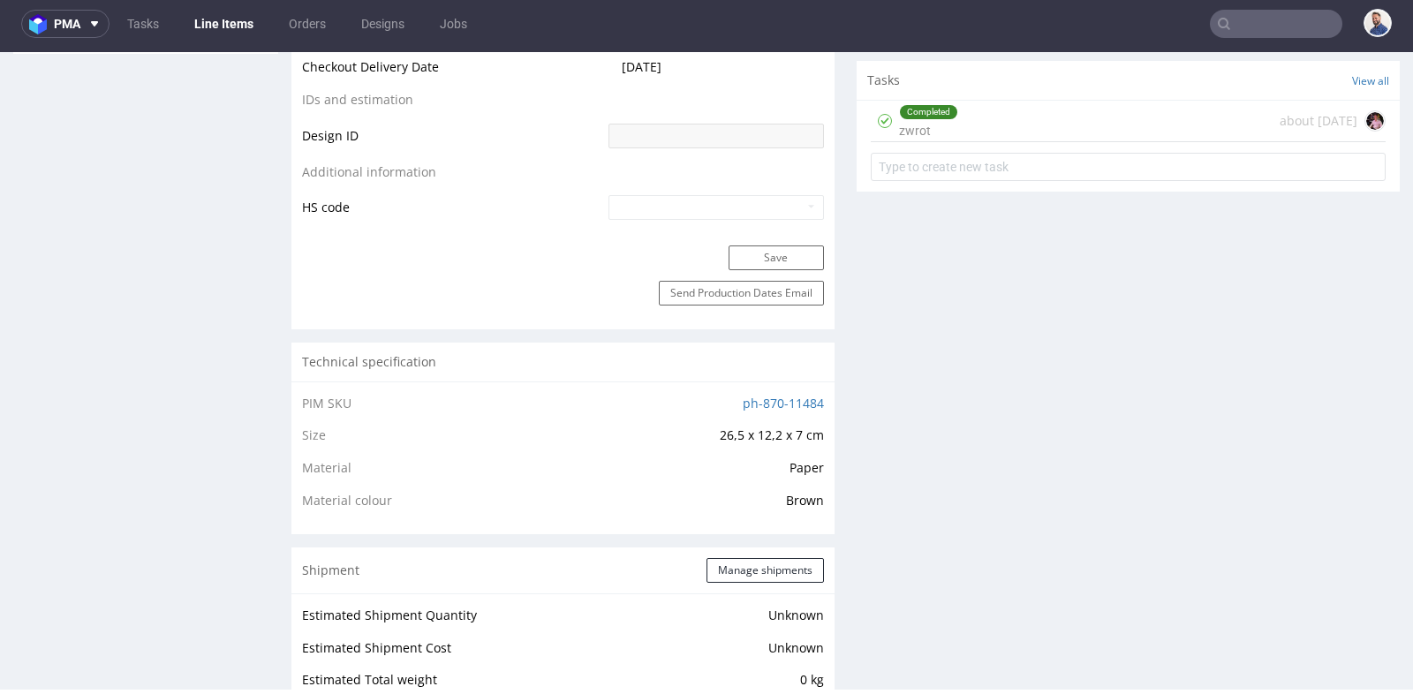
scroll to position [942, 0]
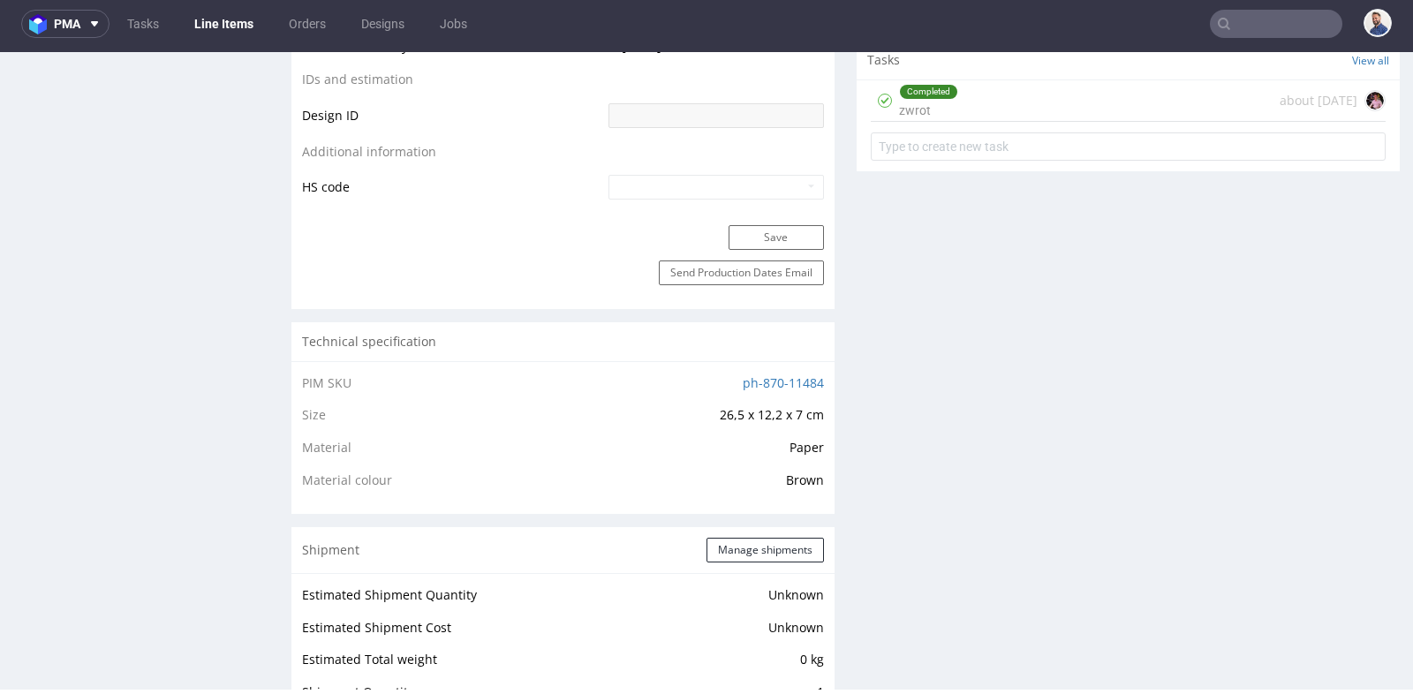
click at [1114, 101] on div "Completed zwrot about 1 month ago" at bounding box center [1128, 101] width 515 height 42
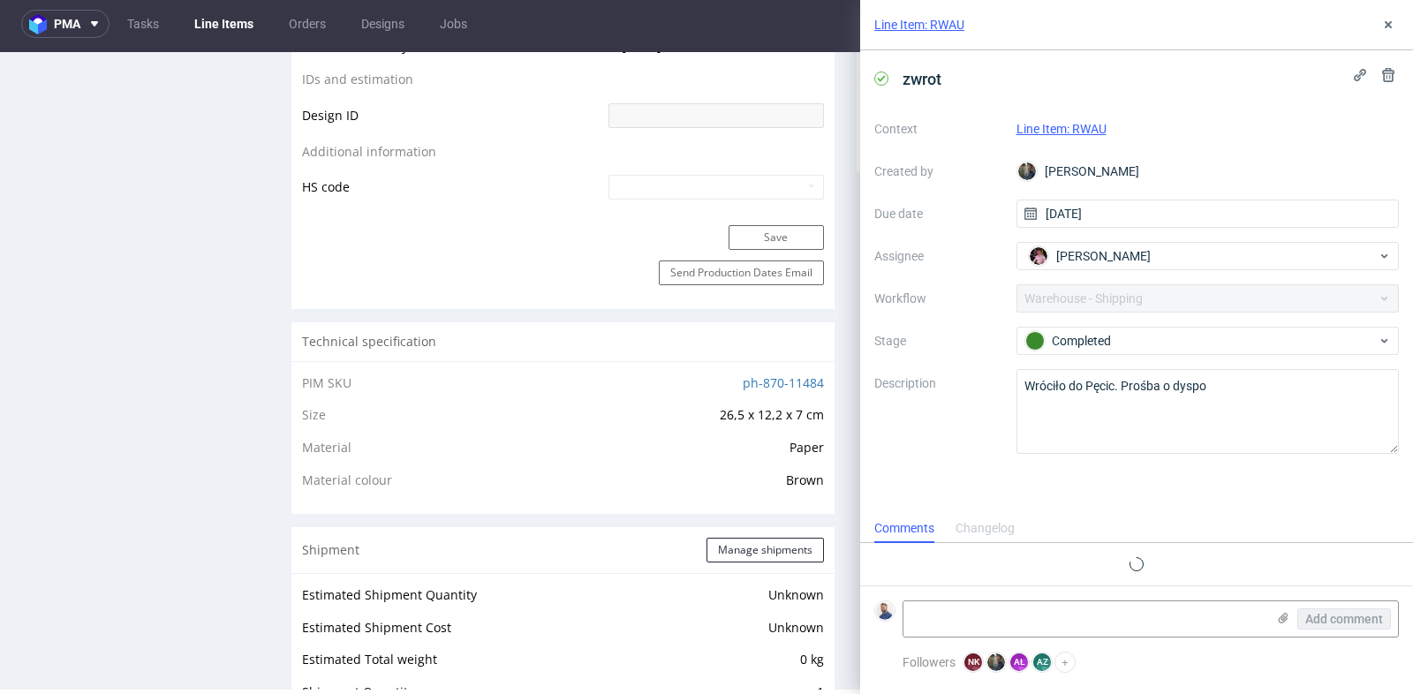
scroll to position [101, 0]
click at [983, 100] on div "zwrot Context Line Item: RWAU Created by Maciej Sobola Due date 02/07/2025 Assi…" at bounding box center [1136, 282] width 553 height 464
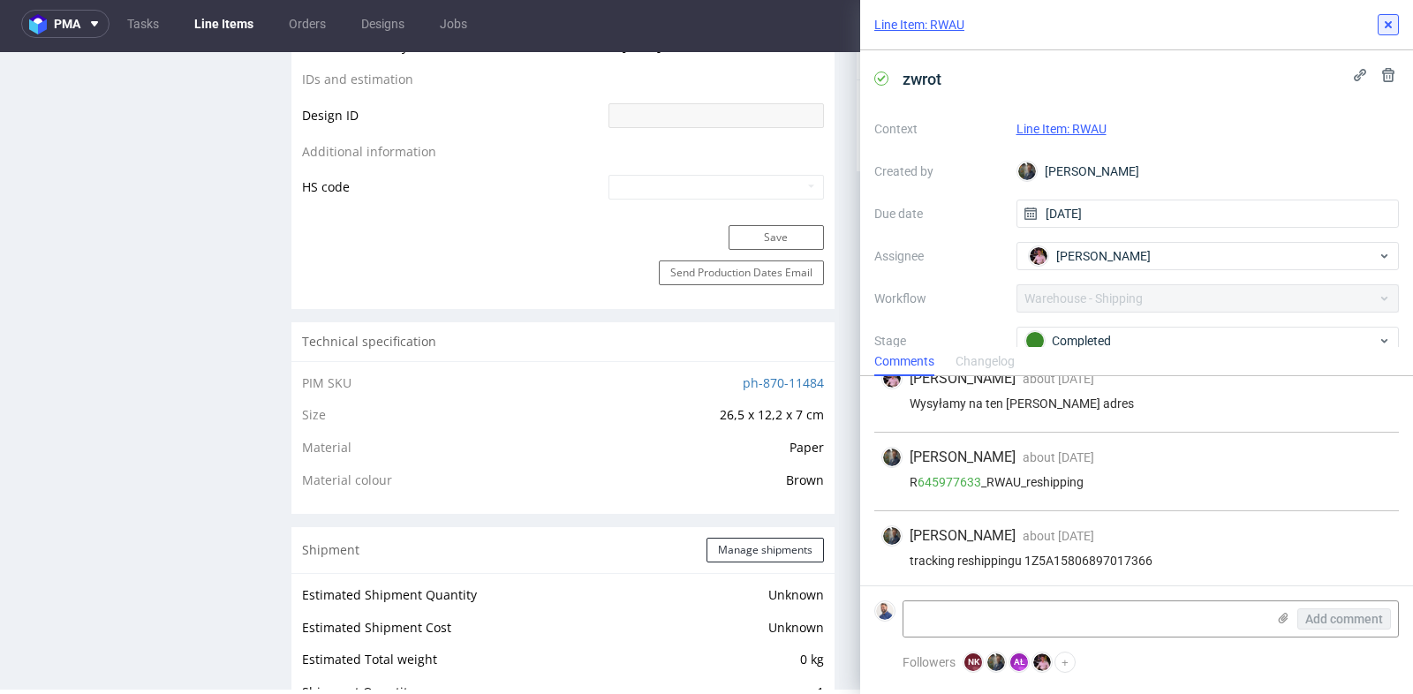
click at [1386, 23] on icon at bounding box center [1389, 25] width 14 height 14
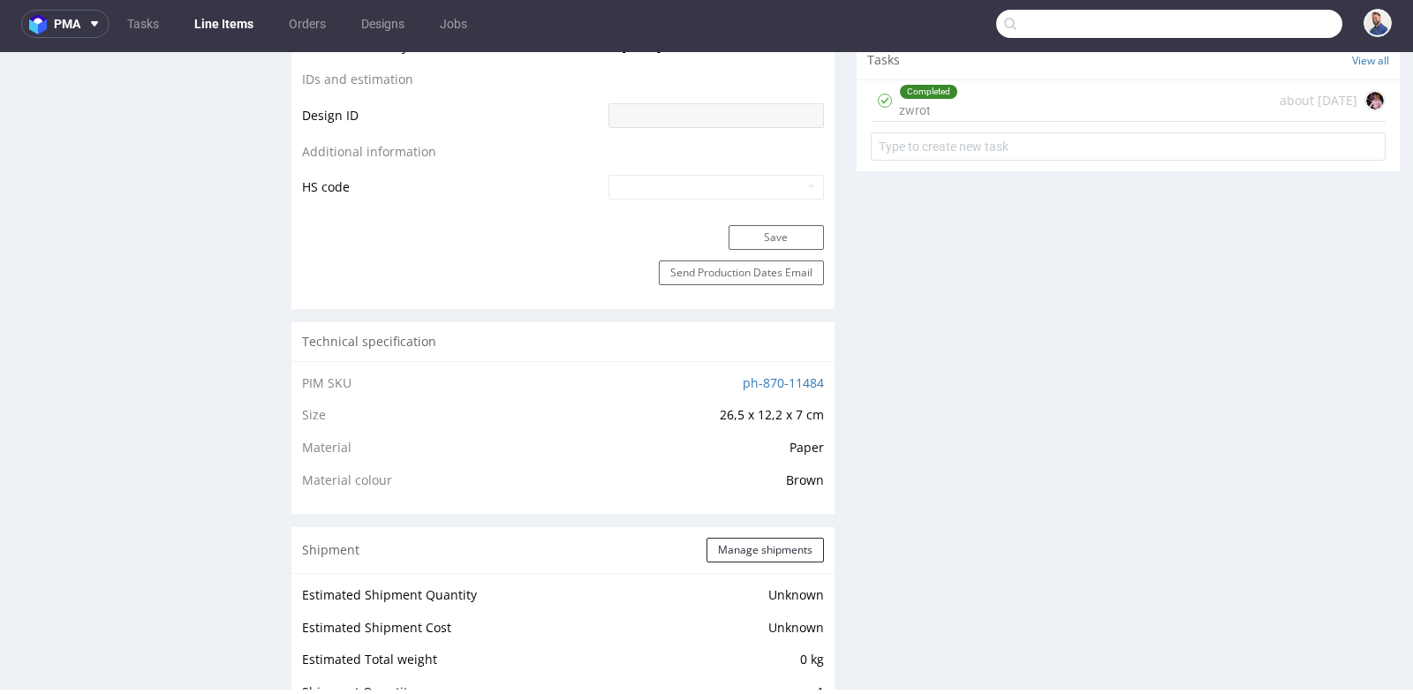
click at [1219, 23] on input "text" at bounding box center [1169, 24] width 346 height 28
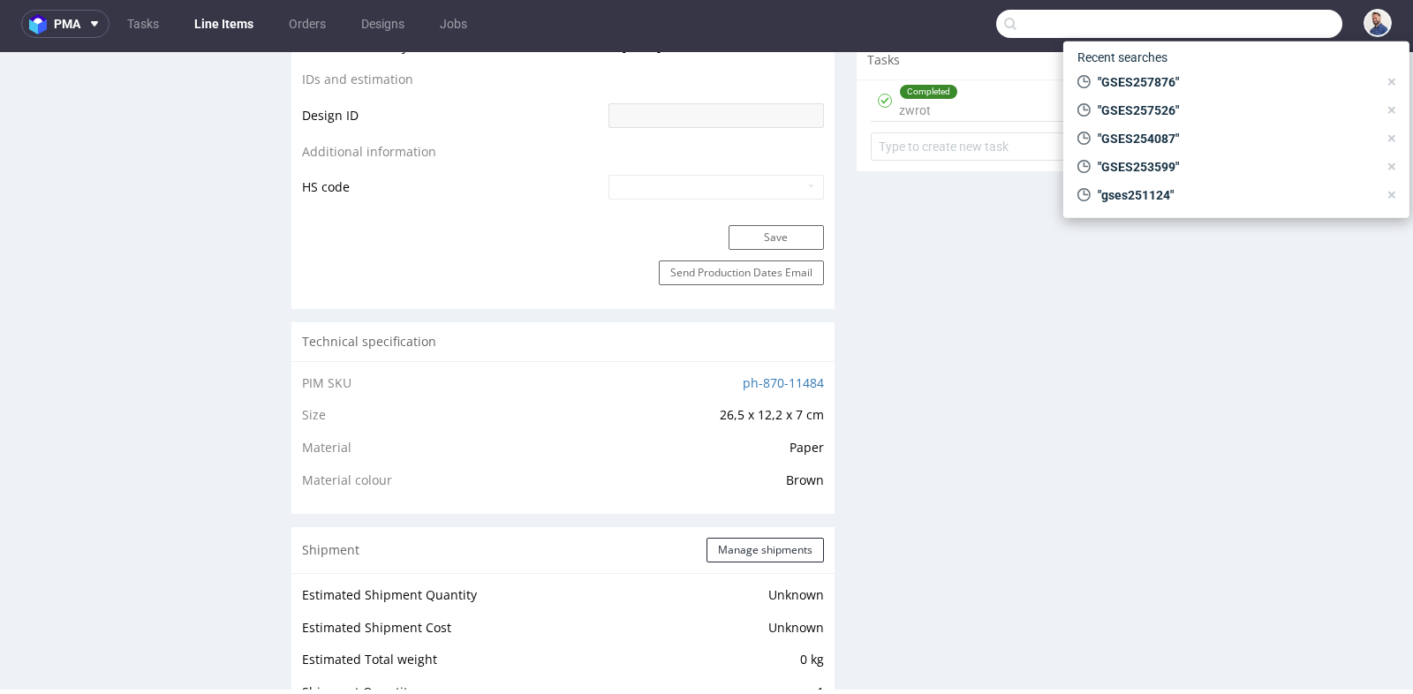
paste input "GSES257968"
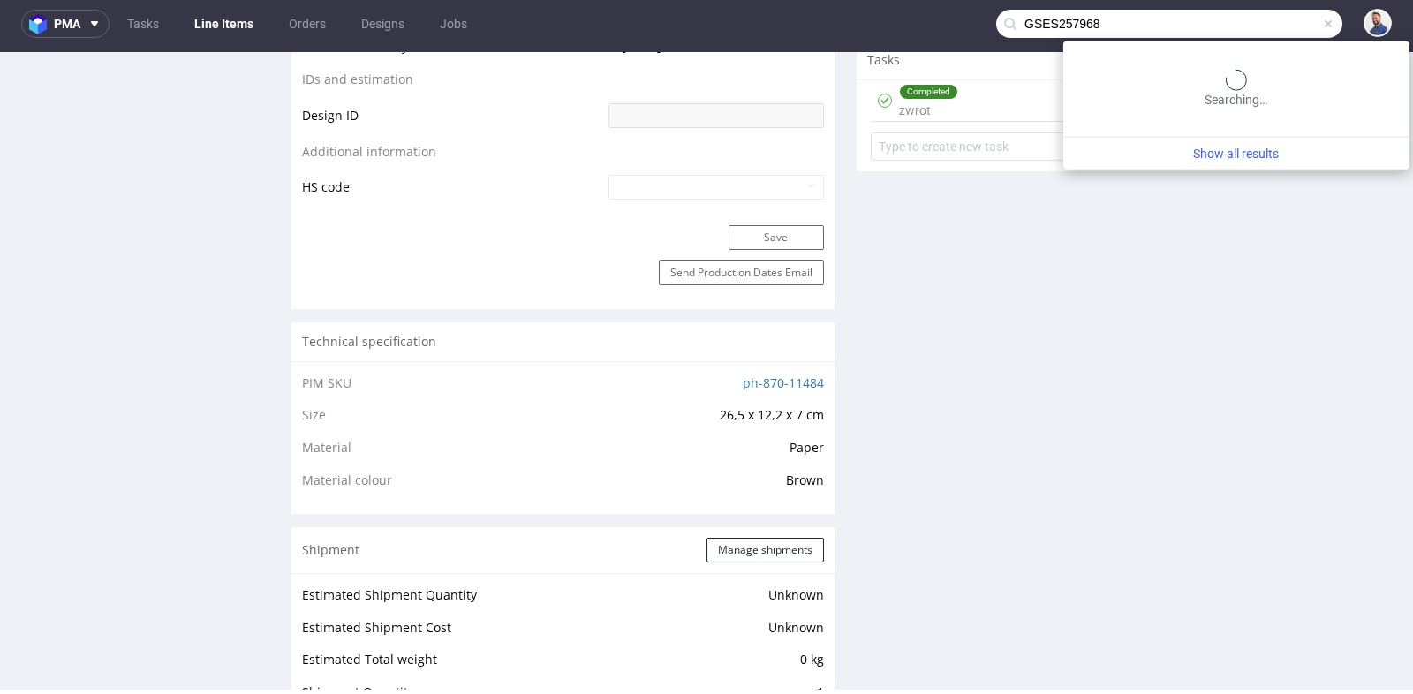
type input "GSES257968"
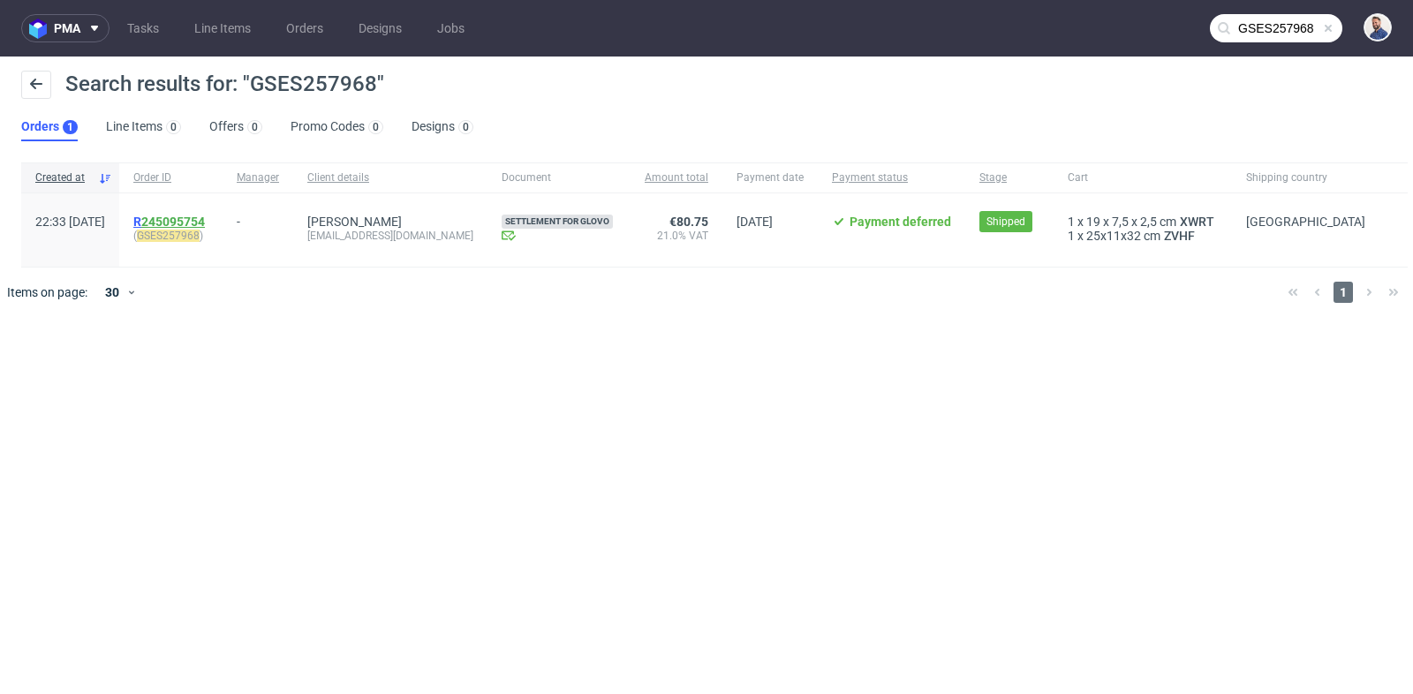
click at [205, 215] on link "245095754" at bounding box center [173, 222] width 64 height 14
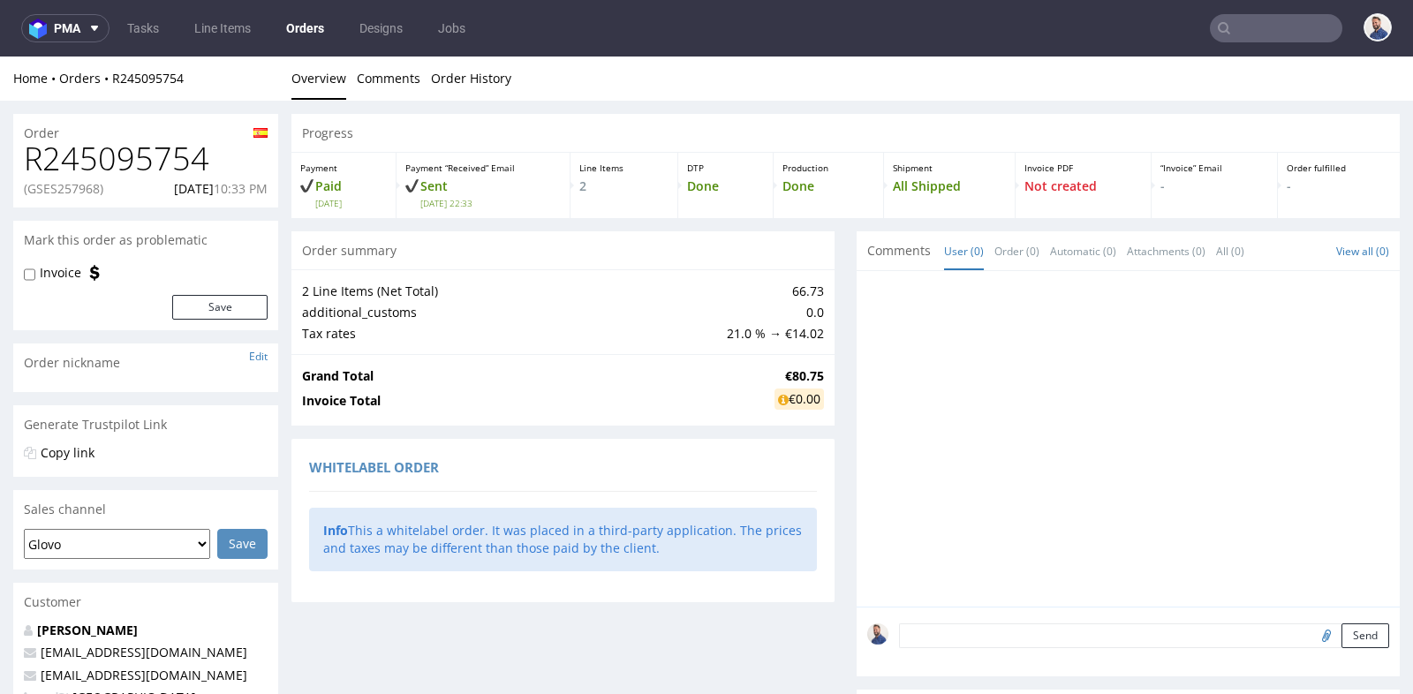
click at [801, 435] on div "Order summary 2 Line Items (Net Total) 66.73 additional_customs 0.0 Tax rates 2…" at bounding box center [563, 511] width 543 height 561
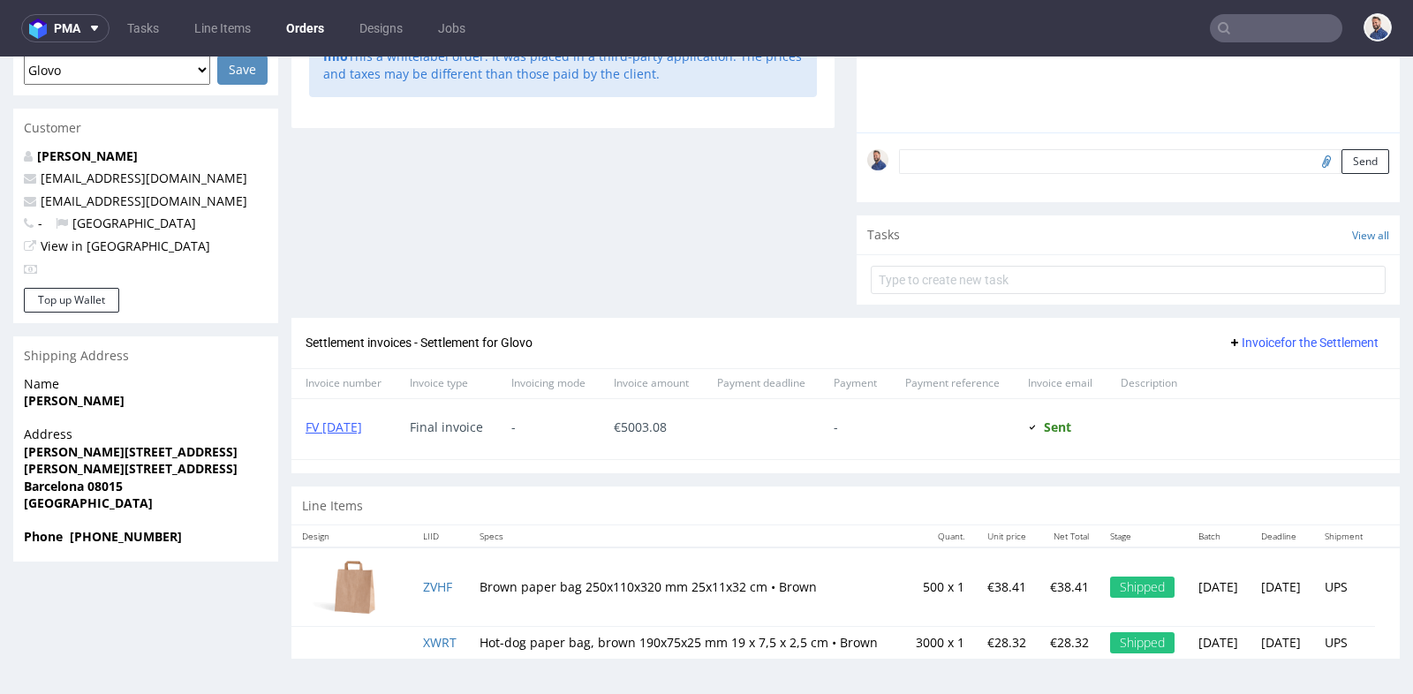
scroll to position [4, 0]
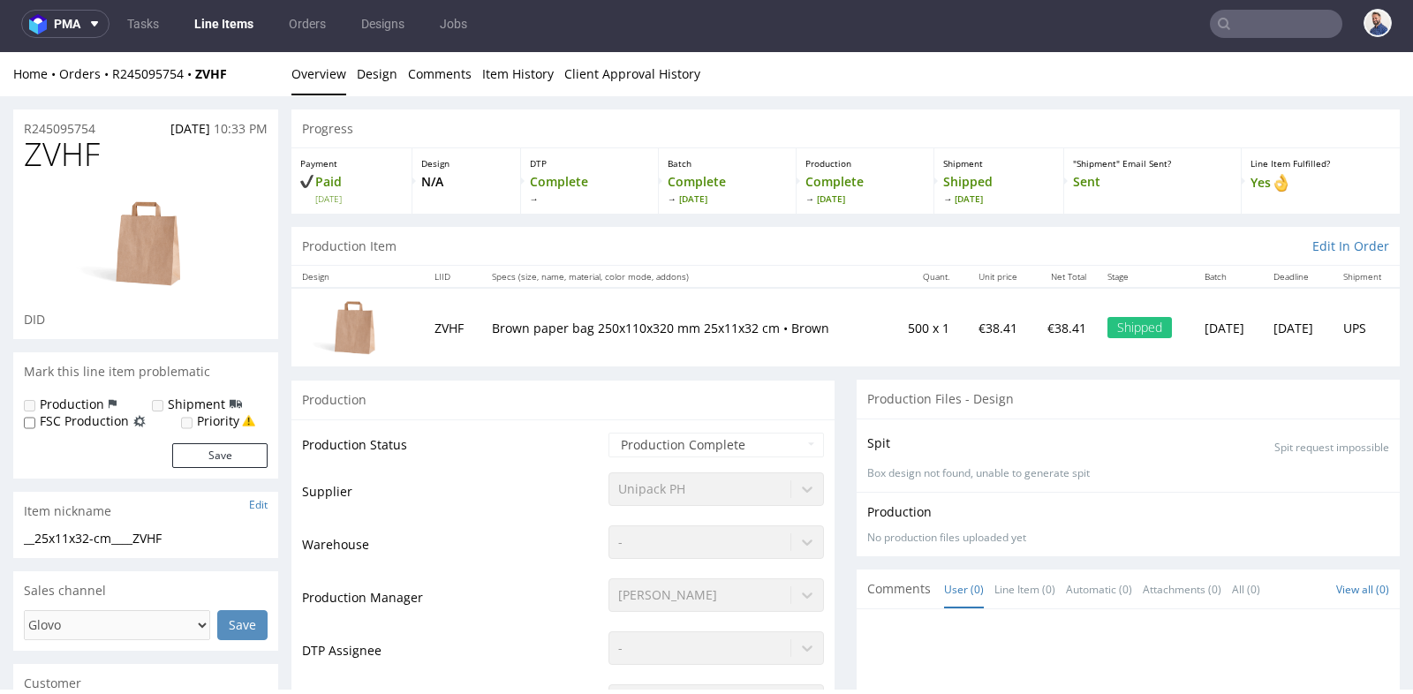
click at [763, 473] on div "Unipack PH" at bounding box center [717, 485] width 216 height 25
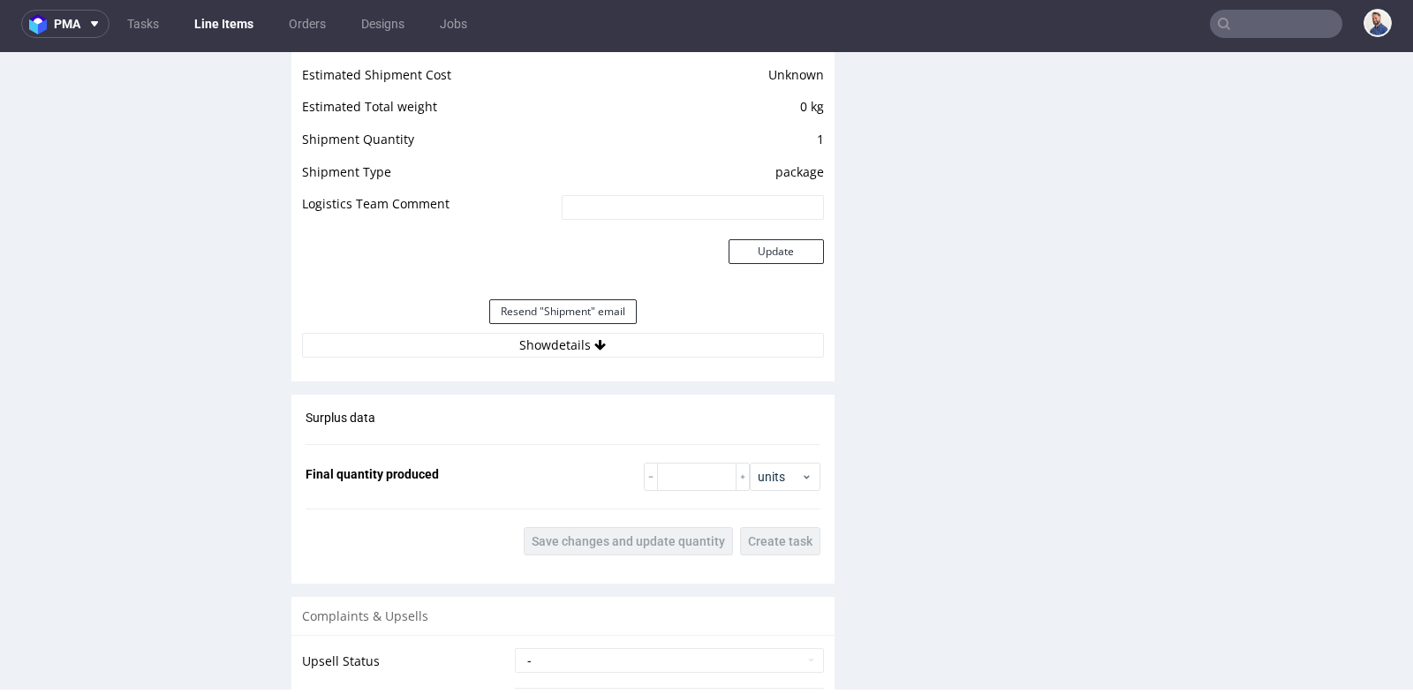
scroll to position [1570, 0]
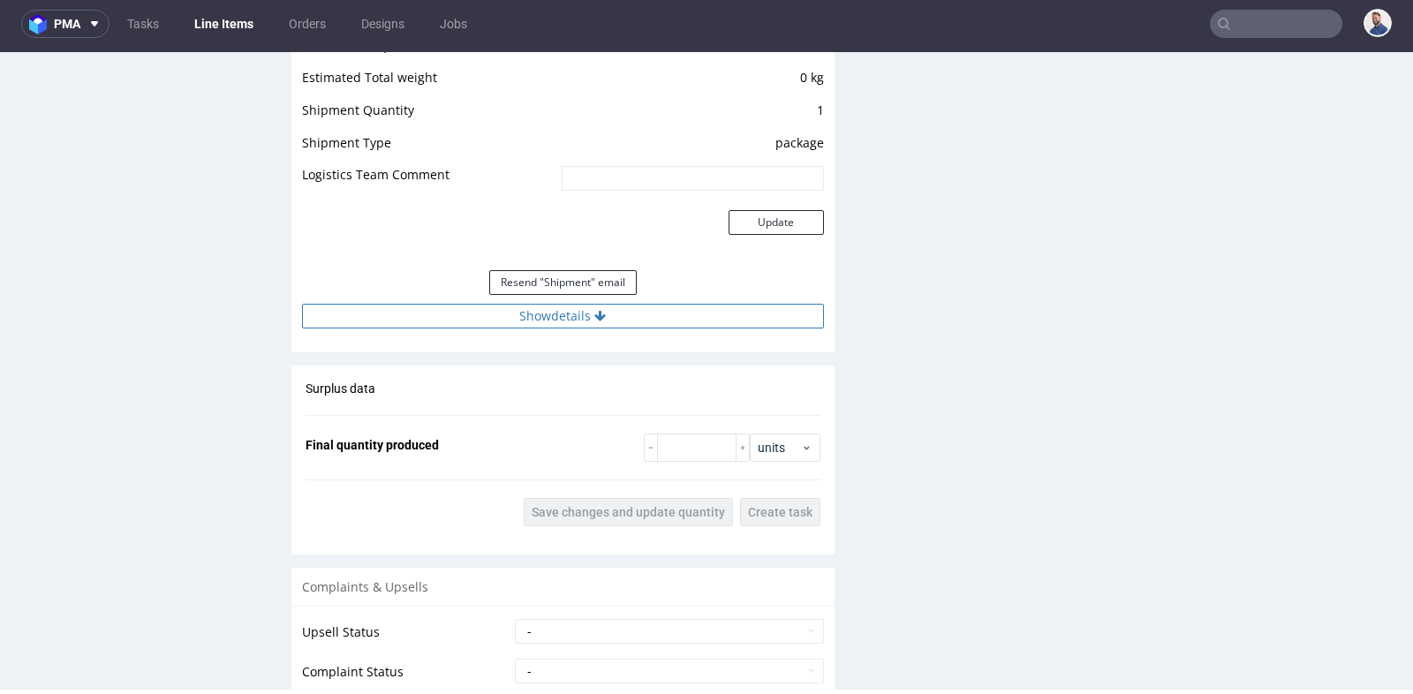
click at [563, 315] on button "Show details" at bounding box center [563, 316] width 522 height 25
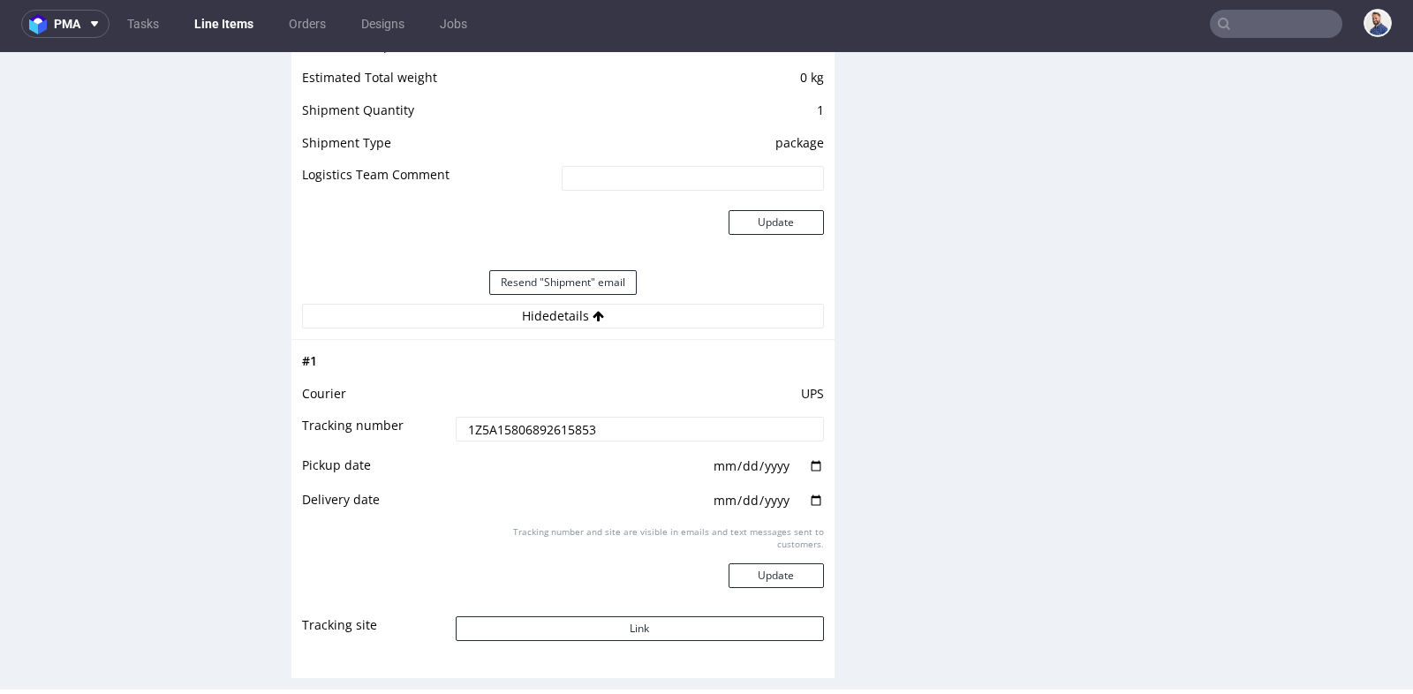
click at [1254, 42] on nav "pma Tasks Line Items Orders Designs Jobs" at bounding box center [706, 24] width 1413 height 57
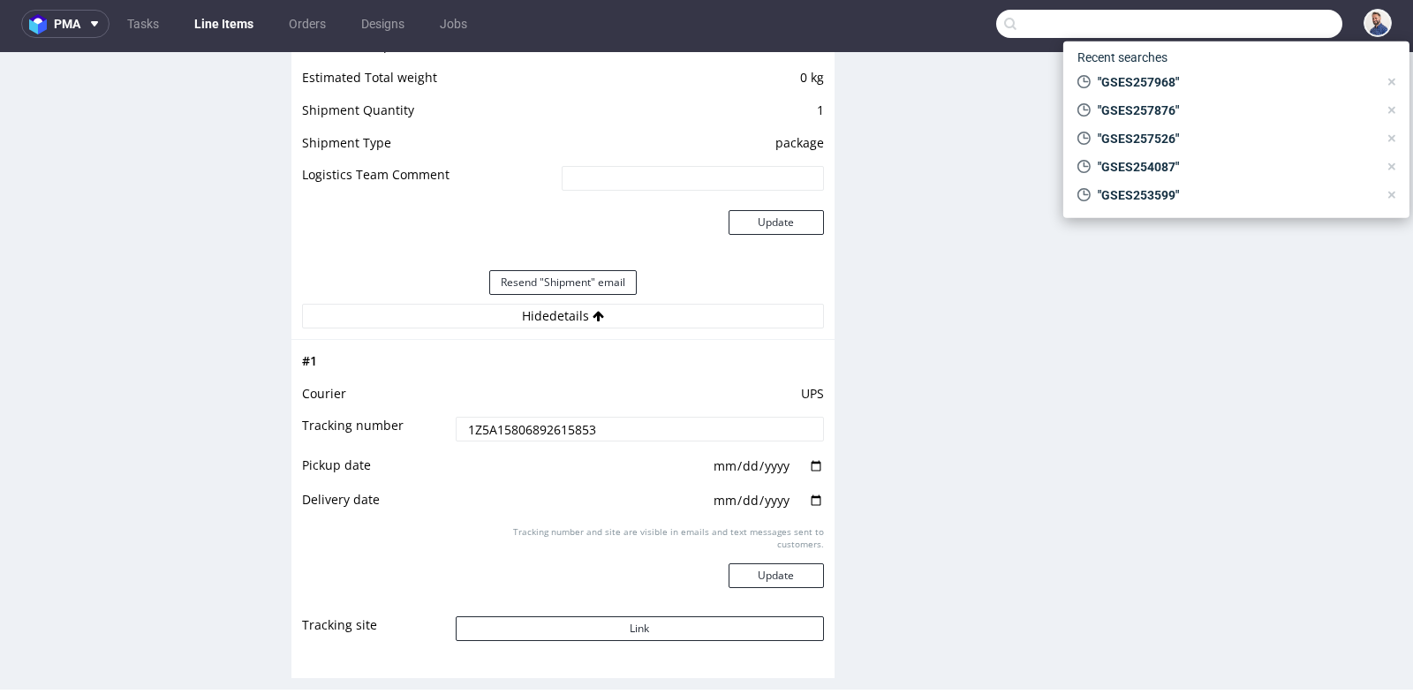
click at [1254, 33] on input "text" at bounding box center [1169, 24] width 346 height 28
paste input "GSES257968"
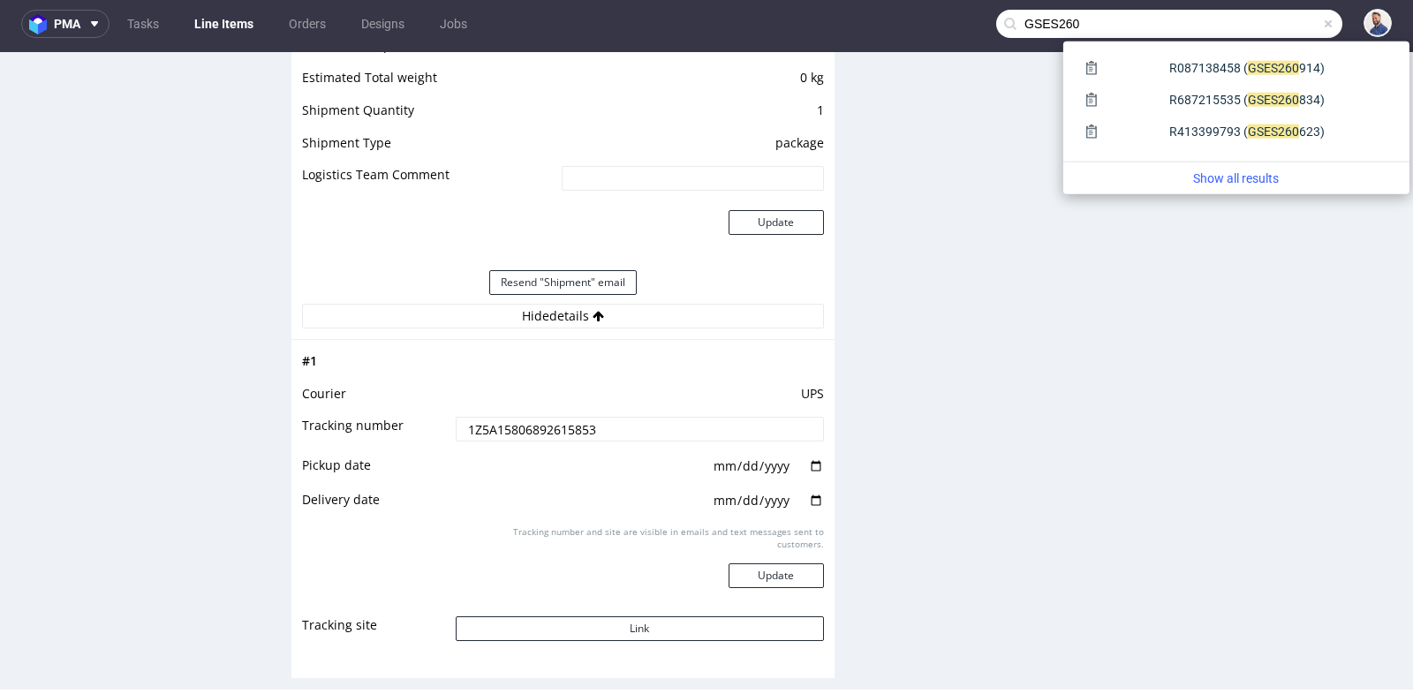
type input "GSES260"
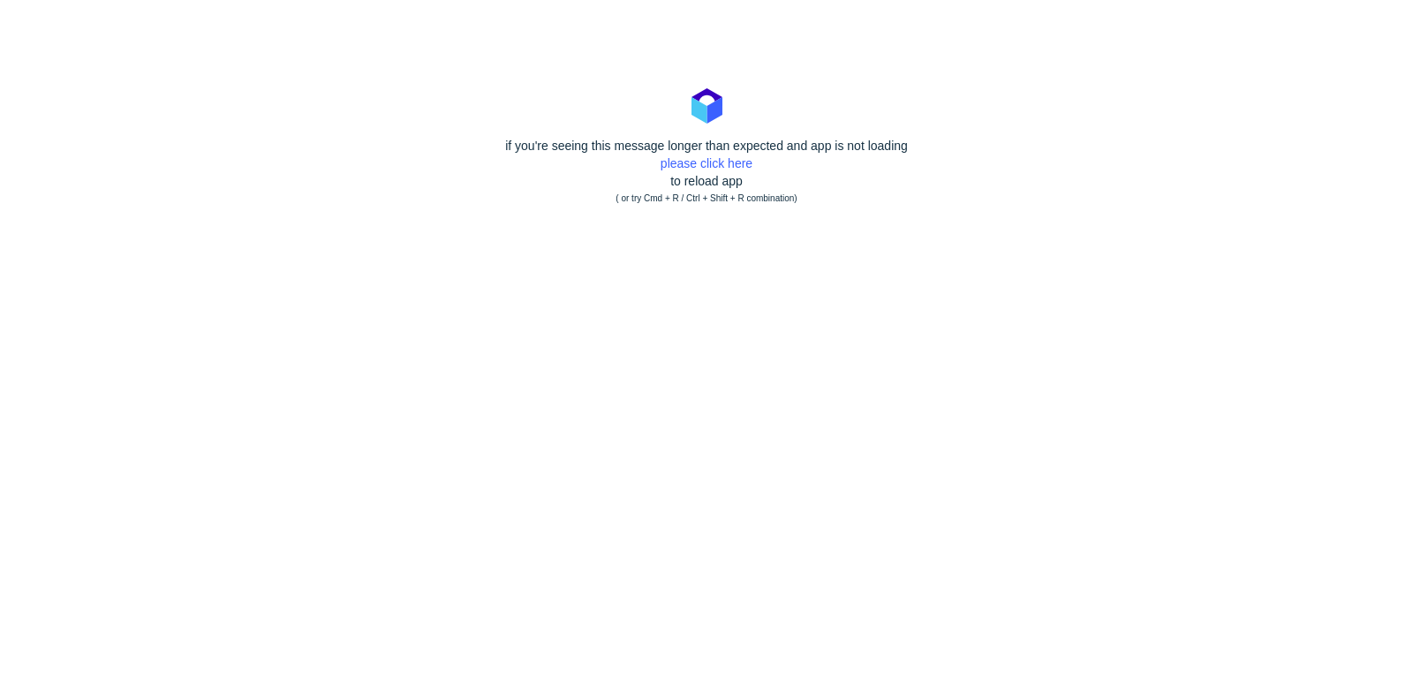
scroll to position [0, 0]
click at [708, 163] on link "please click here" at bounding box center [707, 163] width 92 height 14
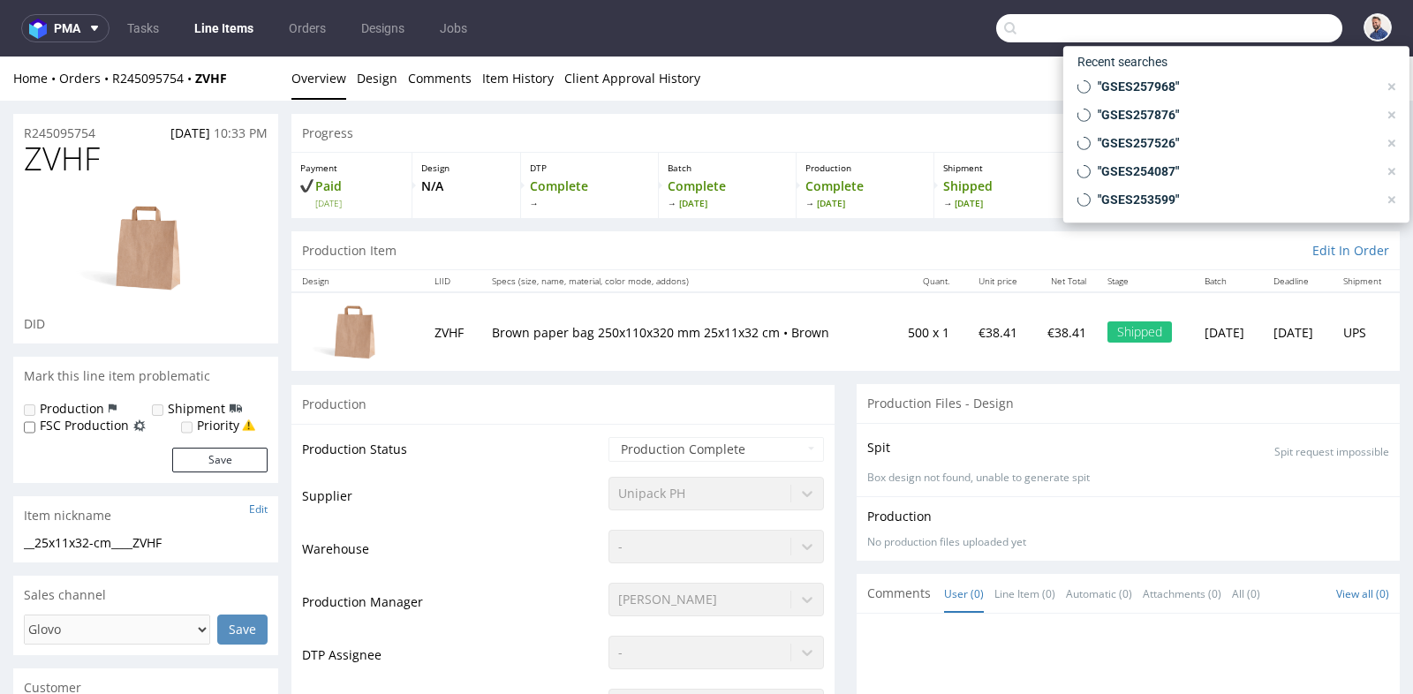
click at [1260, 36] on input "text" at bounding box center [1169, 28] width 346 height 28
paste input "GSES260018"
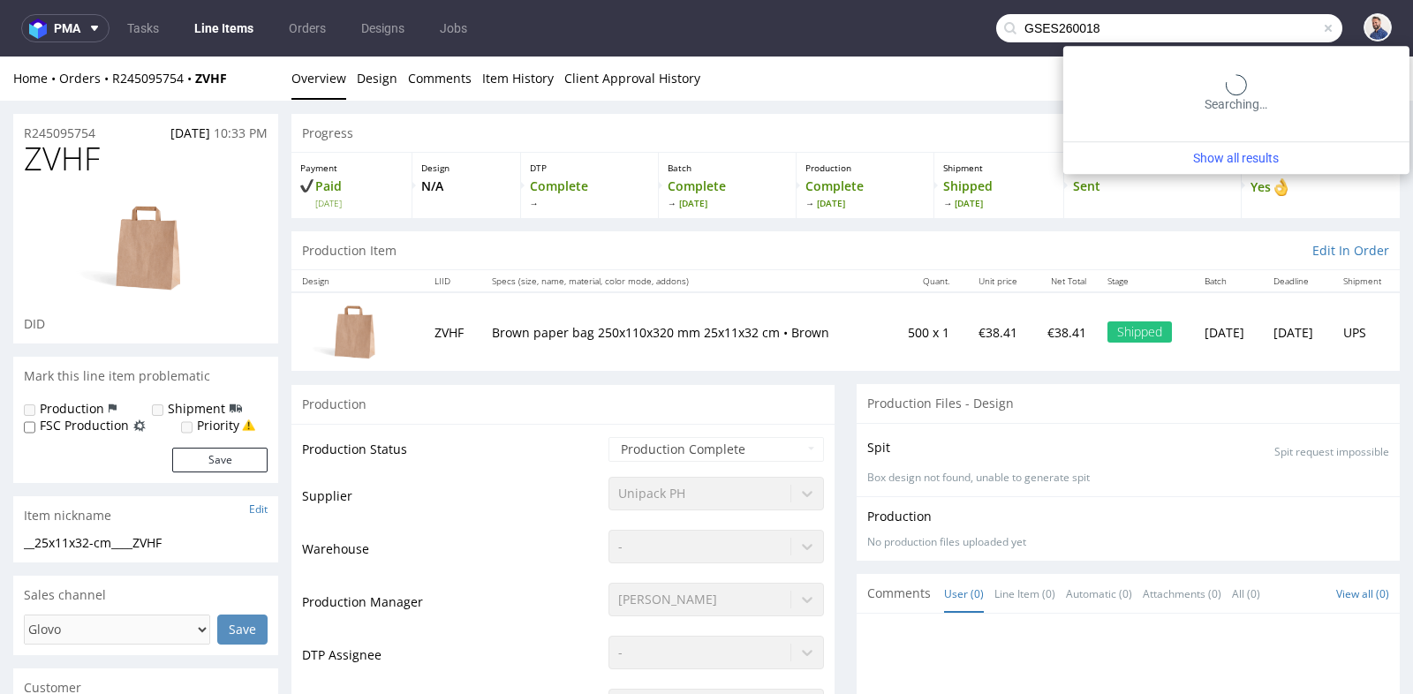
type input "GSES260018"
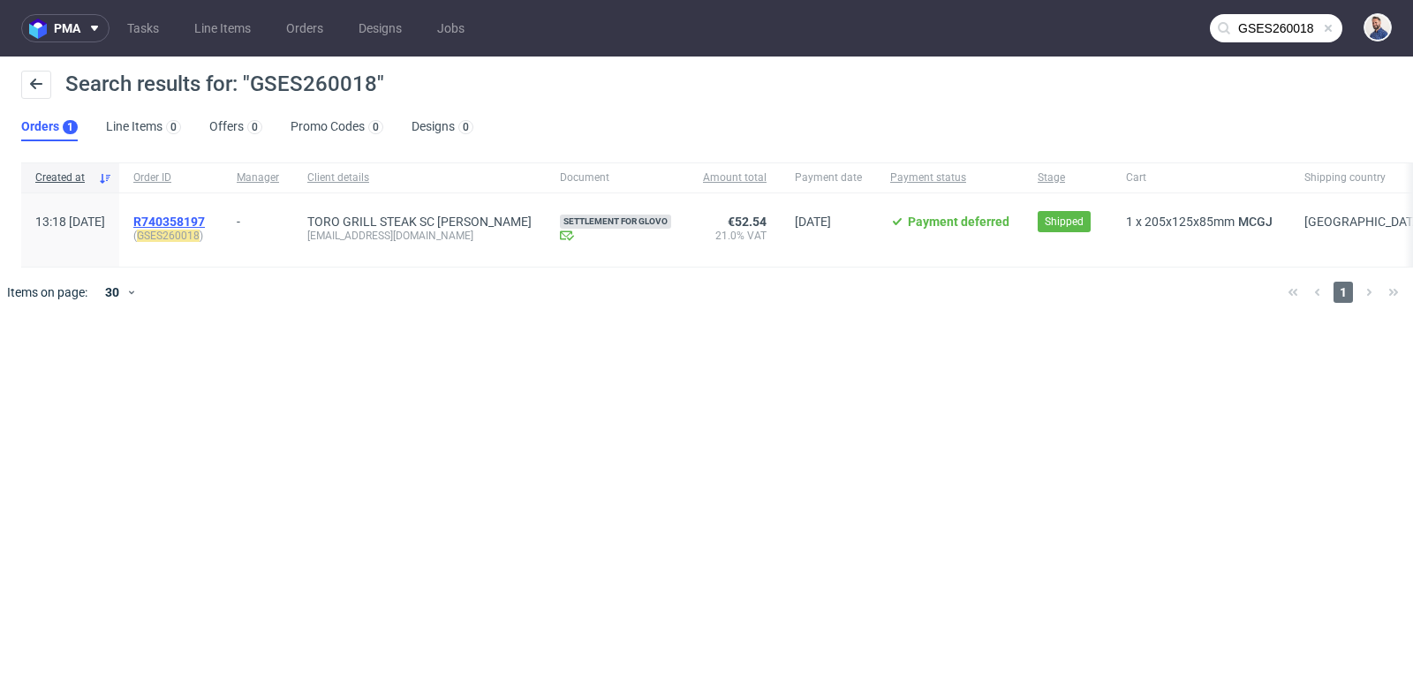
click at [205, 216] on span "R740358197" at bounding box center [169, 222] width 72 height 14
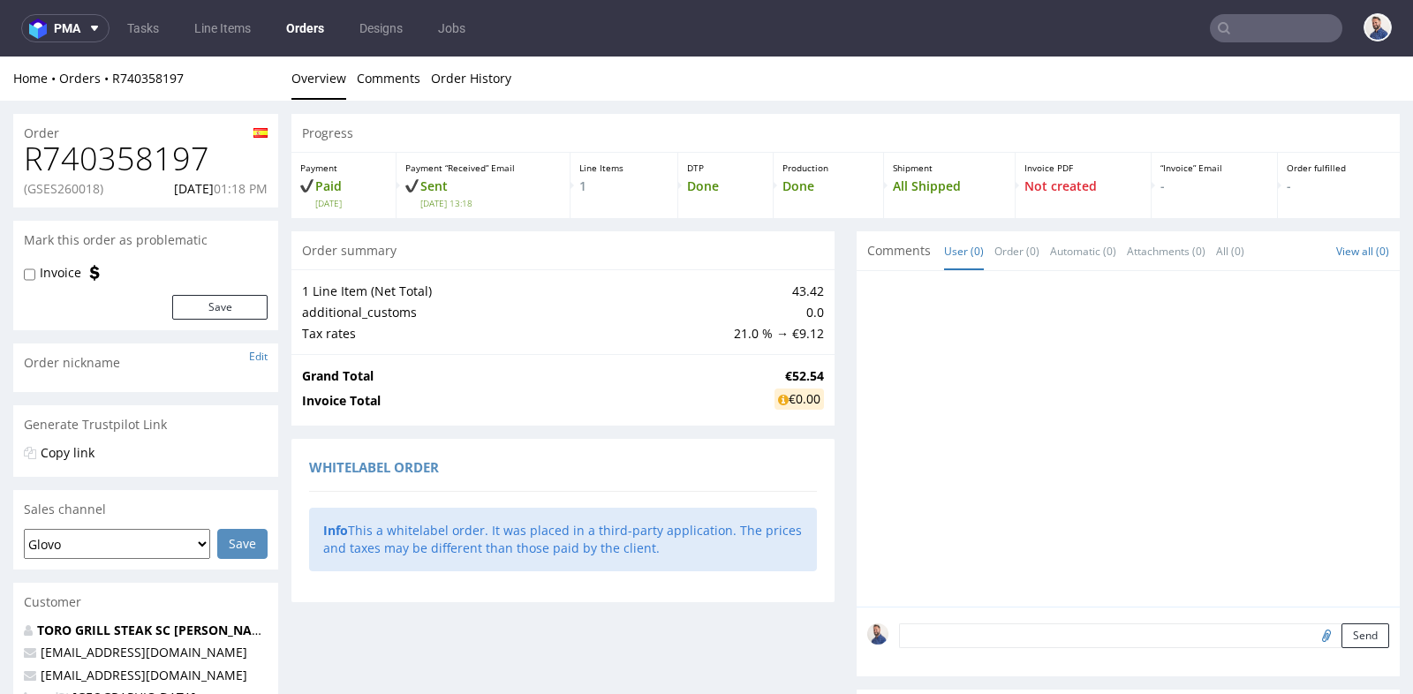
click at [586, 321] on td "additional_customs" at bounding box center [516, 312] width 428 height 21
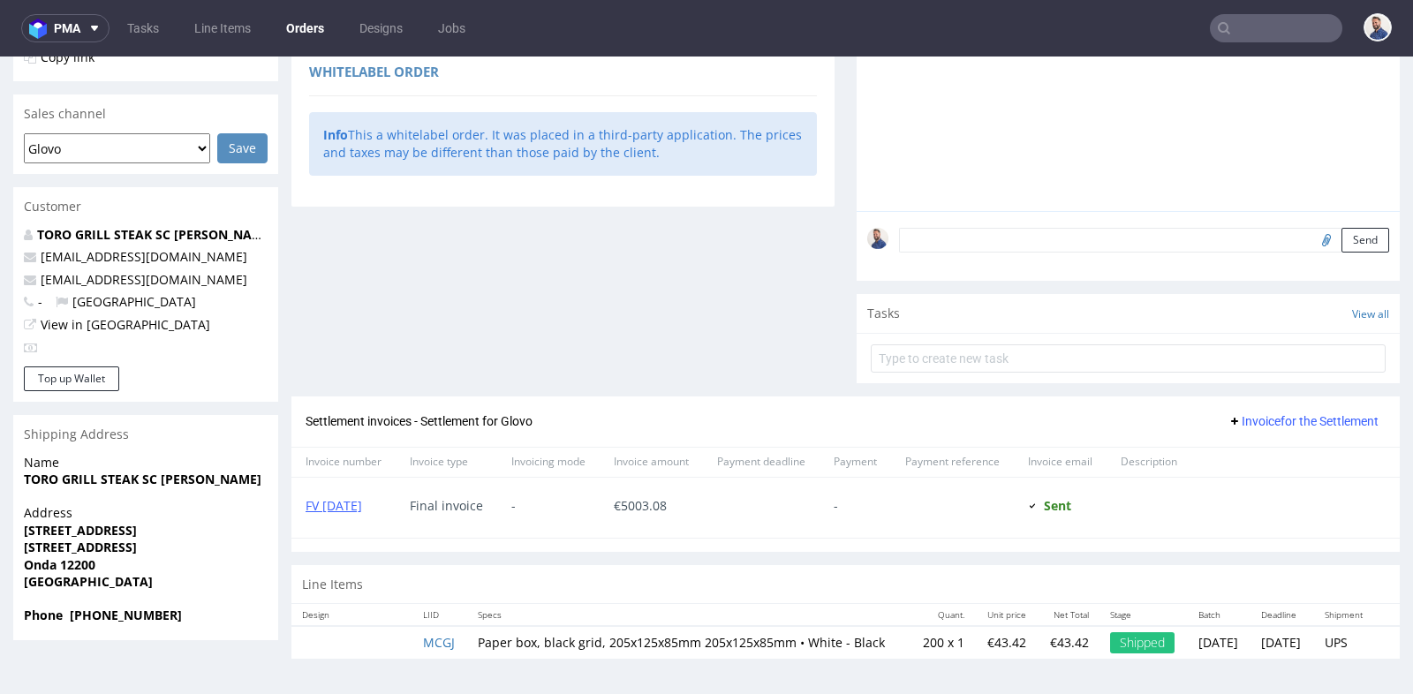
scroll to position [4, 0]
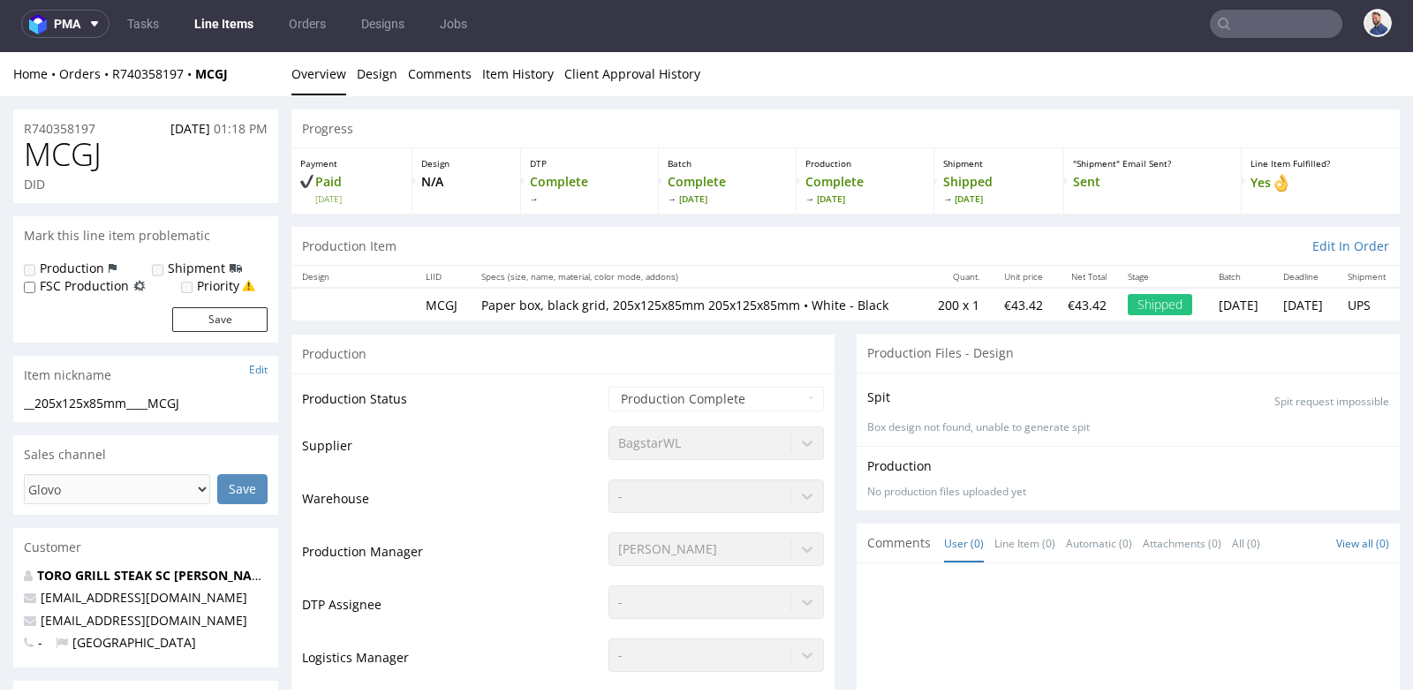
click at [649, 531] on td "-" at bounding box center [714, 504] width 220 height 53
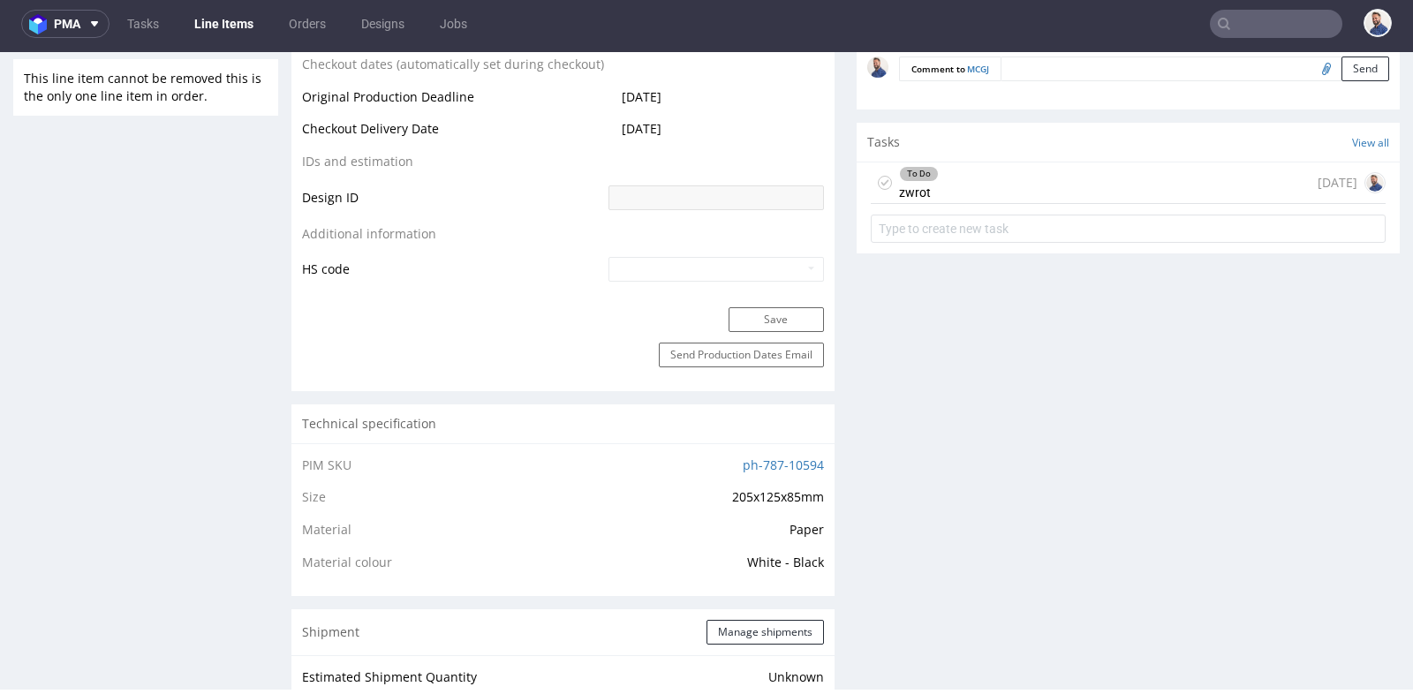
scroll to position [863, 0]
click at [1036, 186] on div "To Do zwrot [DATE]" at bounding box center [1128, 180] width 515 height 42
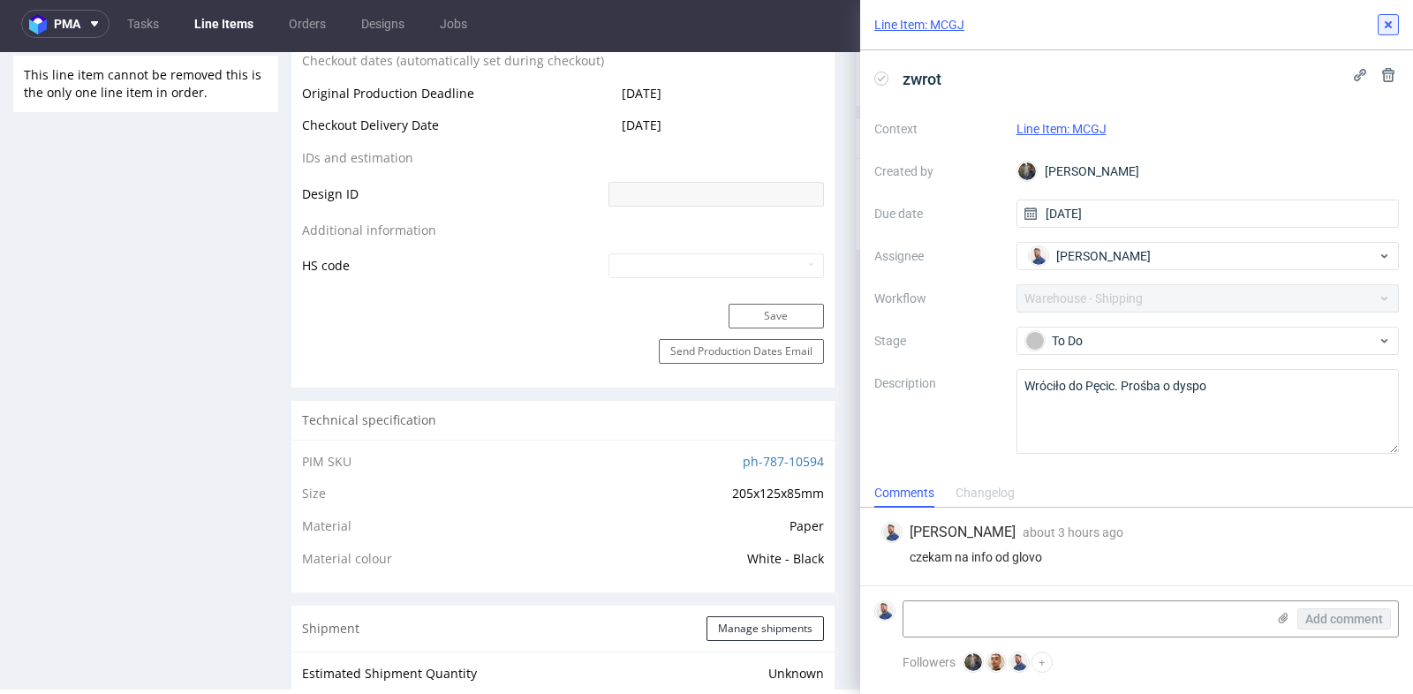
click at [1387, 19] on icon at bounding box center [1389, 25] width 14 height 14
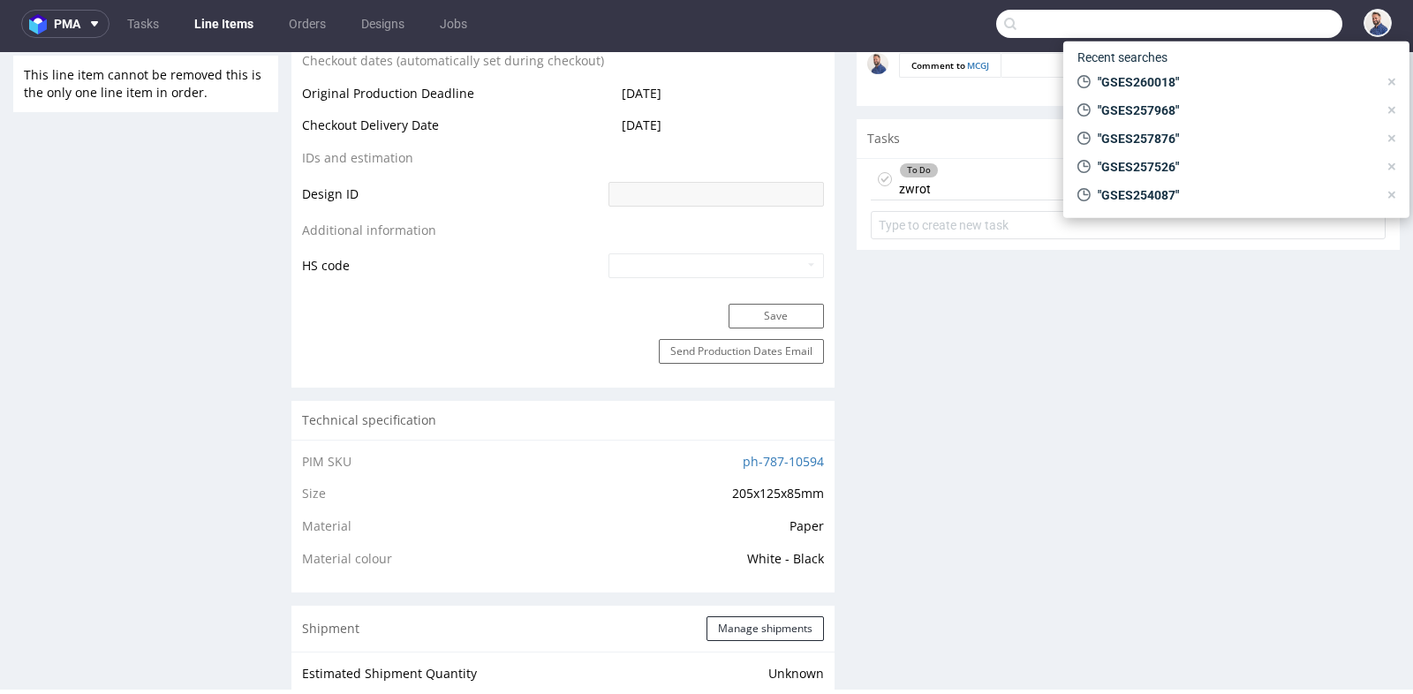
click at [1270, 33] on input "text" at bounding box center [1169, 24] width 346 height 28
paste input "GSES260018"
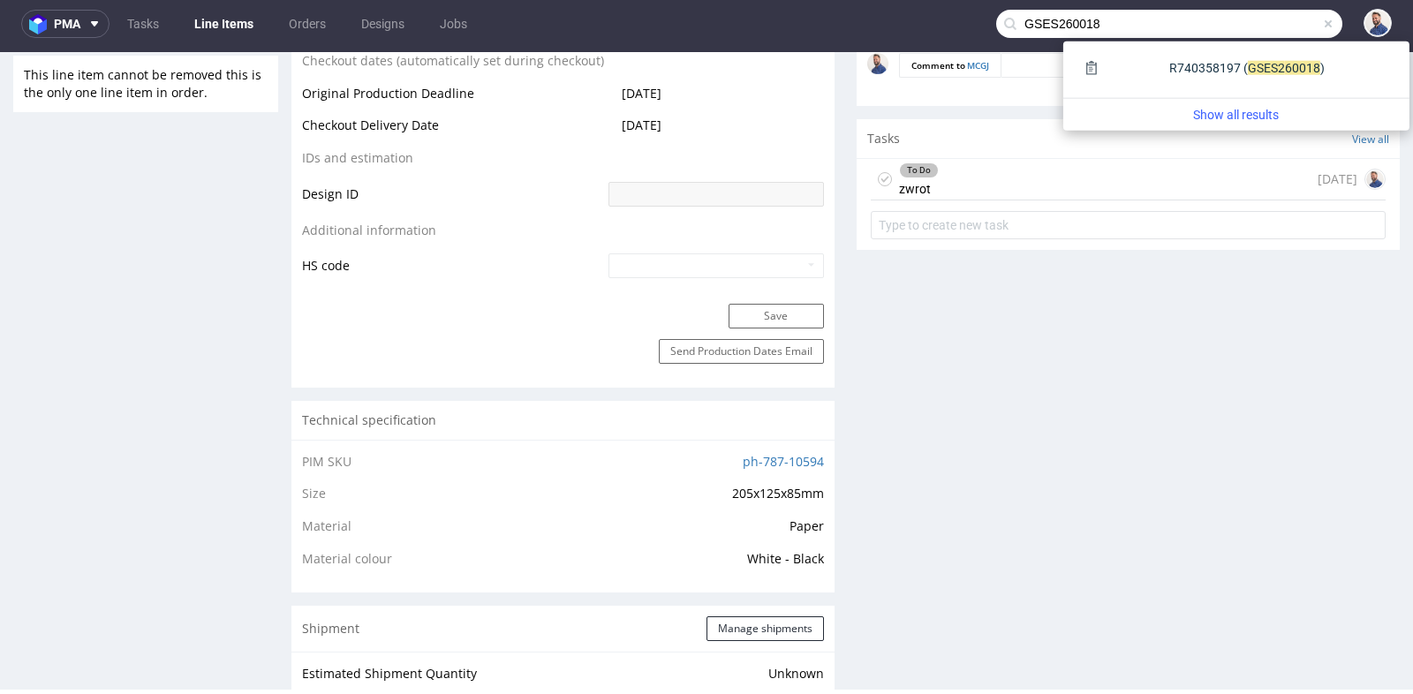
type input "GSES260018"
click at [1250, 24] on input "GSES260018" at bounding box center [1169, 24] width 346 height 28
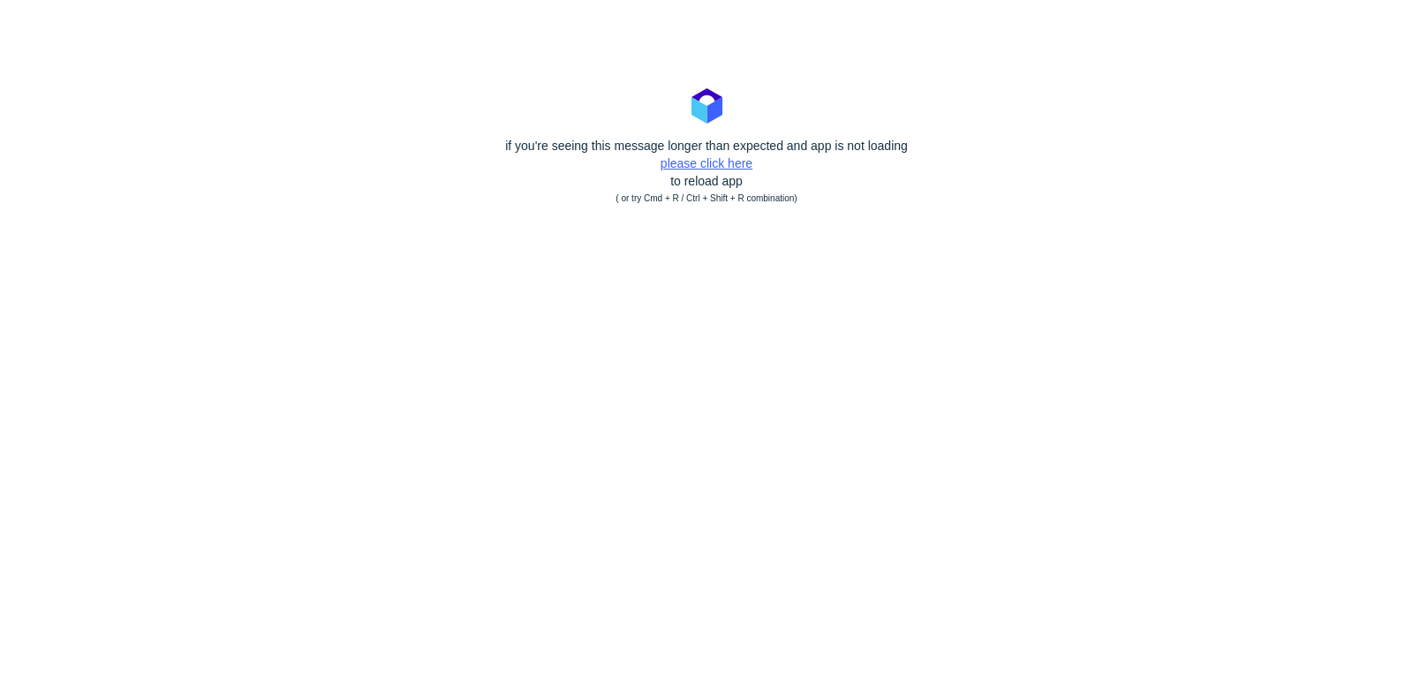
click at [706, 169] on link "please click here" at bounding box center [707, 163] width 92 height 14
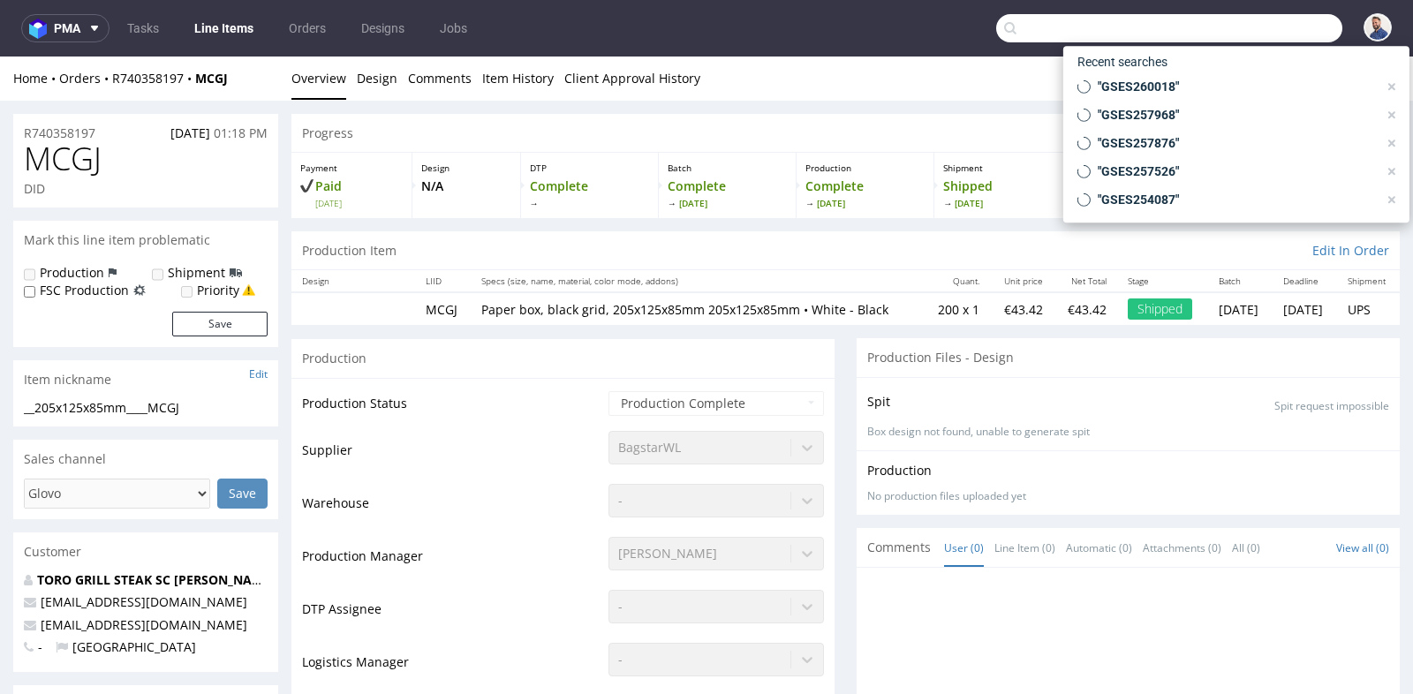
click at [1251, 28] on input "text" at bounding box center [1169, 28] width 346 height 28
paste input "GSES259362"
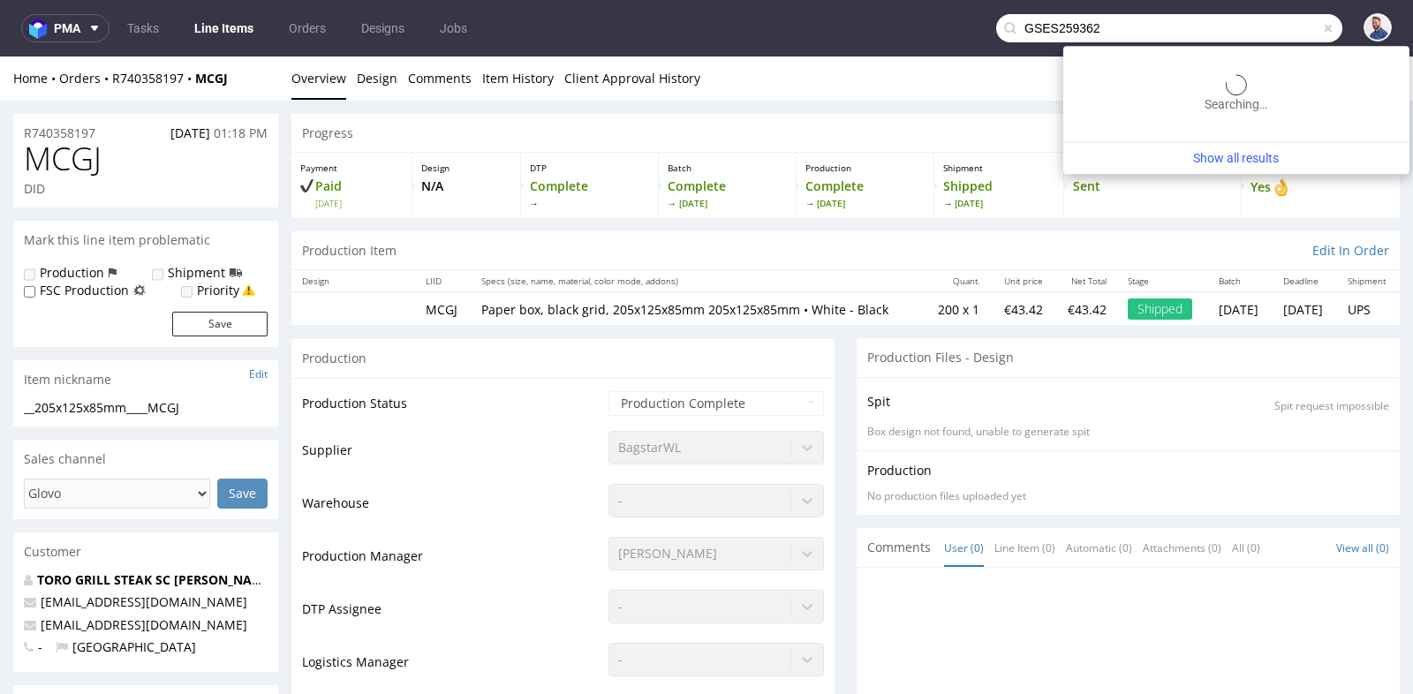
type input "GSES259362"
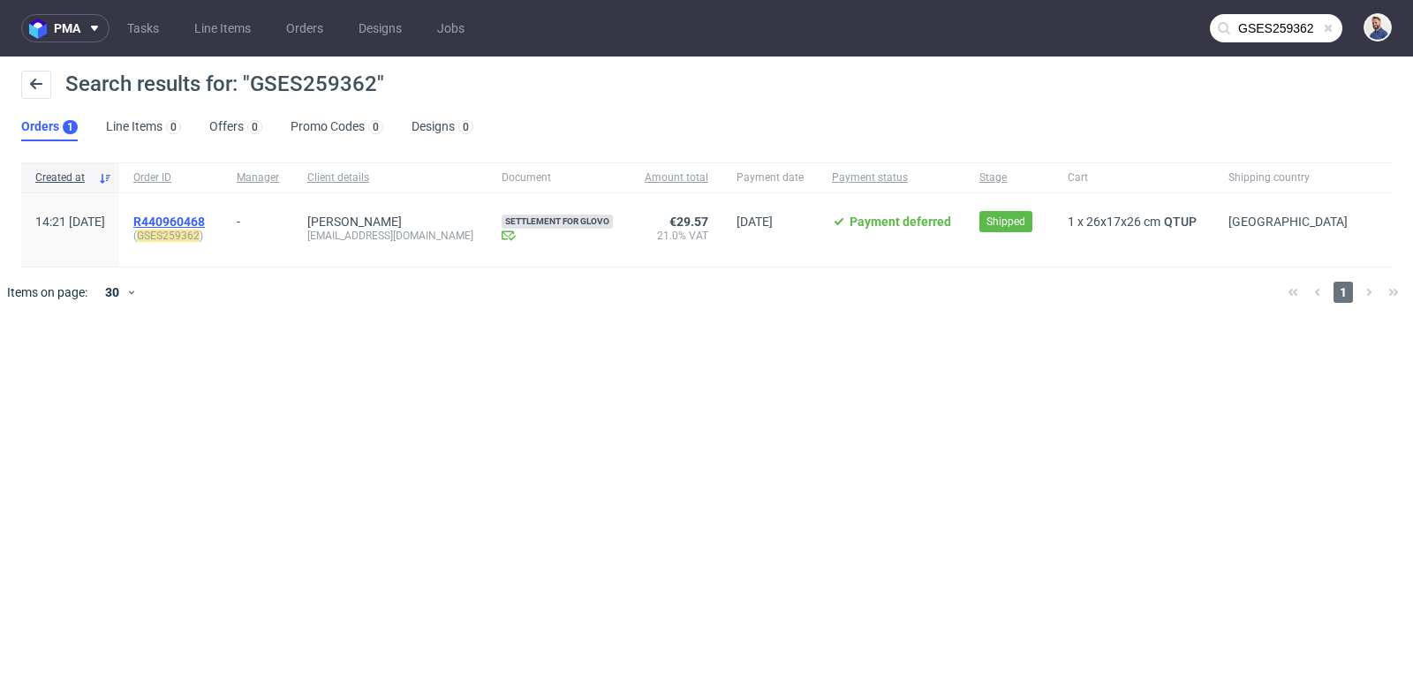
click at [205, 223] on span "R440960468" at bounding box center [169, 222] width 72 height 14
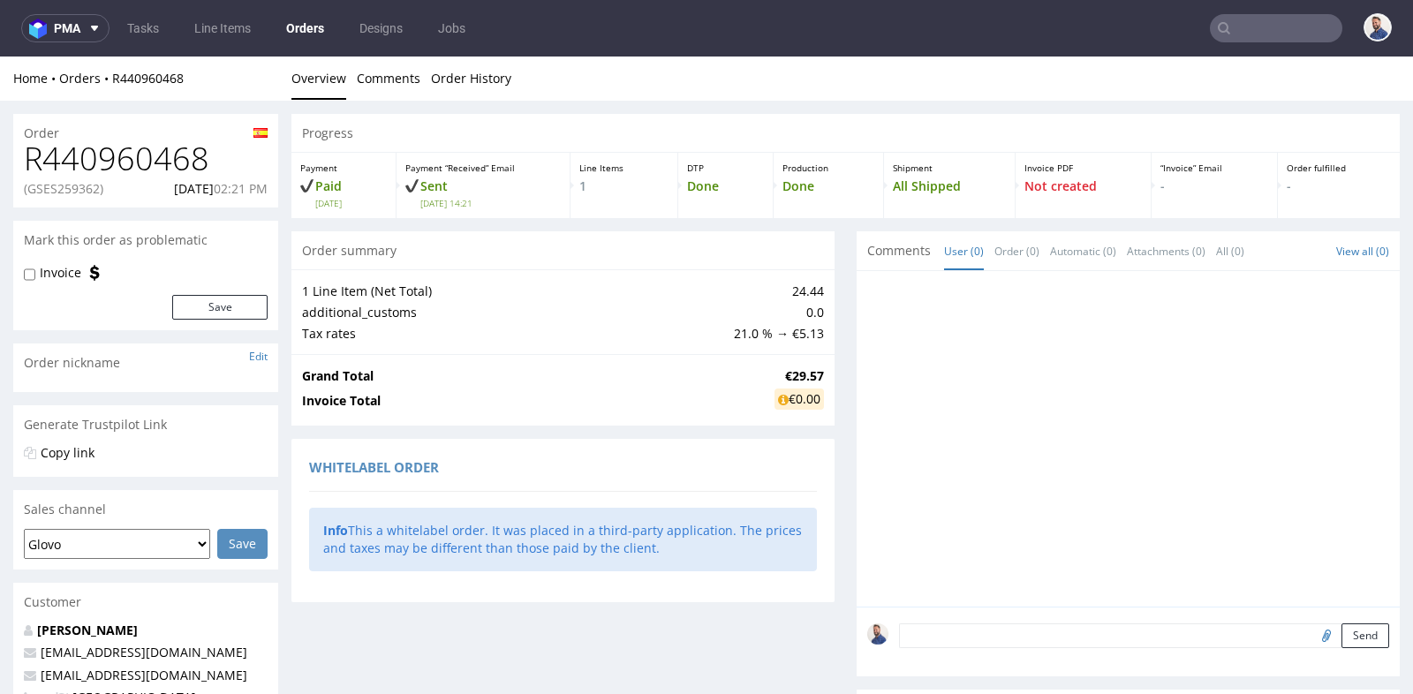
click at [646, 323] on td "Tax rates" at bounding box center [516, 333] width 428 height 21
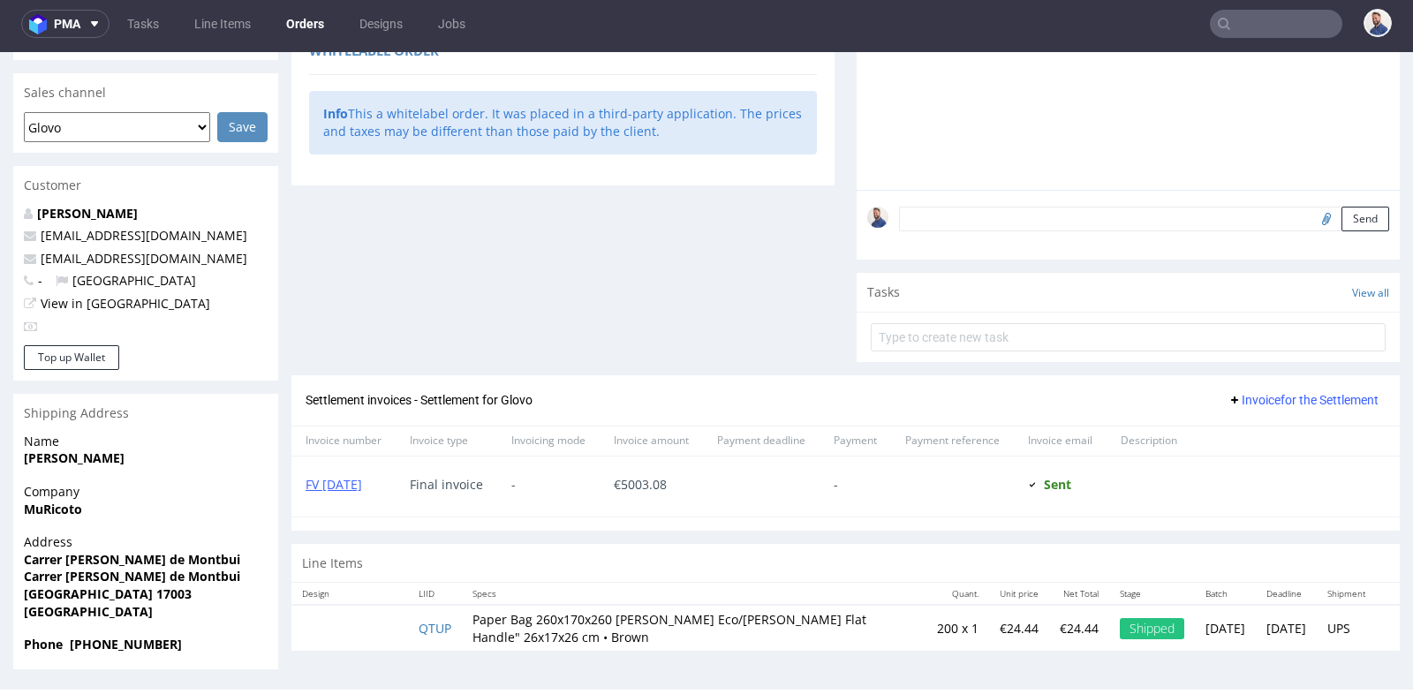
scroll to position [4, 0]
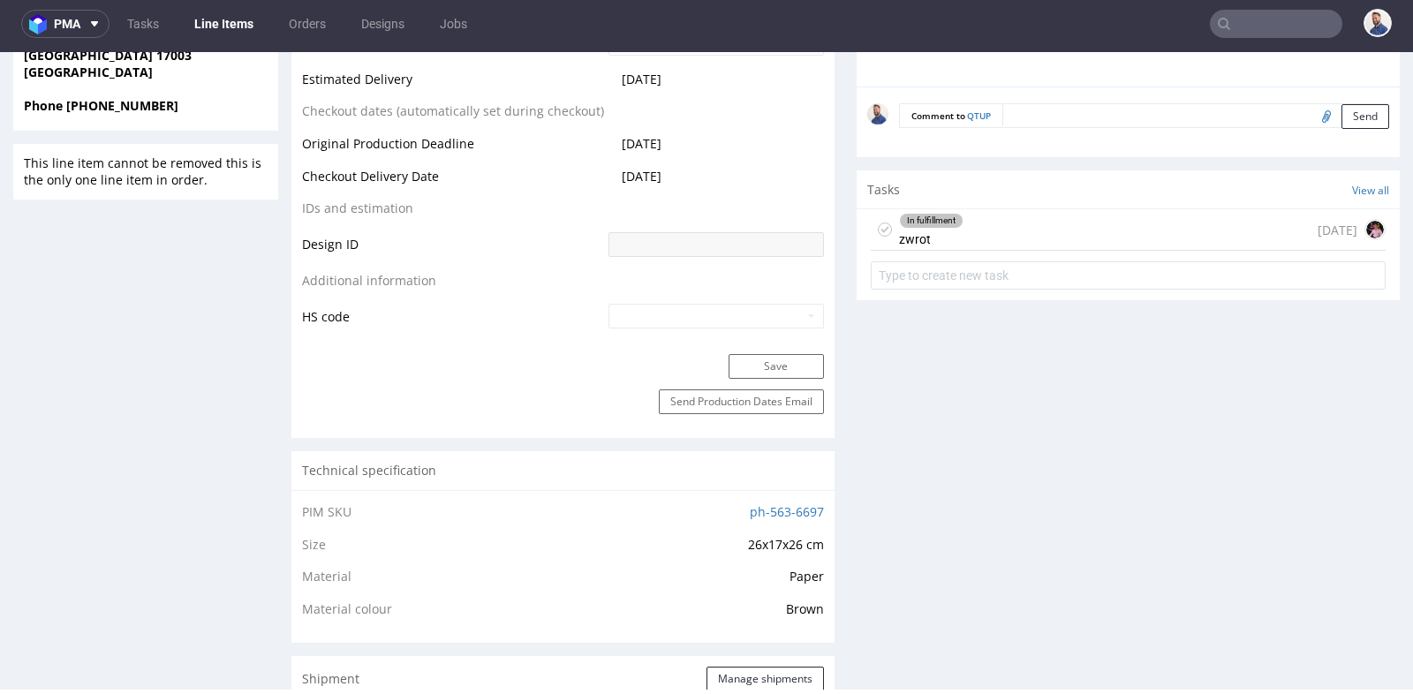
scroll to position [863, 0]
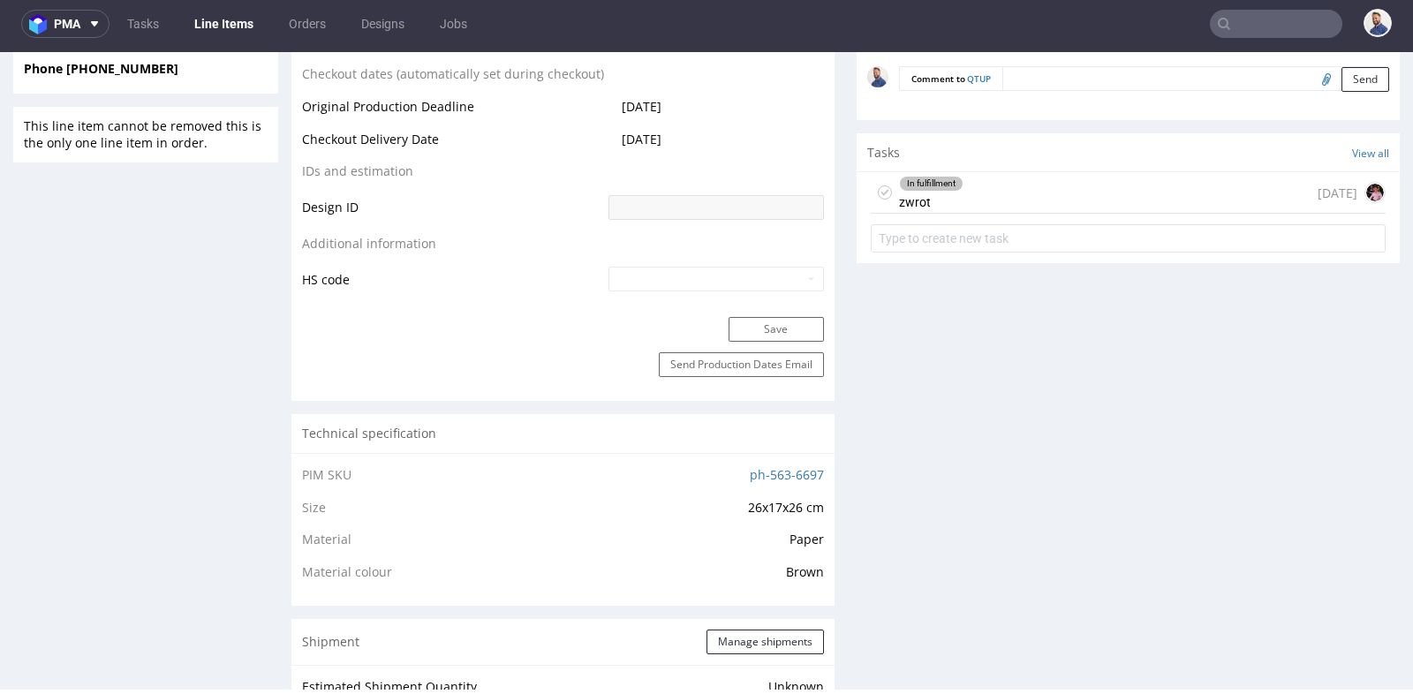
click at [995, 179] on div "In fulfillment zwrot [DATE]" at bounding box center [1128, 193] width 515 height 42
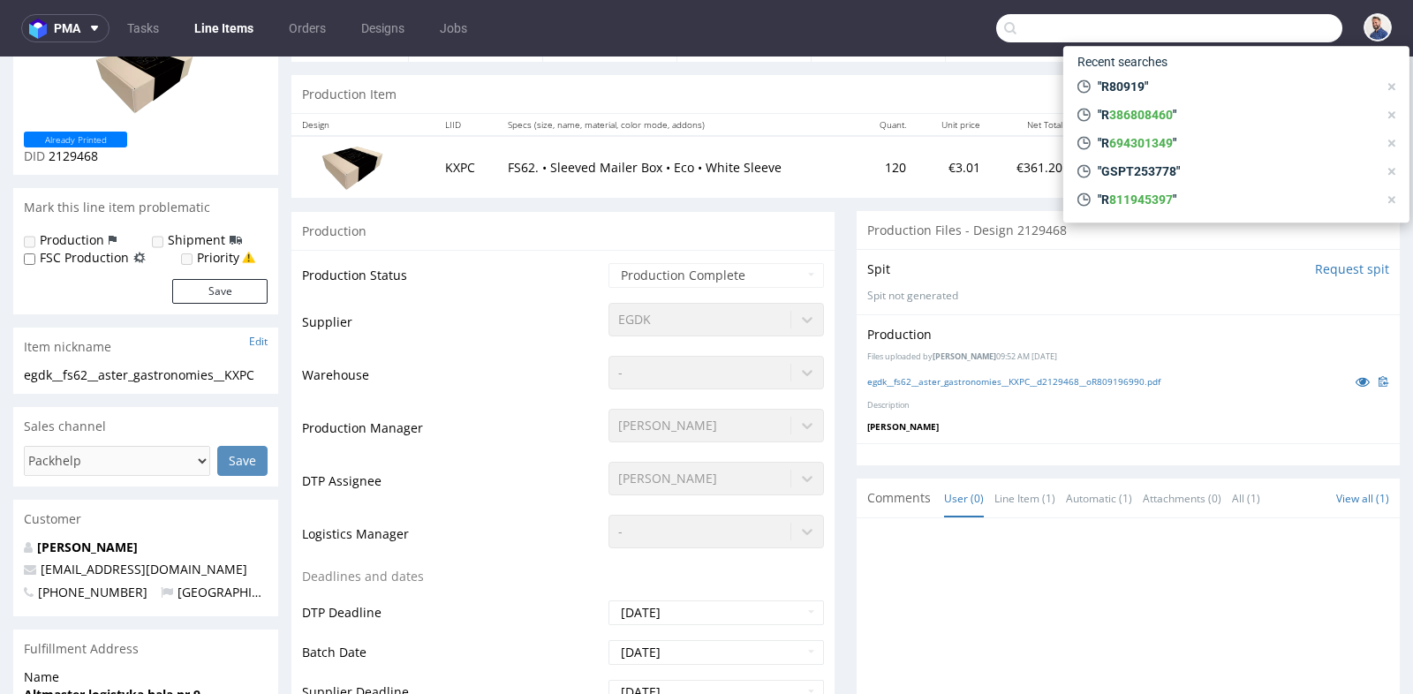
scroll to position [86, 0]
type input "GSES259362"
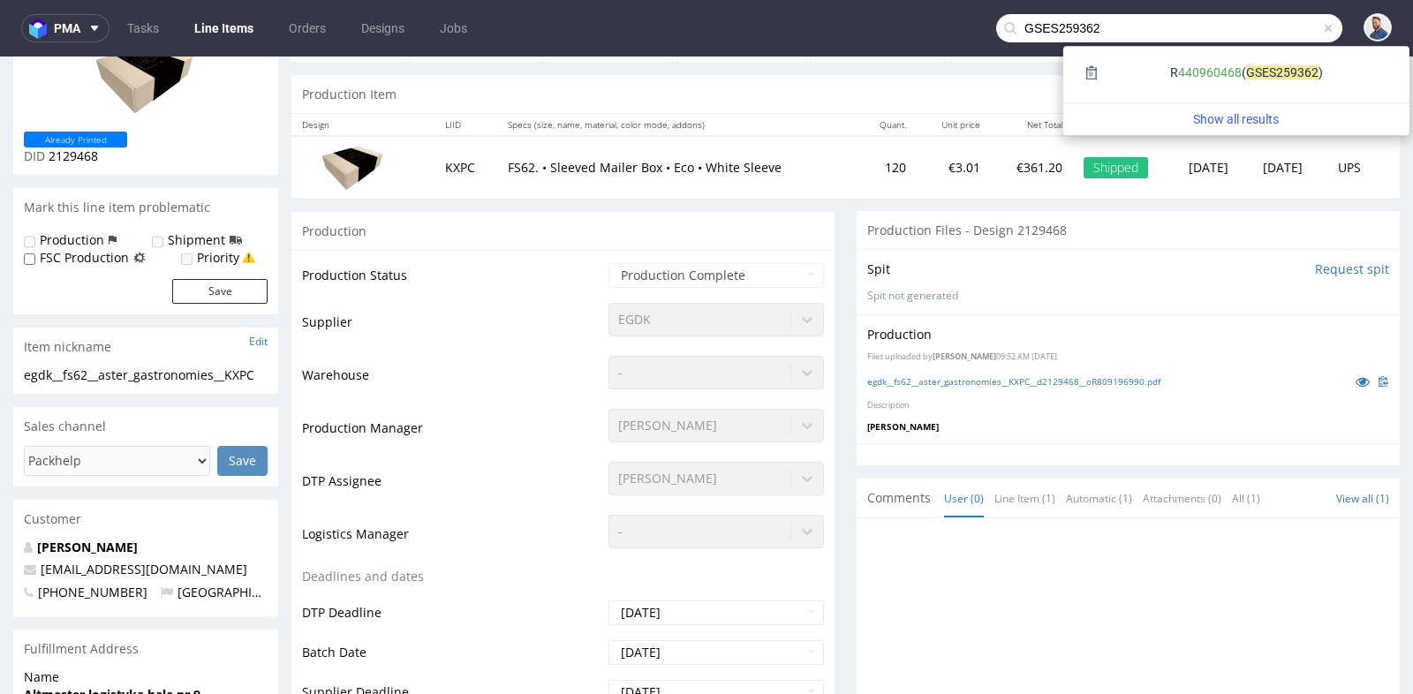
drag, startPoint x: 1052, startPoint y: 31, endPoint x: 1092, endPoint y: 27, distance: 39.9
click at [1092, 27] on input "GSES259362" at bounding box center [1169, 28] width 346 height 28
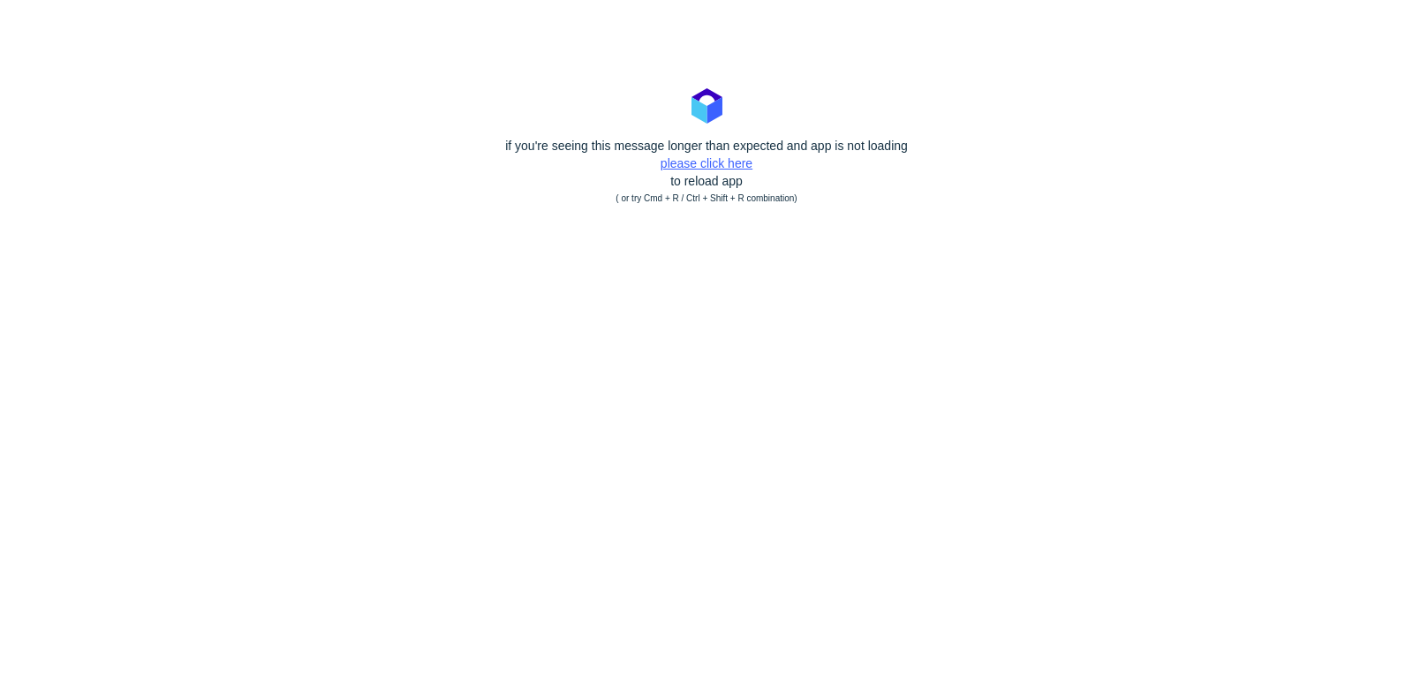
click at [731, 165] on link "please click here" at bounding box center [707, 163] width 92 height 14
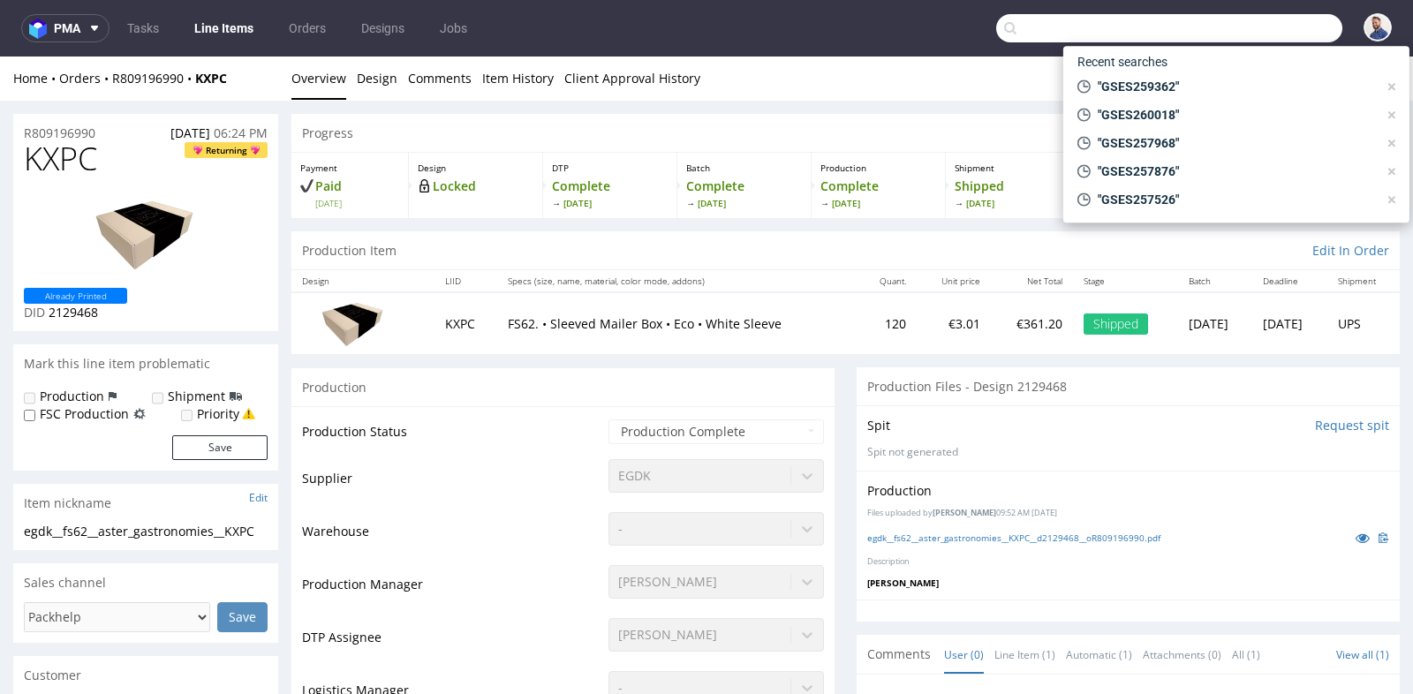
click at [1247, 21] on input "text" at bounding box center [1169, 28] width 346 height 28
paste input "GSES259362"
type input "GSES259362"
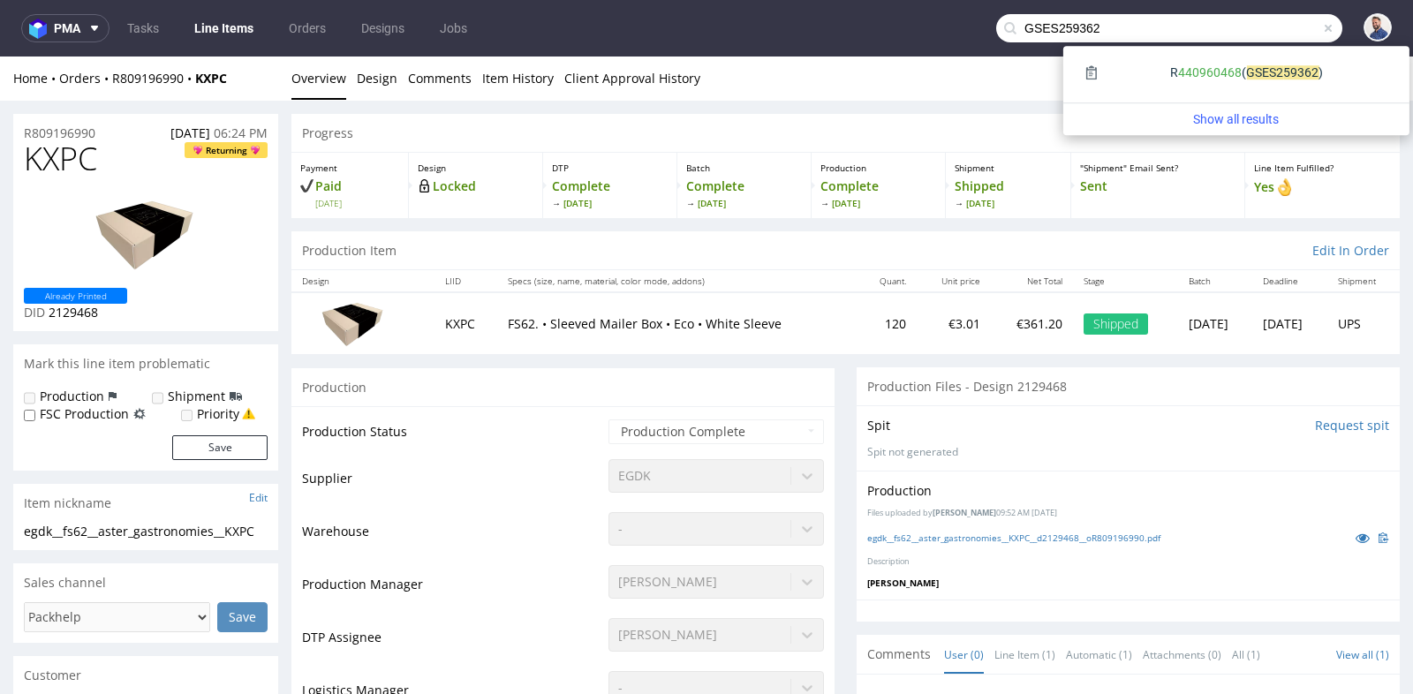
drag, startPoint x: 1050, startPoint y: 29, endPoint x: 1102, endPoint y: 27, distance: 51.3
click at [1102, 27] on input "GSES259362" at bounding box center [1169, 28] width 346 height 28
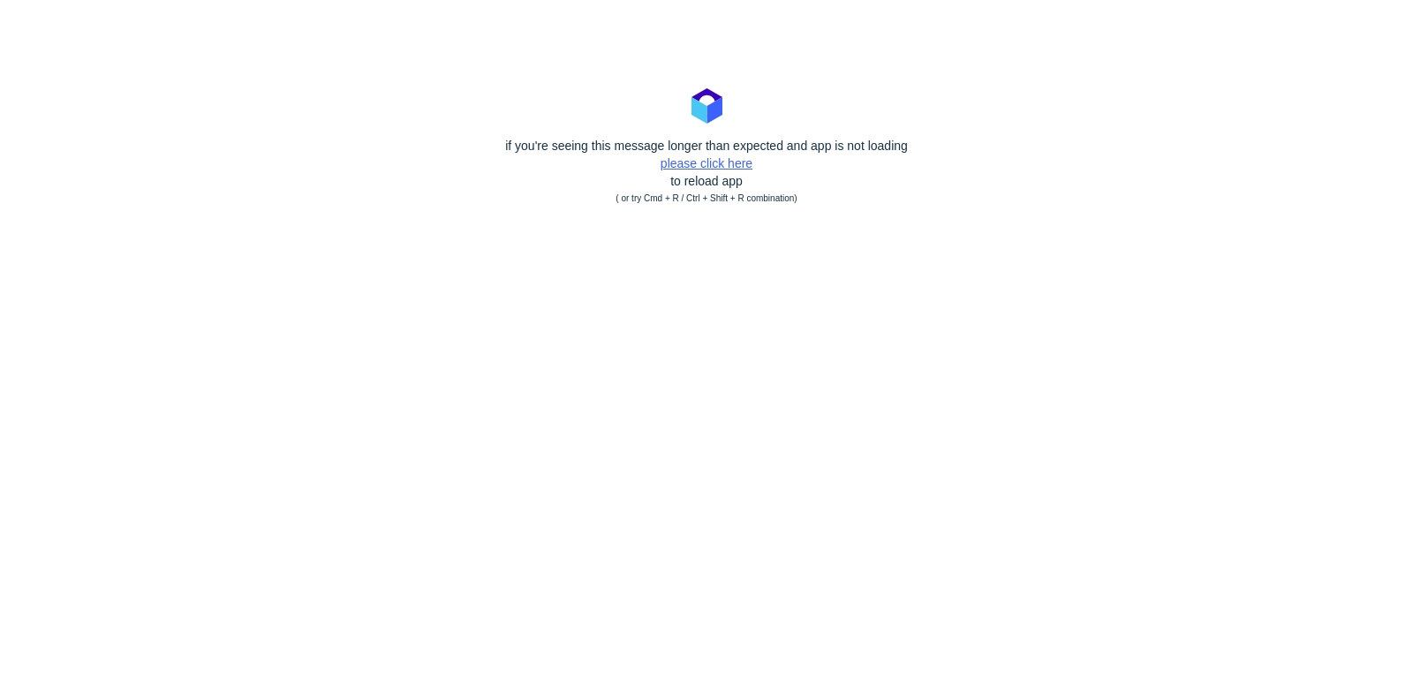
click at [703, 163] on link "please click here" at bounding box center [707, 163] width 92 height 14
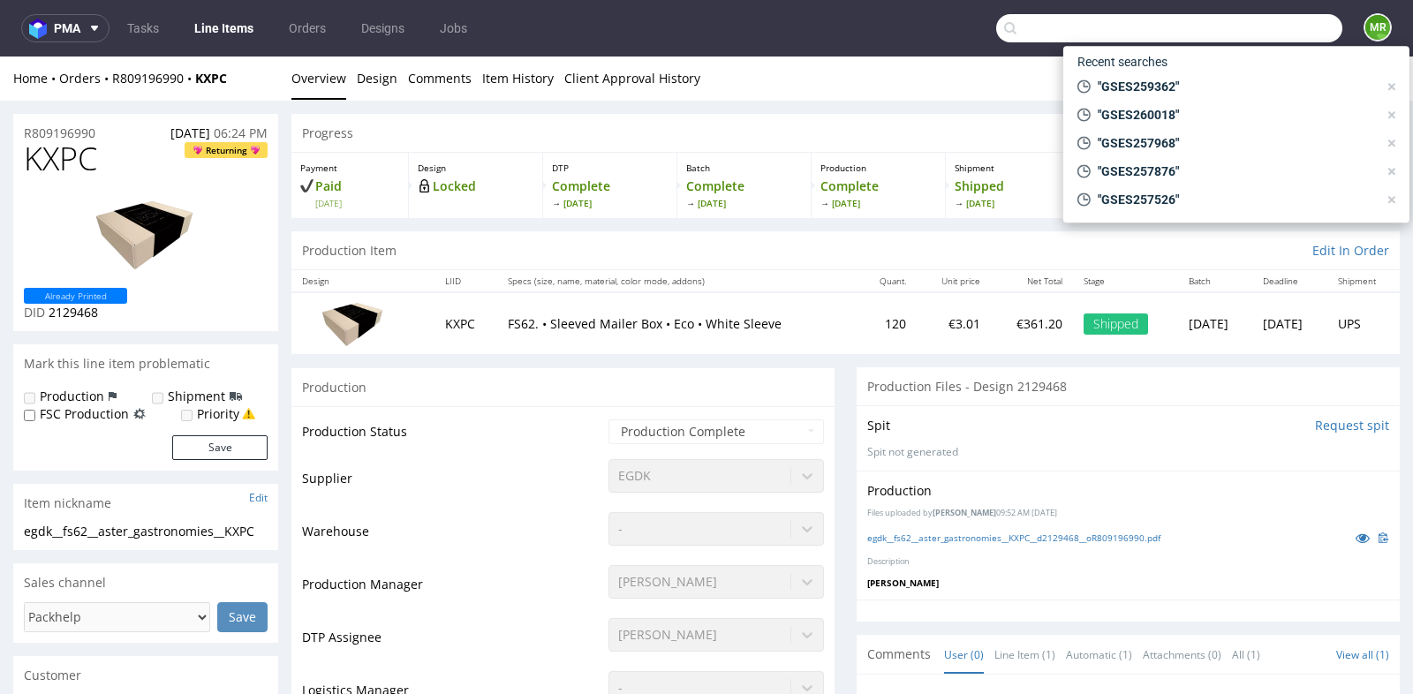
click at [1242, 34] on input "text" at bounding box center [1169, 28] width 346 height 28
paste input "GSES260623"
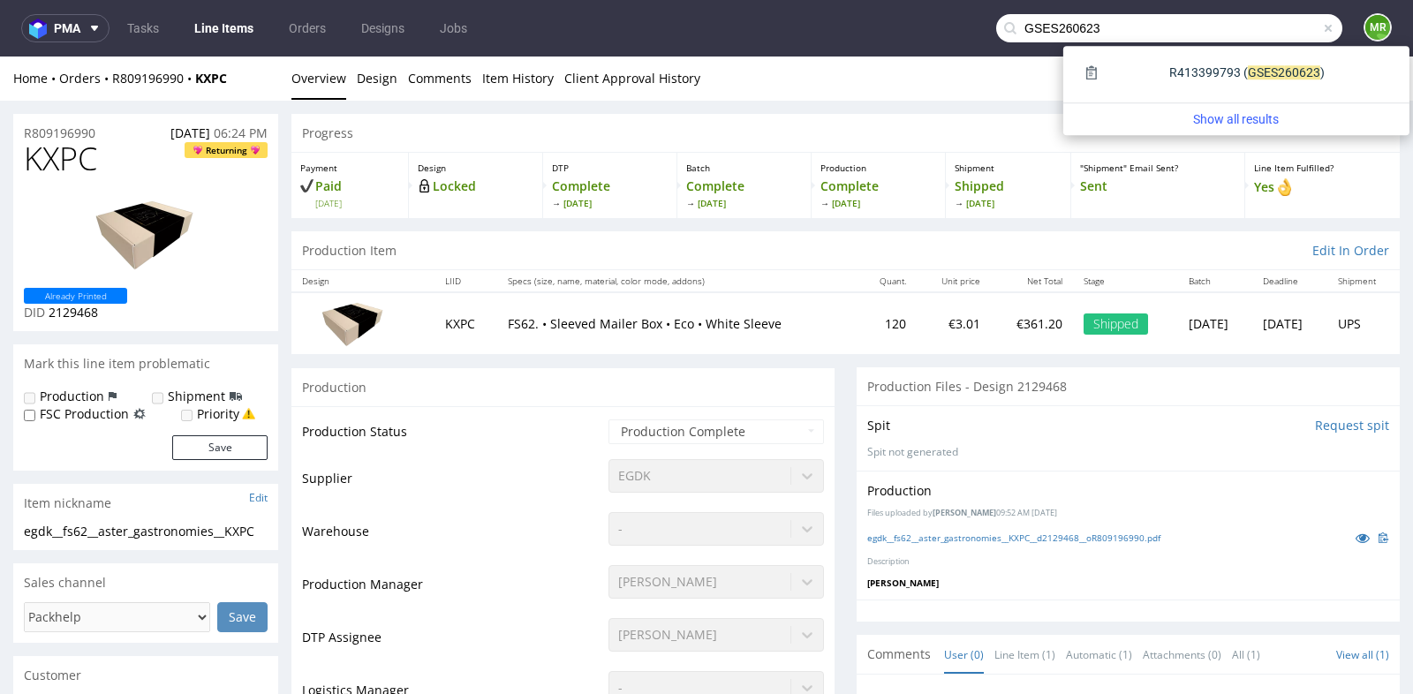
type input "GSES260623"
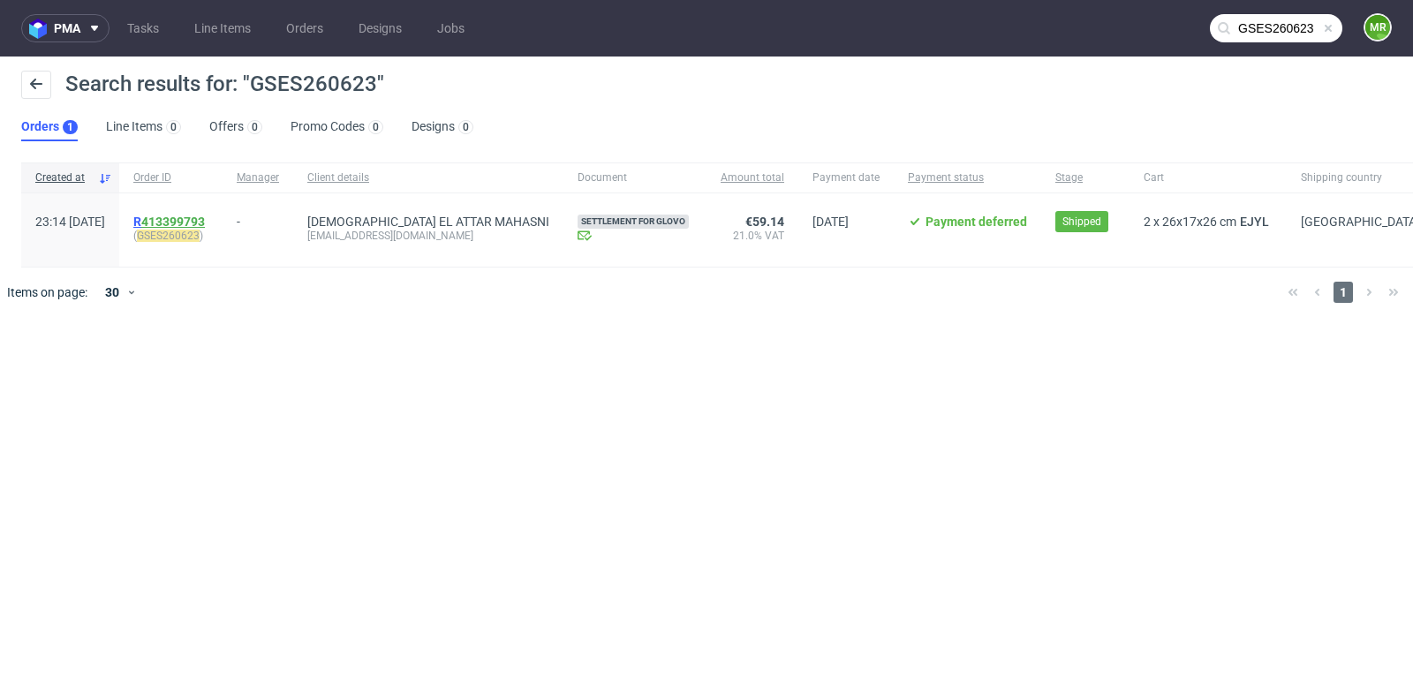
click at [205, 218] on link "413399793" at bounding box center [173, 222] width 64 height 14
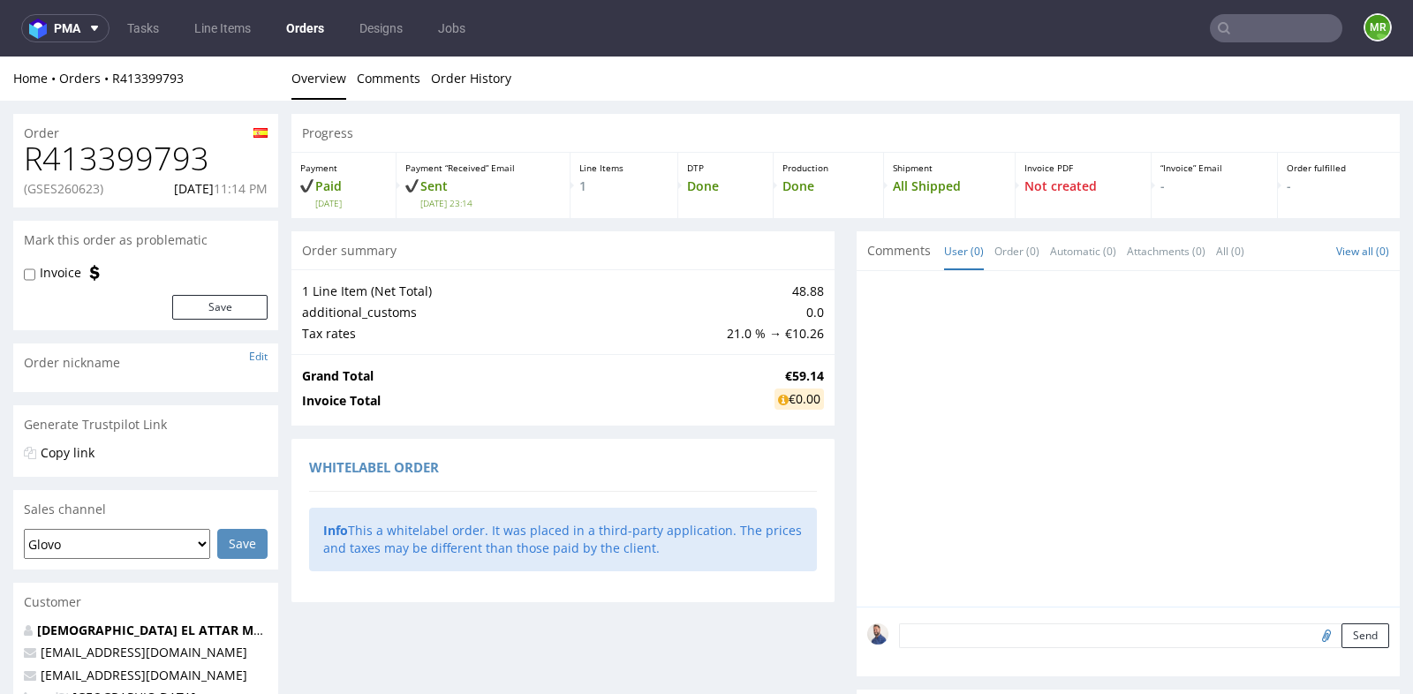
click at [451, 436] on div "Order summary 1 Line Item (Net Total) 48.88 additional_customs 0.0 Tax rates 21…" at bounding box center [563, 511] width 543 height 561
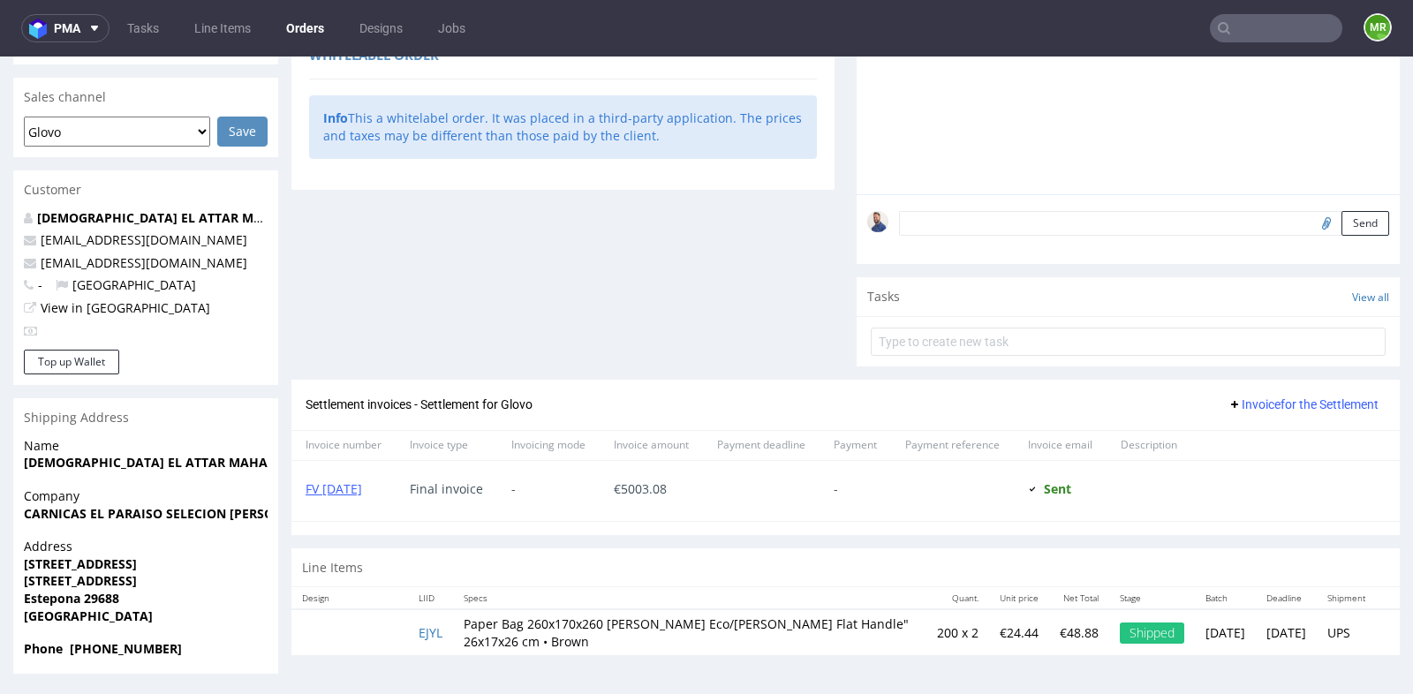
scroll to position [4, 0]
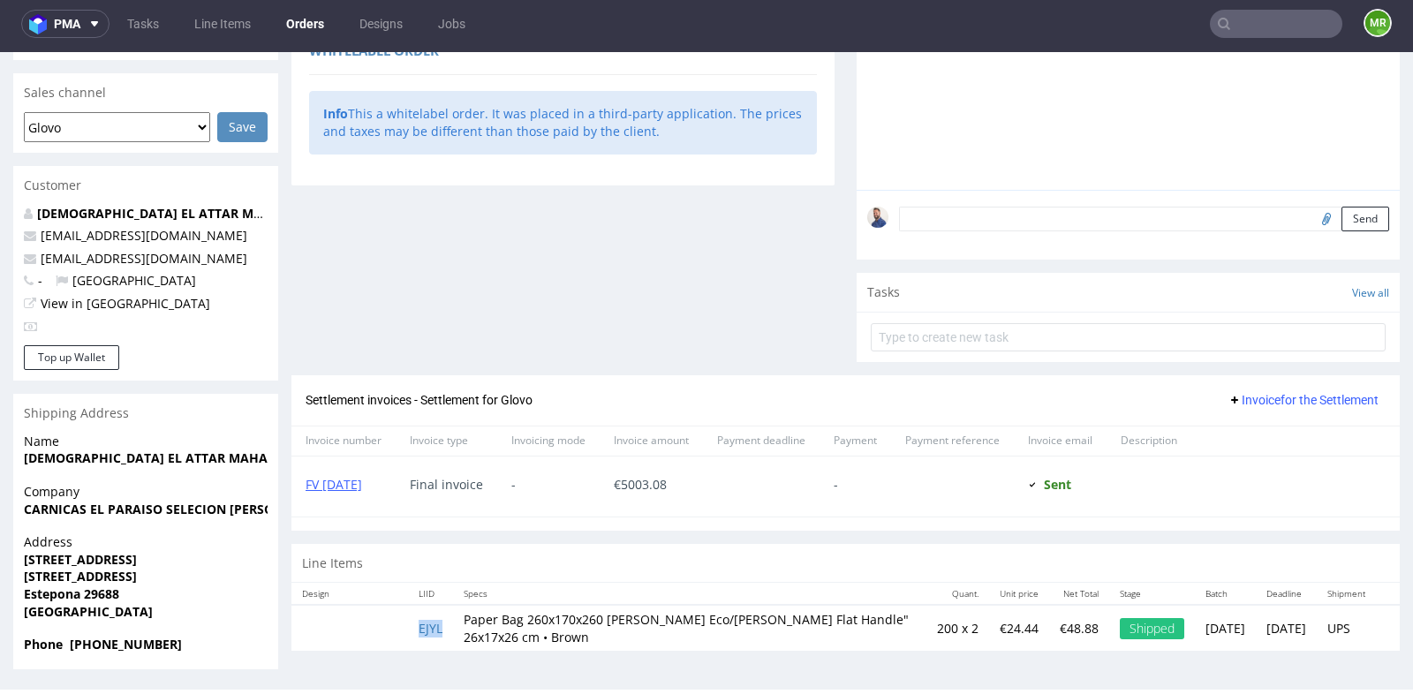
click at [433, 640] on td "EJYL" at bounding box center [430, 628] width 45 height 46
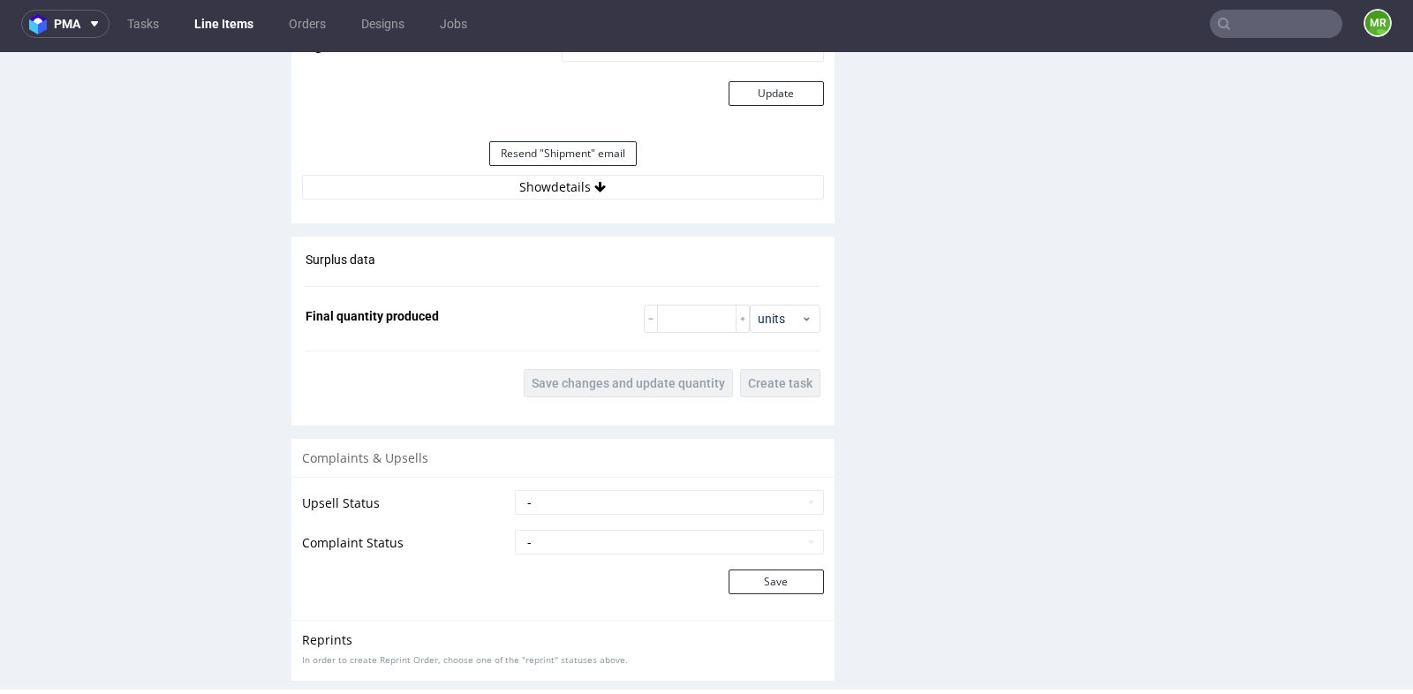
scroll to position [1688, 0]
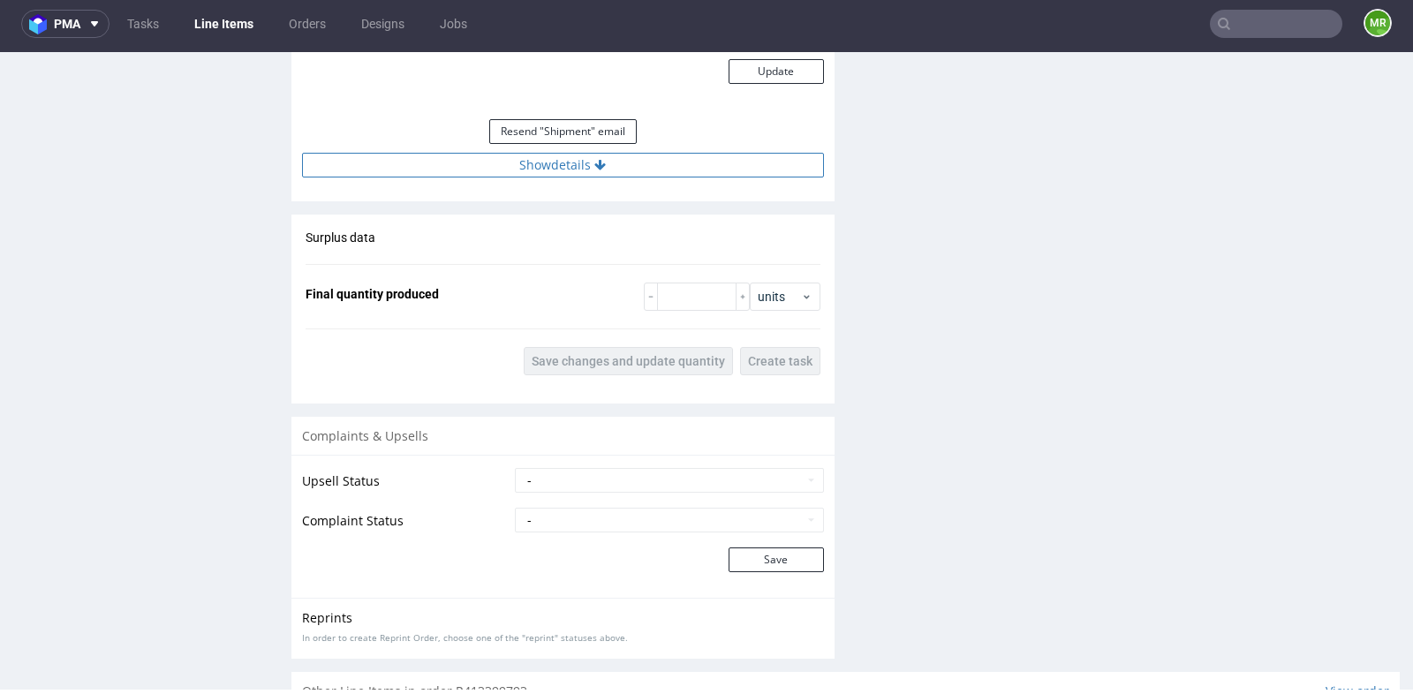
click button "Show details"
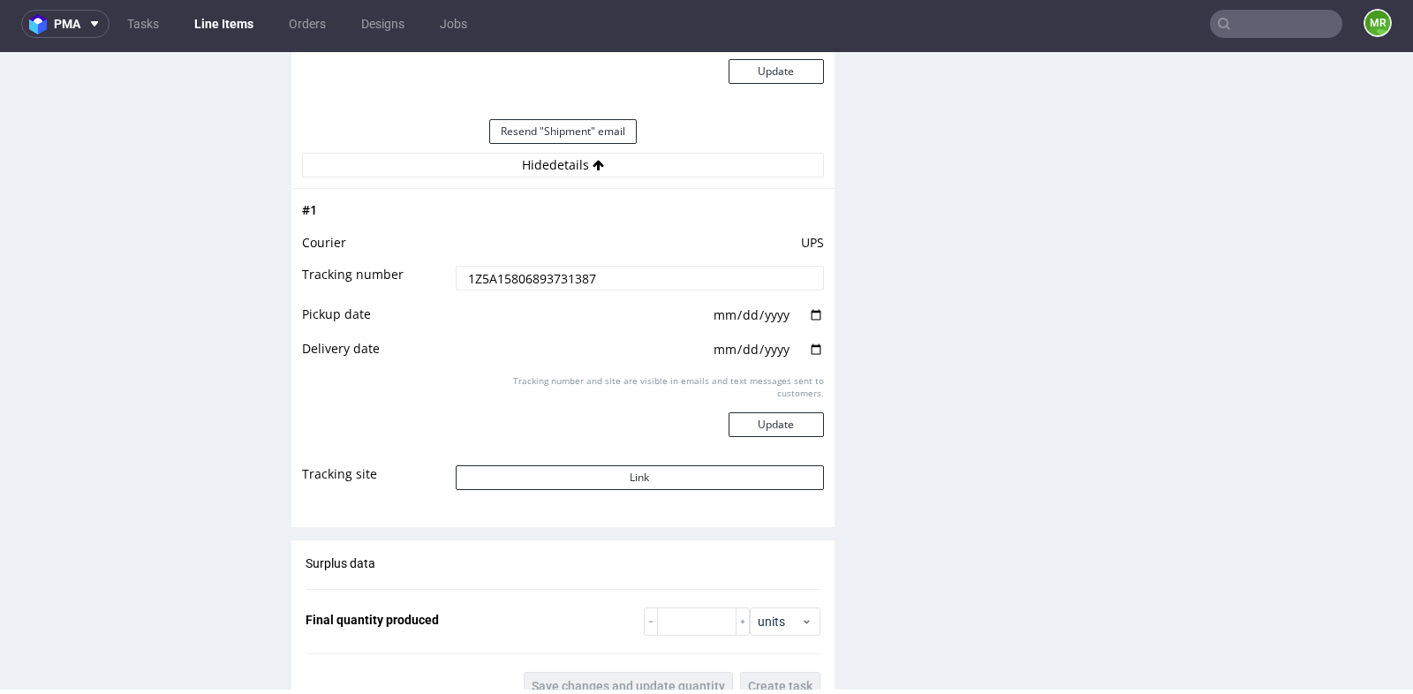
click at [1248, 24] on input "text" at bounding box center [1276, 24] width 133 height 28
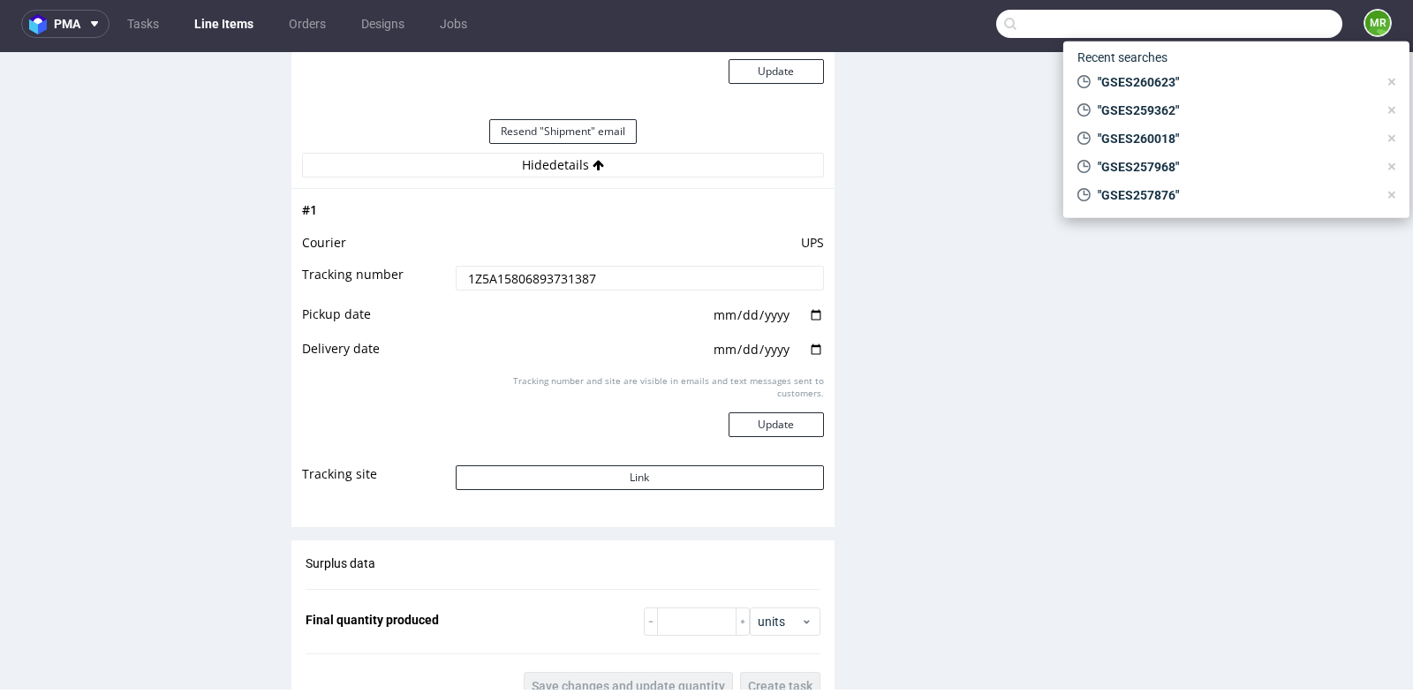
paste input "GSES260442"
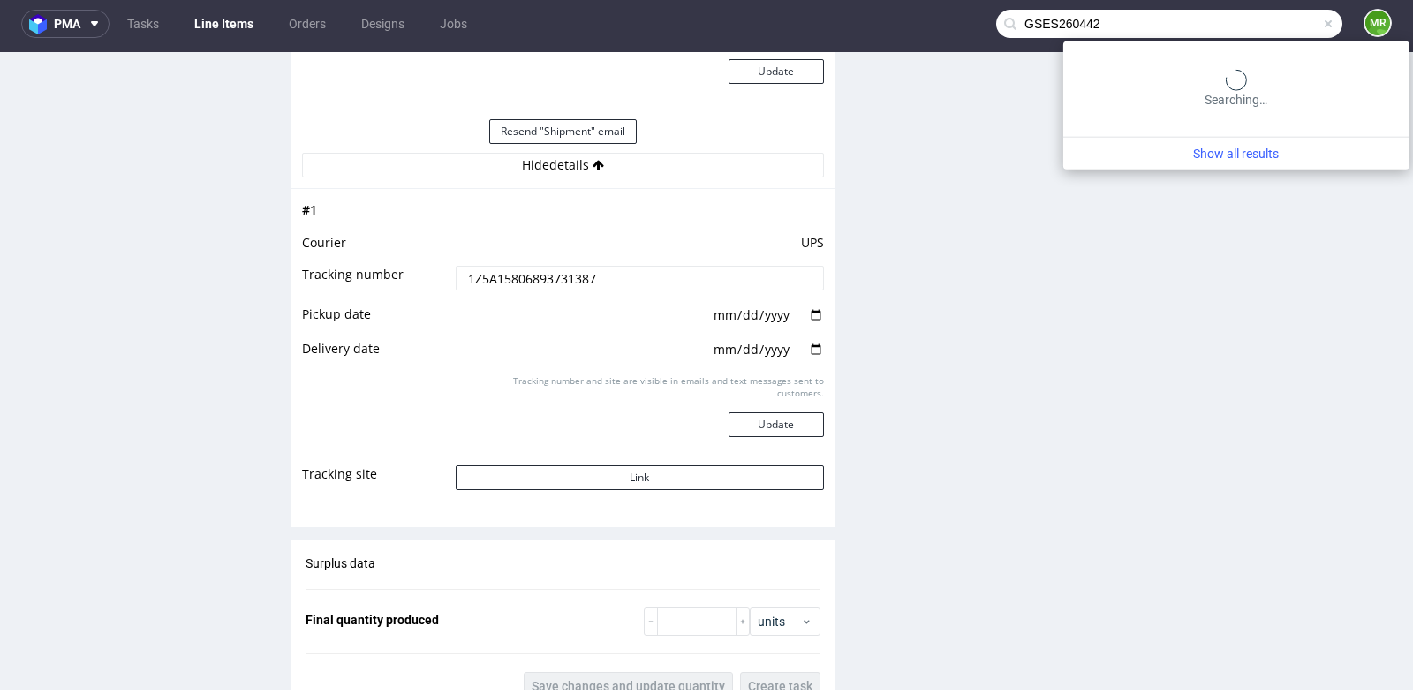
type input "GSES260442"
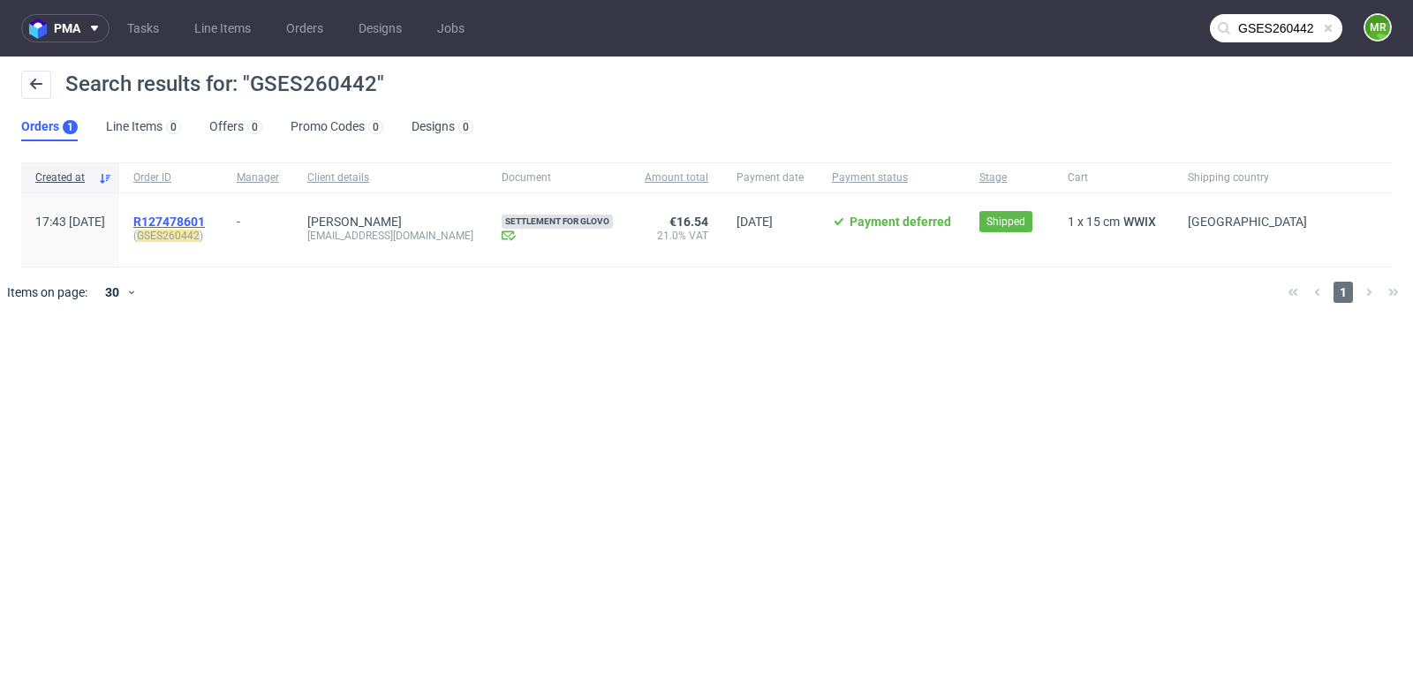
click at [196, 216] on span "R127478601" at bounding box center [169, 222] width 72 height 14
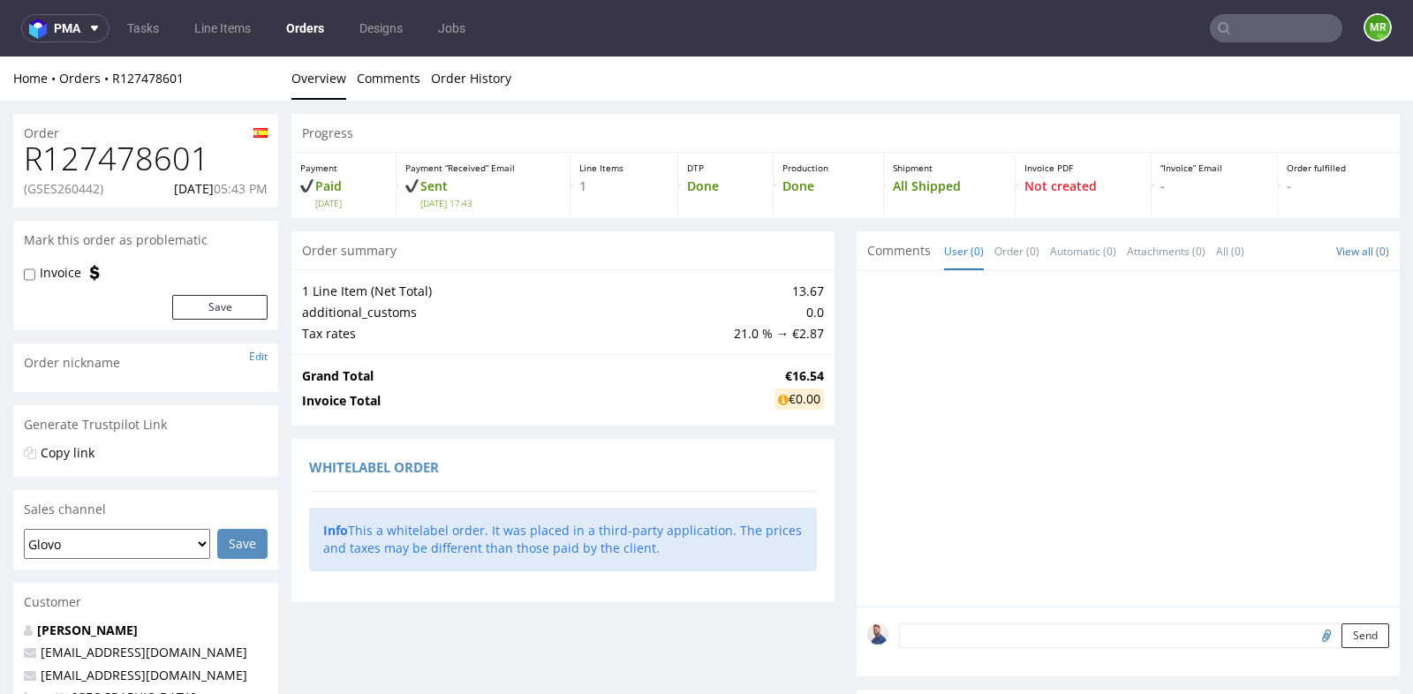
click at [618, 387] on td "Invoice Total" at bounding box center [536, 401] width 468 height 29
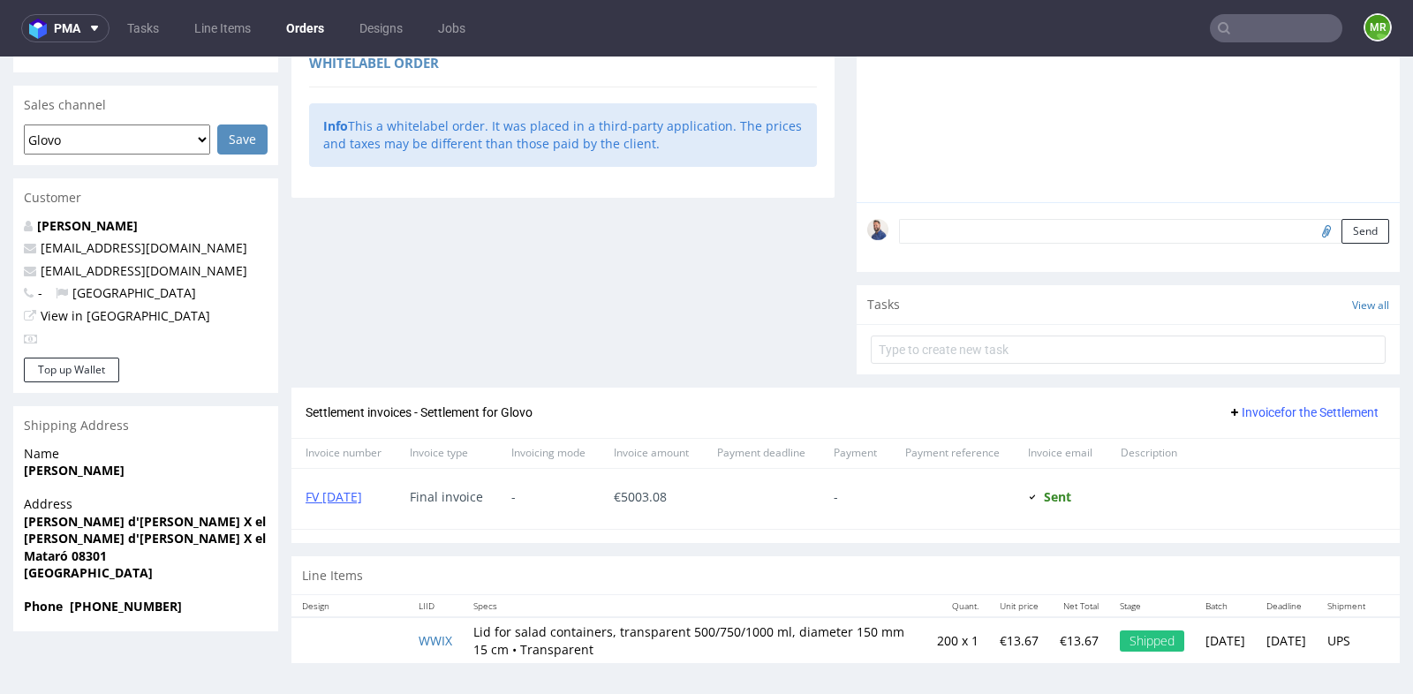
scroll to position [4, 0]
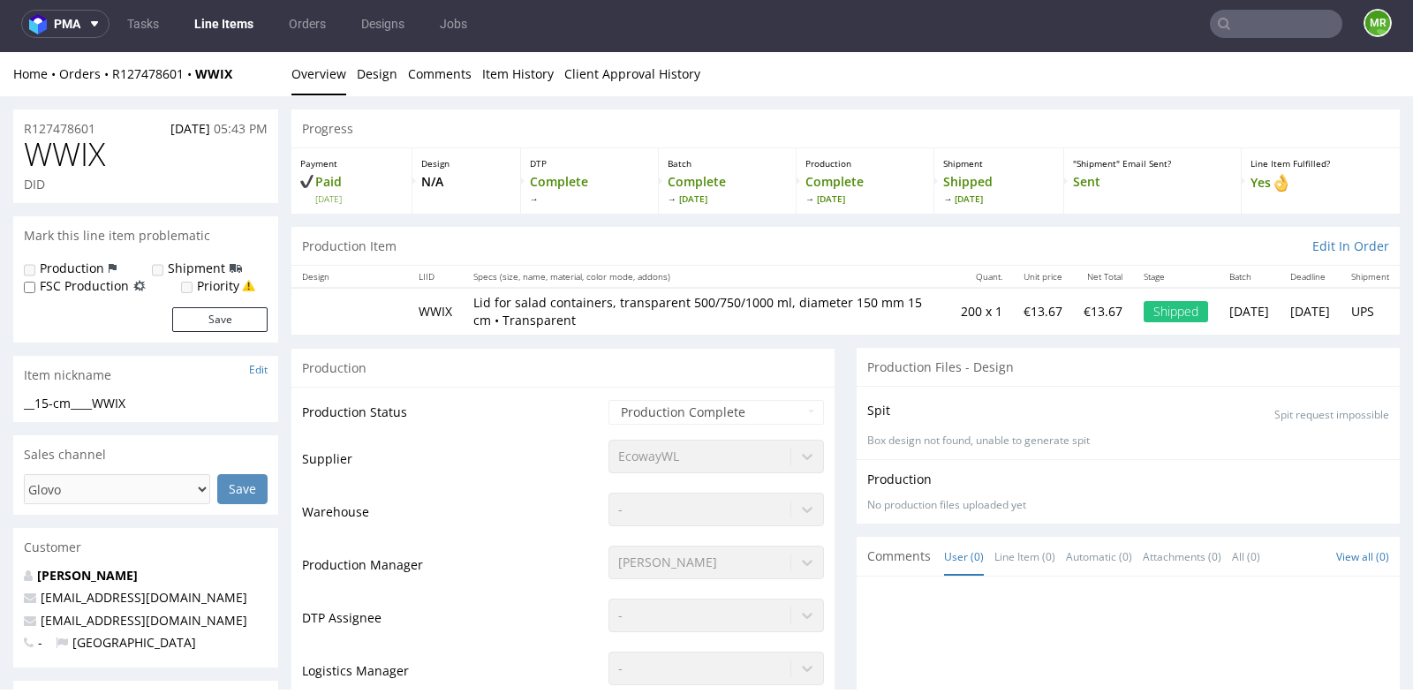
click at [431, 655] on td "Logistics Manager" at bounding box center [453, 676] width 302 height 53
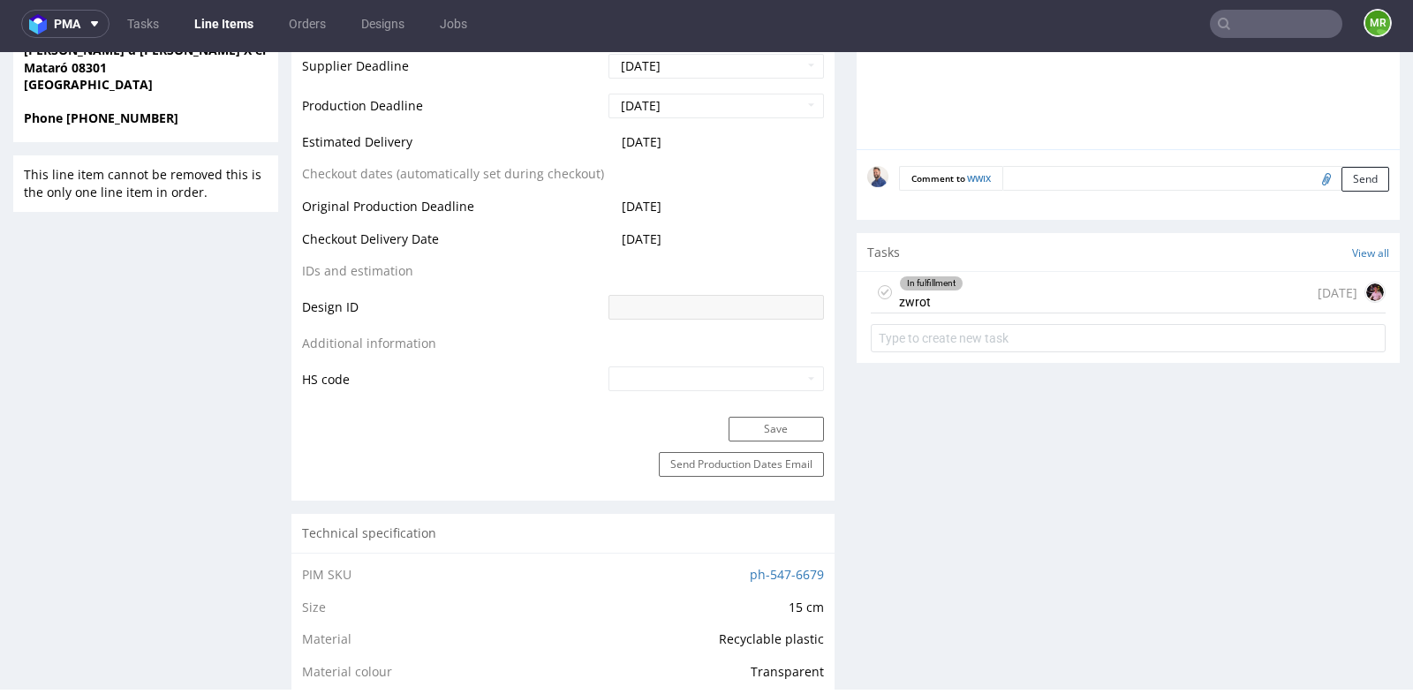
scroll to position [784, 0]
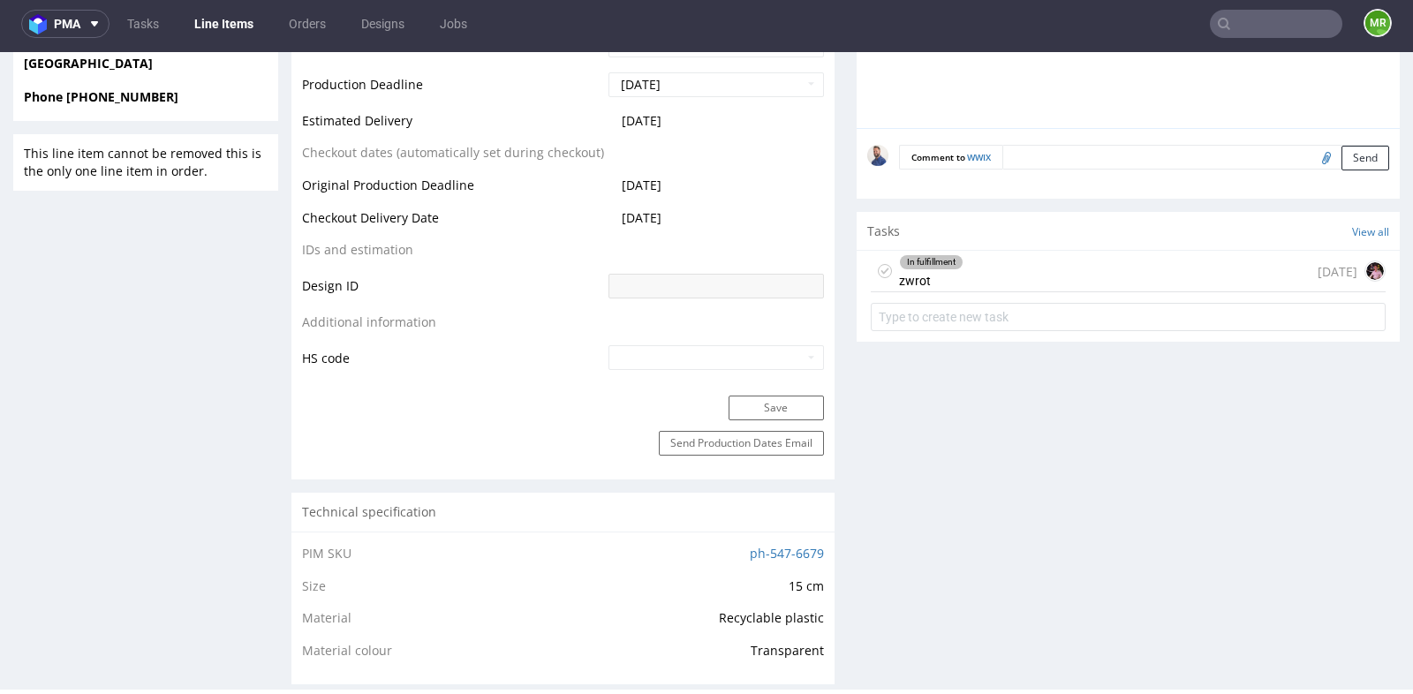
click at [1054, 253] on div "In fulfillment zwrot 27 days ago" at bounding box center [1128, 272] width 515 height 42
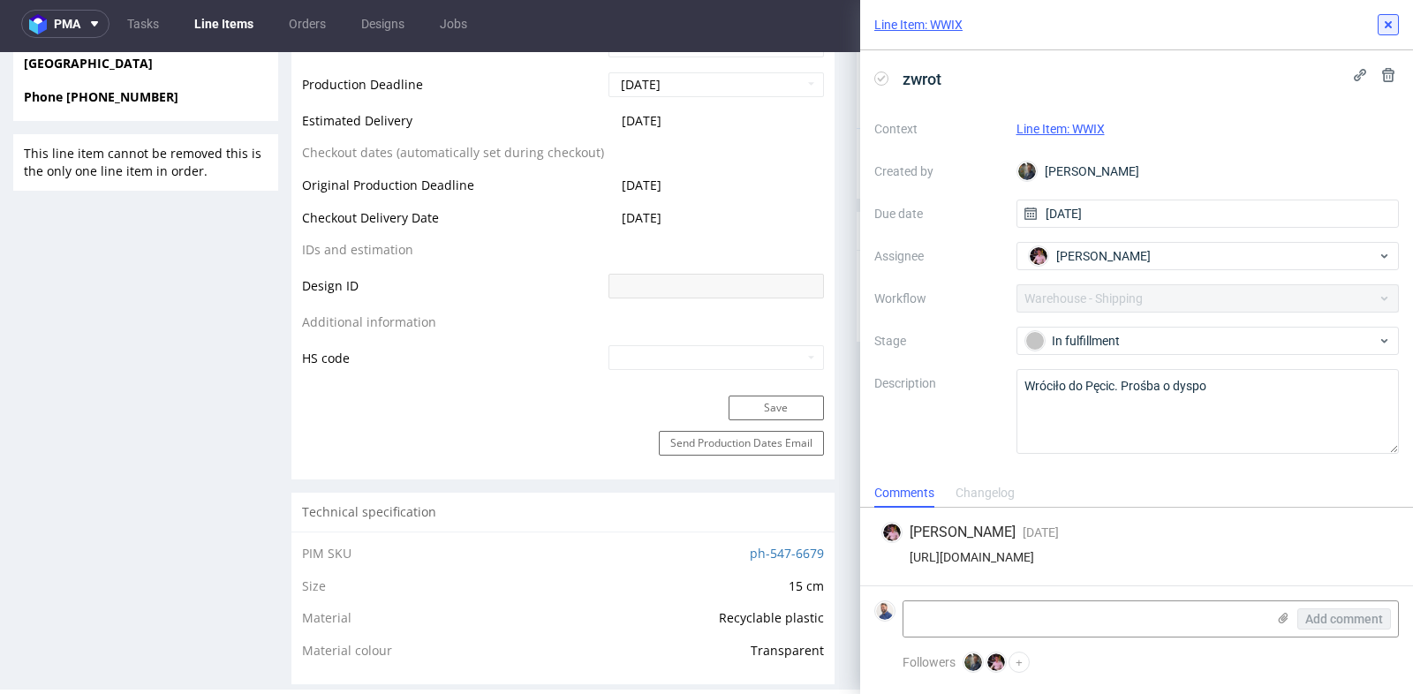
click at [1390, 27] on use at bounding box center [1388, 24] width 7 height 7
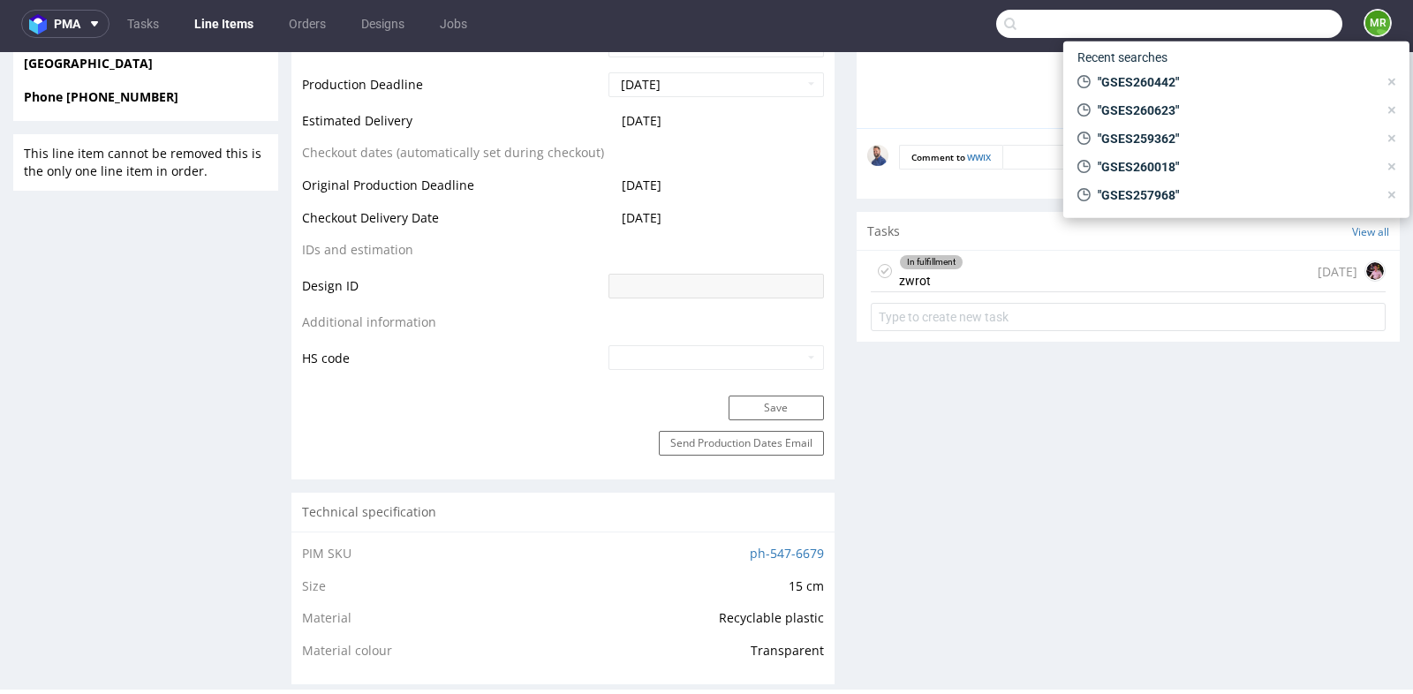
click at [1259, 33] on input "text" at bounding box center [1169, 24] width 346 height 28
paste input "GSES261012"
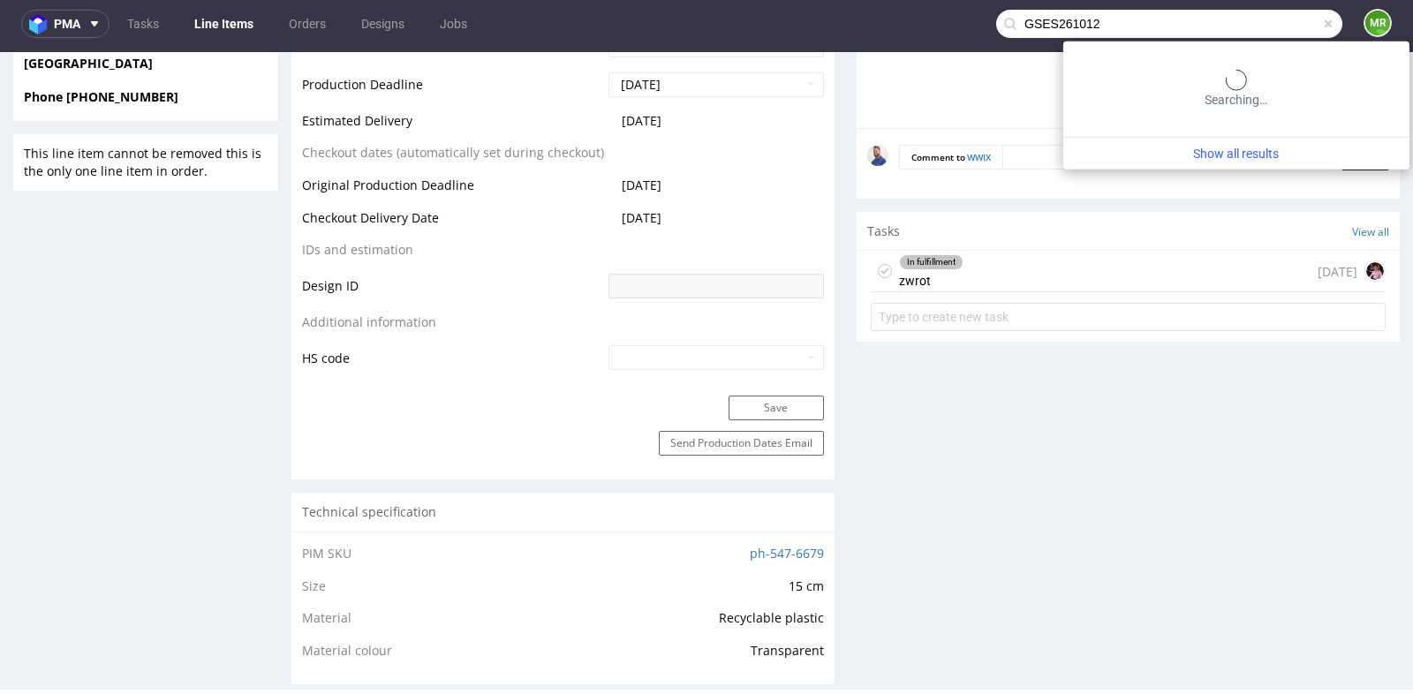
type input "GSES261012"
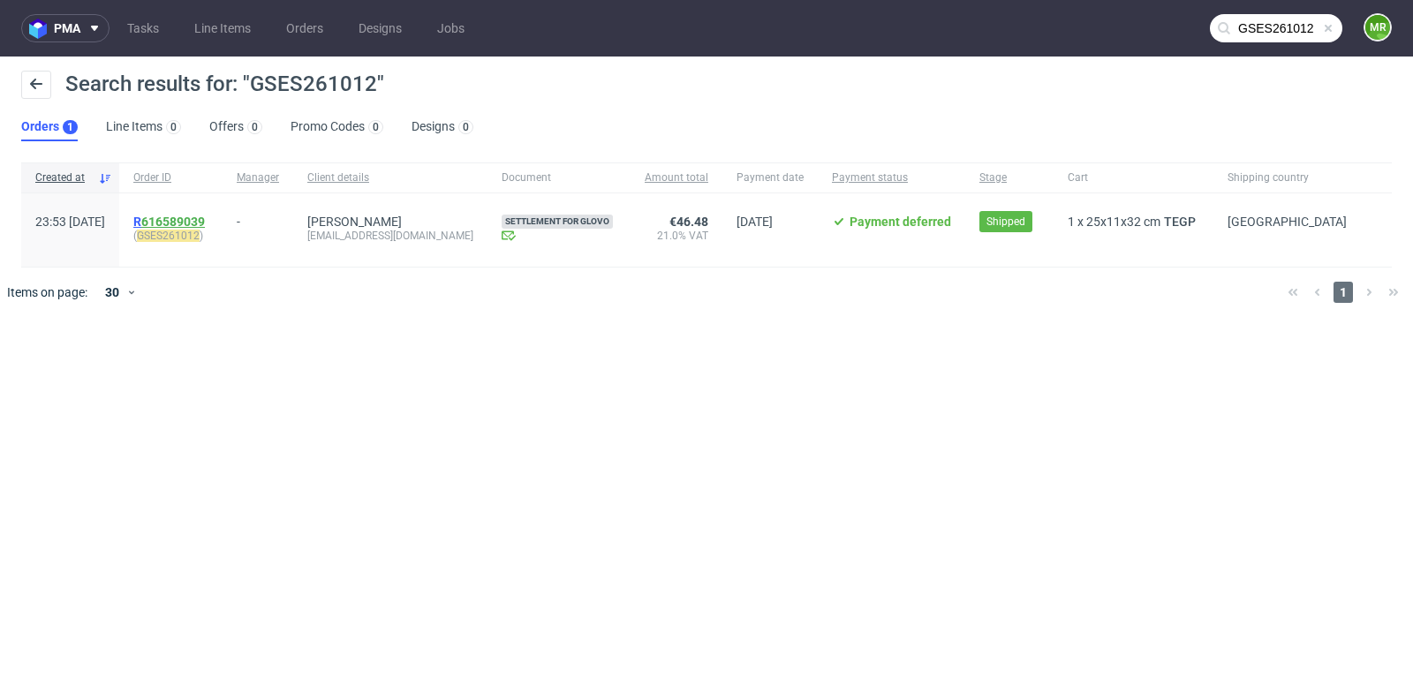
click at [205, 223] on link "616589039" at bounding box center [173, 222] width 64 height 14
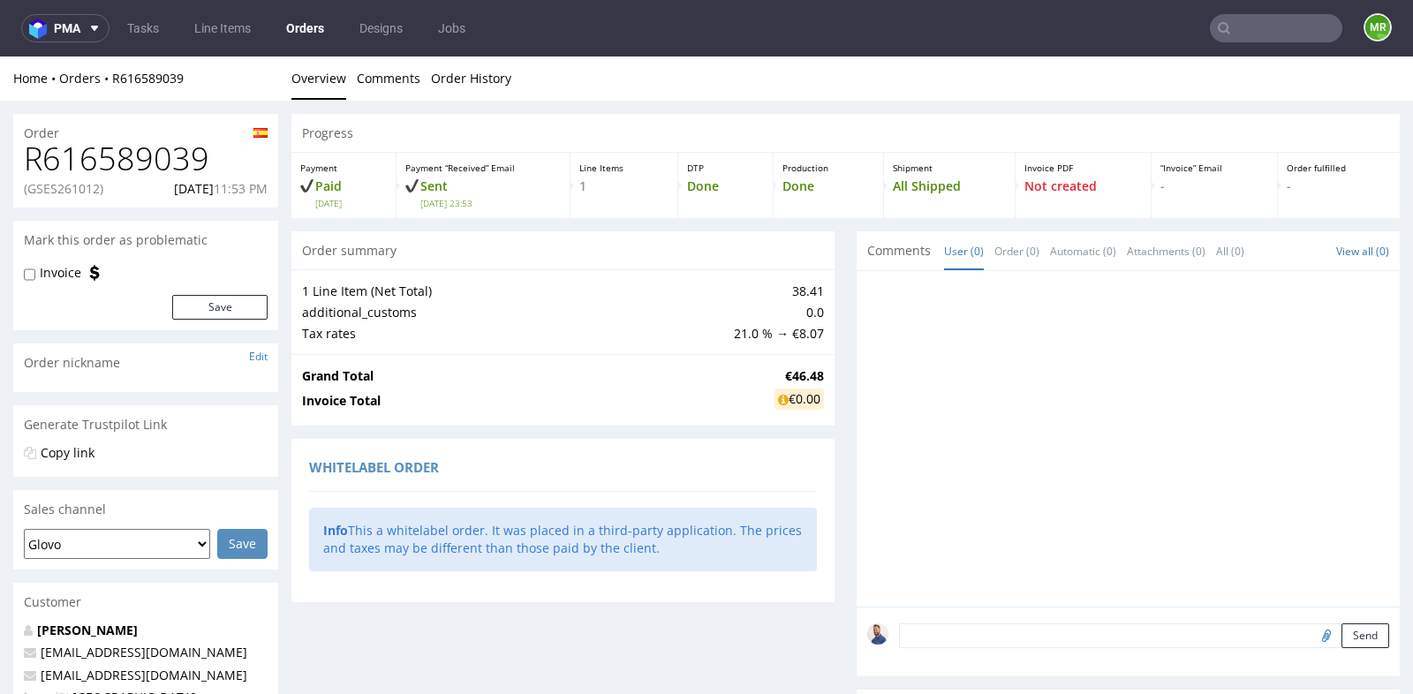
click at [835, 365] on div "Progress Payment Paid Fri 27 Jun Payment “Received” Email Sent Fri 27 Jun 23:53…" at bounding box center [846, 614] width 1109 height 1001
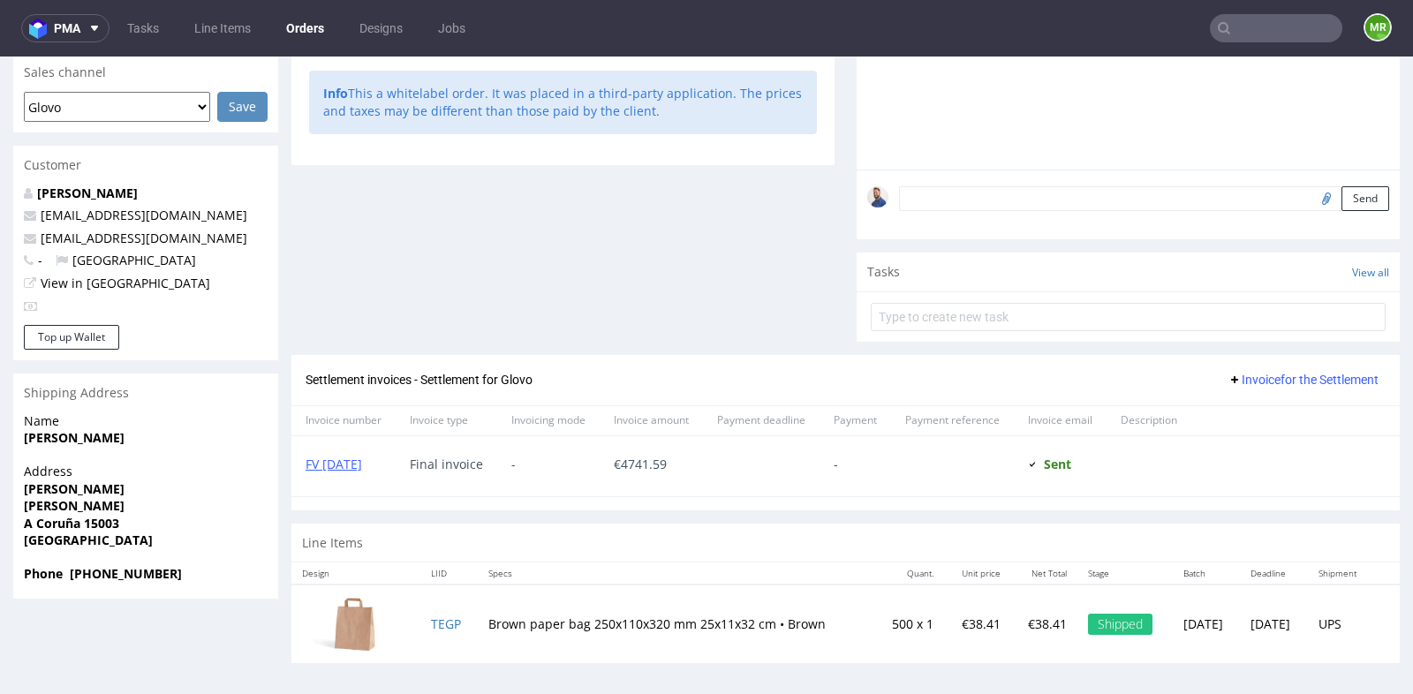
scroll to position [4, 0]
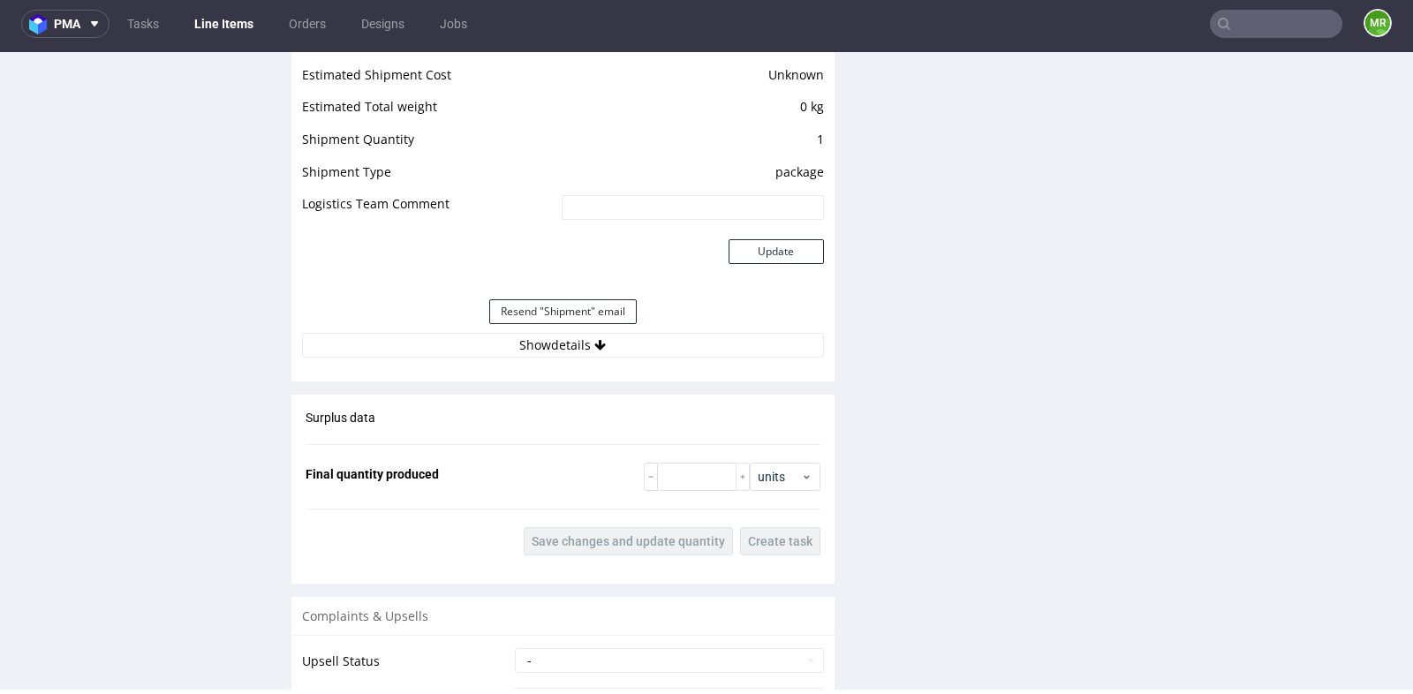
scroll to position [1570, 0]
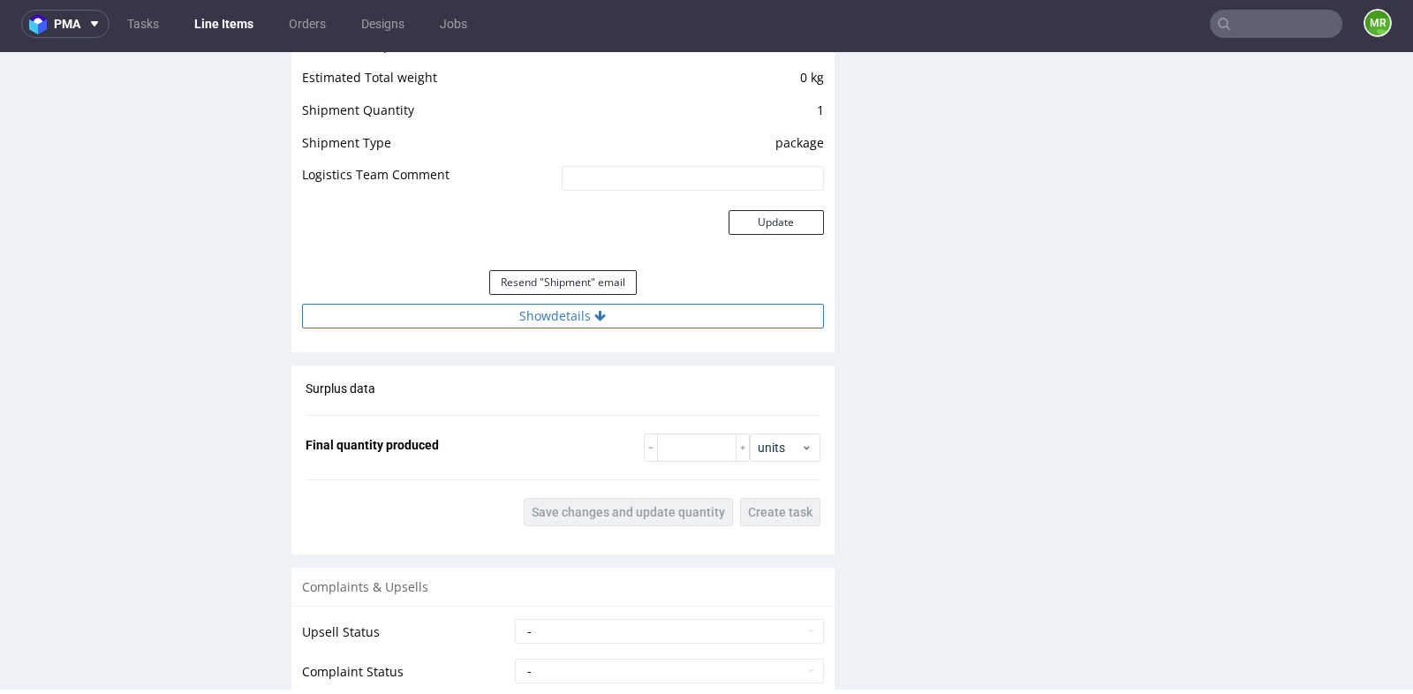
click at [579, 307] on button "Show details" at bounding box center [563, 316] width 522 height 25
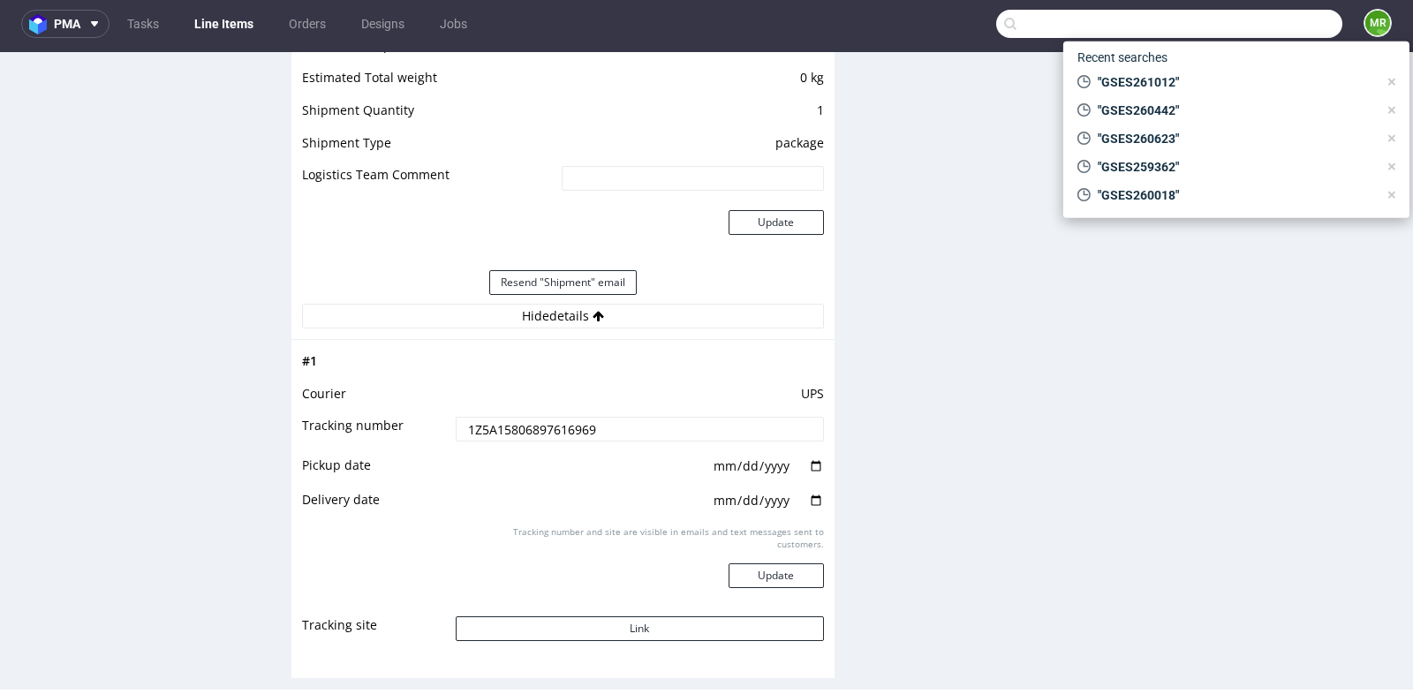
click at [1258, 26] on input "text" at bounding box center [1169, 24] width 346 height 28
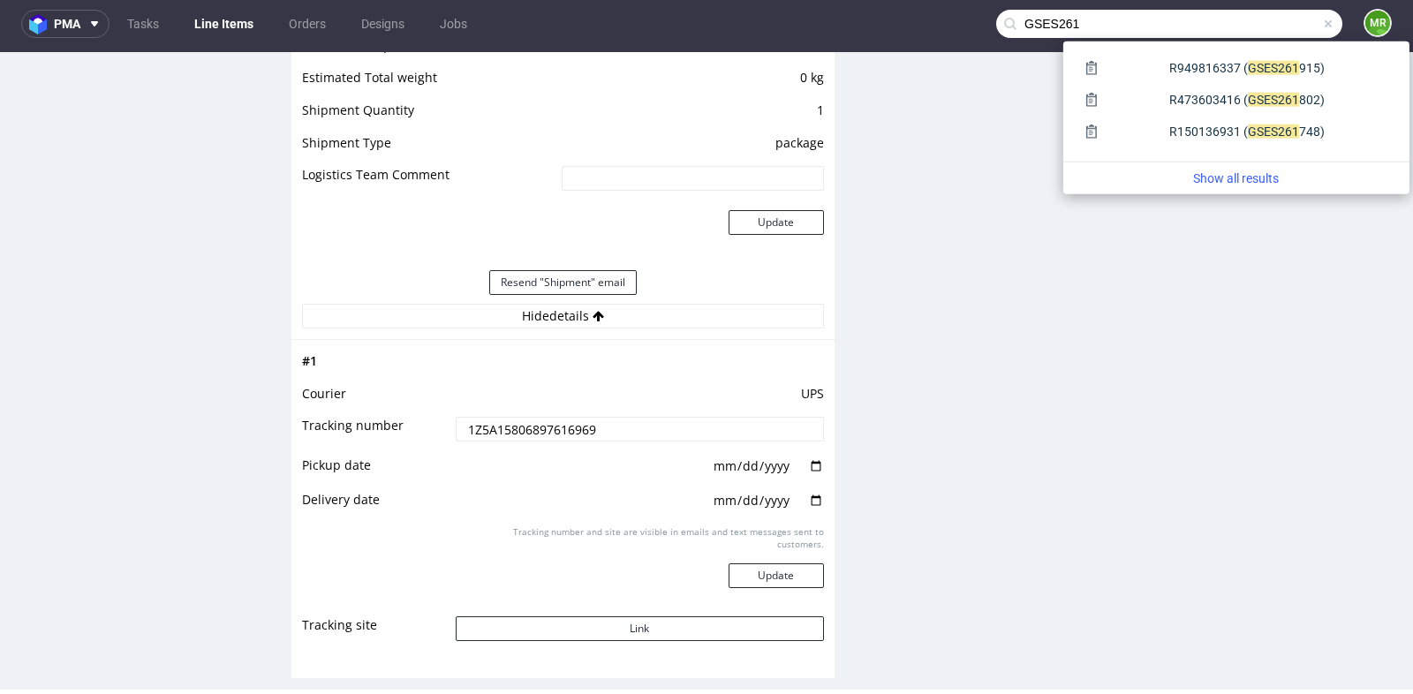
type input "GSES261"
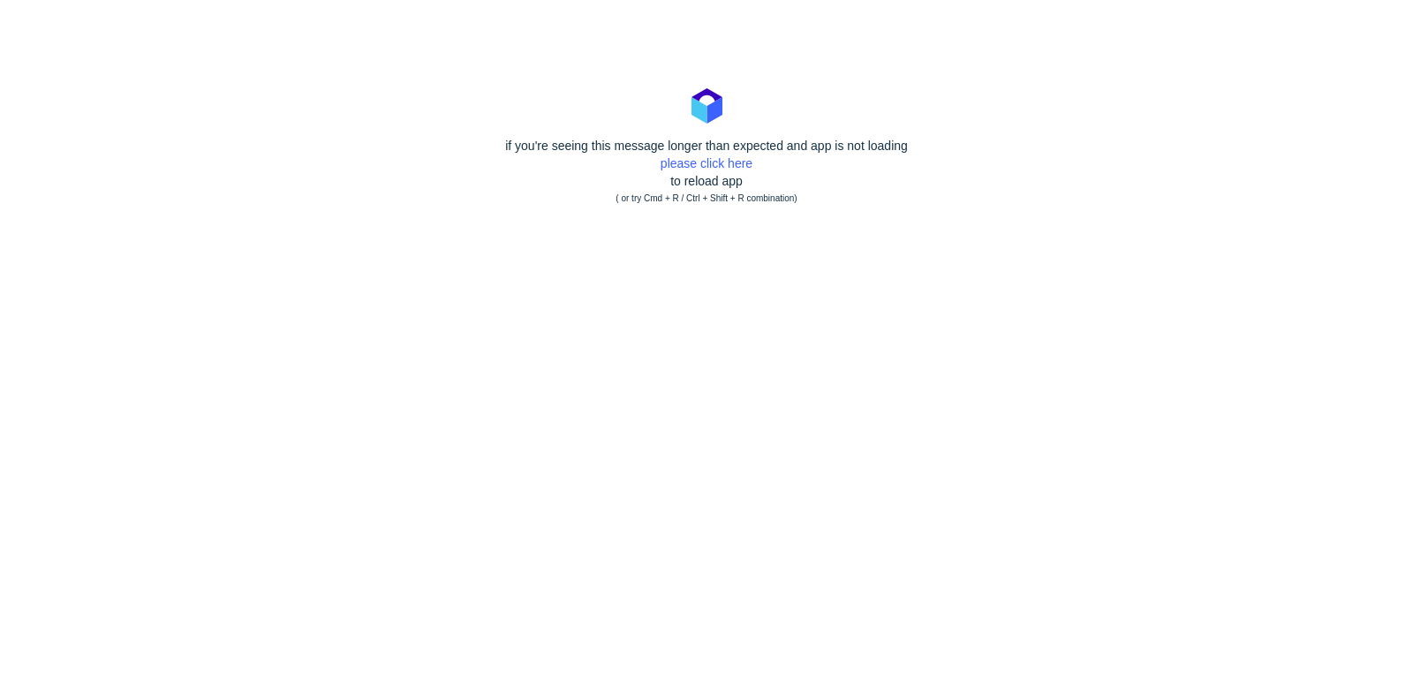
scroll to position [0, 0]
click at [688, 162] on link "please click here" at bounding box center [707, 163] width 92 height 14
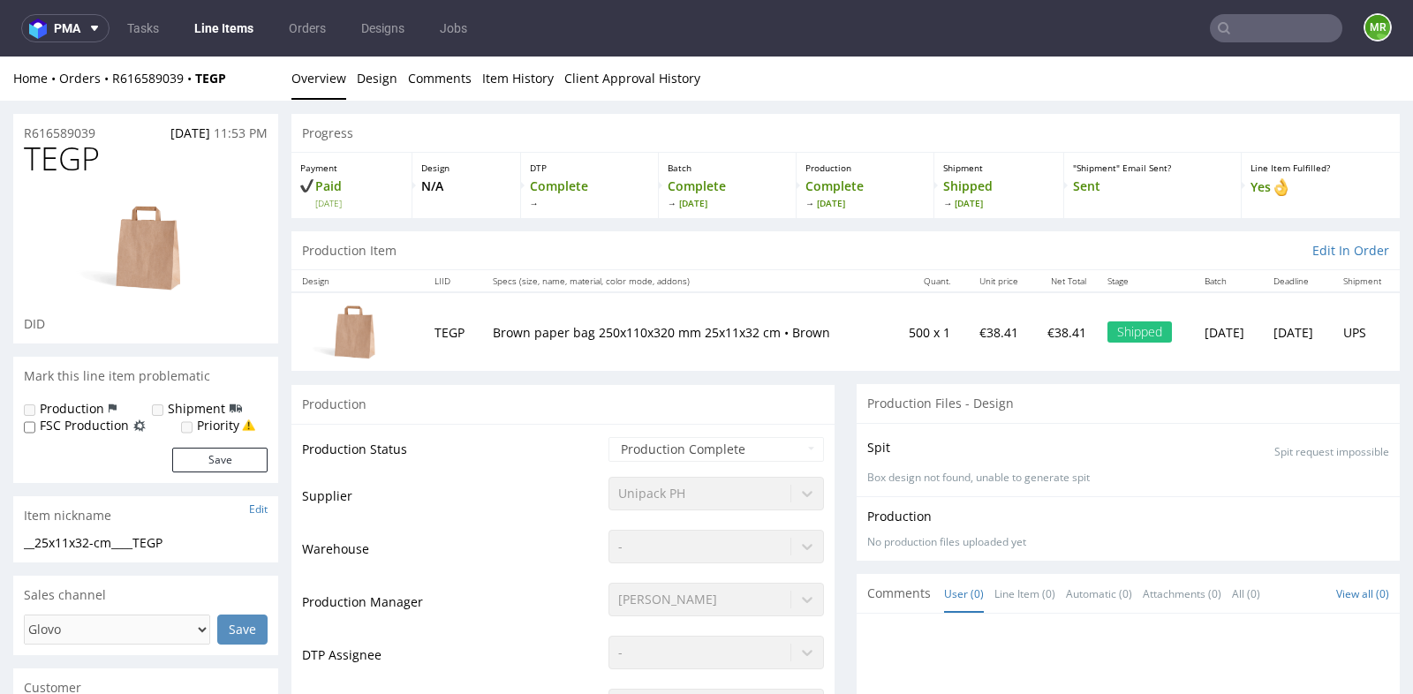
click at [1243, 27] on input "text" at bounding box center [1276, 28] width 133 height 28
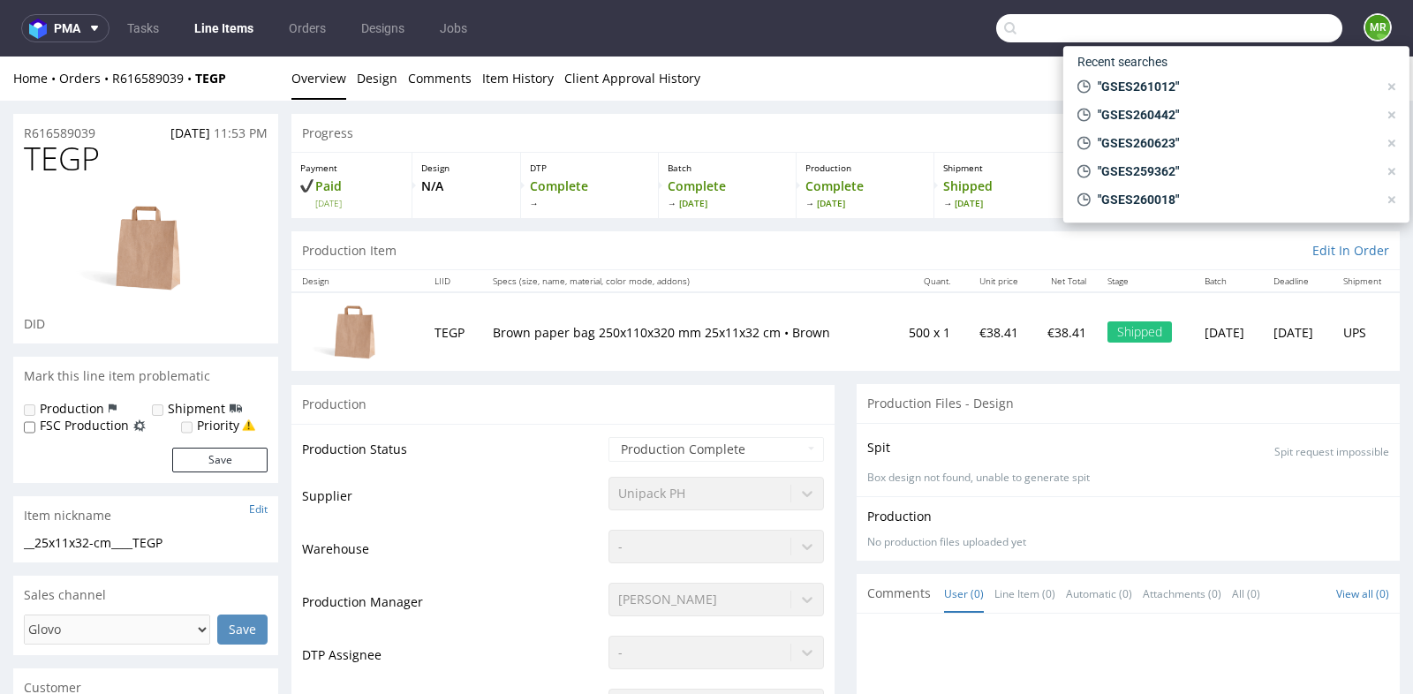
paste input "GSES261166"
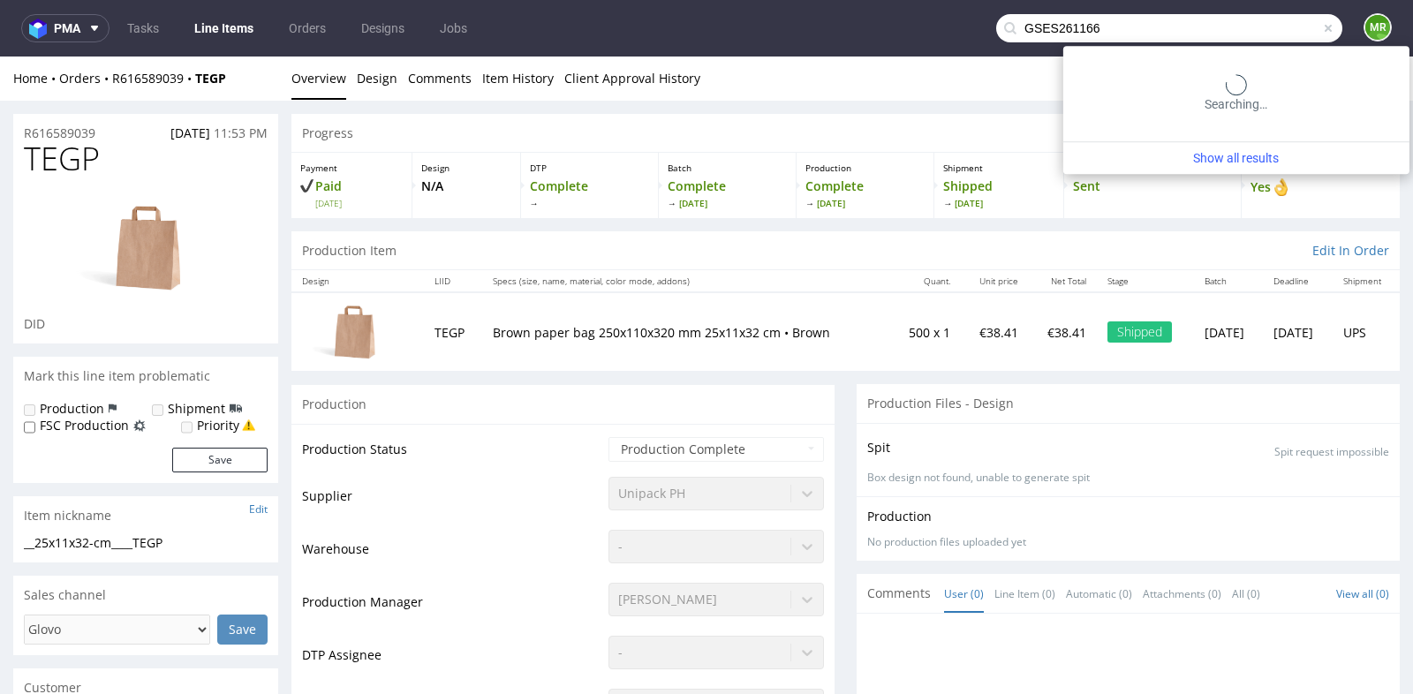
type input "GSES261166"
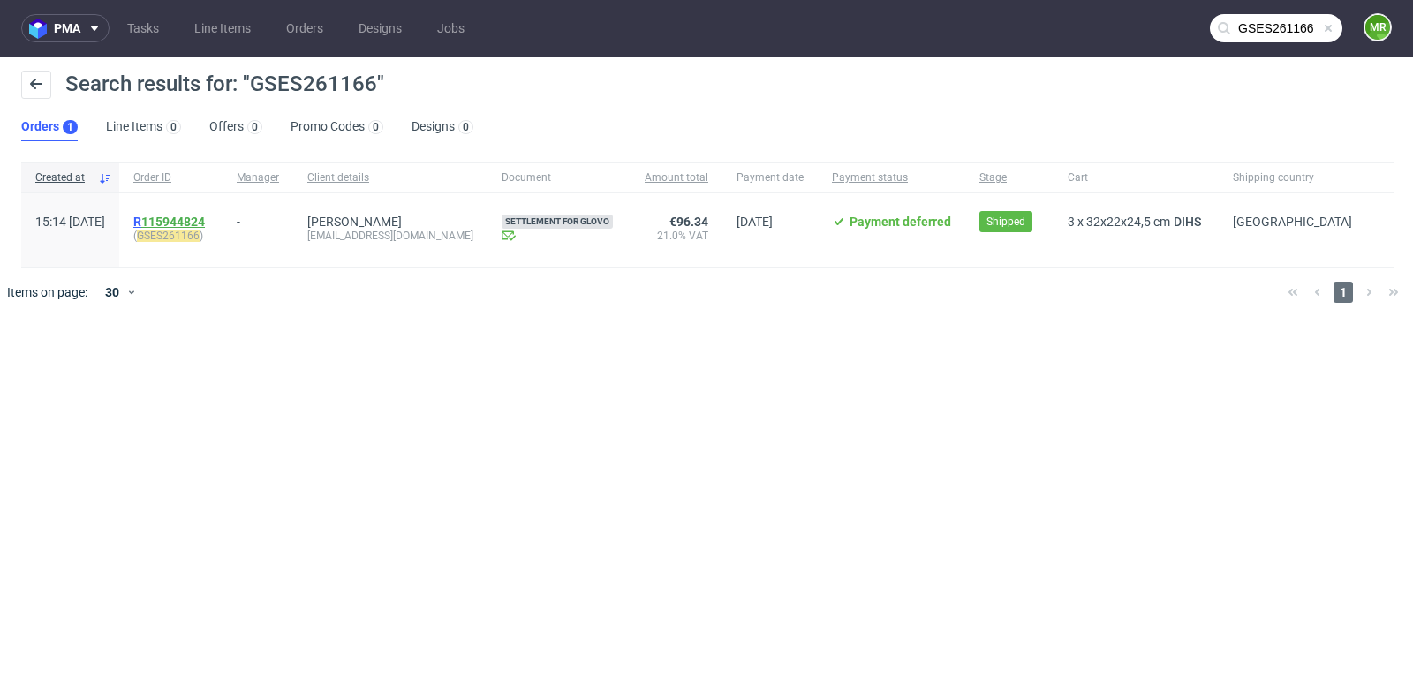
click at [205, 217] on link "115944824" at bounding box center [173, 222] width 64 height 14
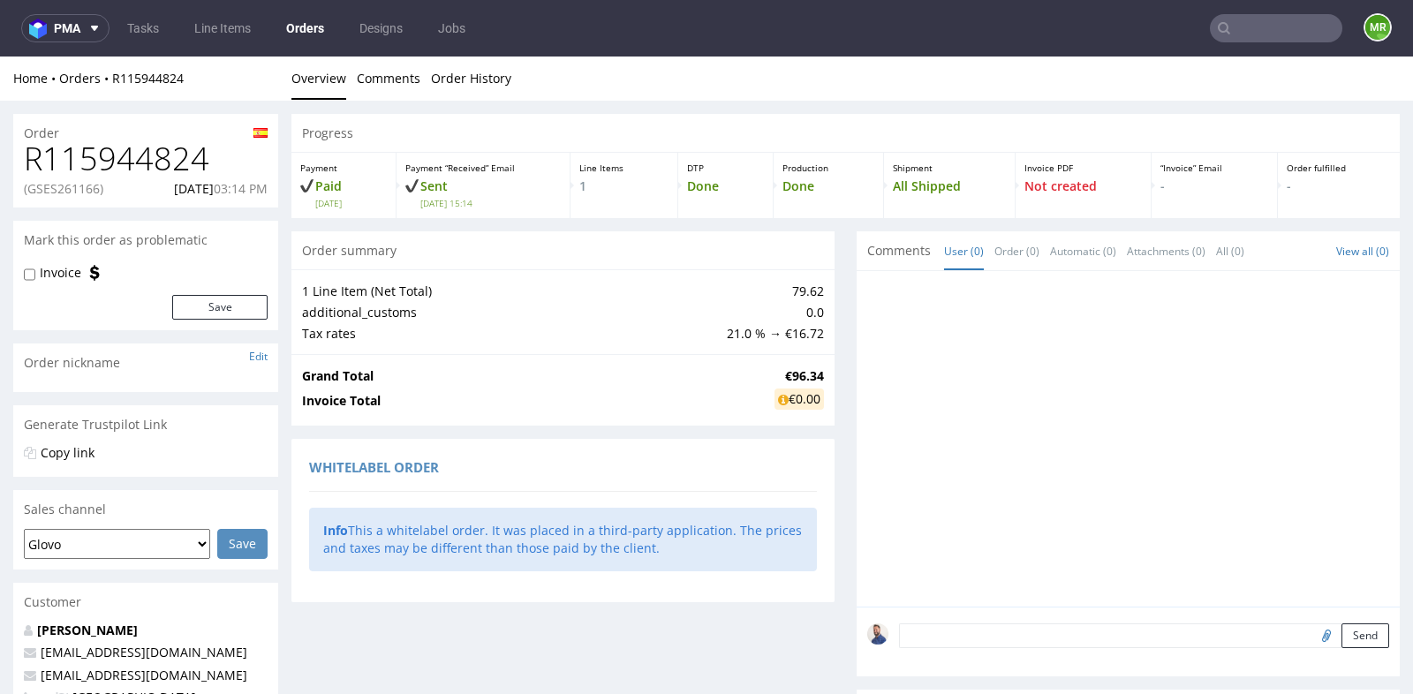
click at [832, 325] on div "Progress Payment Paid [DATE] Payment “Received” Email Sent [DATE] 15:14 Line It…" at bounding box center [846, 598] width 1109 height 968
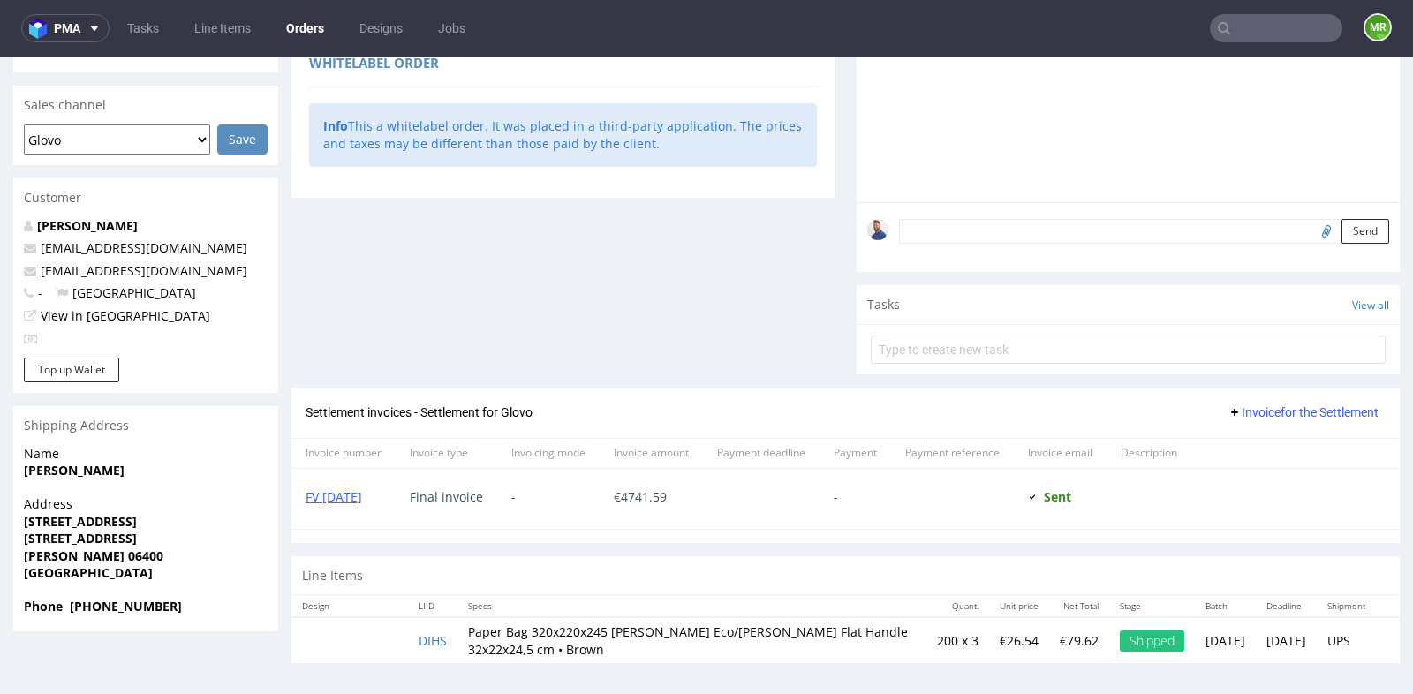
scroll to position [4, 0]
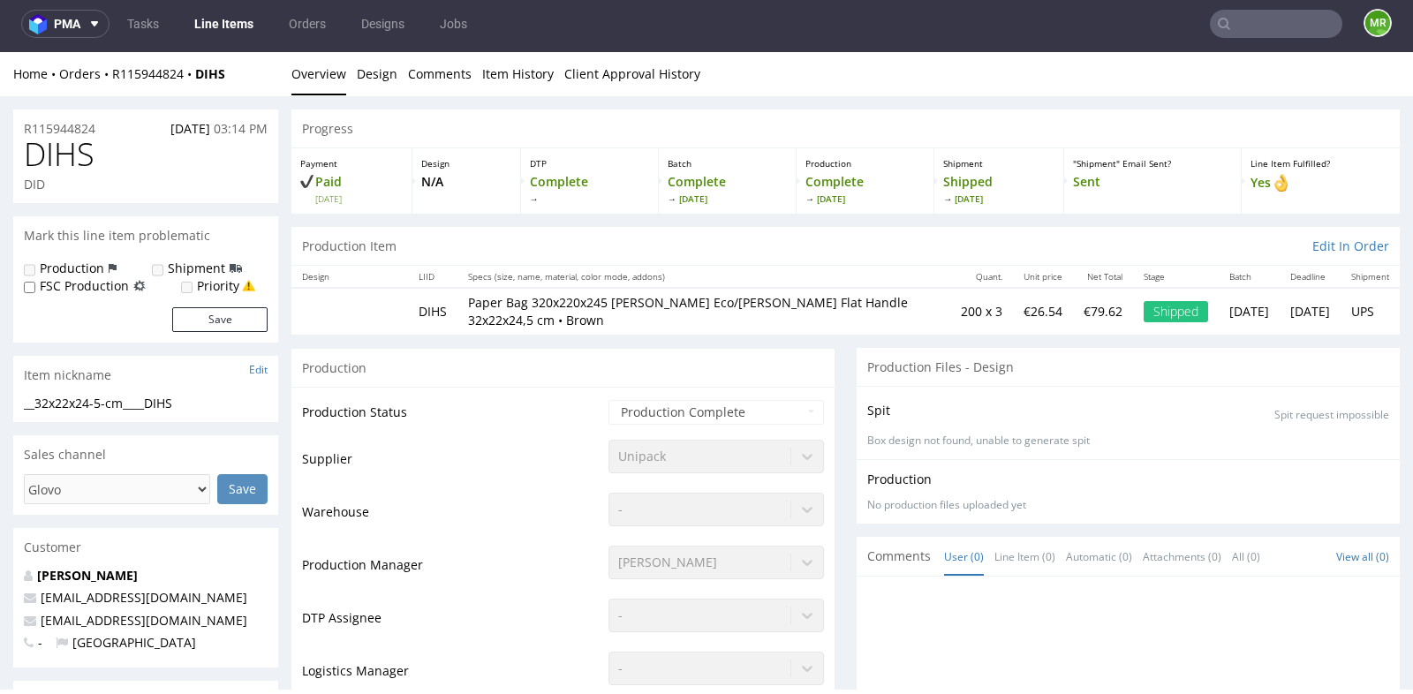
click at [708, 288] on td "Paper Bag 320x220x245 [PERSON_NAME] Eco/[PERSON_NAME] Flat Handle 32x22x24,5 cm…" at bounding box center [704, 311] width 493 height 46
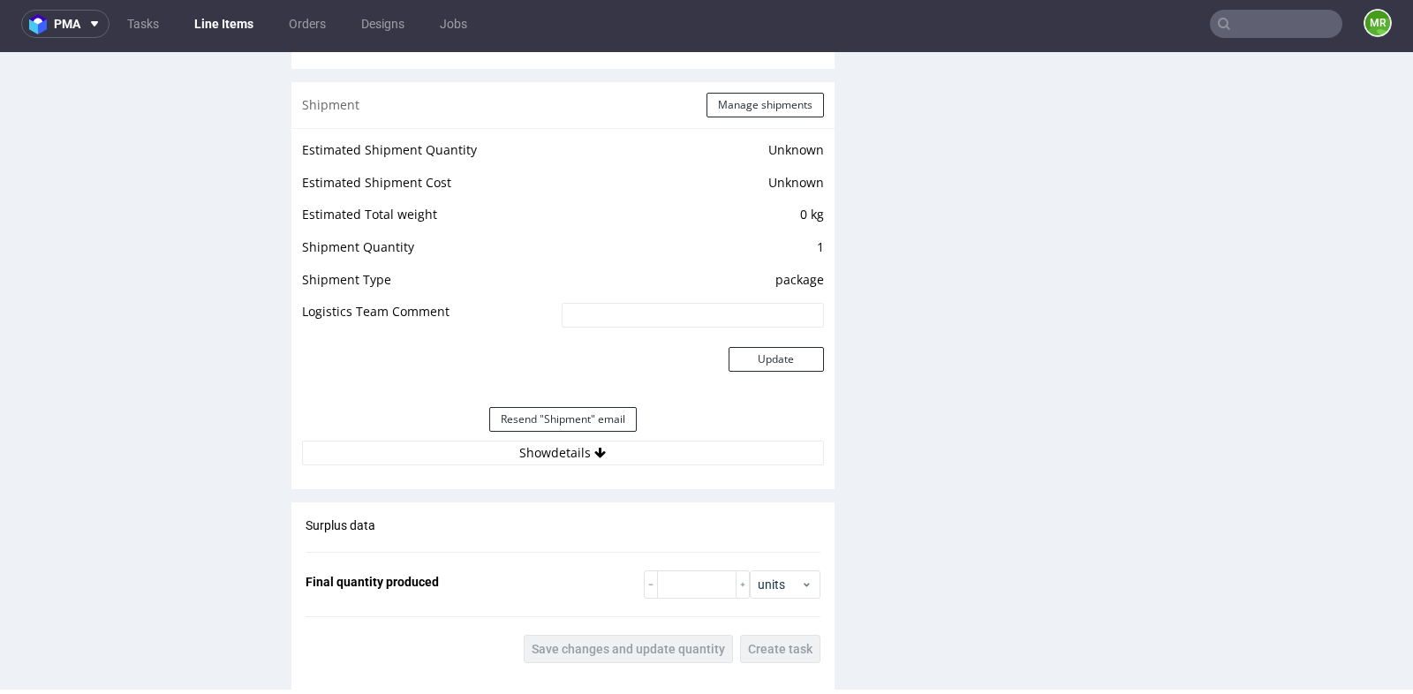
scroll to position [1413, 0]
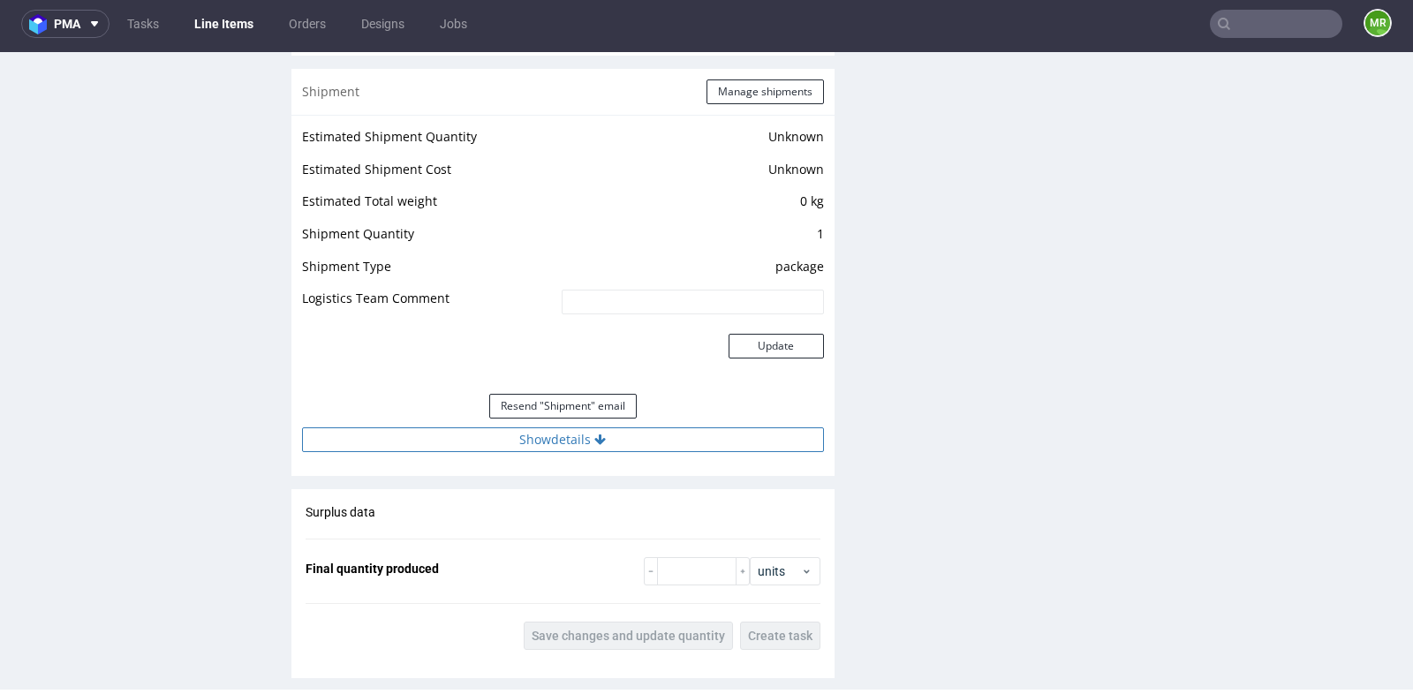
click at [583, 440] on button "Show details" at bounding box center [563, 440] width 522 height 25
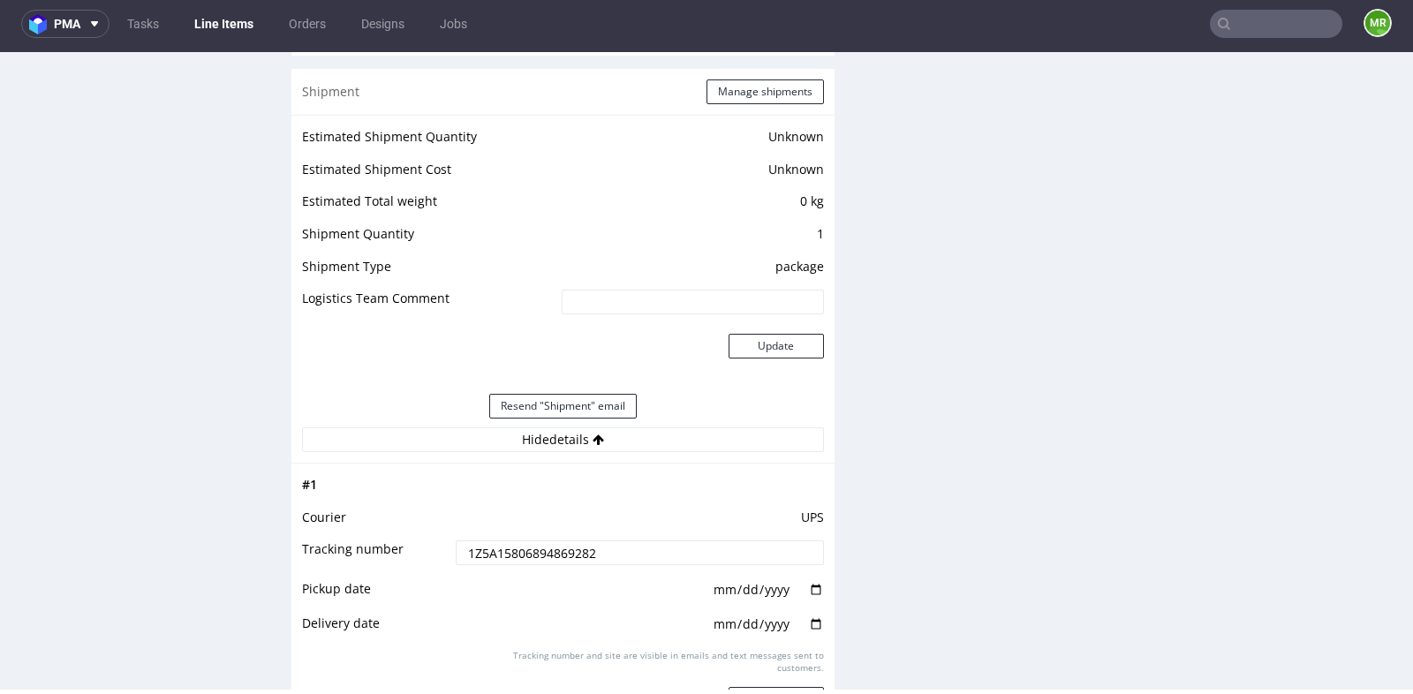
click at [617, 555] on input "1Z5A15806894869282" at bounding box center [640, 553] width 368 height 25
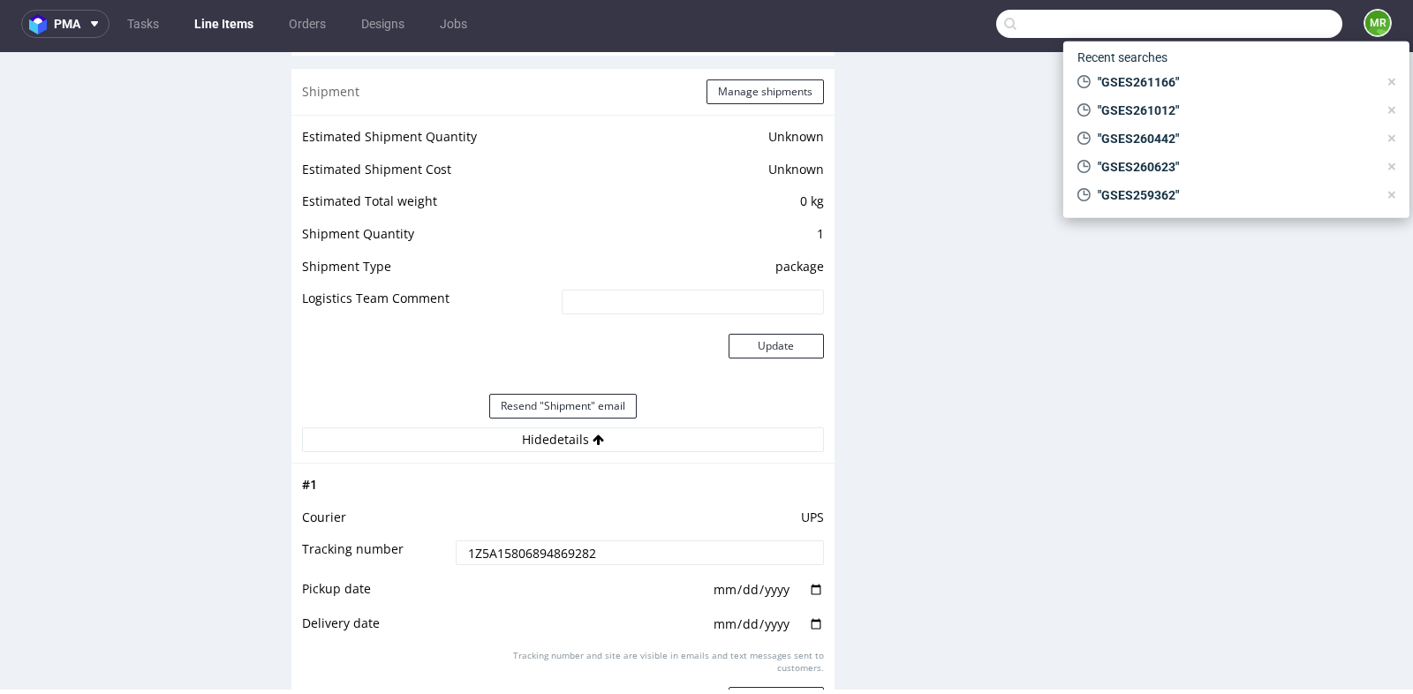
click at [1260, 30] on input "text" at bounding box center [1169, 24] width 346 height 28
paste input "GSES261166"
type input "GSES261166"
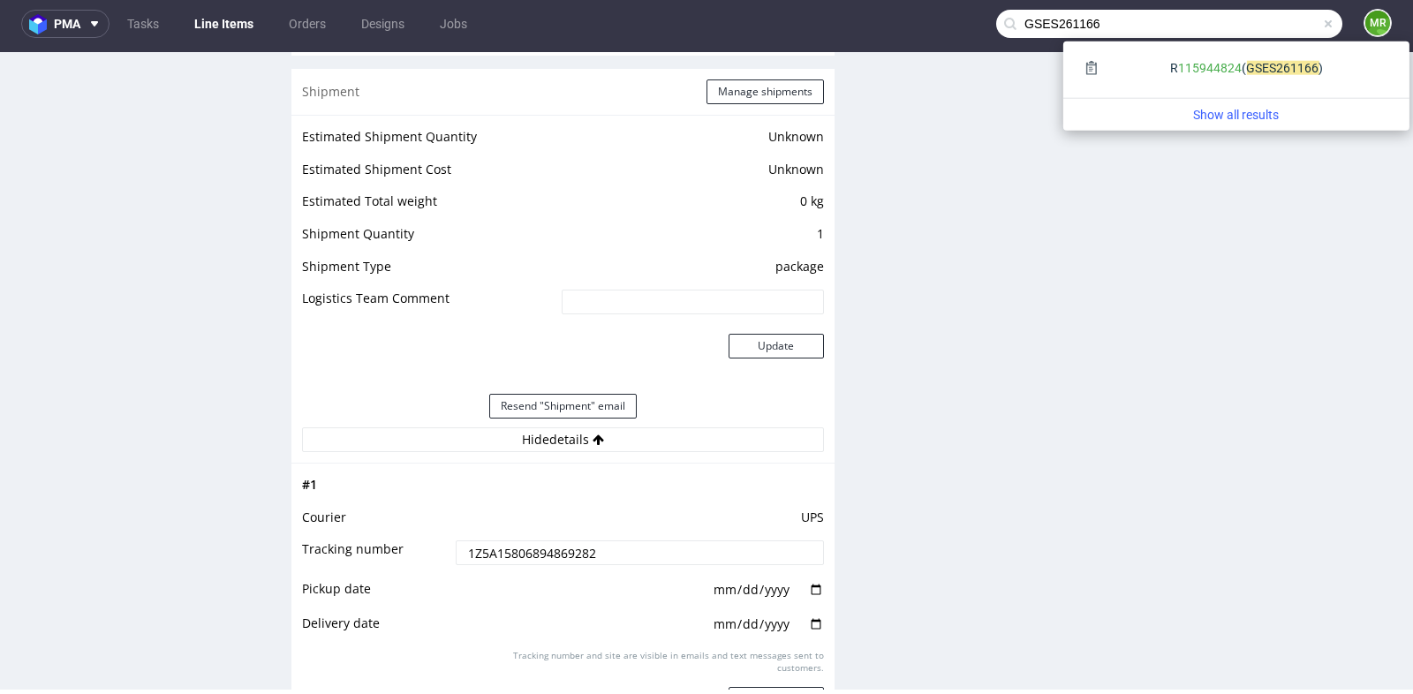
drag, startPoint x: 1031, startPoint y: 27, endPoint x: 1108, endPoint y: 27, distance: 76.9
click at [1108, 27] on input "GSES261166" at bounding box center [1169, 24] width 346 height 28
drag, startPoint x: 1108, startPoint y: 27, endPoint x: 1029, endPoint y: 23, distance: 78.7
click at [1029, 23] on input "GSES261166" at bounding box center [1169, 24] width 346 height 28
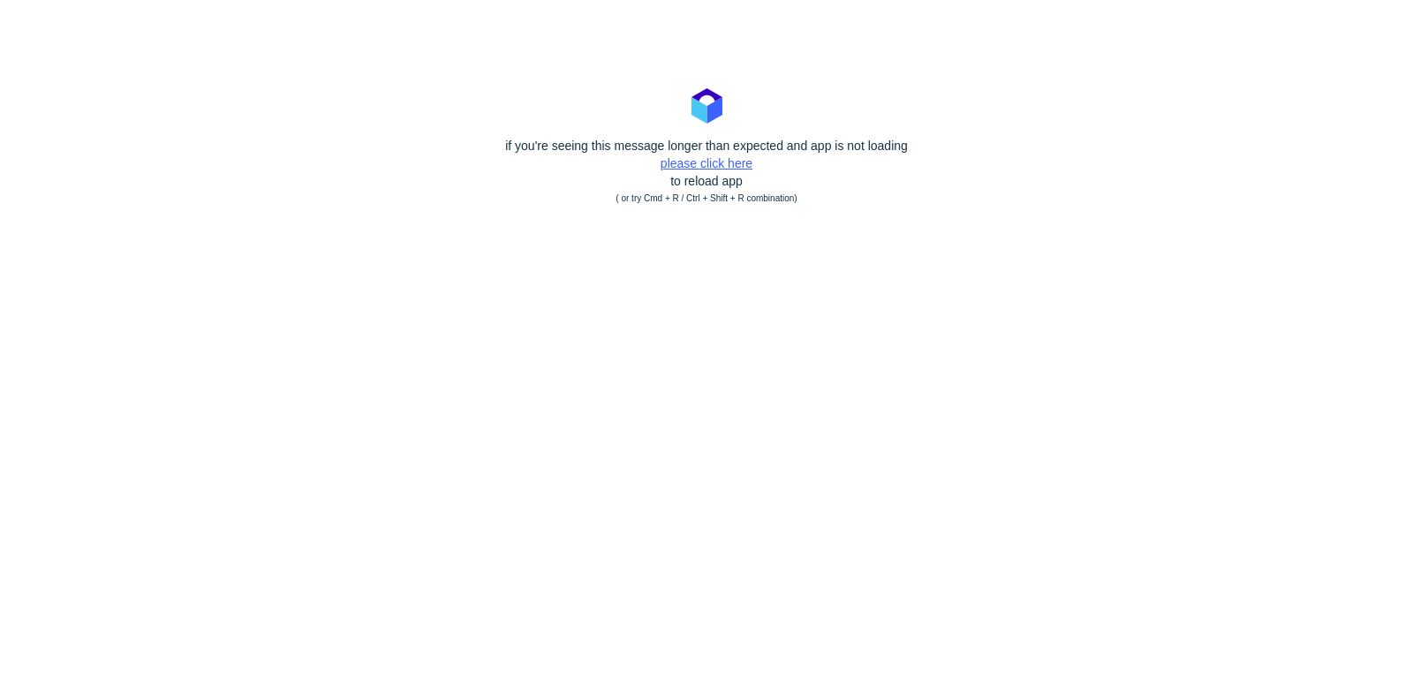
click at [698, 159] on link "please click here" at bounding box center [707, 163] width 92 height 14
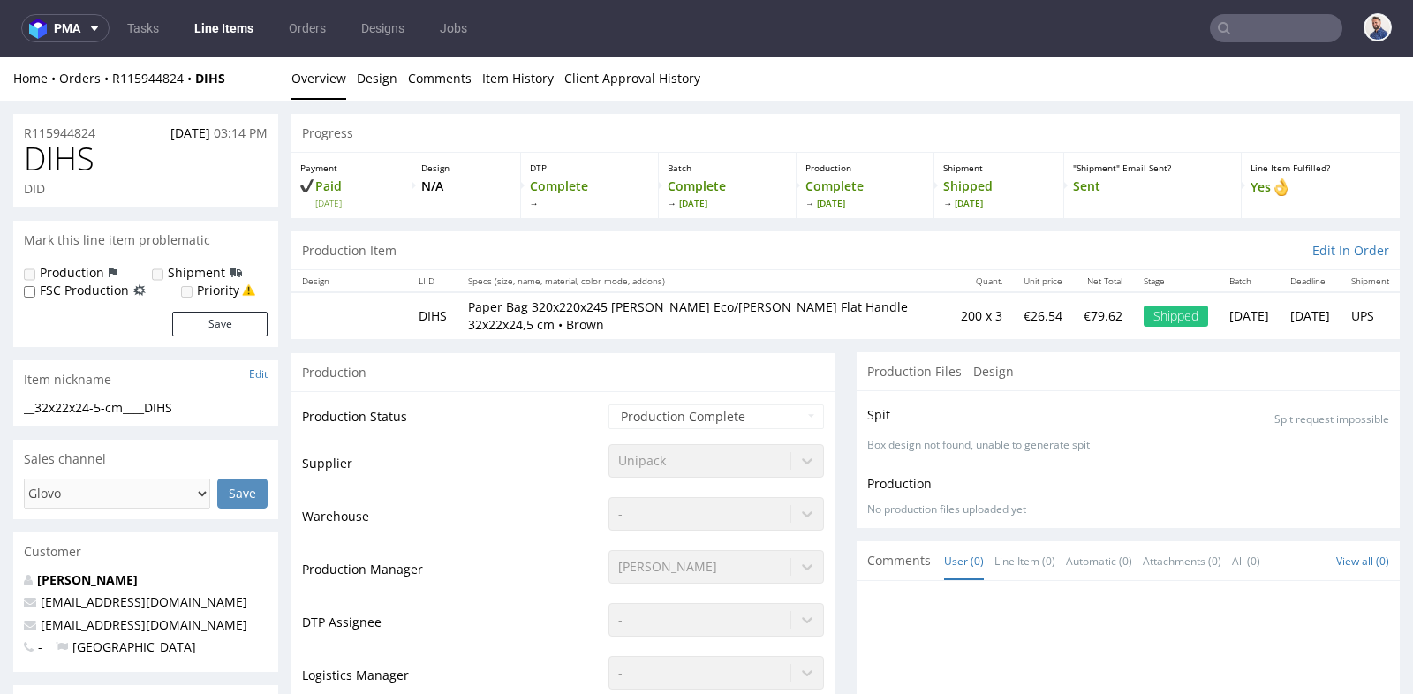
click at [1284, 27] on input "text" at bounding box center [1276, 28] width 133 height 28
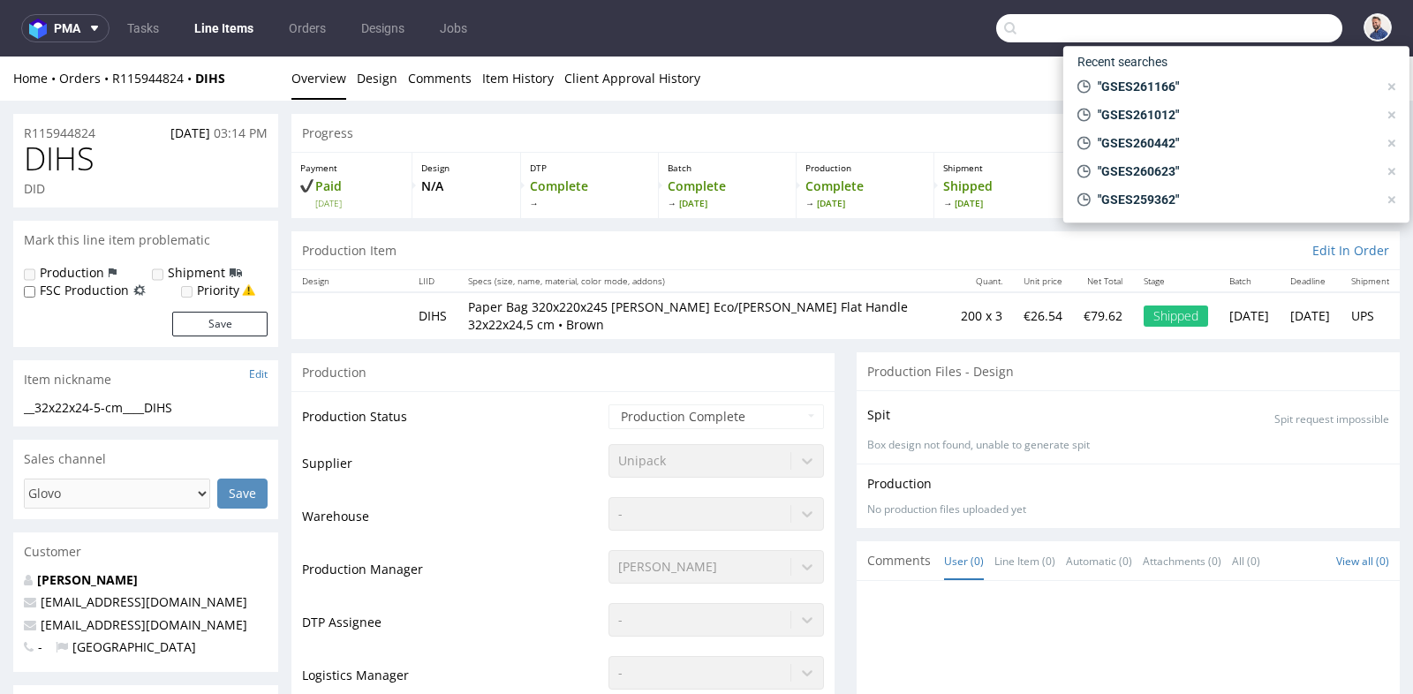
paste input "GSPL254207"
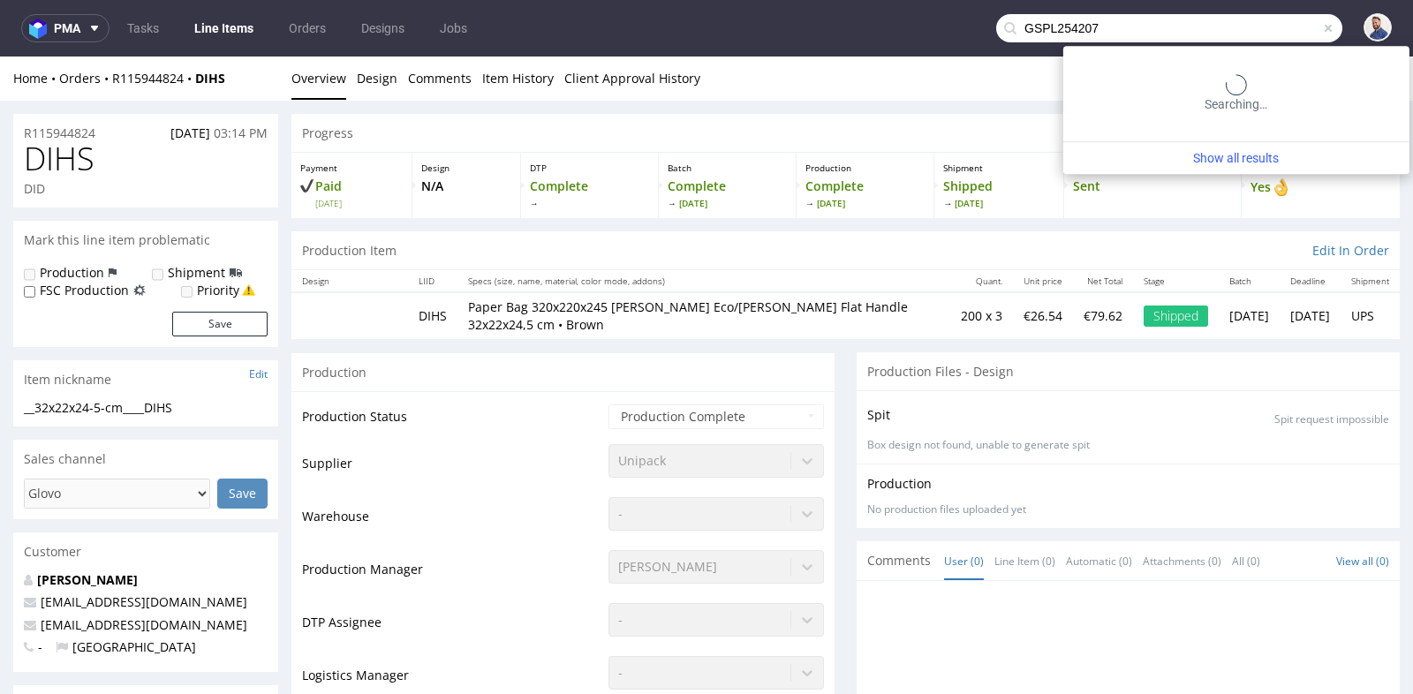
type input "GSPL254207"
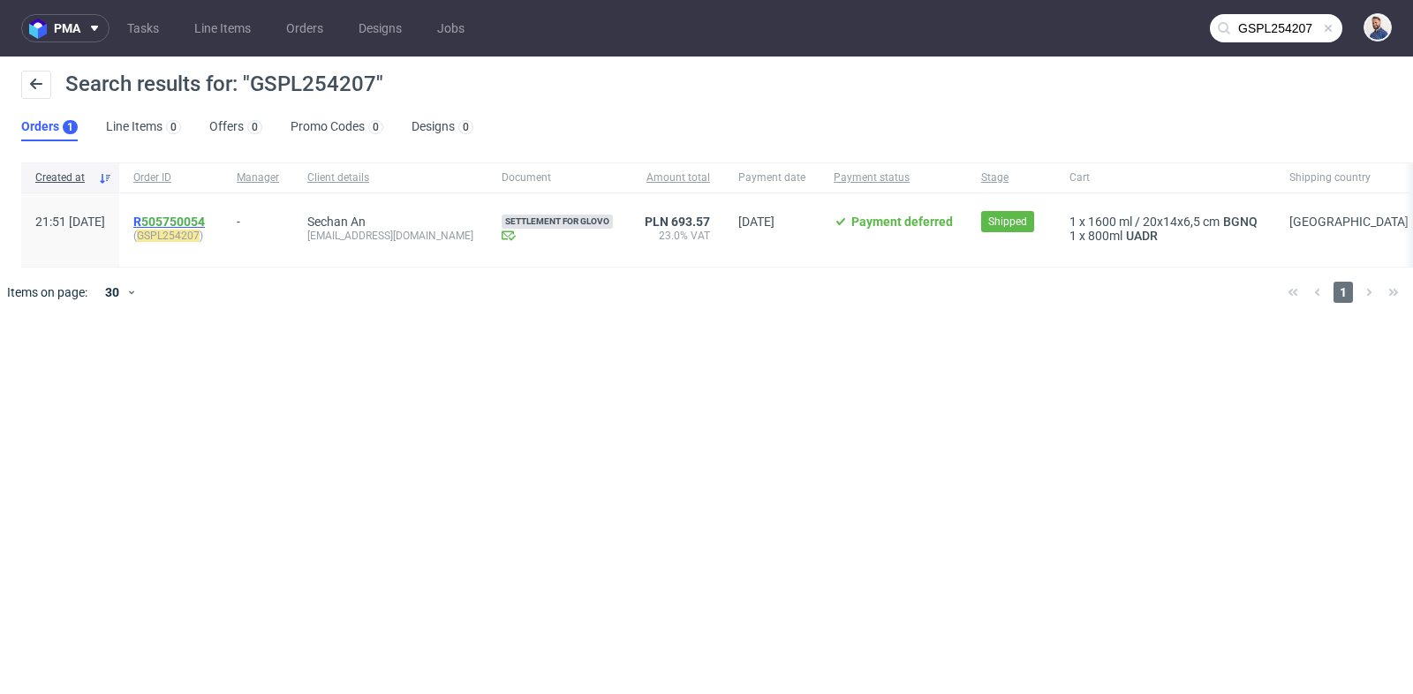
click at [205, 216] on link "505750054" at bounding box center [173, 222] width 64 height 14
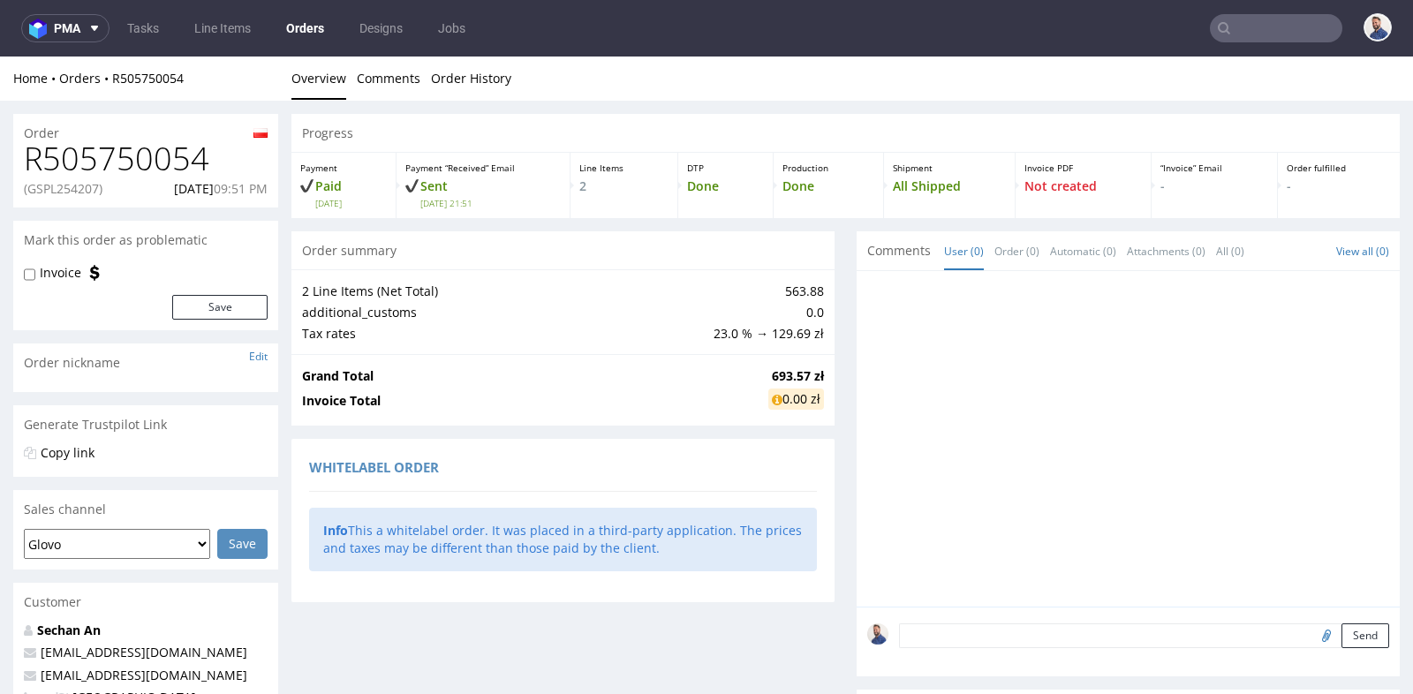
click at [293, 327] on div "2 Line Items (Net Total) 563.88 additional_customs 0.0 Tax rates 23.0 % → 129.6…" at bounding box center [563, 311] width 543 height 85
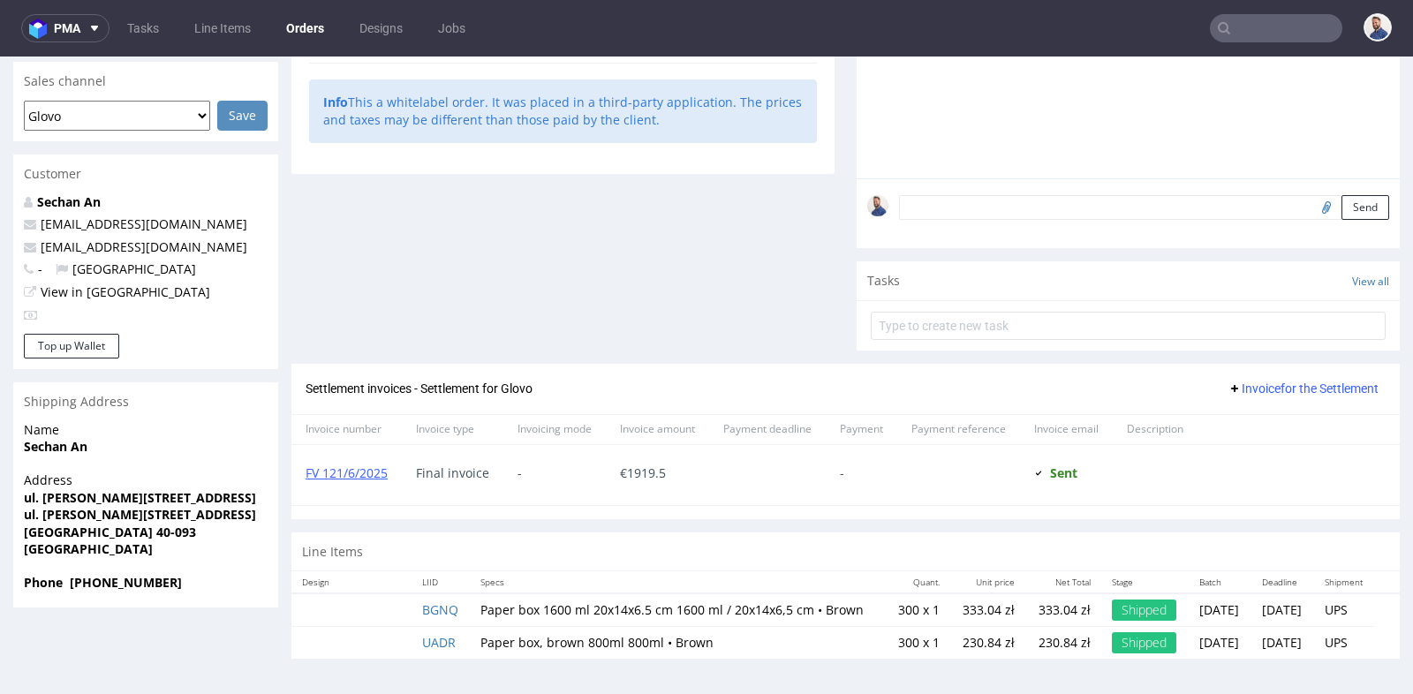
scroll to position [4, 0]
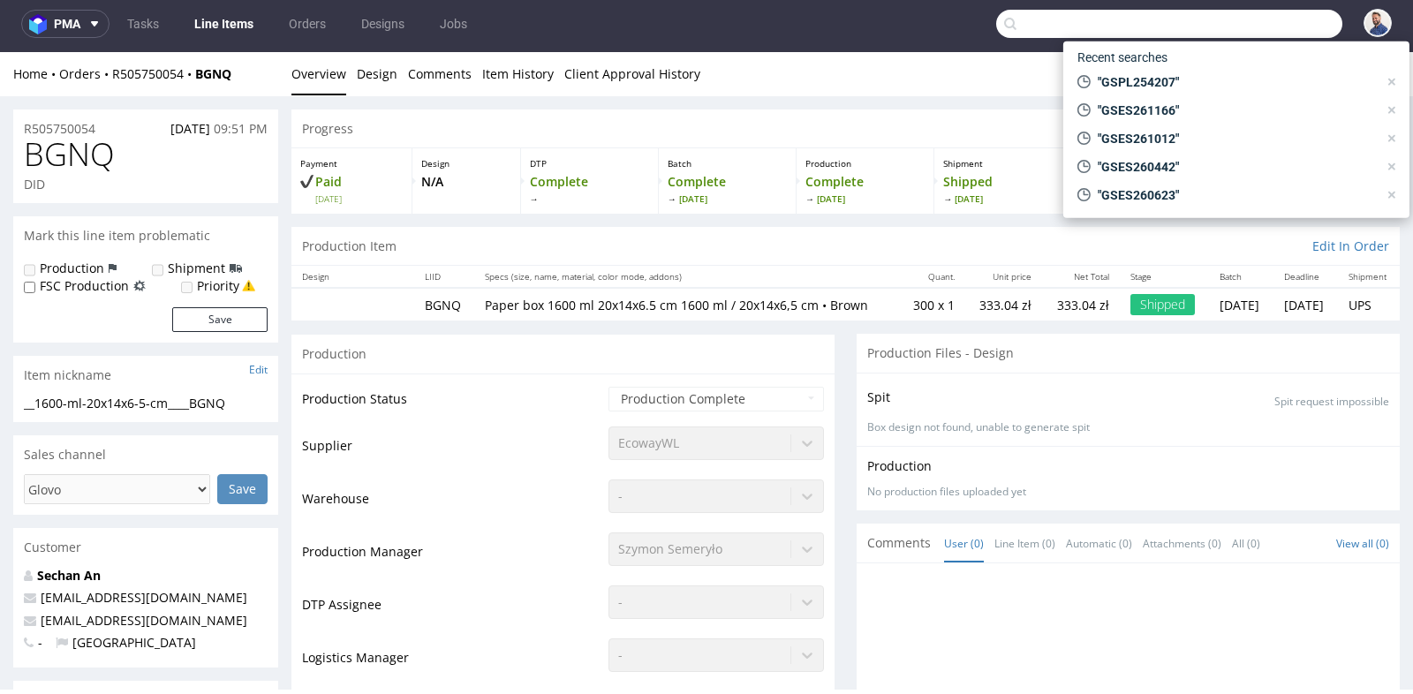
click at [1238, 22] on input "text" at bounding box center [1169, 24] width 346 height 28
paste input "GSPL259575"
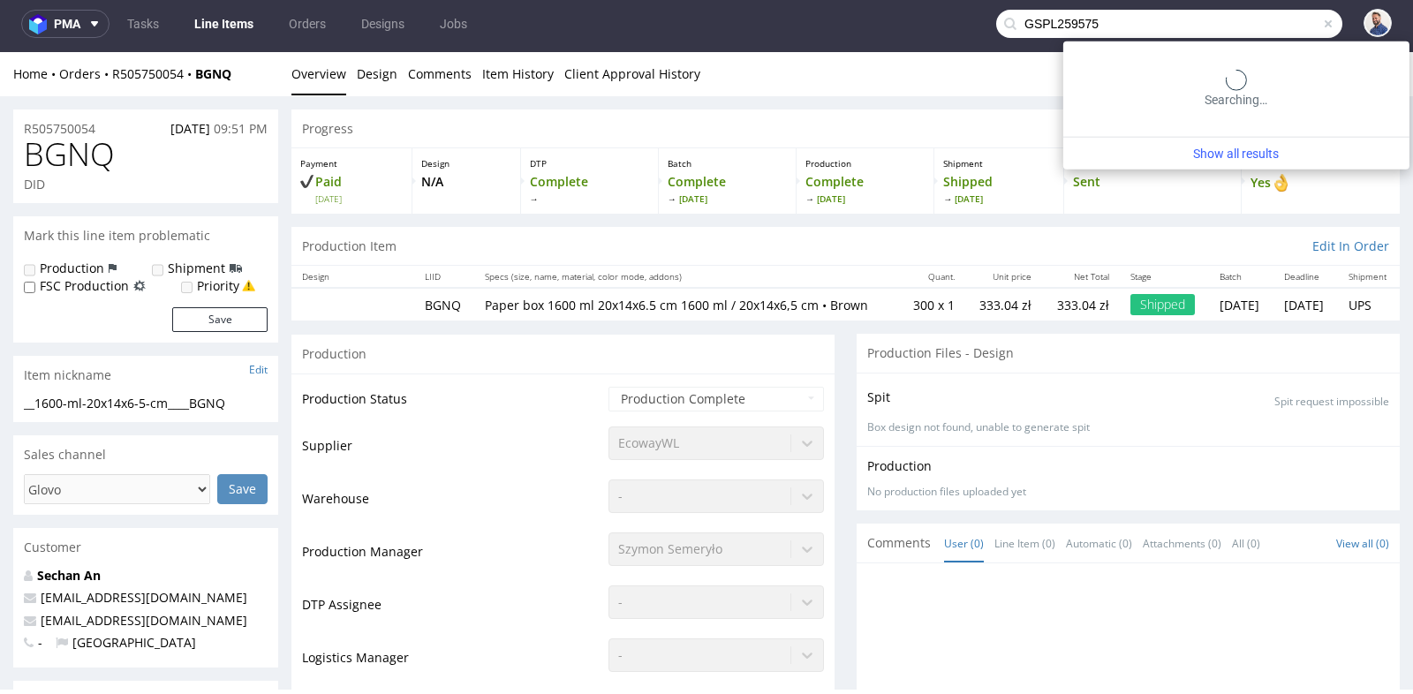
type input "GSPL259575"
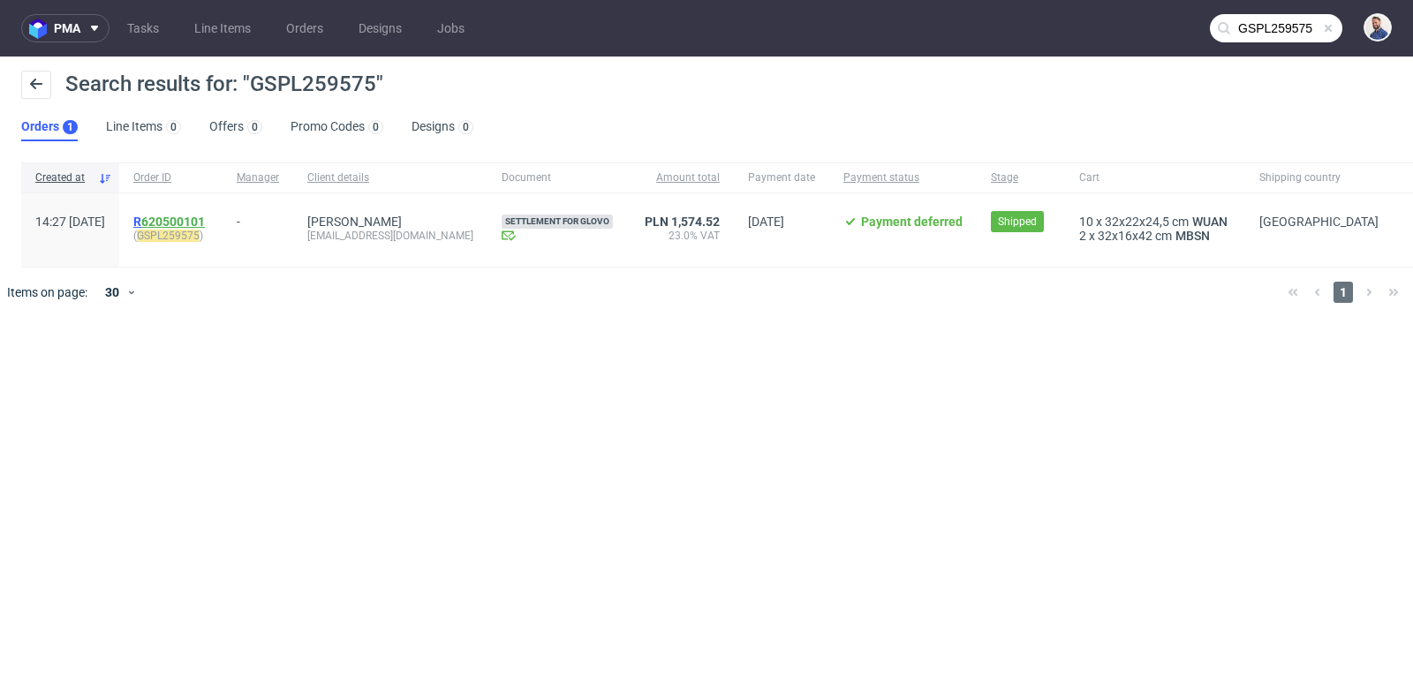
click at [205, 217] on link "620500101" at bounding box center [173, 222] width 64 height 14
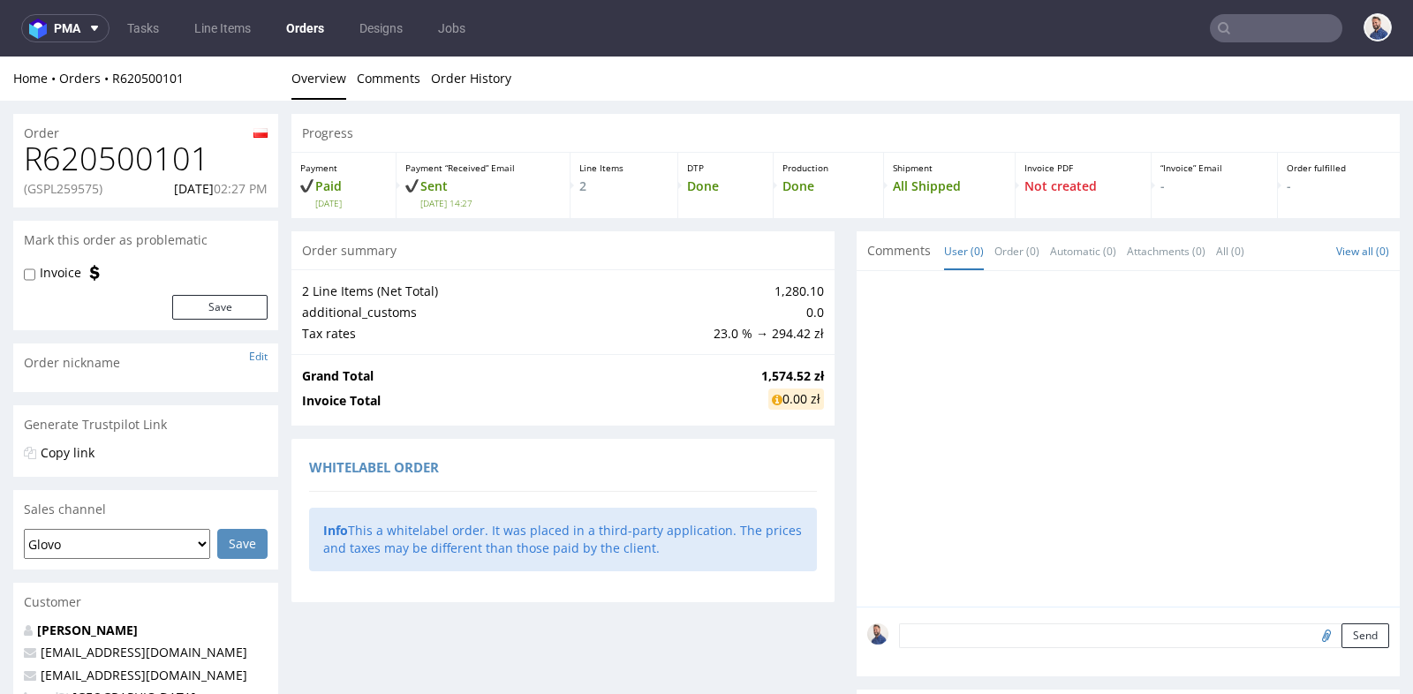
click at [829, 314] on div "Progress Payment Paid [DATE] Payment “Received” Email Sent [DATE] 14:27 Line It…" at bounding box center [846, 621] width 1109 height 1014
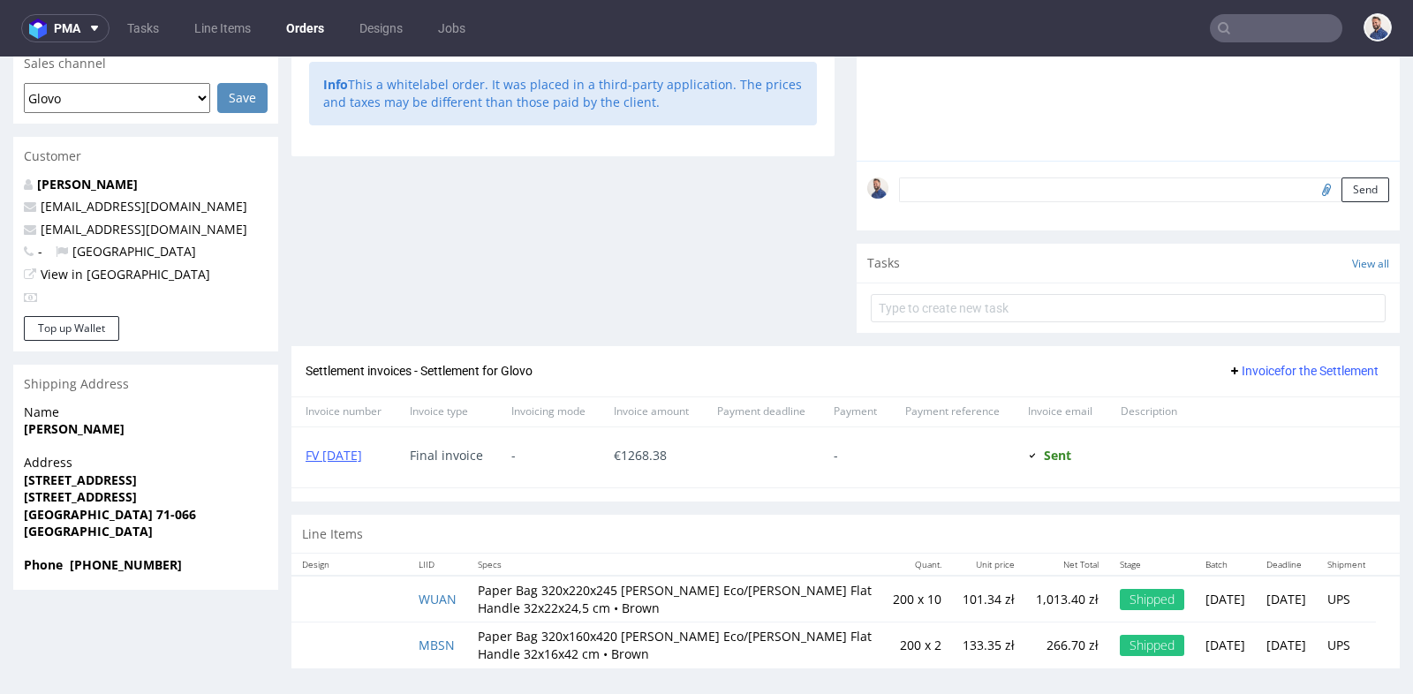
scroll to position [4, 0]
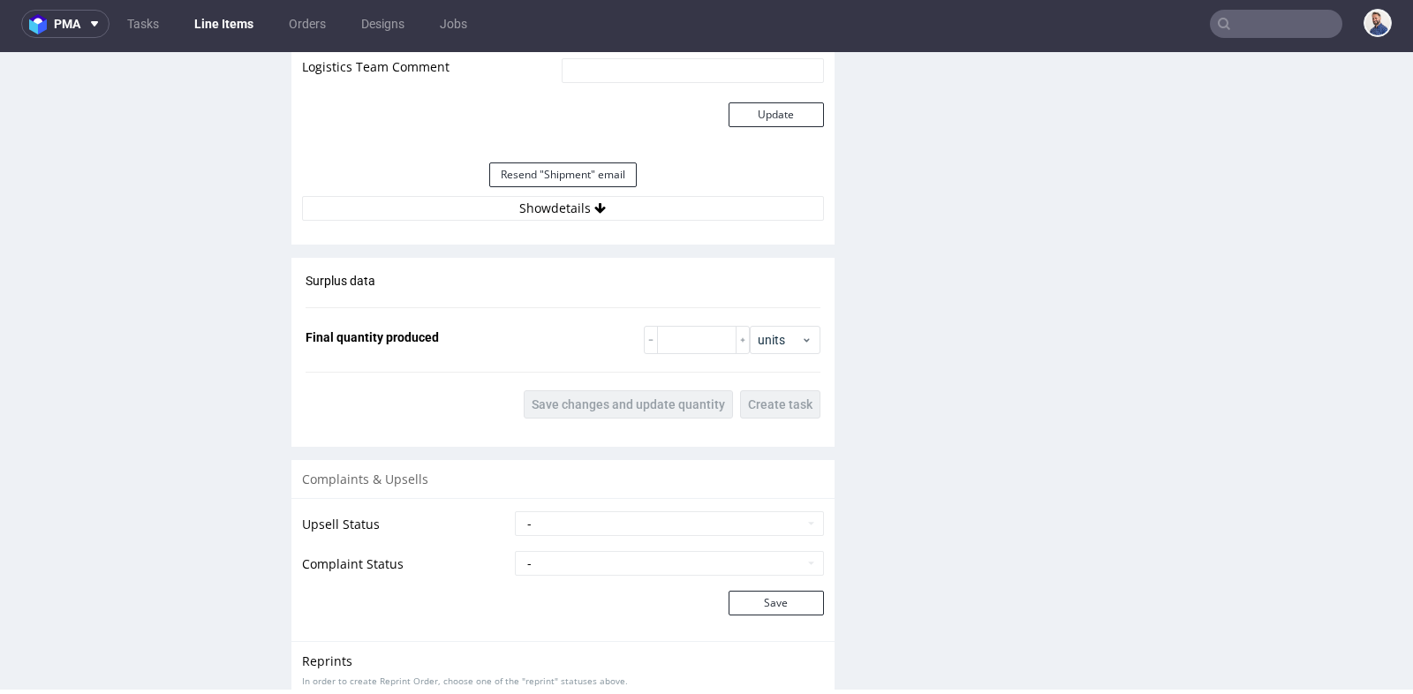
scroll to position [1584, 0]
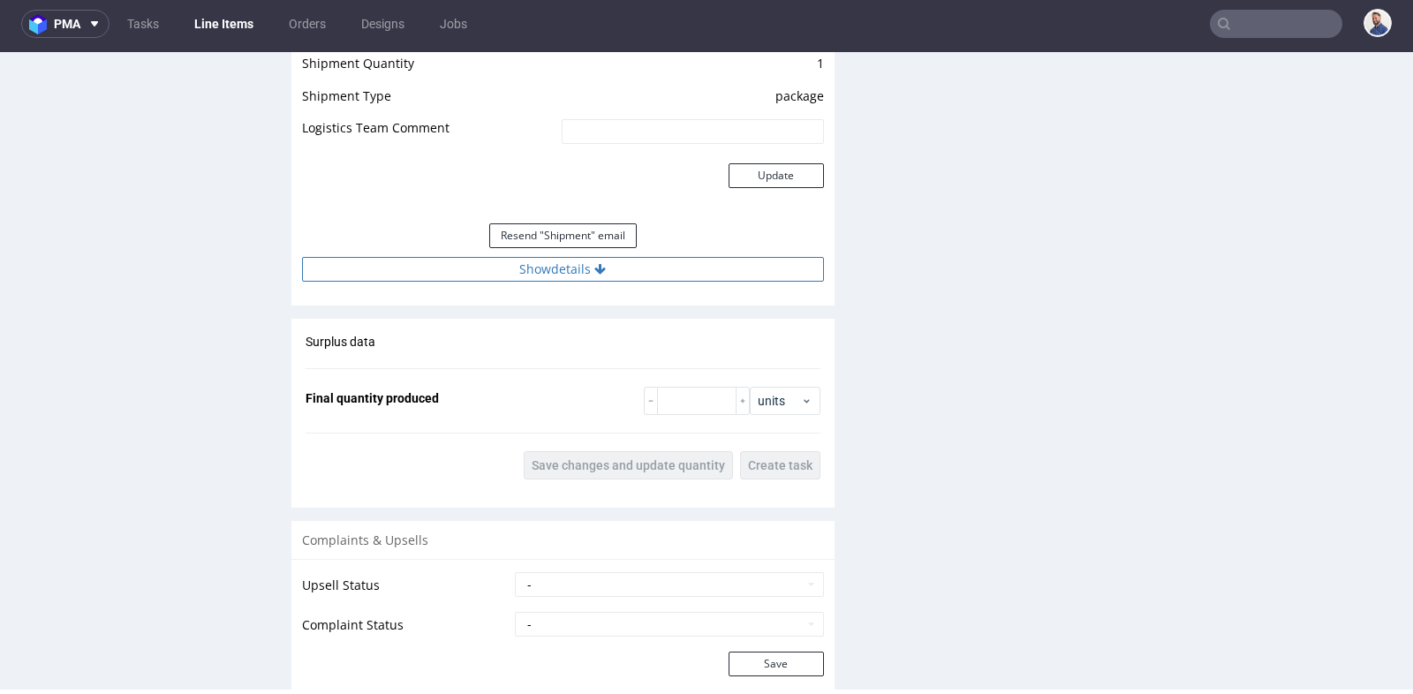
click at [524, 264] on button "Show details" at bounding box center [563, 269] width 522 height 25
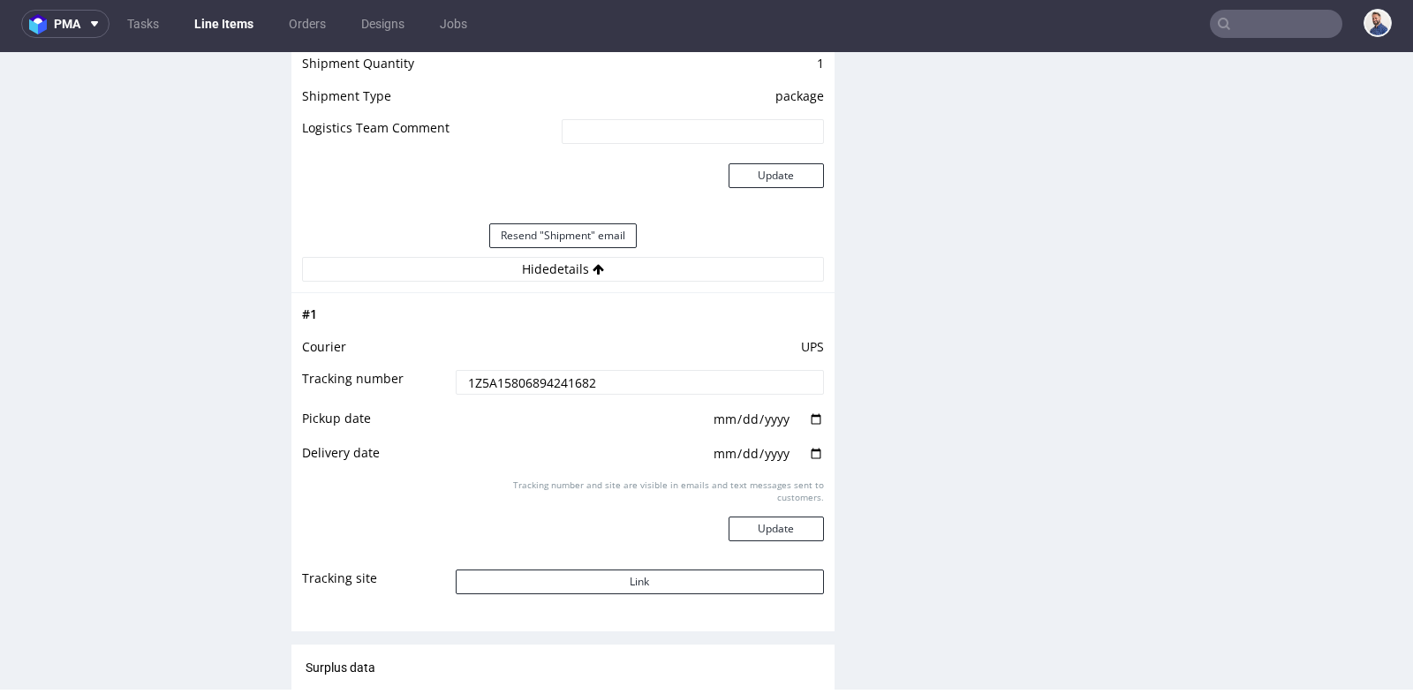
click at [586, 381] on input "1Z5A15806894241682" at bounding box center [640, 382] width 368 height 25
click at [1244, 14] on input "text" at bounding box center [1276, 24] width 133 height 28
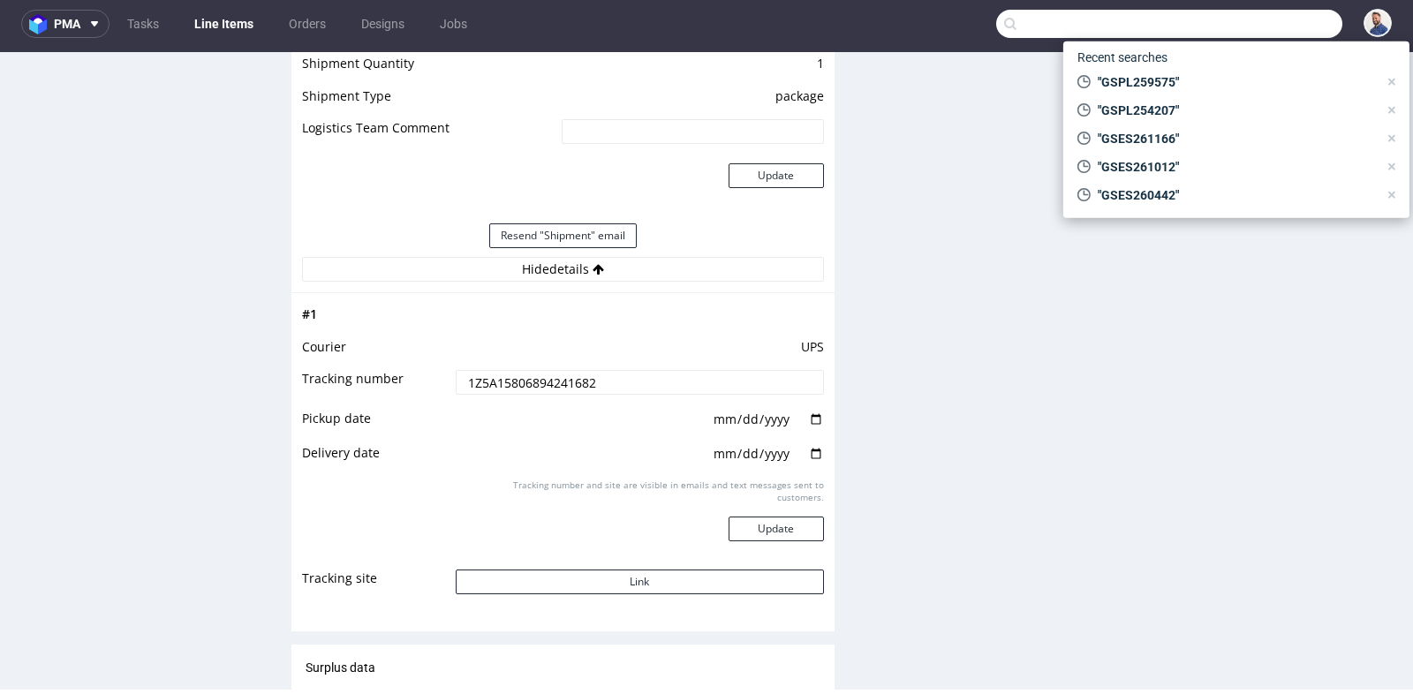
paste input "GSPT246966"
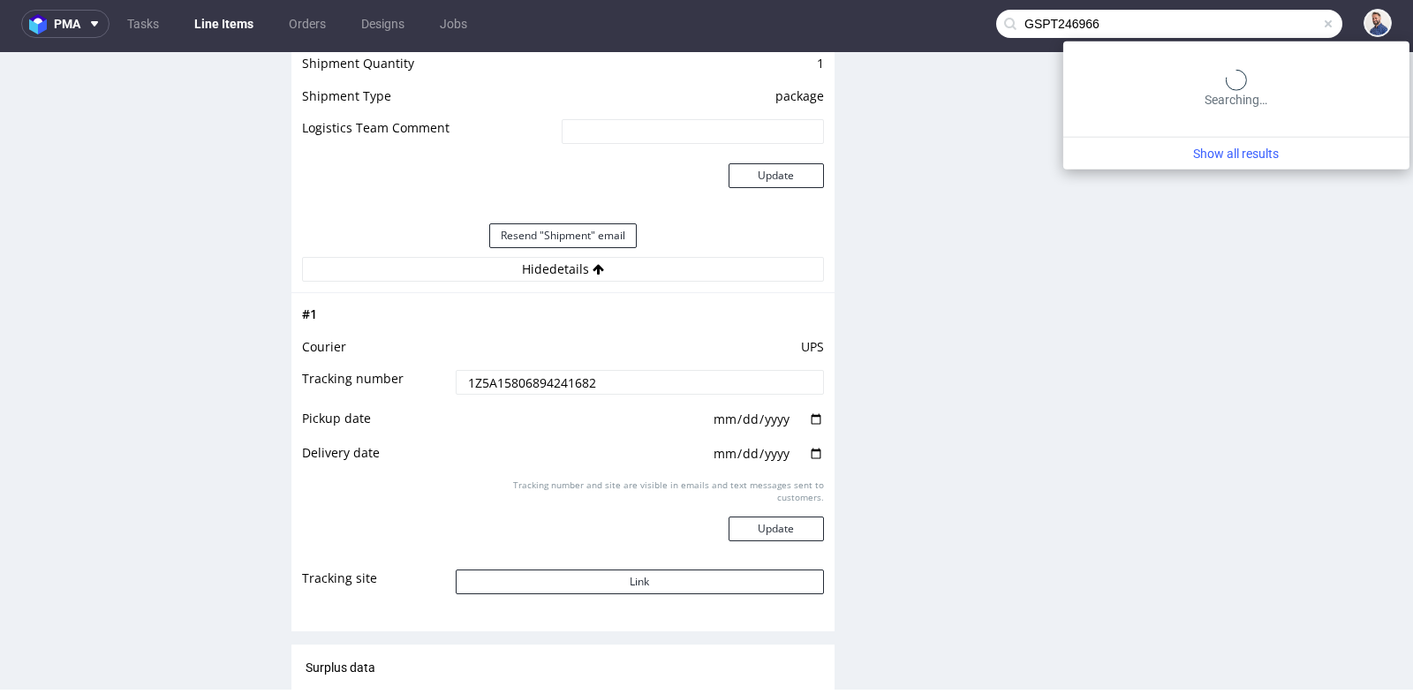
type input "GSPT246966"
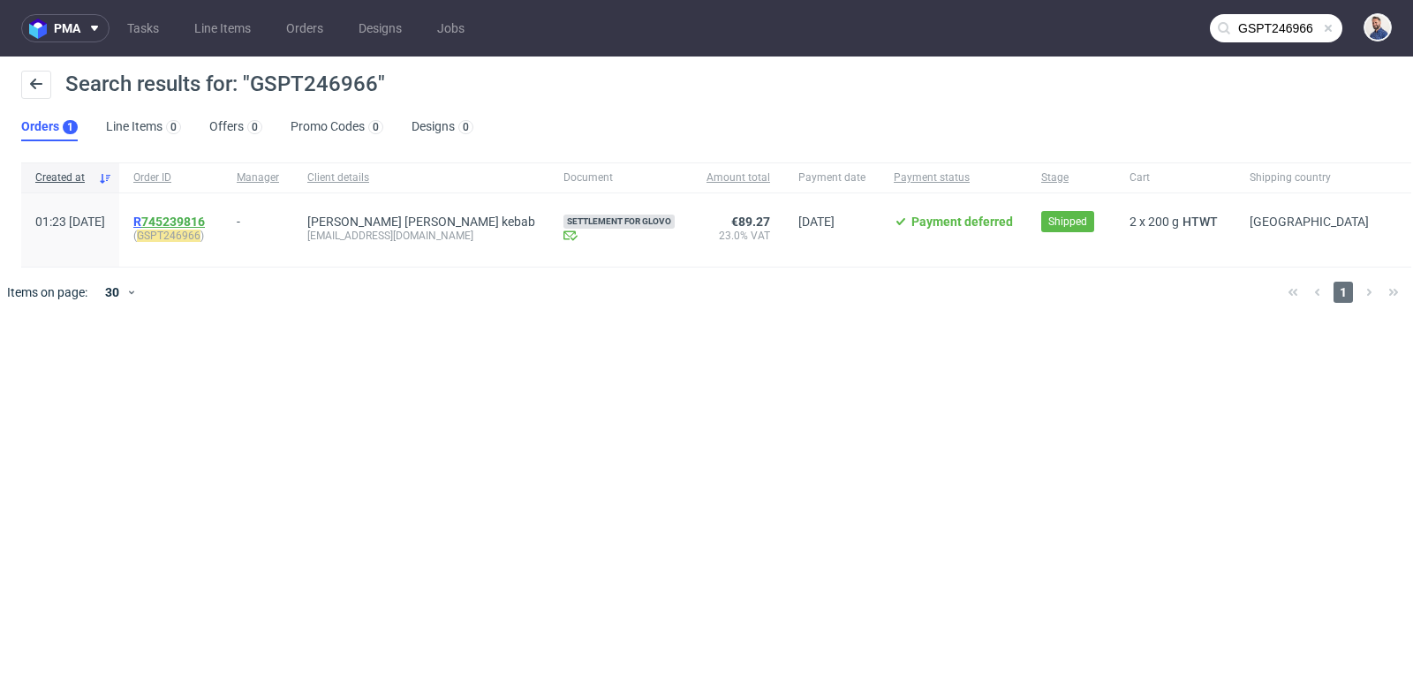
click at [193, 220] on link "745239816" at bounding box center [173, 222] width 64 height 14
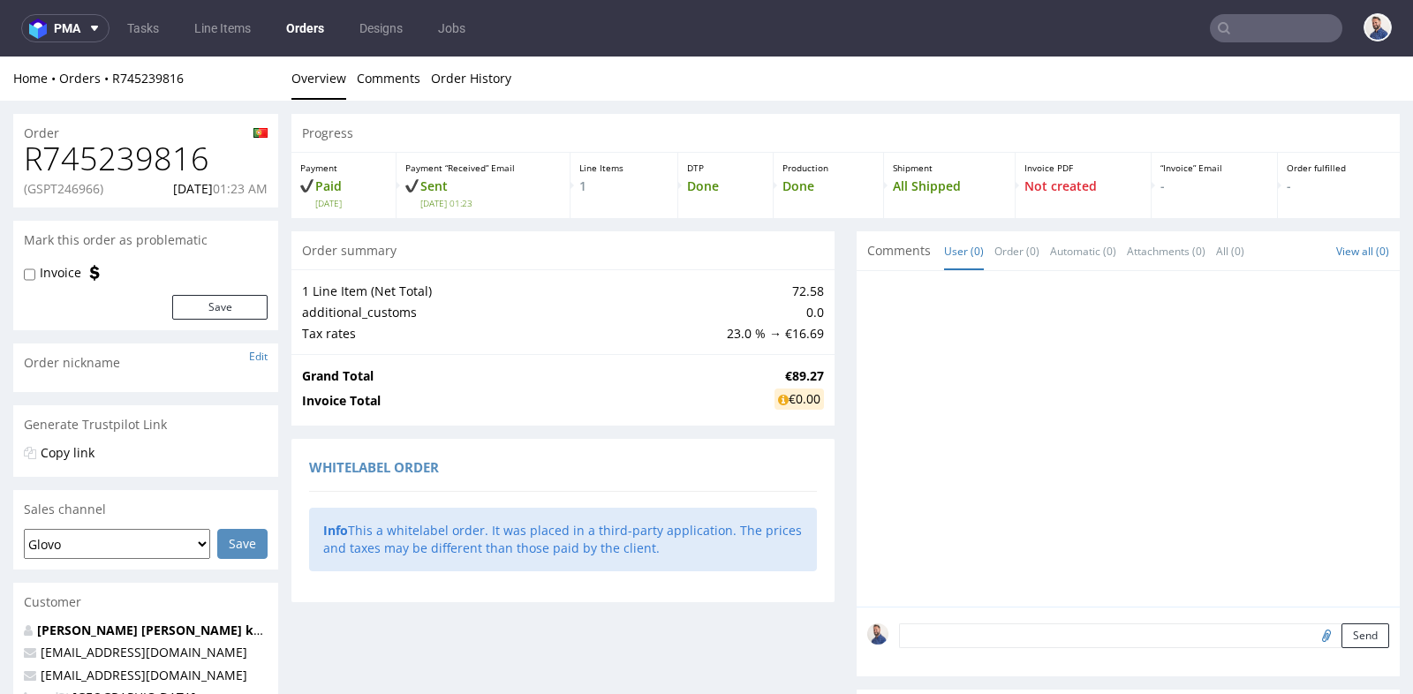
click at [667, 564] on div "Info This a whitelabel order. It was placed in a third-party application. The p…" at bounding box center [563, 539] width 508 height 63
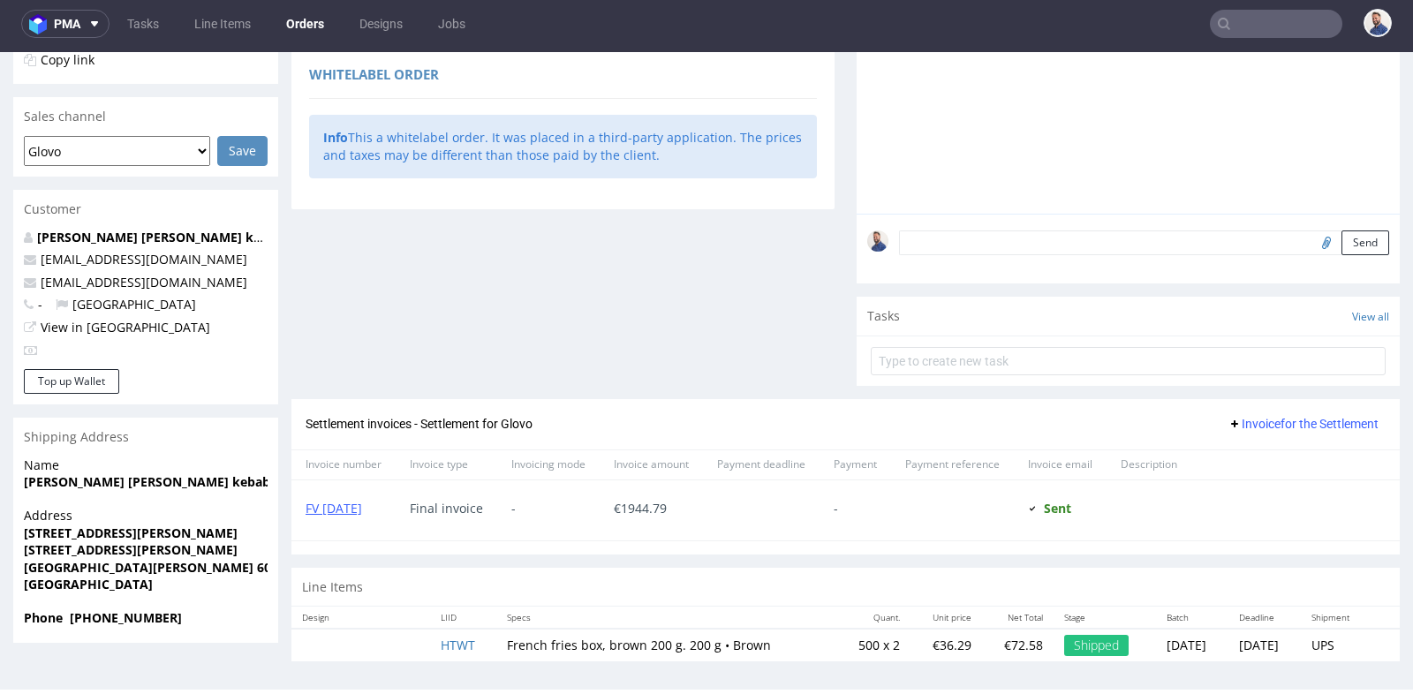
scroll to position [391, 0]
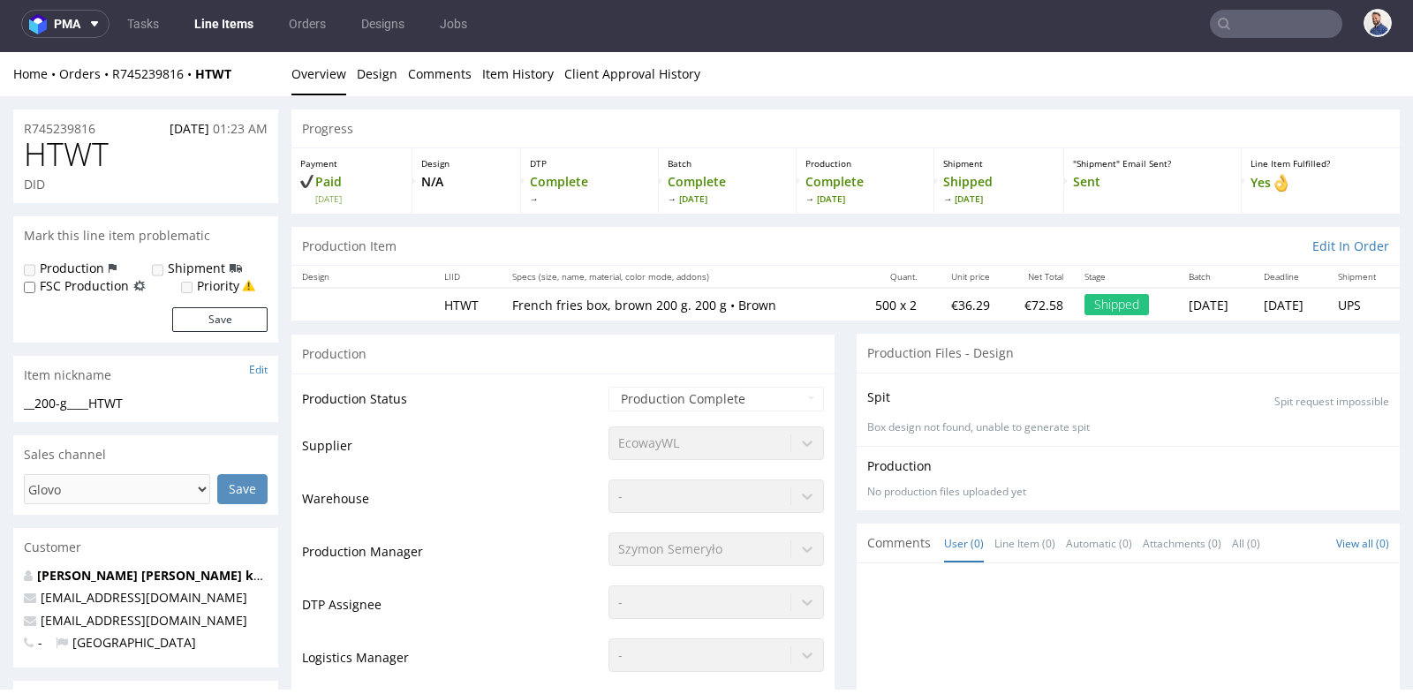
click at [495, 622] on td "DTP Assignee" at bounding box center [453, 610] width 302 height 53
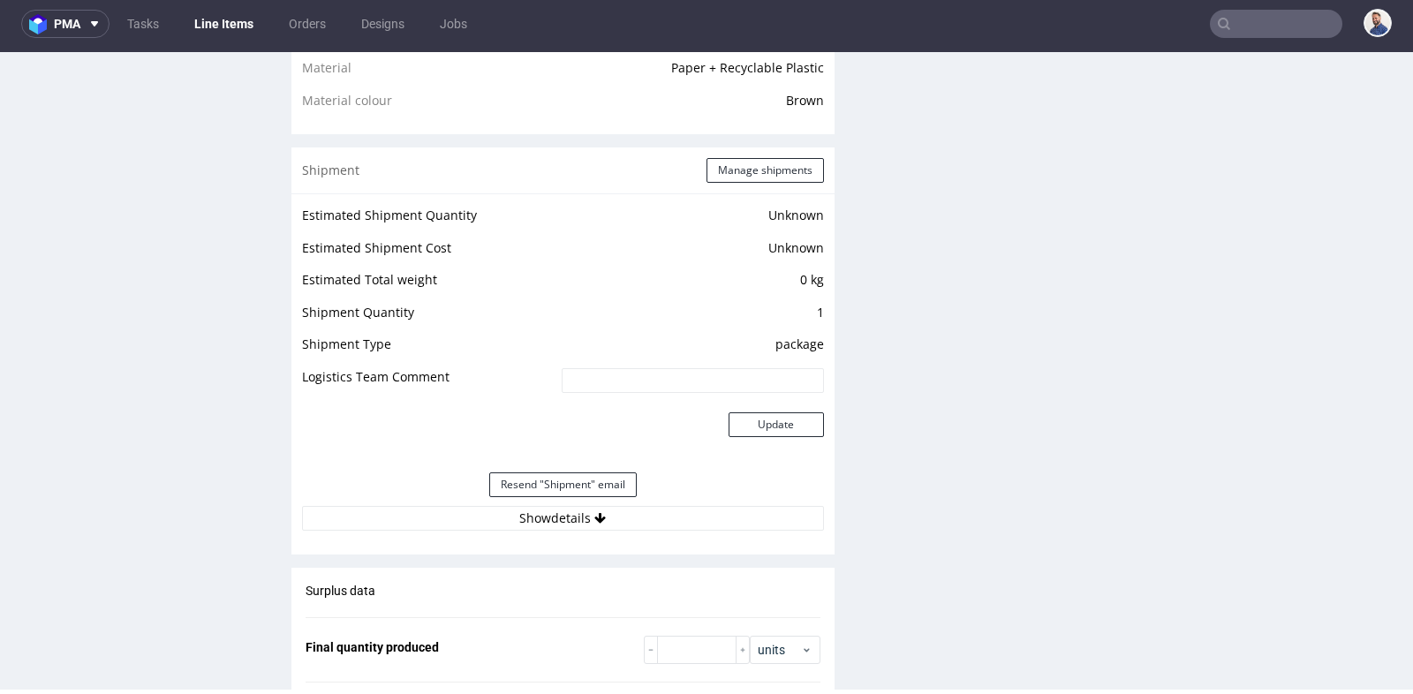
scroll to position [1335, 0]
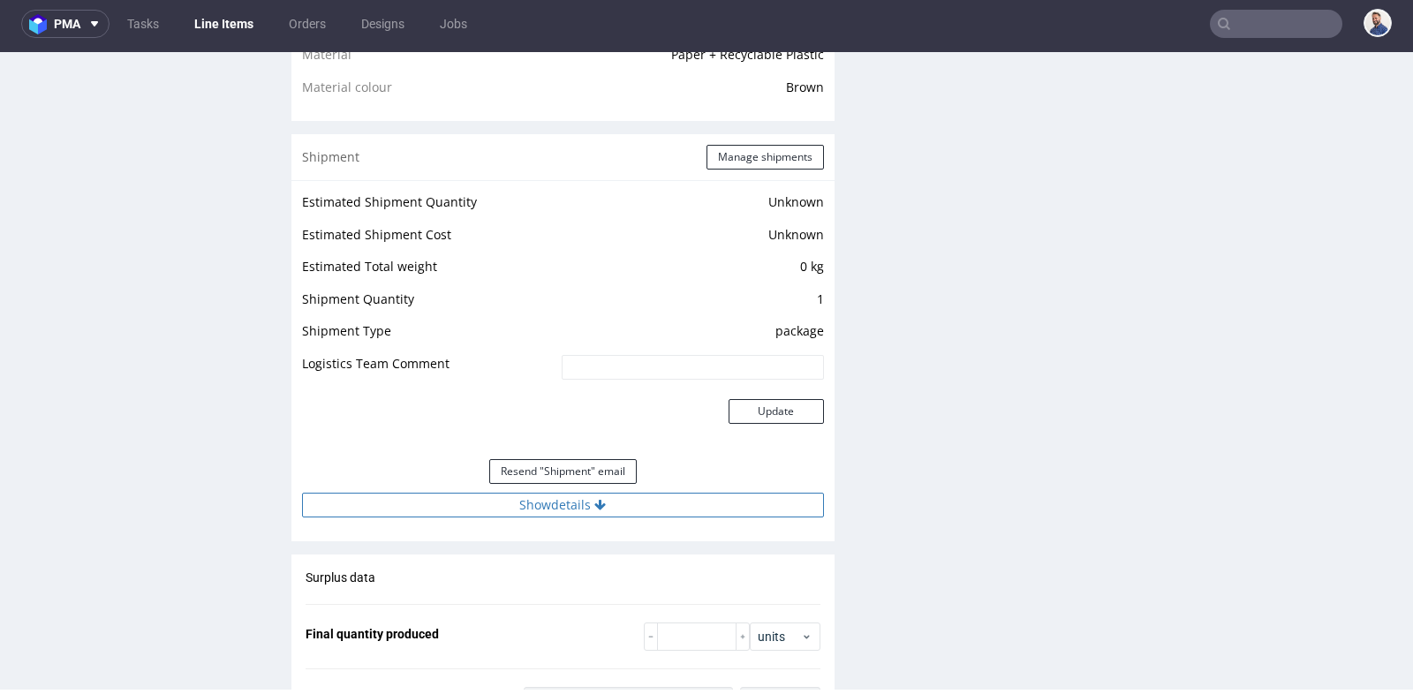
click at [542, 496] on button "Show details" at bounding box center [563, 505] width 522 height 25
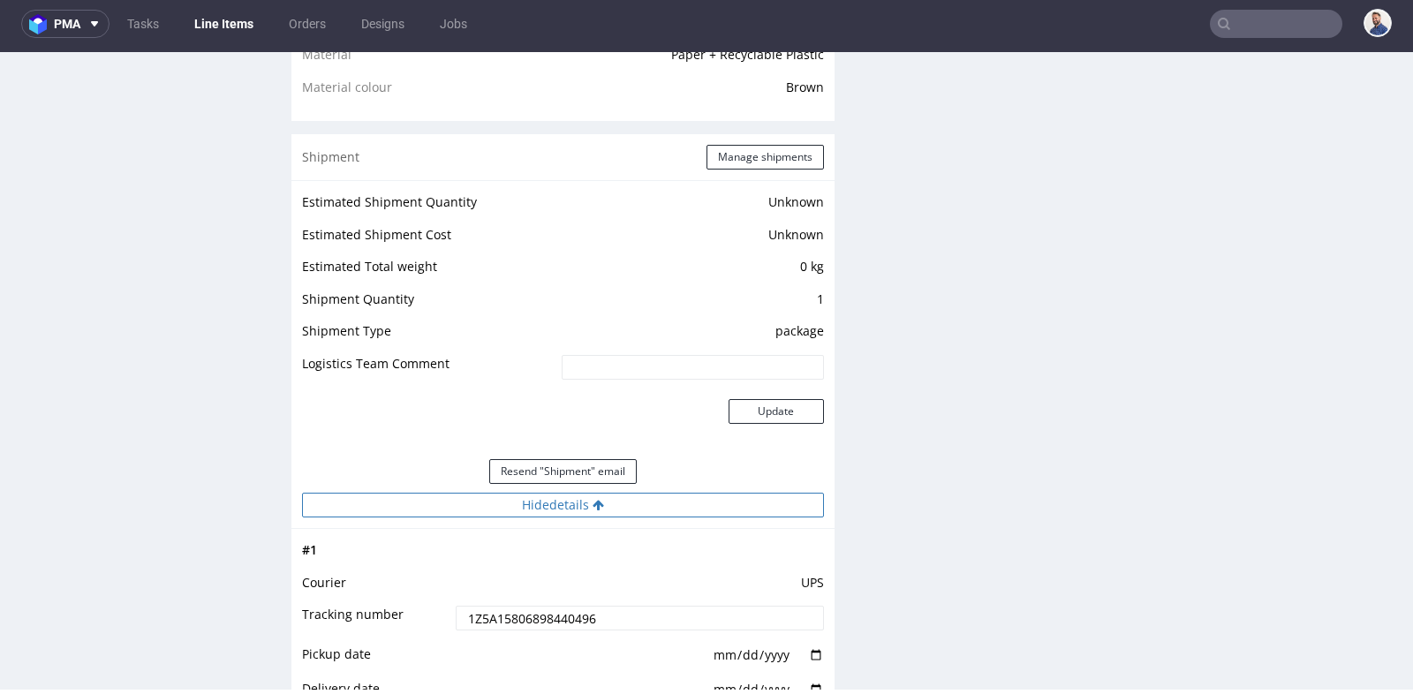
scroll to position [1374, 0]
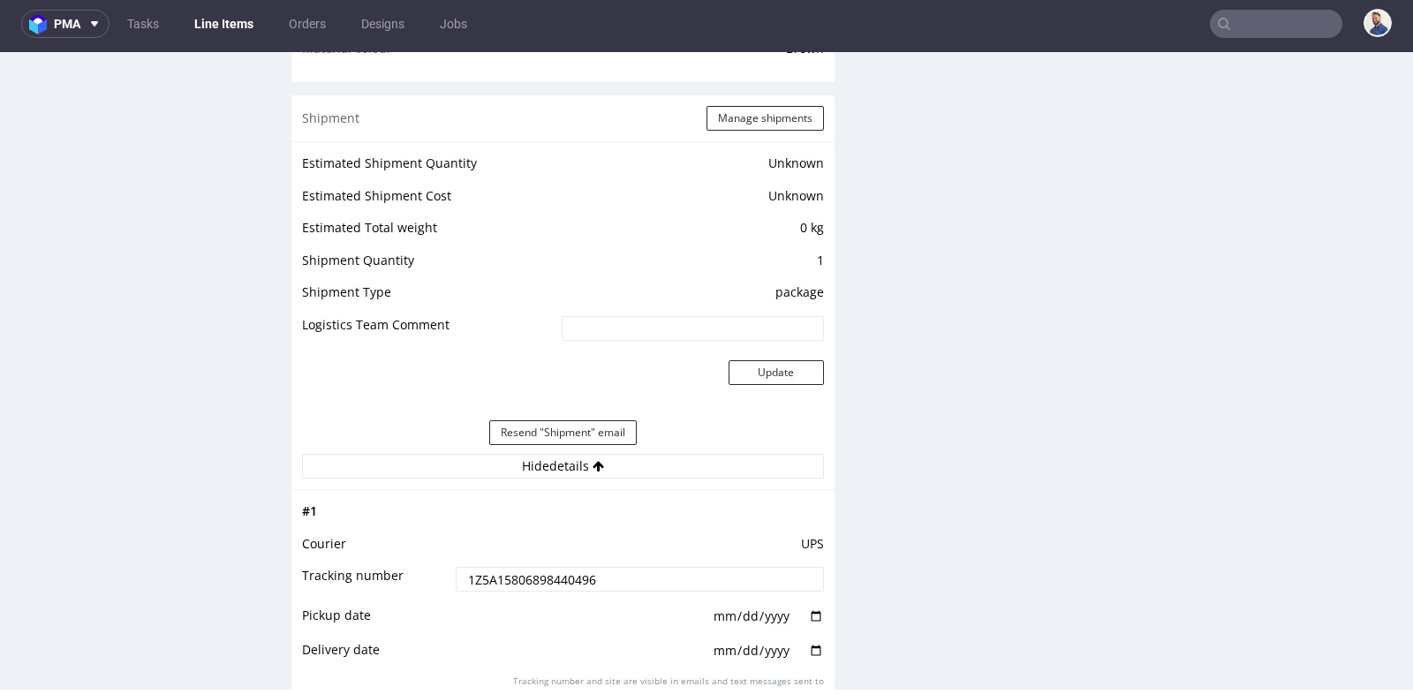
click at [561, 573] on input "1Z5A15806898440496" at bounding box center [640, 579] width 368 height 25
click at [533, 572] on input "1Z5A15806898440496" at bounding box center [640, 579] width 368 height 25
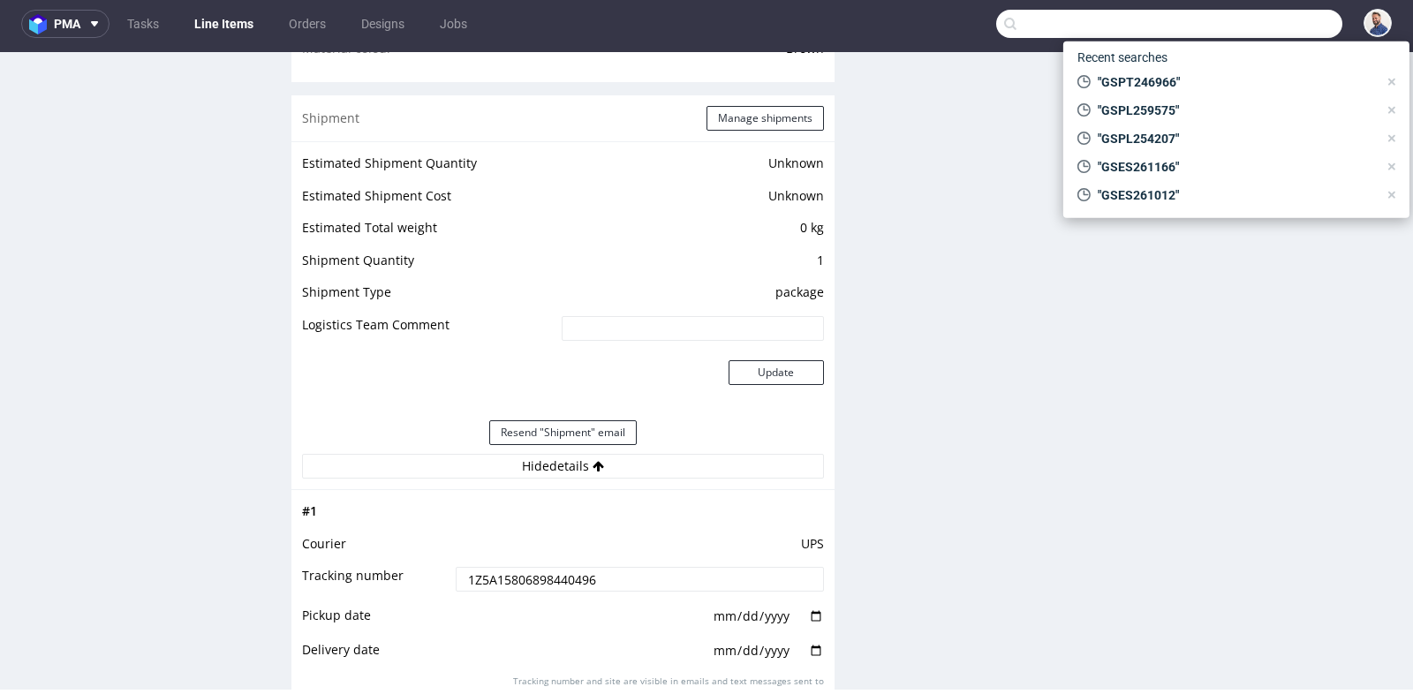
click at [1238, 15] on input "text" at bounding box center [1169, 24] width 346 height 28
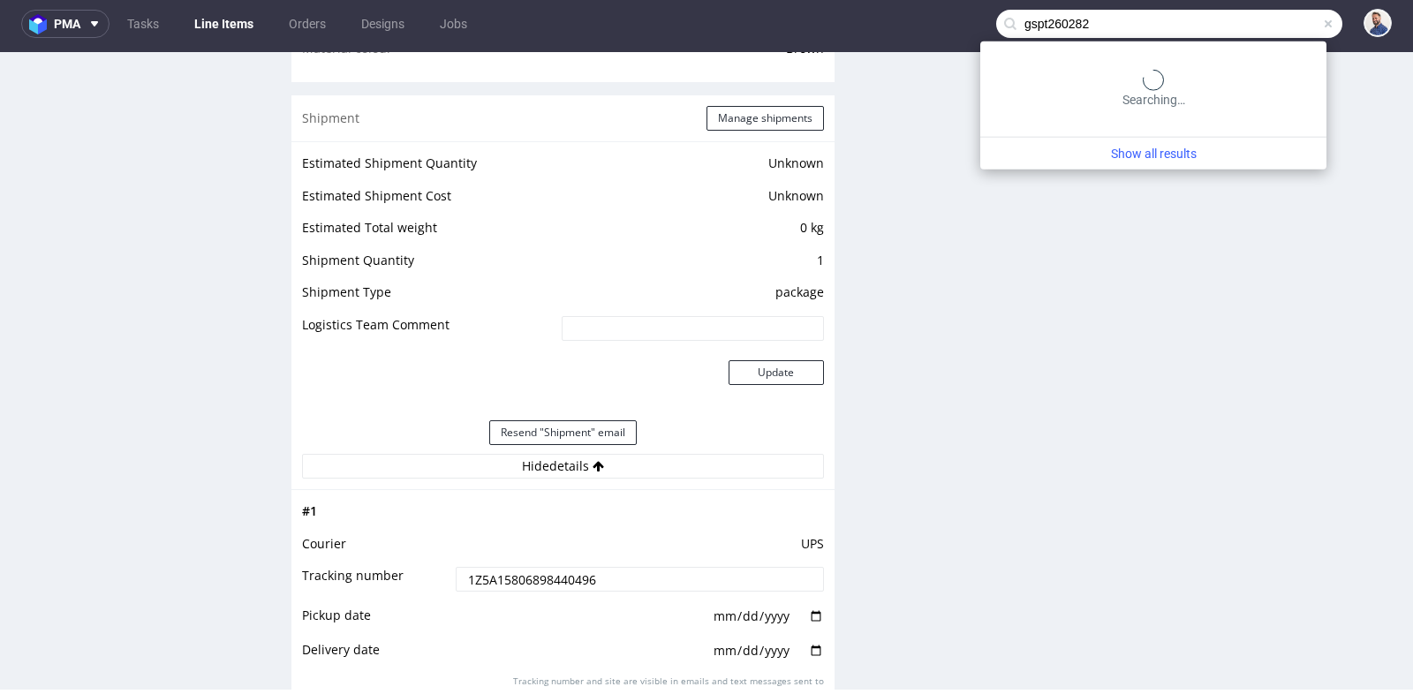
type input "gspt260282"
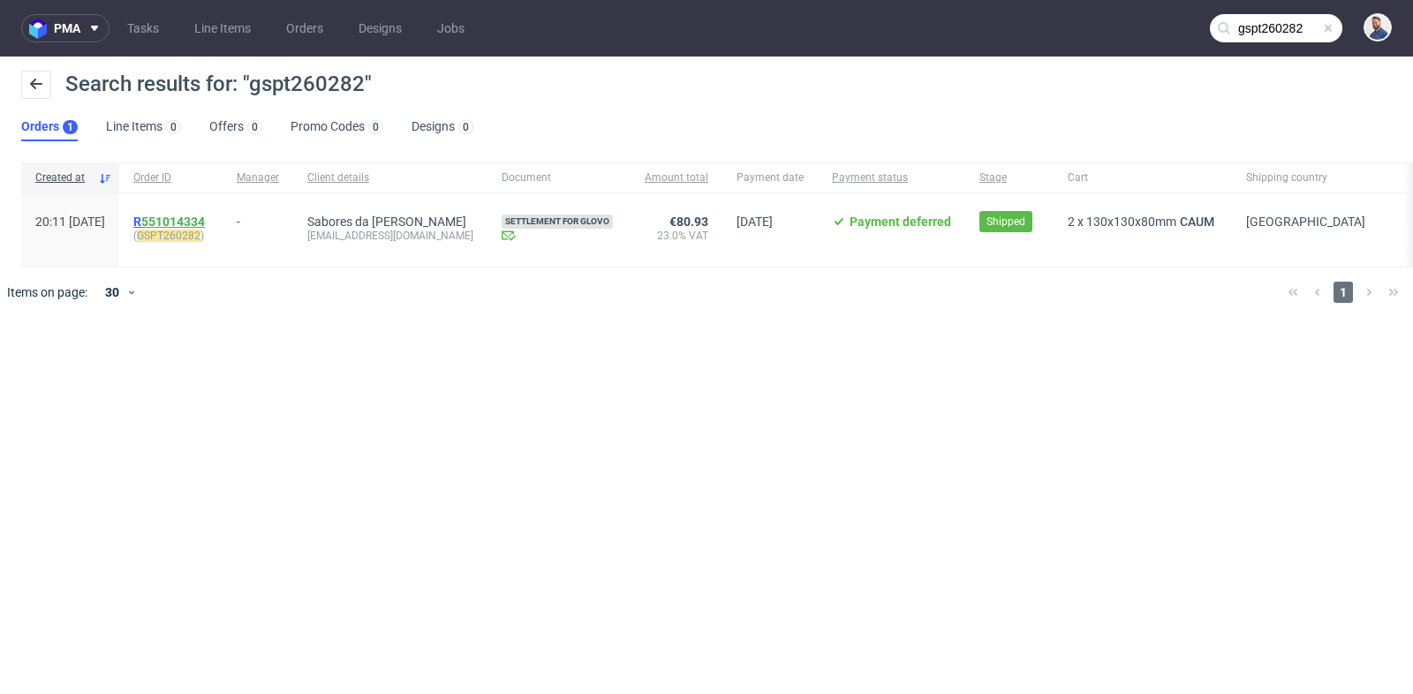
click at [205, 226] on link "551014334" at bounding box center [173, 222] width 64 height 14
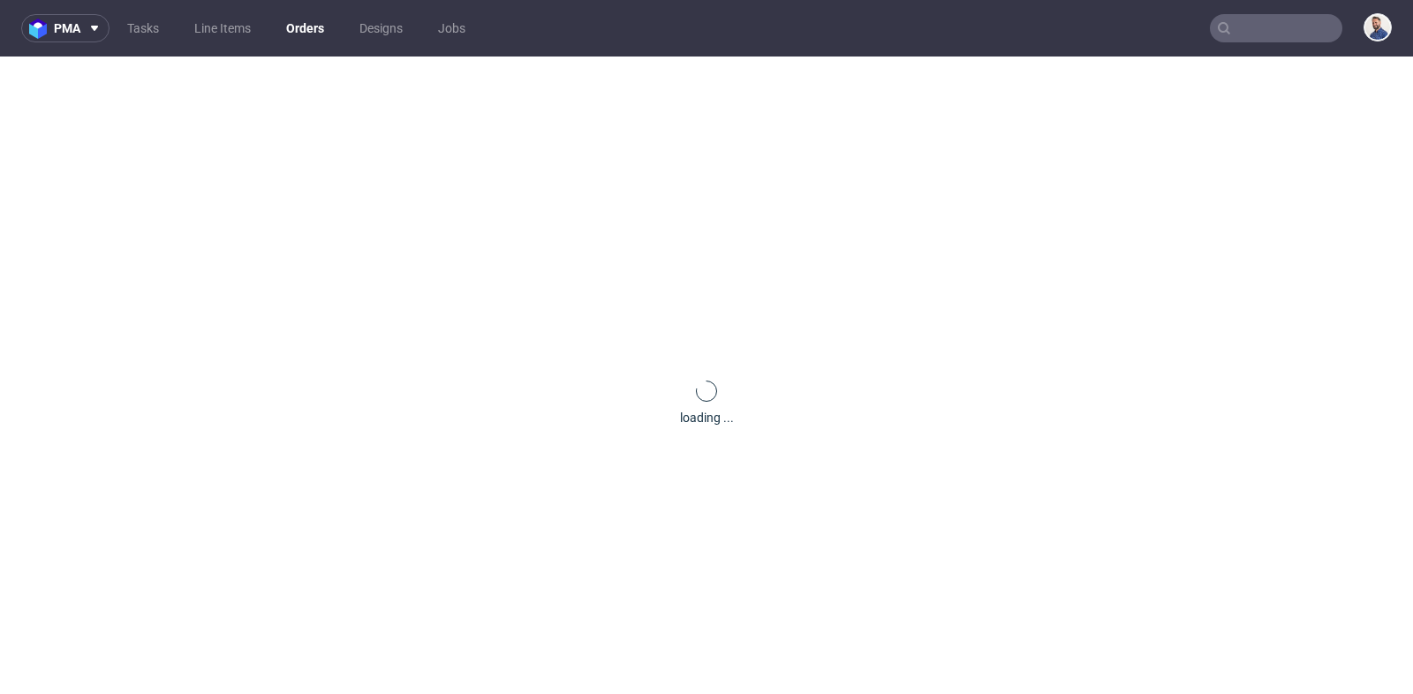
click at [231, 221] on div "loading ..." at bounding box center [706, 404] width 1413 height 694
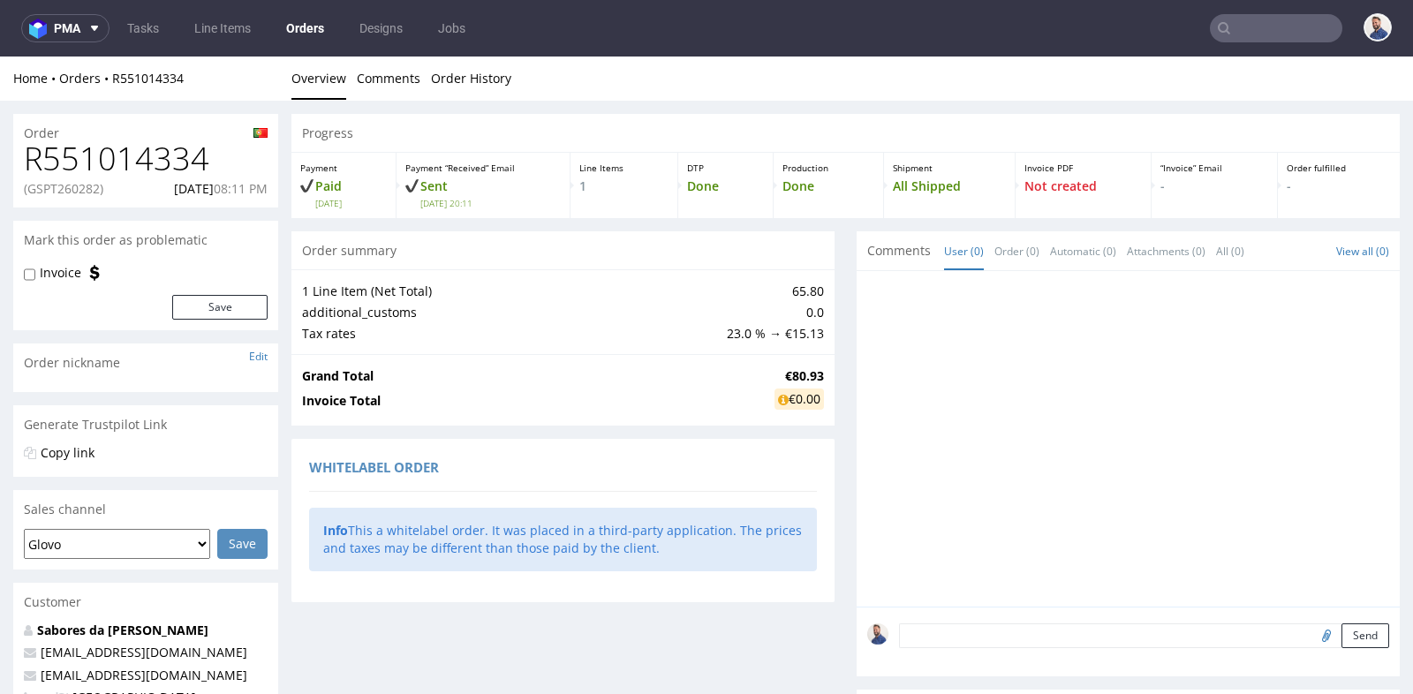
click at [764, 434] on div "Order summary 1 Line Item (Net Total) 65.80 additional_customs 0.0 Tax rates 23…" at bounding box center [563, 526] width 543 height 590
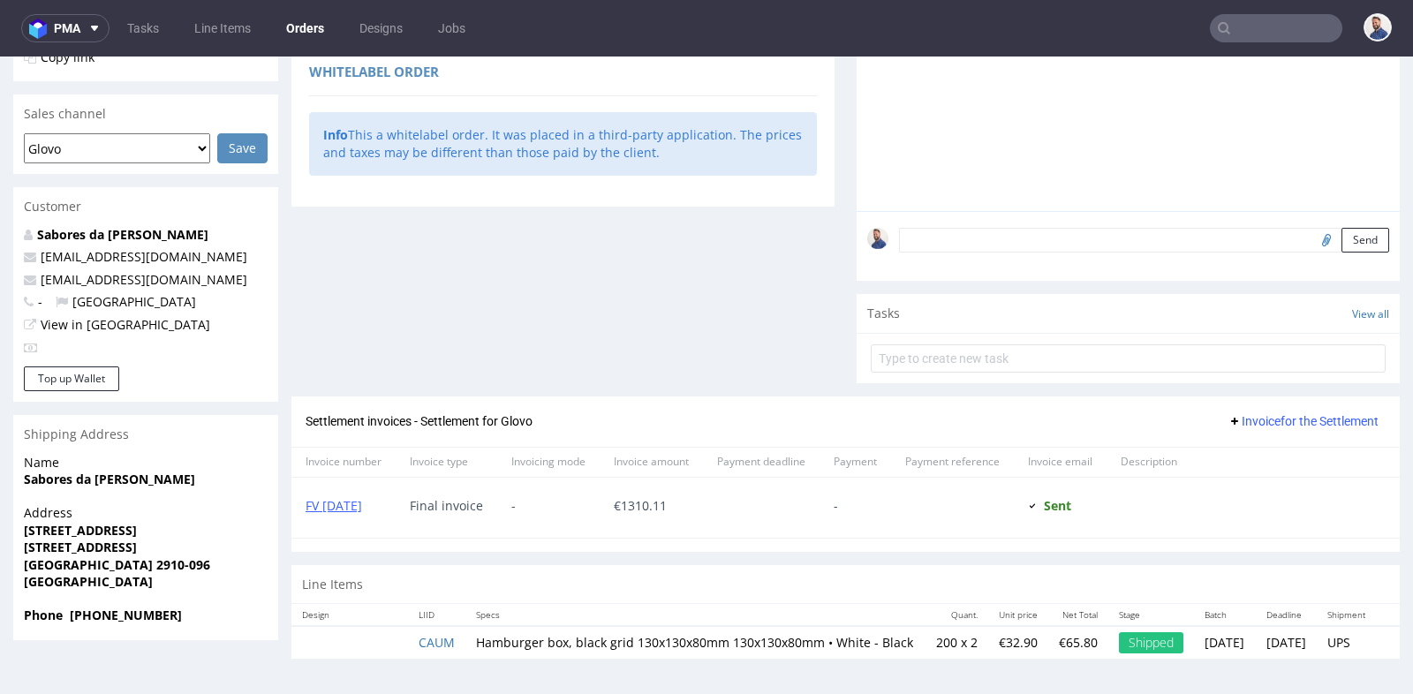
scroll to position [4, 0]
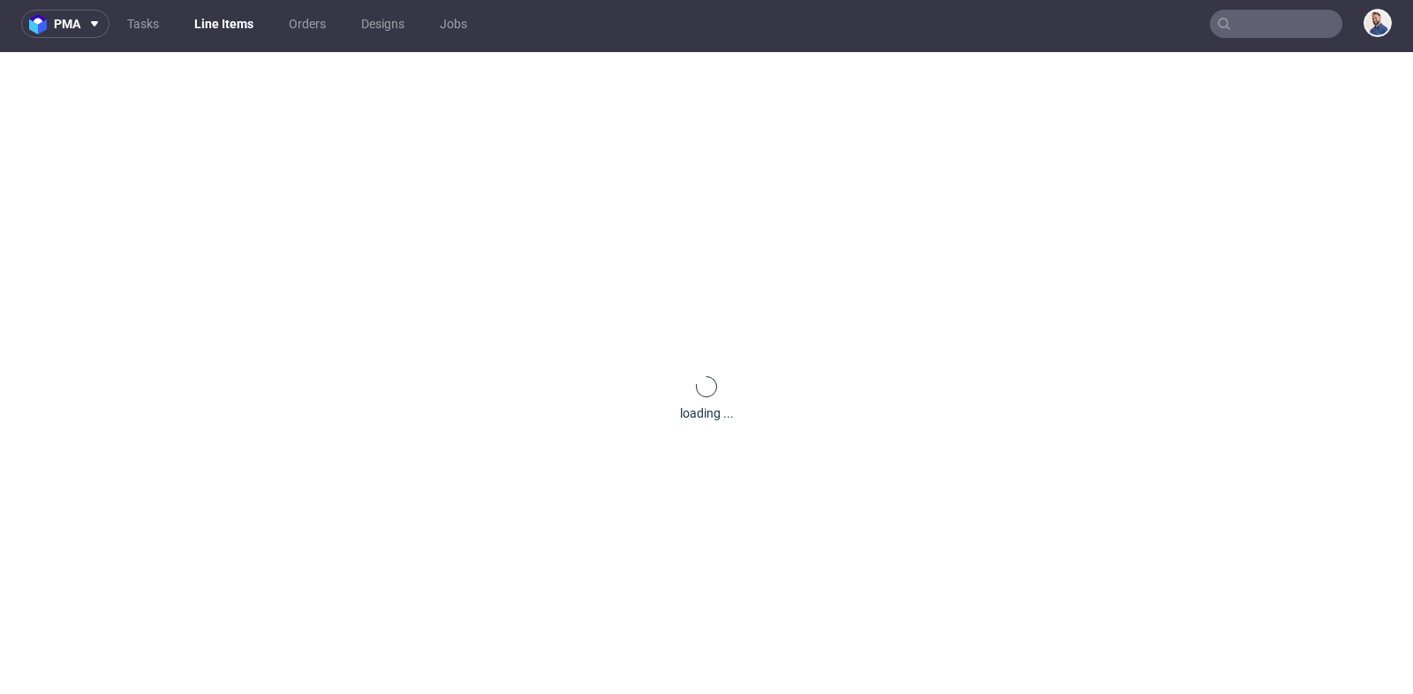
click at [443, 626] on div "loading ..." at bounding box center [706, 399] width 1413 height 694
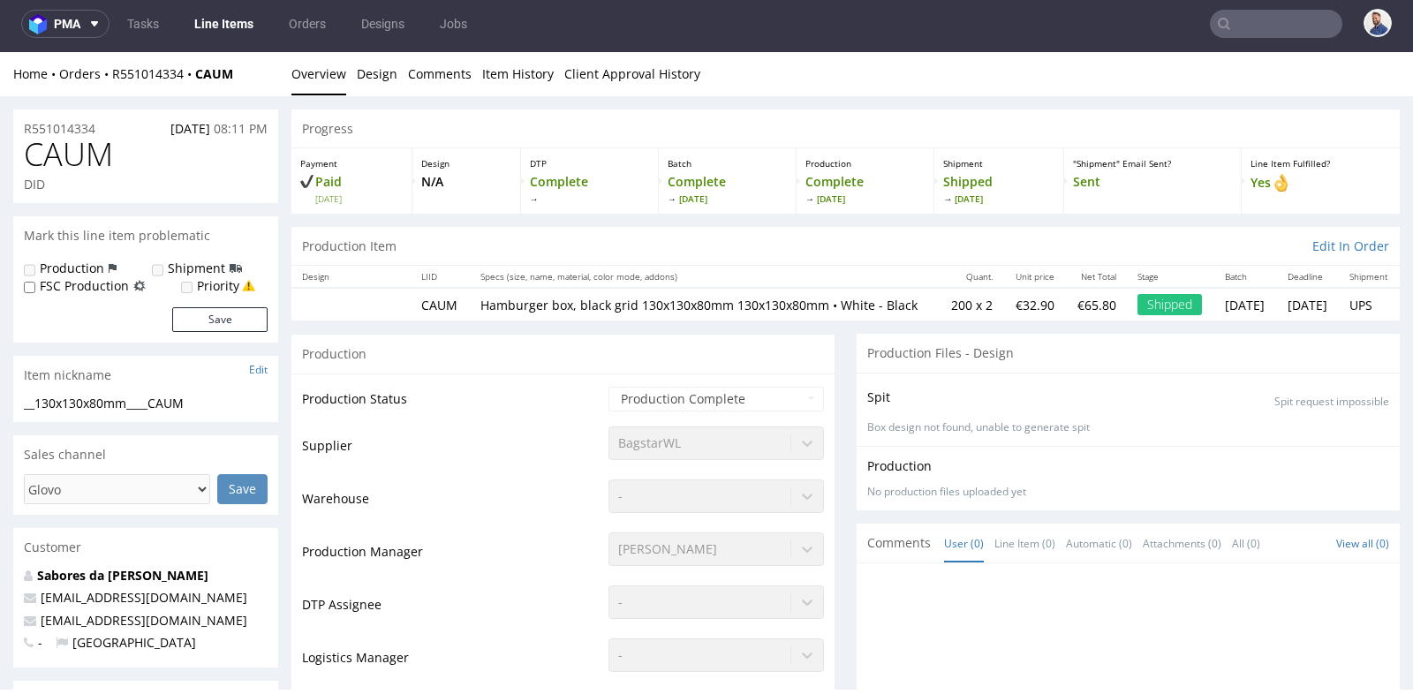
click at [623, 555] on div "Jędrzej Wiśniewski" at bounding box center [717, 545] width 216 height 25
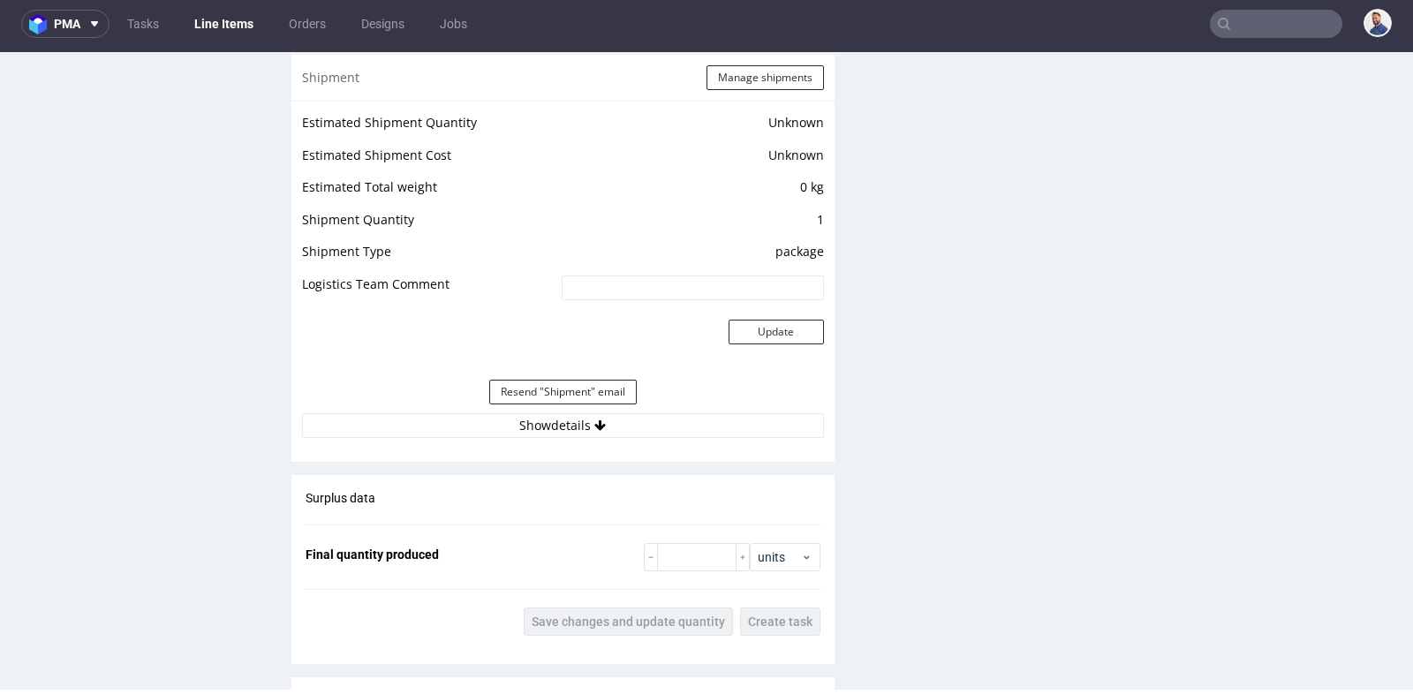
scroll to position [1452, 0]
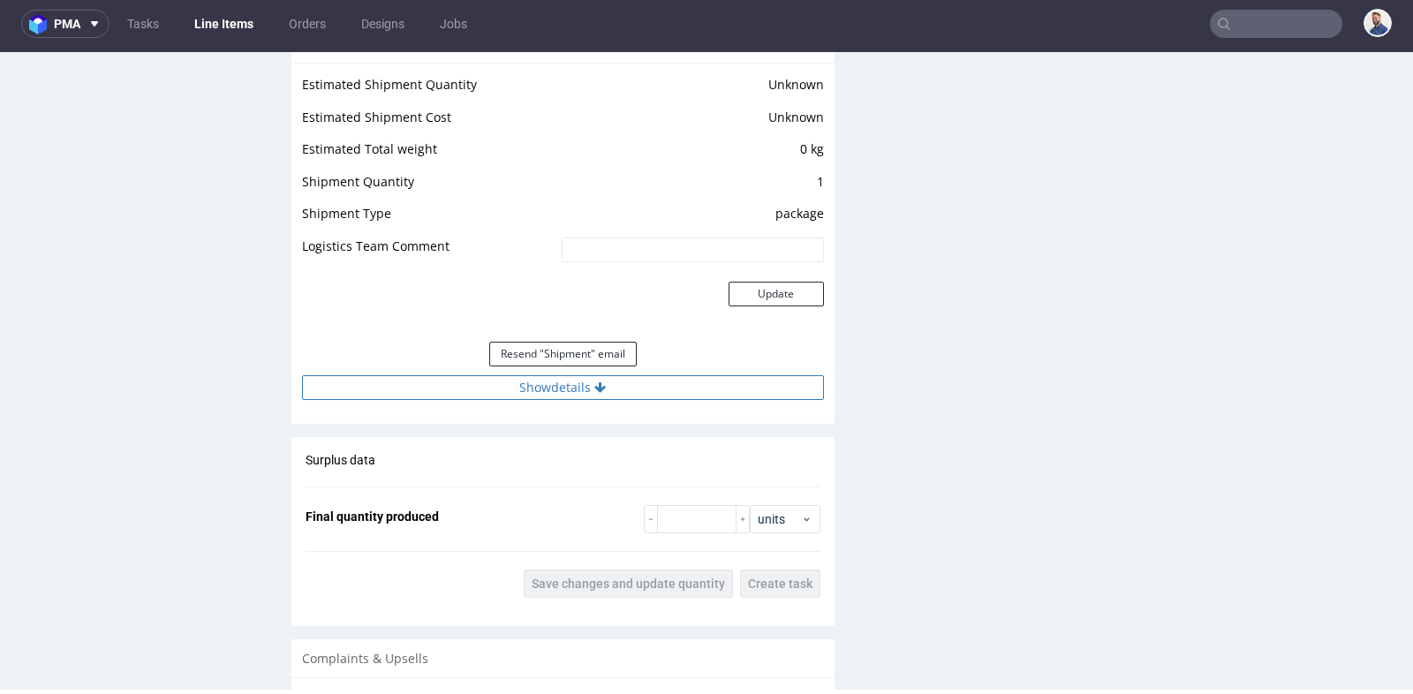
click at [563, 400] on button "Show details" at bounding box center [563, 387] width 522 height 25
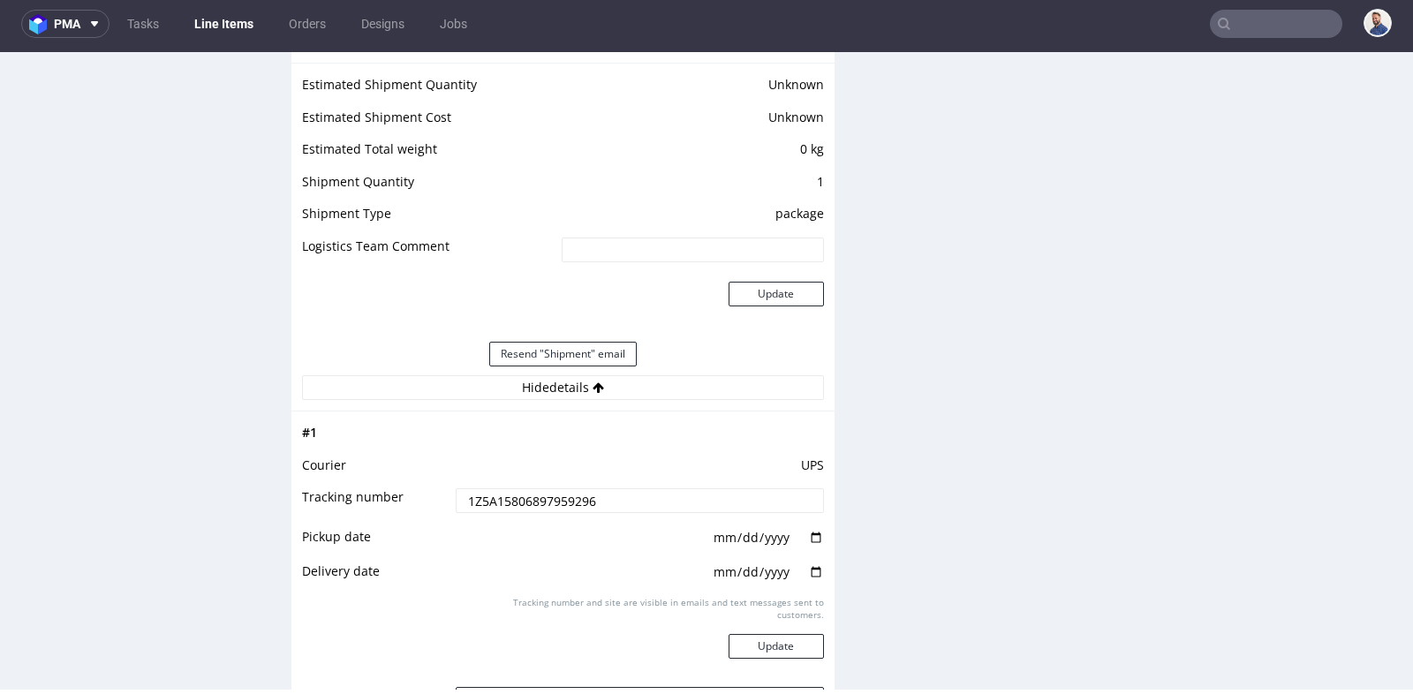
click at [552, 488] on td "UPS" at bounding box center [637, 471] width 373 height 33
click at [552, 506] on input "1Z5A15806897959296" at bounding box center [640, 500] width 368 height 25
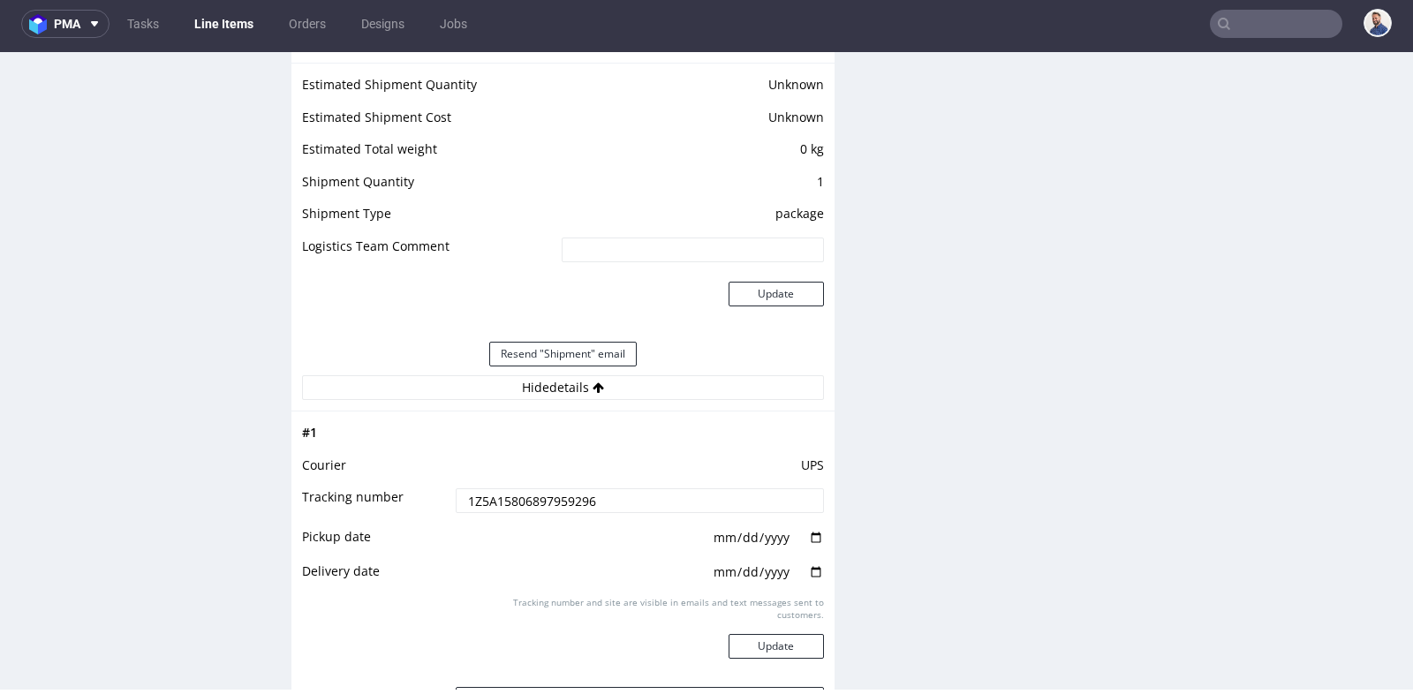
click at [972, 329] on div "Production Files - Design Spit Spit request impossible Box design not found, un…" at bounding box center [1128, 51] width 543 height 2338
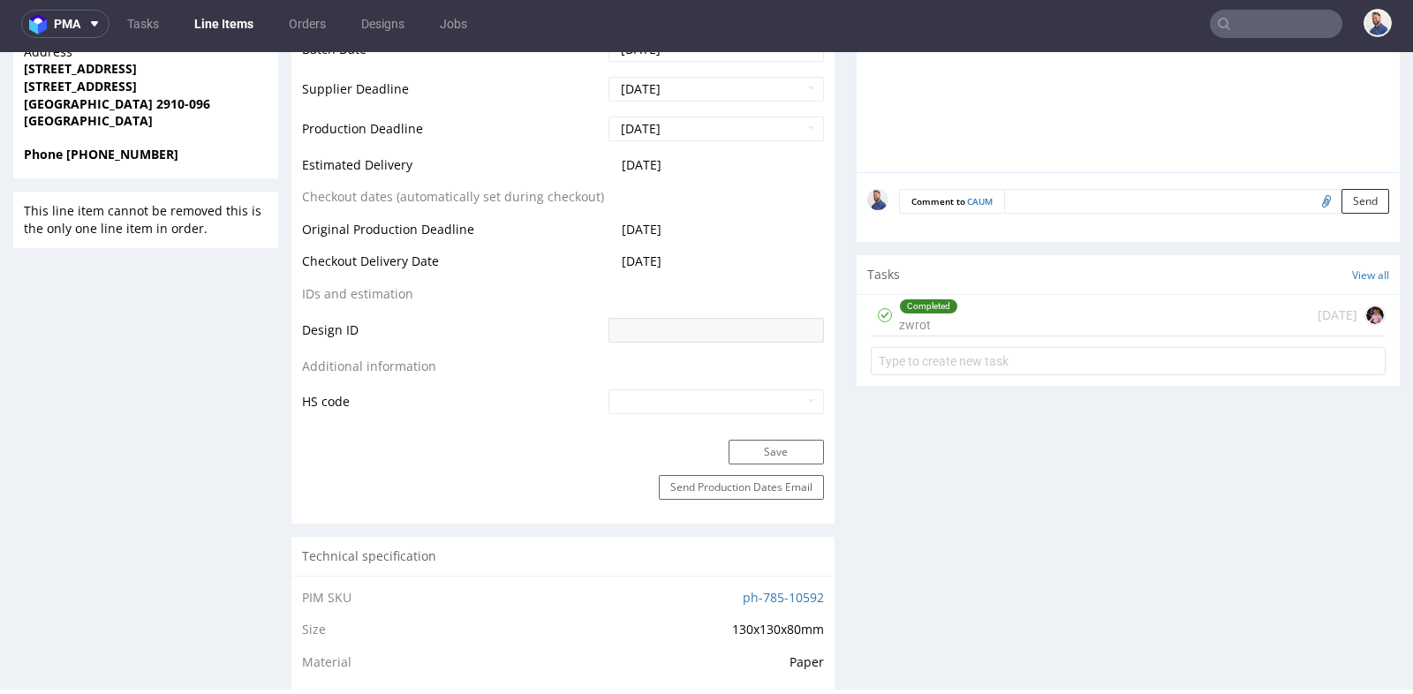
scroll to position [707, 0]
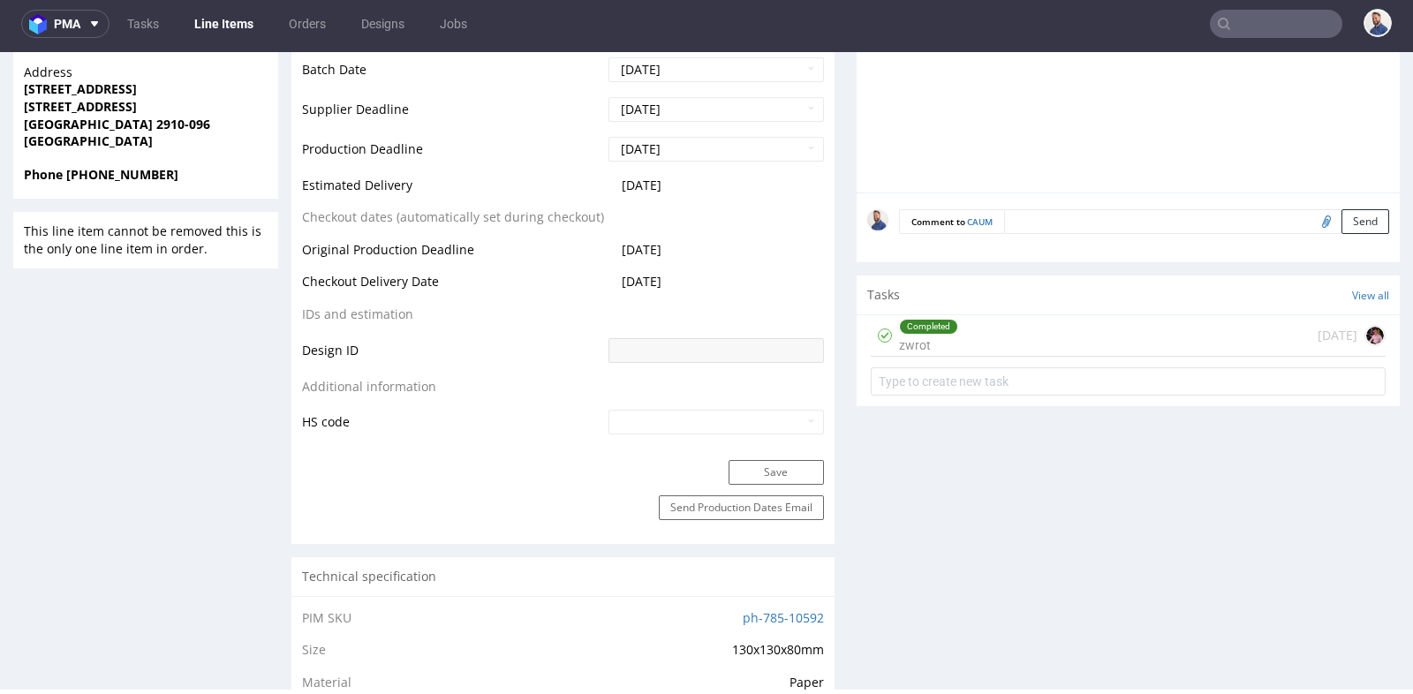
click at [988, 337] on div "Completed zwrot 27 days ago" at bounding box center [1128, 336] width 515 height 42
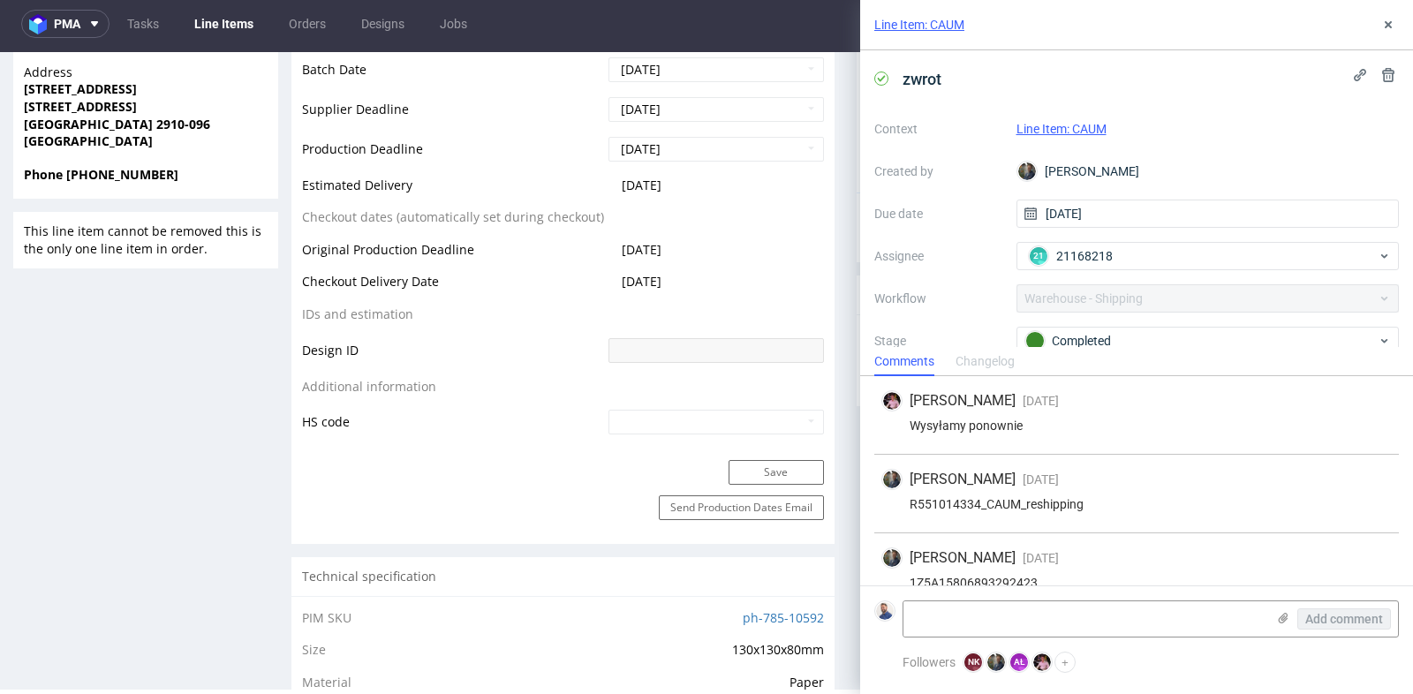
scroll to position [23, 0]
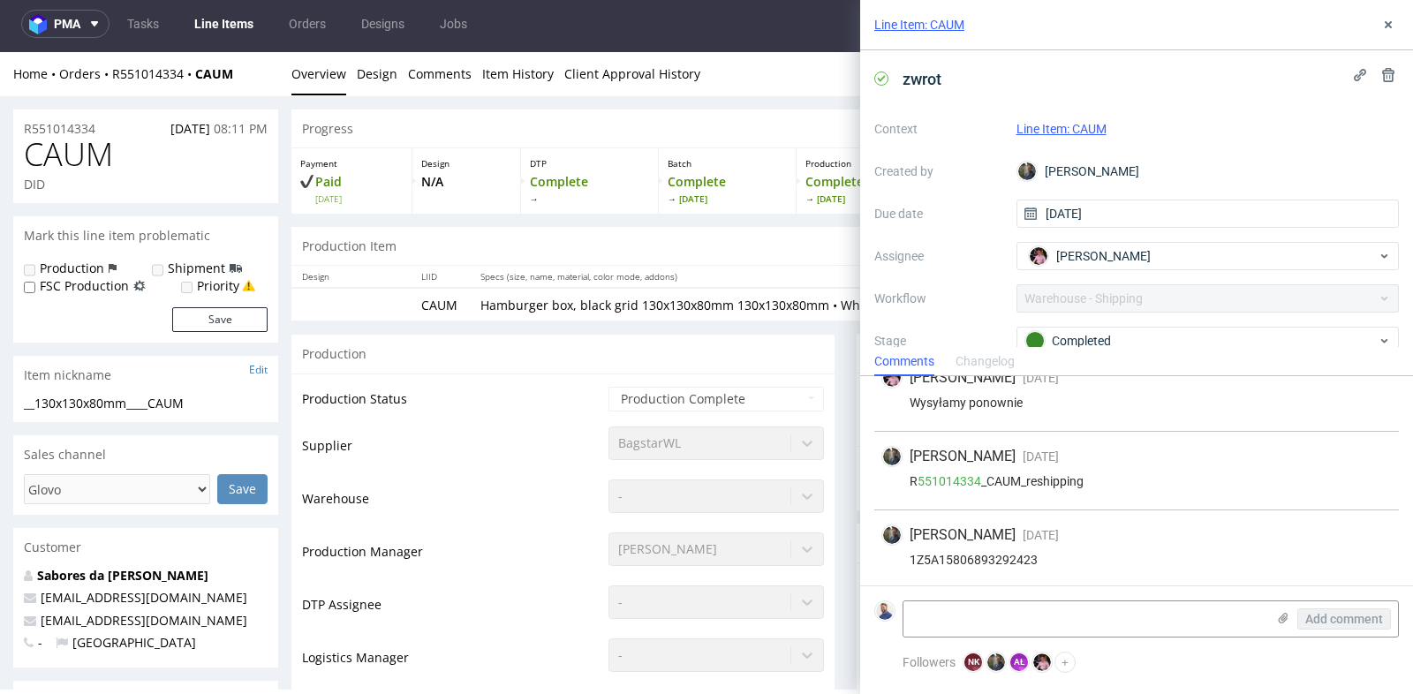
scroll to position [0, 0]
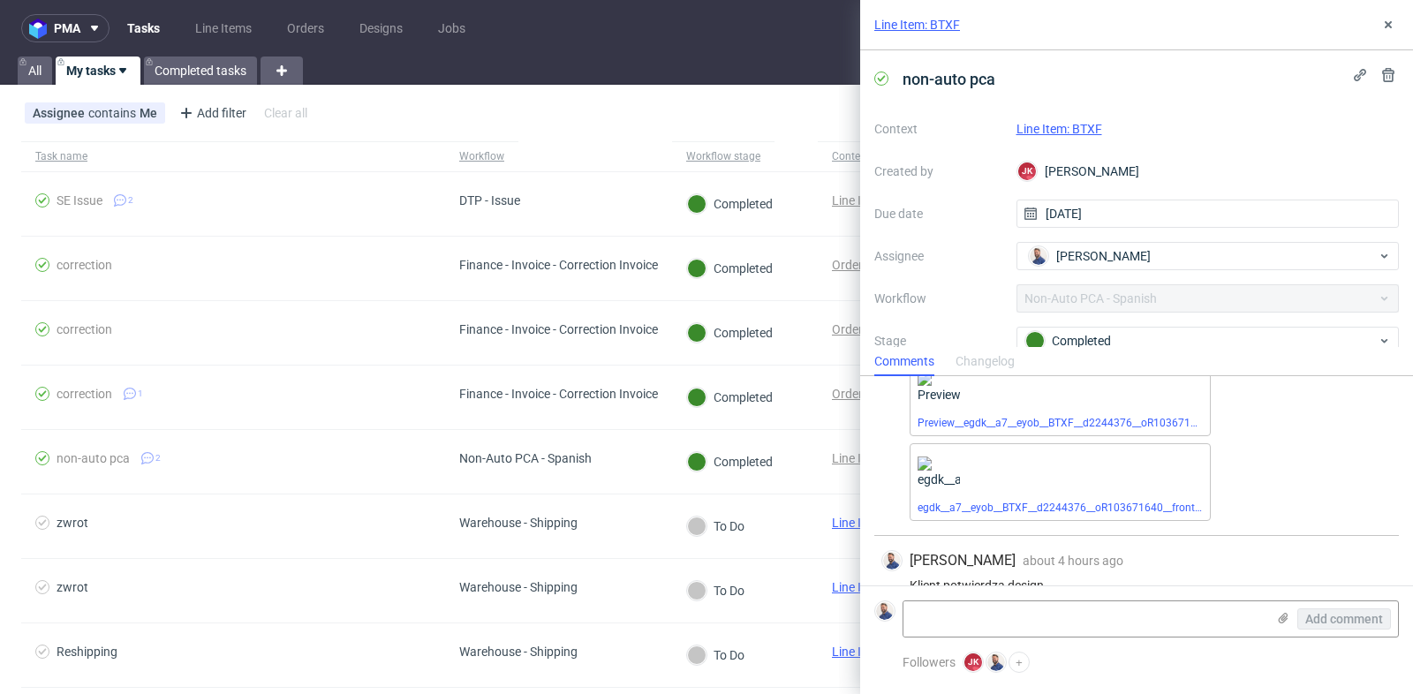
scroll to position [178, 0]
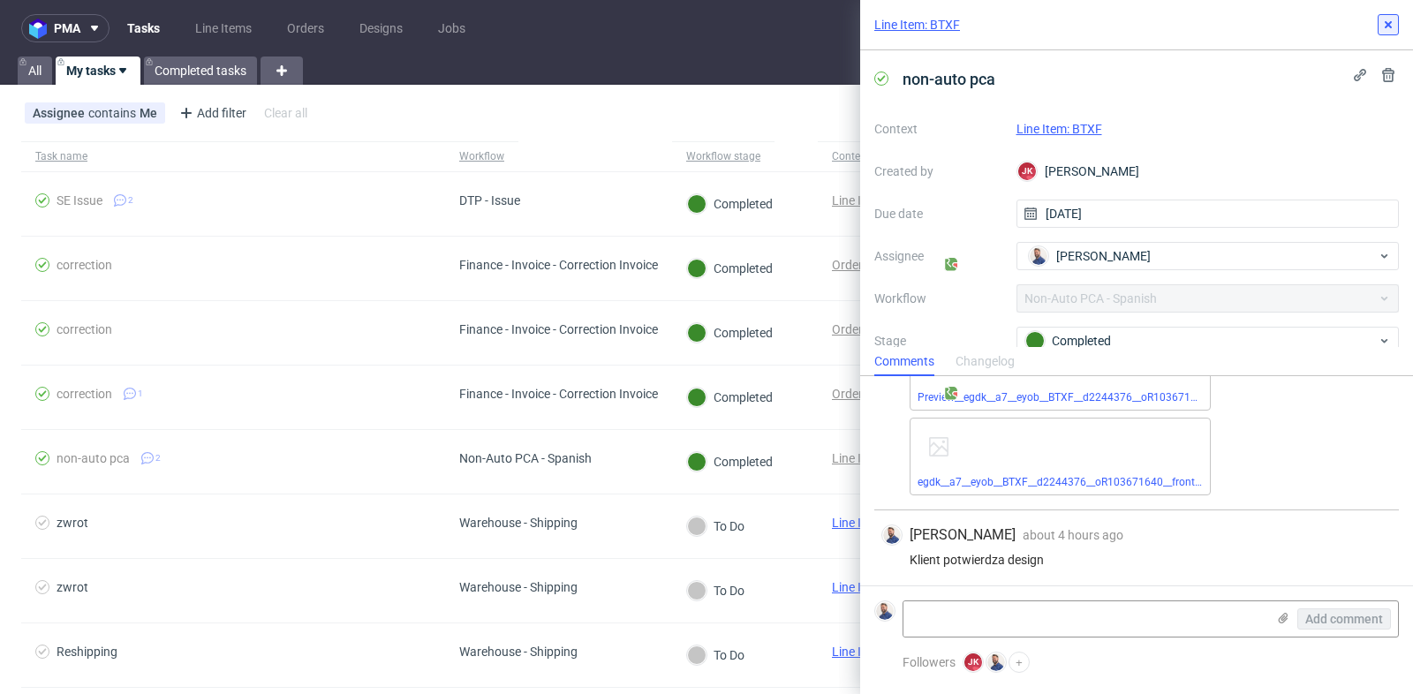
click at [1393, 28] on icon at bounding box center [1389, 25] width 14 height 14
